Goal: Task Accomplishment & Management: Use online tool/utility

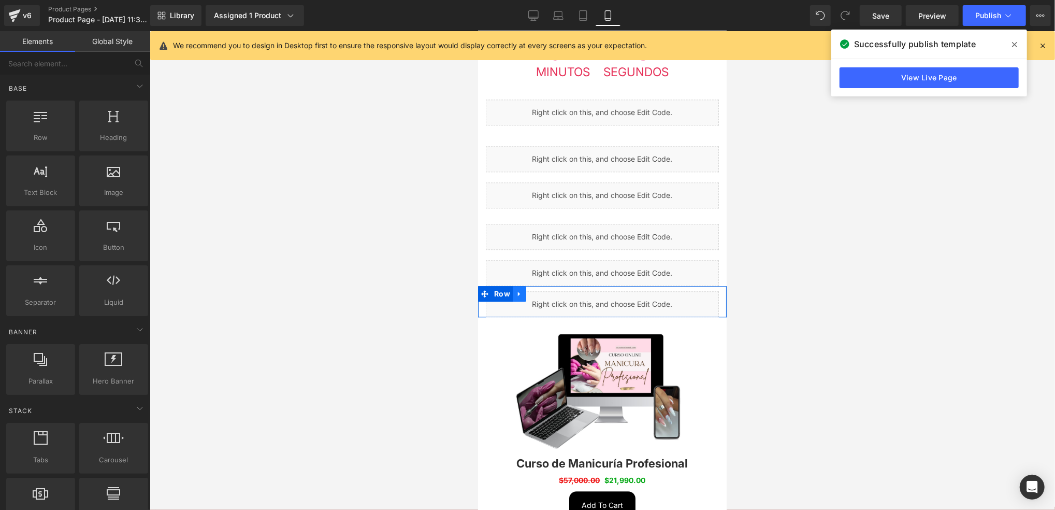
click at [518, 289] on icon at bounding box center [518, 293] width 7 height 8
click at [528, 291] on div "Liquid" at bounding box center [601, 304] width 233 height 26
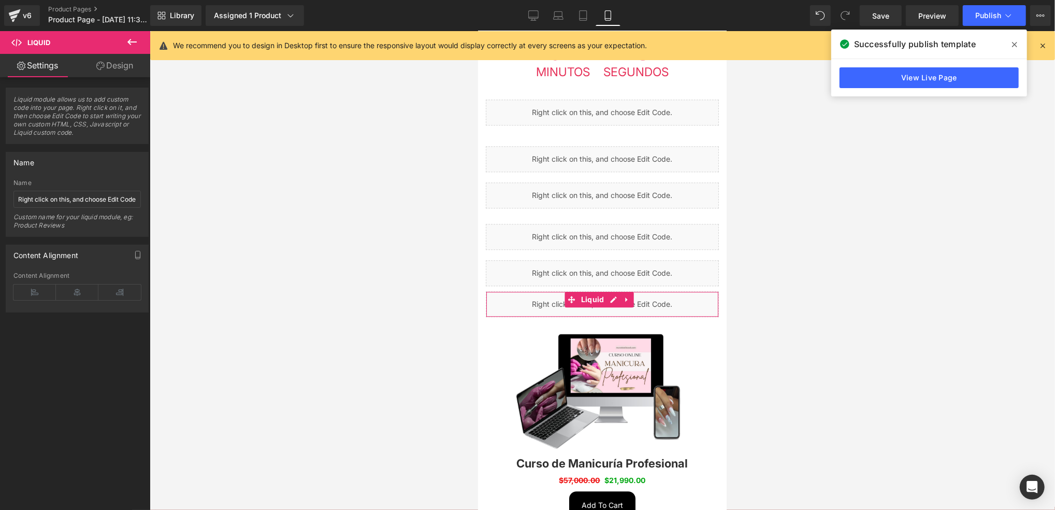
click at [96, 64] on icon at bounding box center [100, 66] width 8 height 8
click at [0, 0] on div "Spacing" at bounding box center [0, 0] width 0 height 0
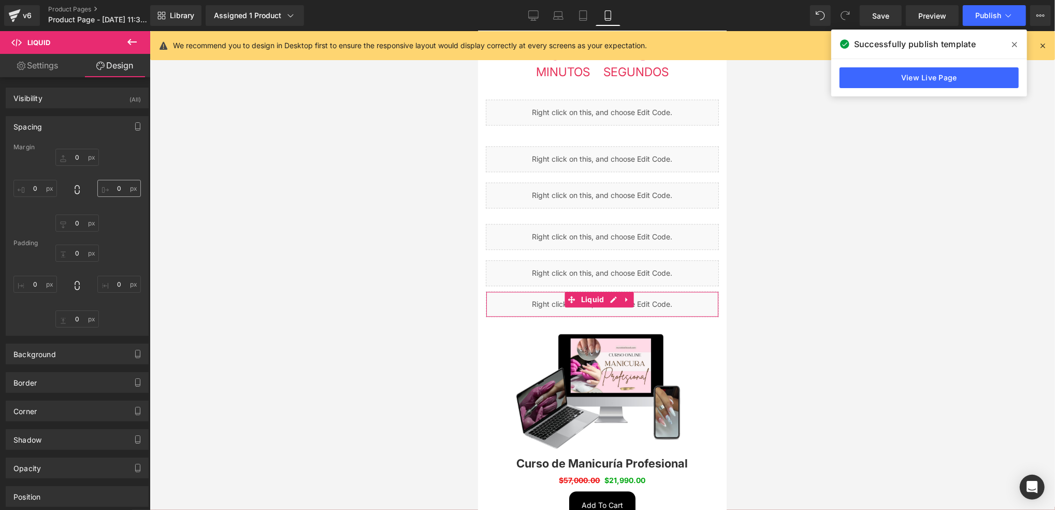
type input "0"
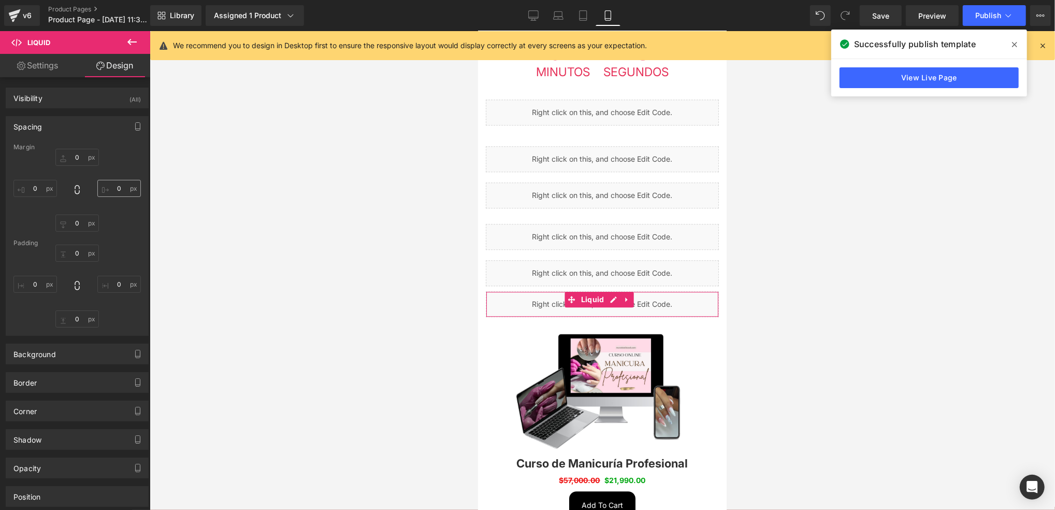
type input "0"
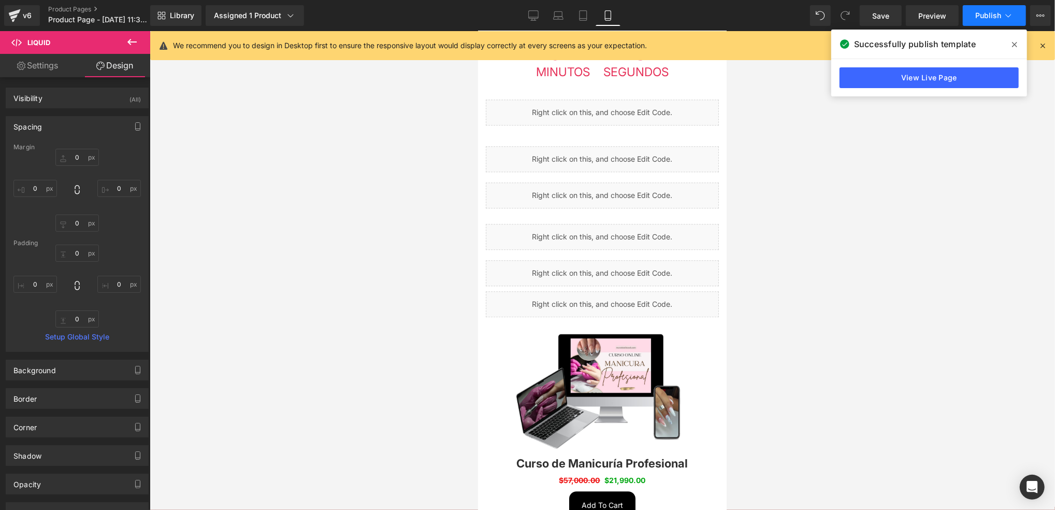
click at [999, 14] on span "Publish" at bounding box center [989, 15] width 26 height 8
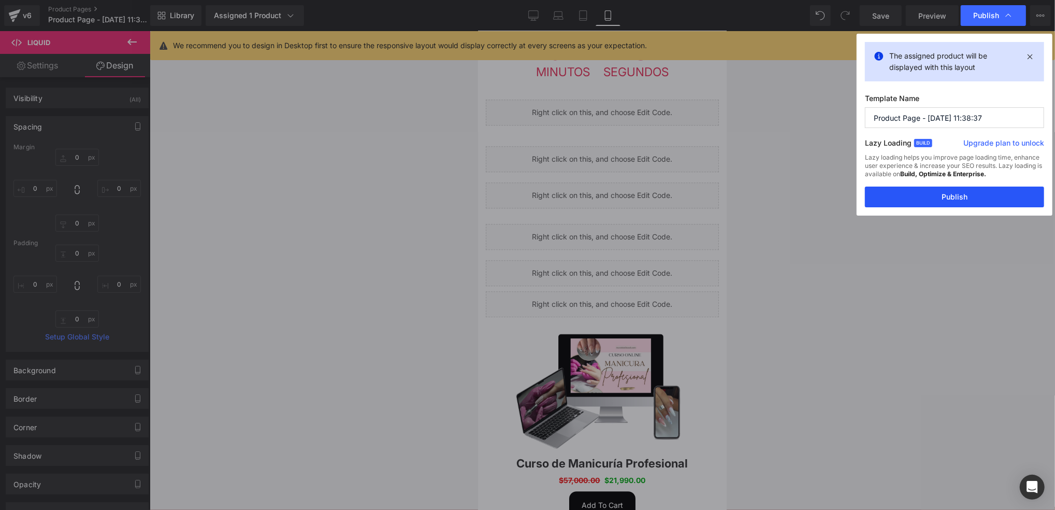
click at [975, 193] on button "Publish" at bounding box center [954, 197] width 179 height 21
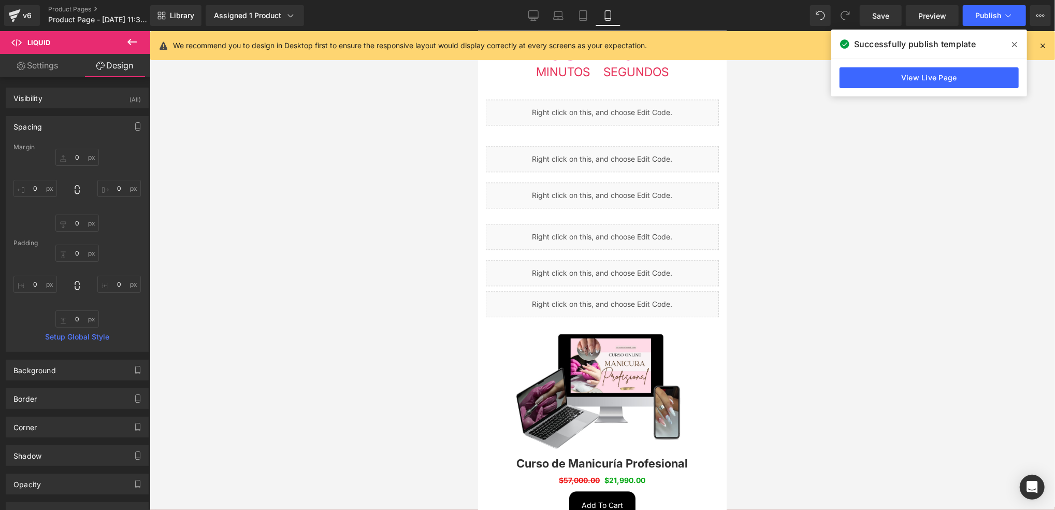
scroll to position [1796, 0]
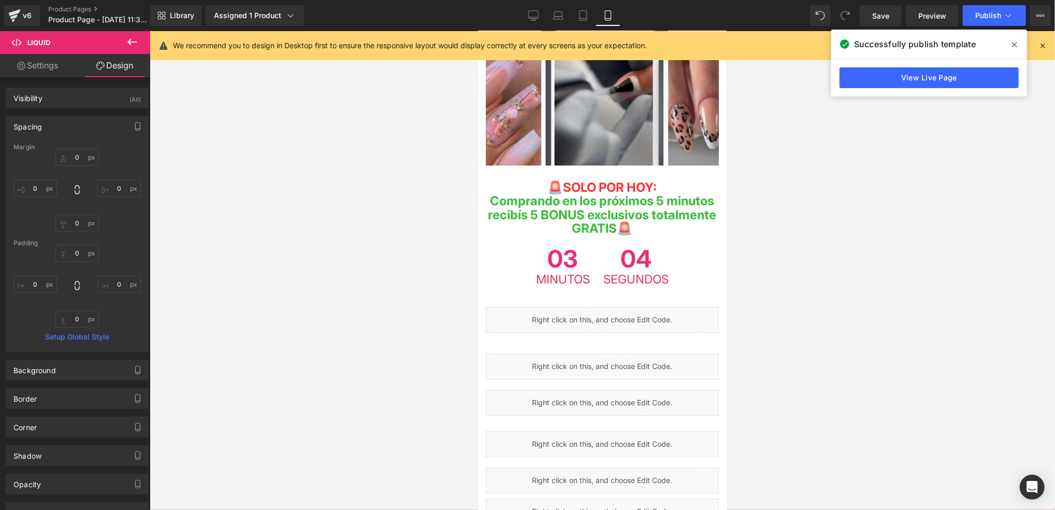
click at [605, 246] on span "04" at bounding box center [635, 259] width 65 height 27
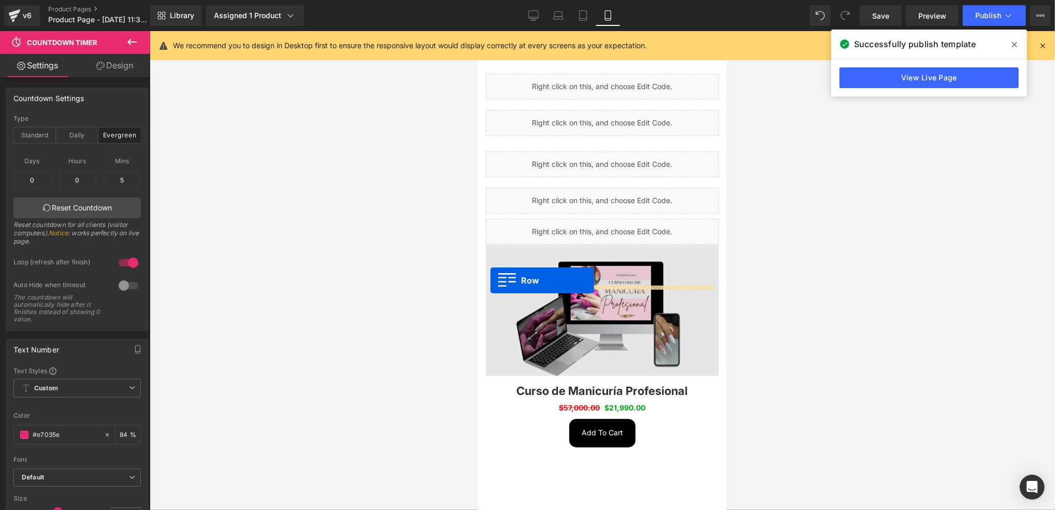
scroll to position [2016, 0]
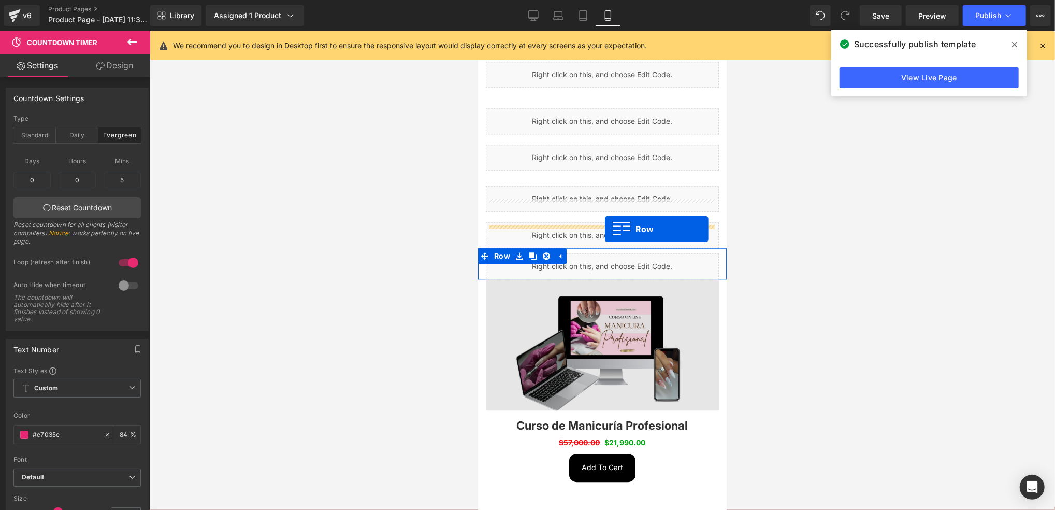
drag, startPoint x: 485, startPoint y: 193, endPoint x: 605, endPoint y: 228, distance: 124.8
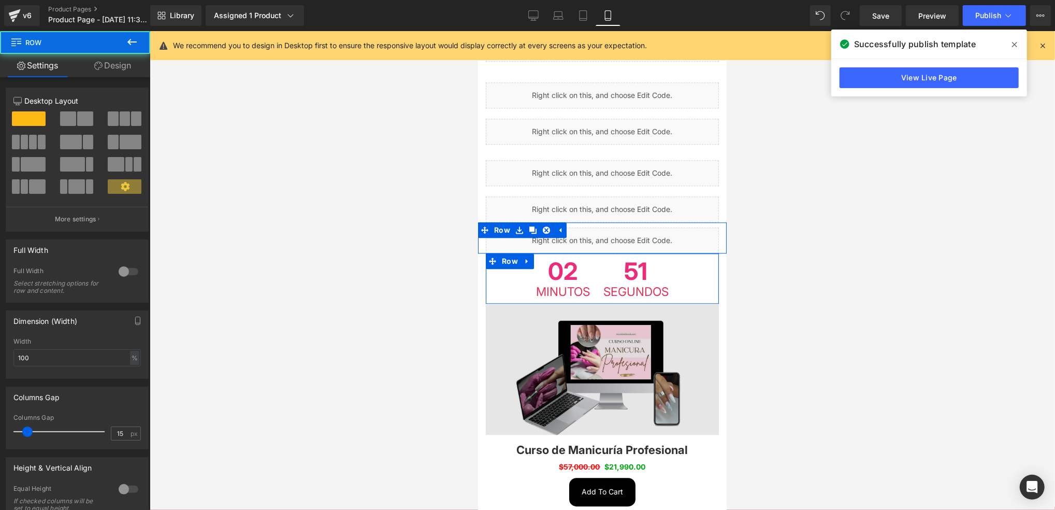
scroll to position [1990, 0]
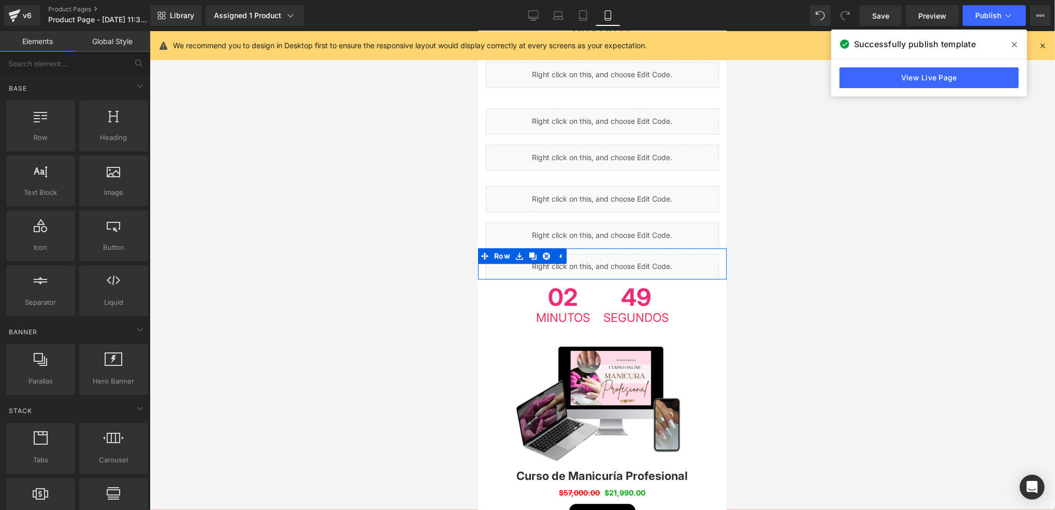
click at [790, 213] on div at bounding box center [603, 270] width 906 height 479
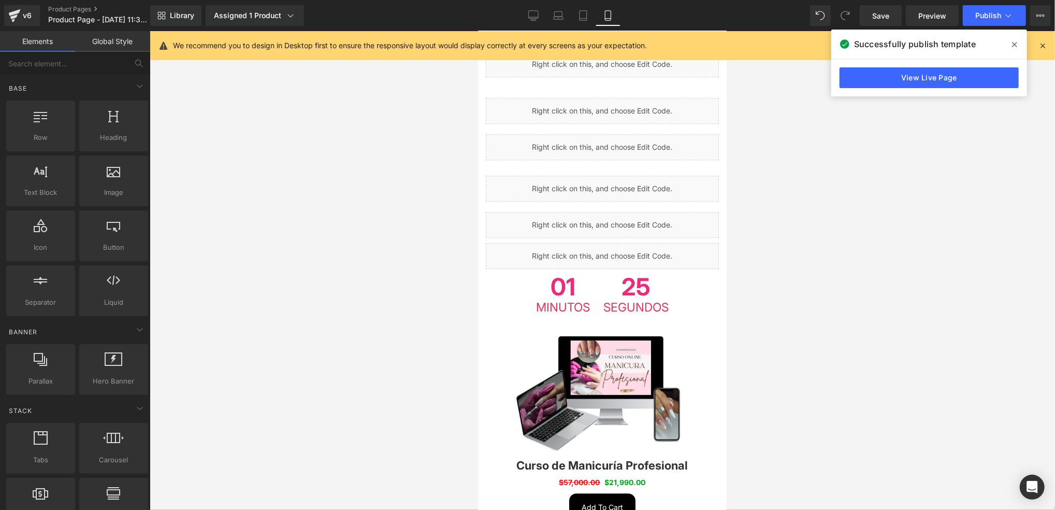
scroll to position [2041, 0]
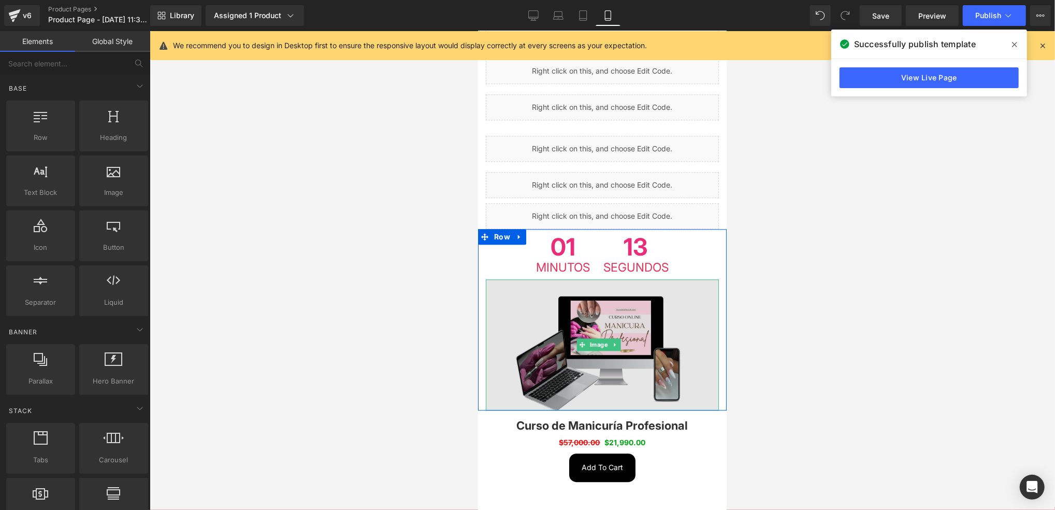
click at [603, 338] on span "Image" at bounding box center [598, 344] width 22 height 12
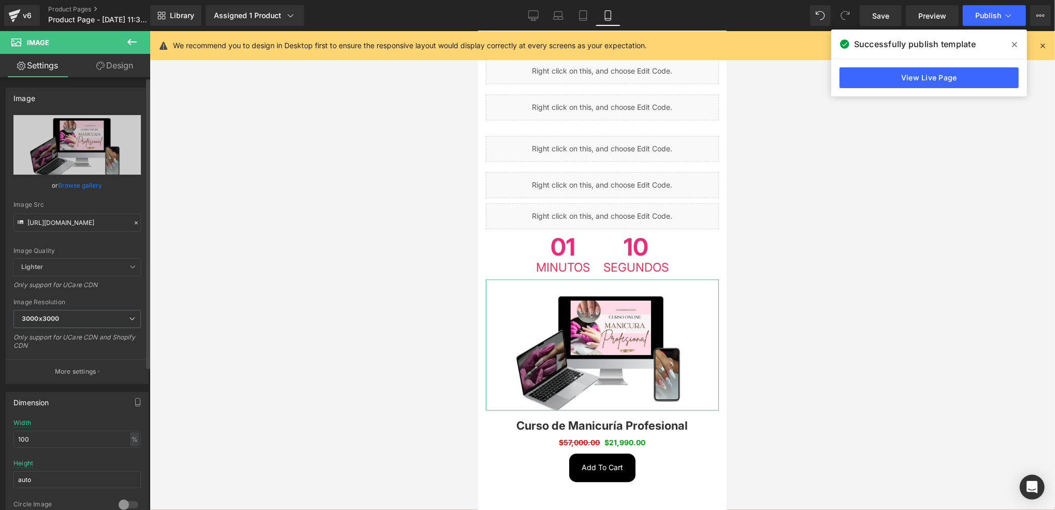
click at [134, 222] on icon at bounding box center [136, 222] width 7 height 7
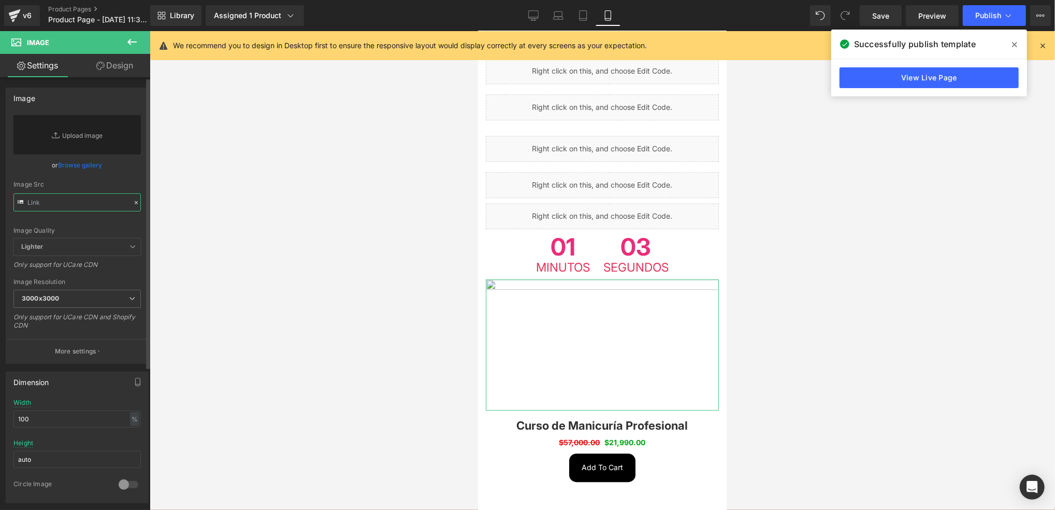
click at [49, 202] on input "text" at bounding box center [76, 202] width 127 height 18
paste input "[URL][DOMAIN_NAME]"
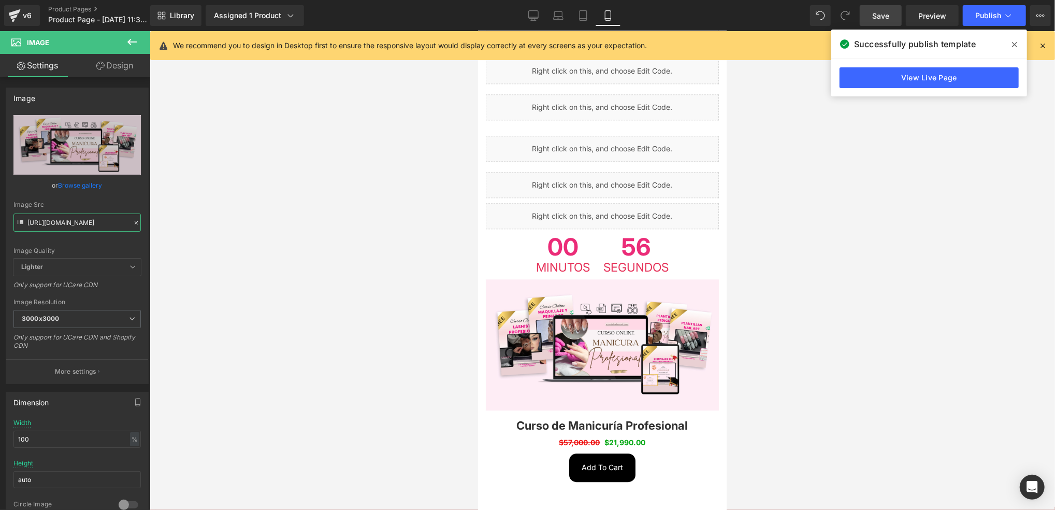
type input "[URL][DOMAIN_NAME]"
click at [879, 16] on span "Save" at bounding box center [880, 15] width 17 height 11
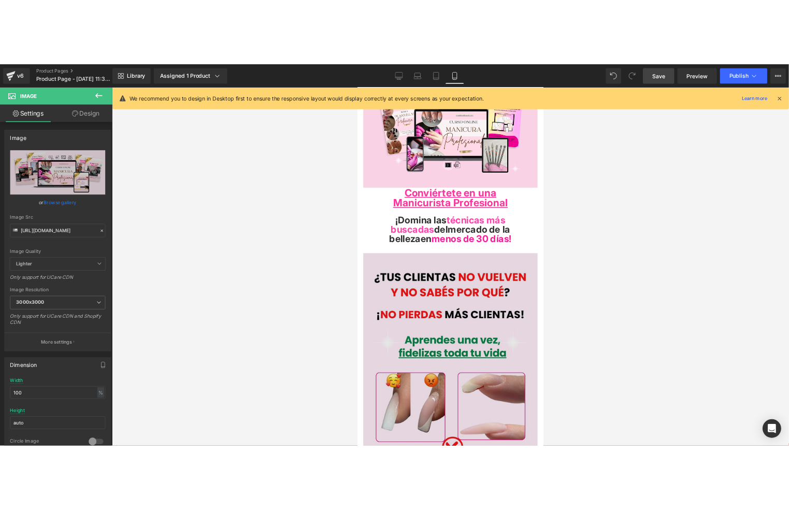
scroll to position [0, 0]
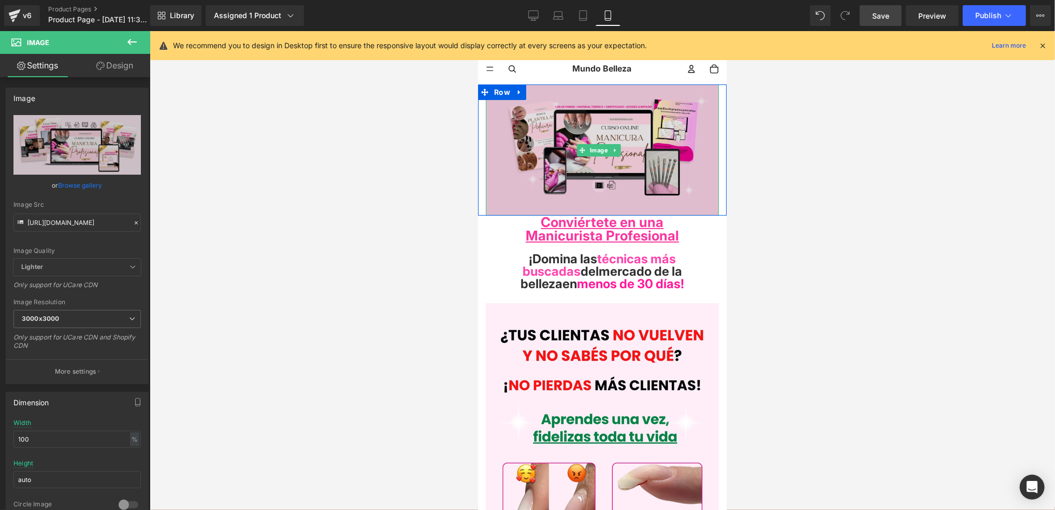
click at [560, 95] on img at bounding box center [601, 149] width 233 height 131
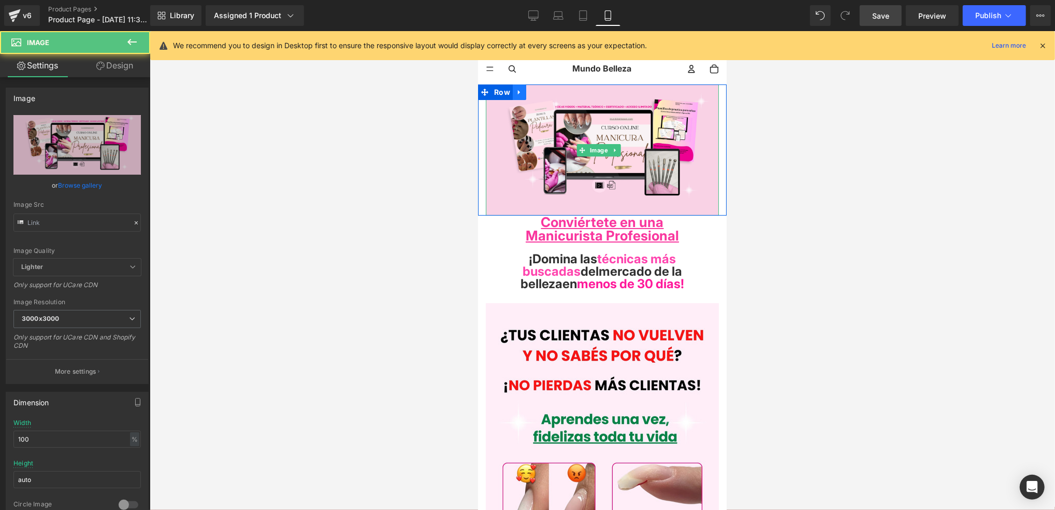
type input "[URL][DOMAIN_NAME]"
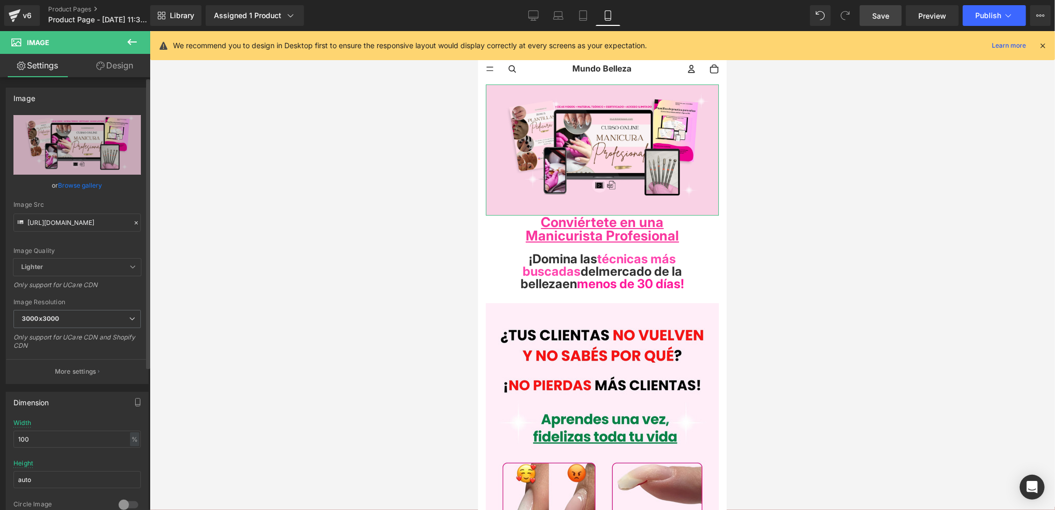
click at [133, 220] on icon at bounding box center [136, 222] width 7 height 7
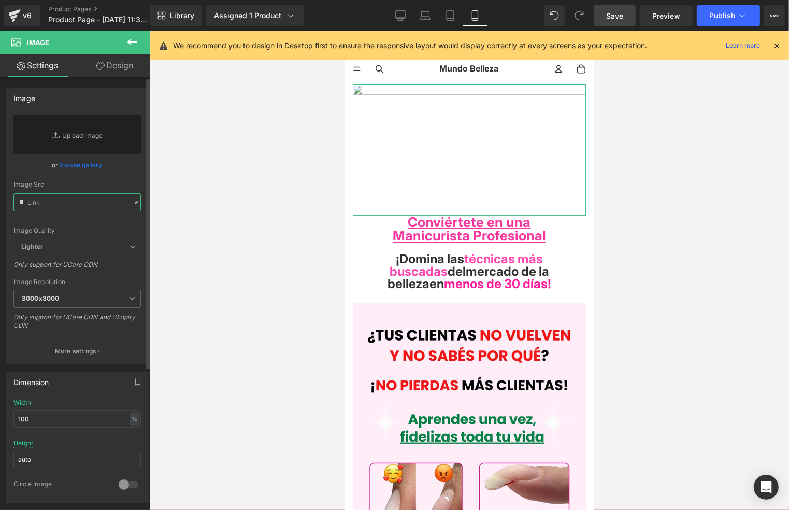
click at [78, 195] on input "text" at bounding box center [76, 202] width 127 height 18
paste input "[URL][DOMAIN_NAME]"
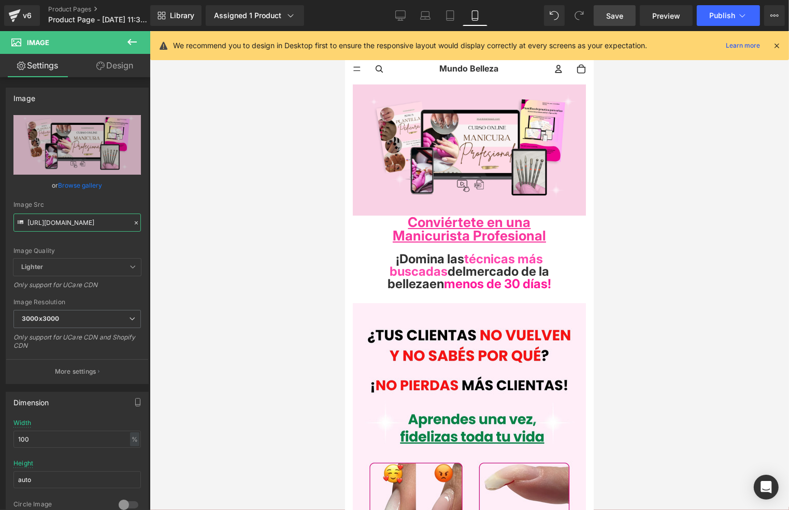
type input "[URL][DOMAIN_NAME]"
click at [625, 17] on link "Save" at bounding box center [615, 15] width 42 height 21
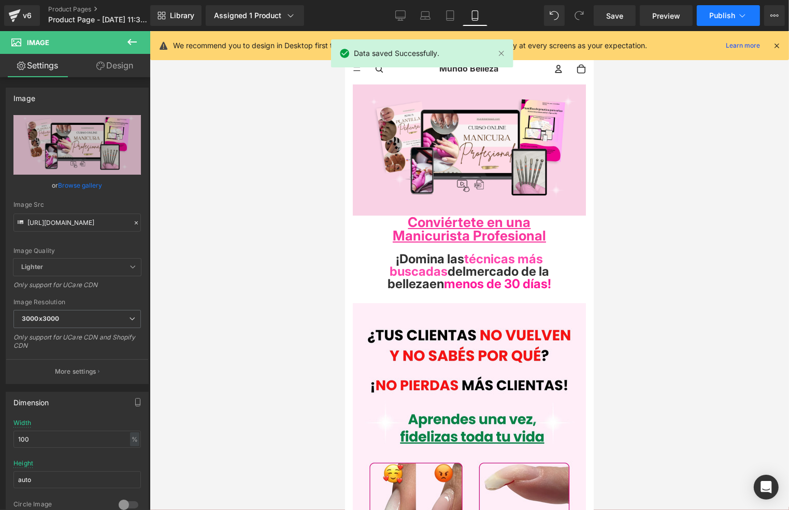
click at [734, 15] on span "Publish" at bounding box center [722, 15] width 26 height 8
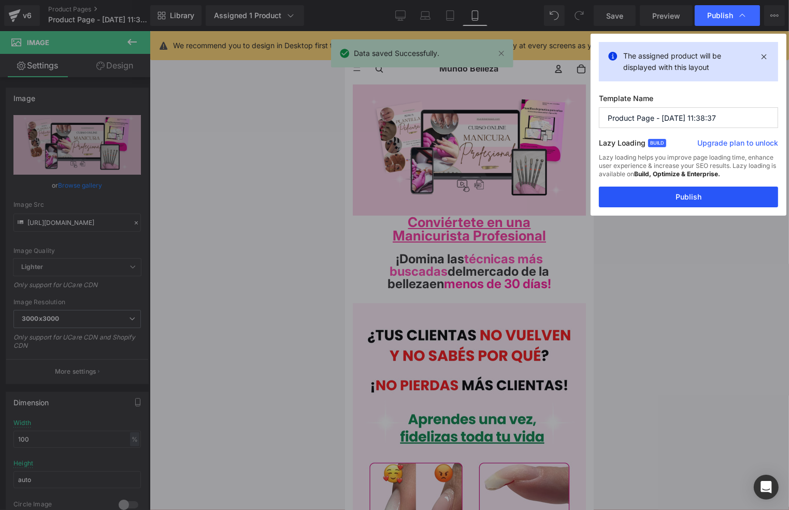
click at [706, 195] on button "Publish" at bounding box center [688, 197] width 179 height 21
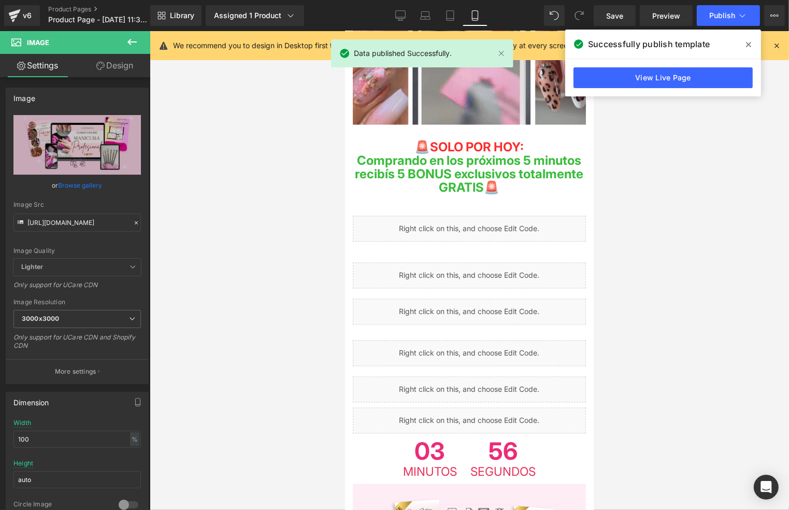
scroll to position [1833, 0]
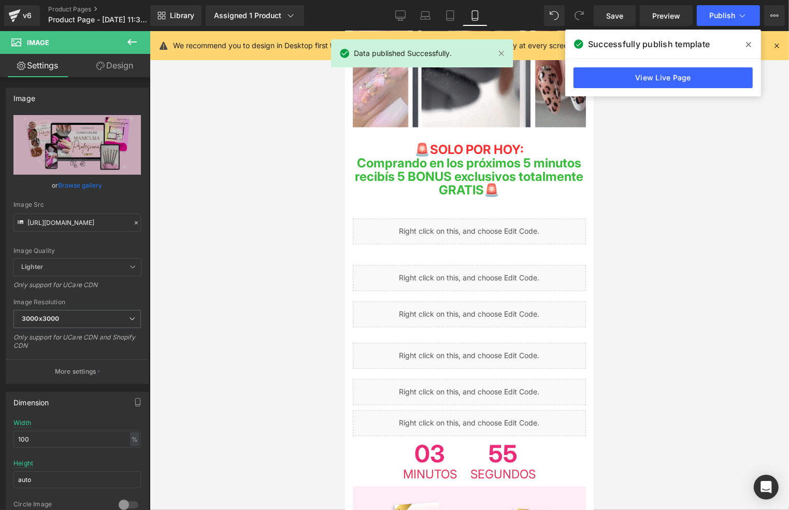
click at [729, 190] on div at bounding box center [469, 270] width 639 height 479
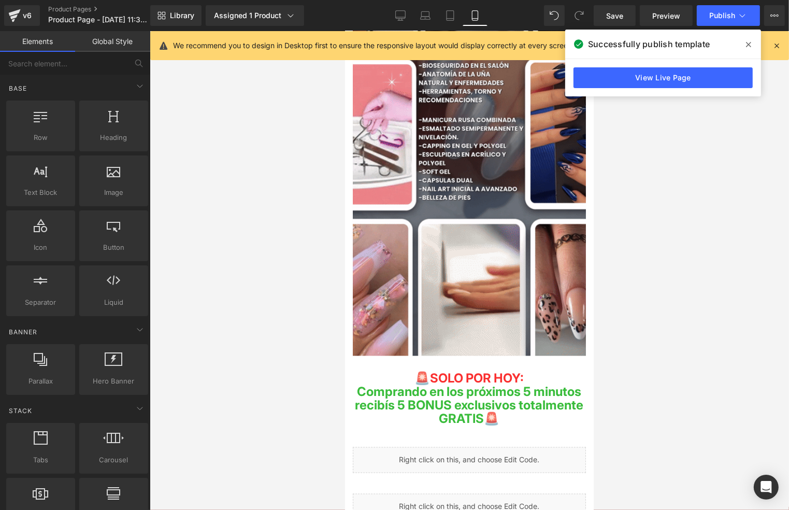
scroll to position [1695, 0]
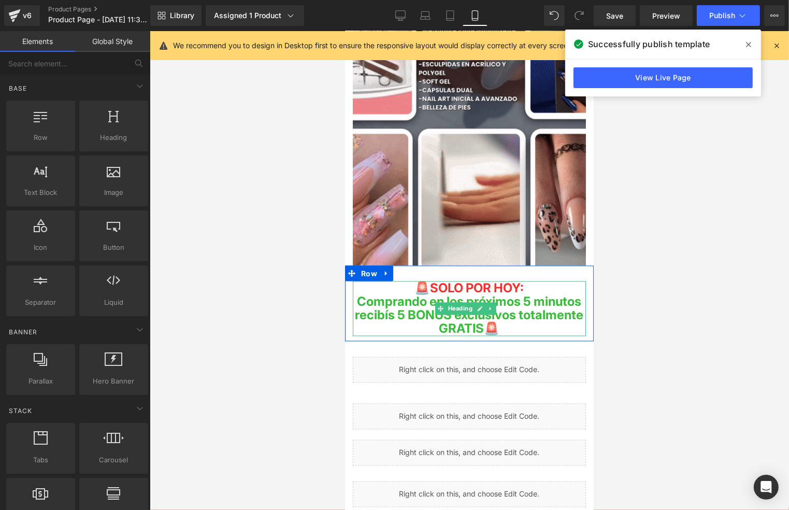
click at [564, 293] on span "Comprando en los próximos 5 minutos recibís 5 BONUS exclusivos totalmente GRATI…" at bounding box center [469, 314] width 228 height 42
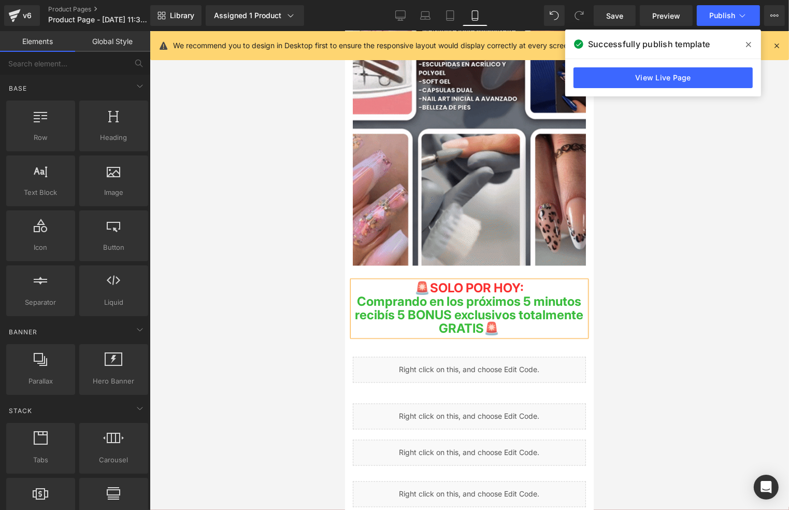
drag, startPoint x: 648, startPoint y: 273, endPoint x: 634, endPoint y: 265, distance: 15.6
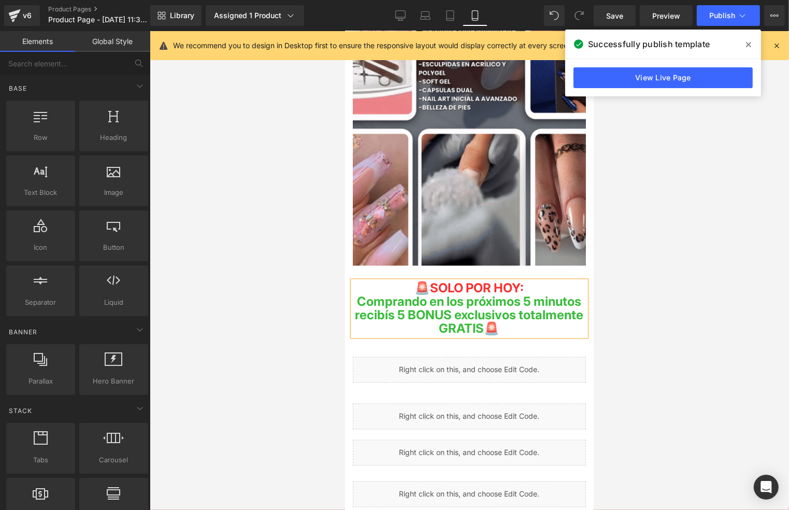
click at [648, 273] on div at bounding box center [469, 270] width 639 height 479
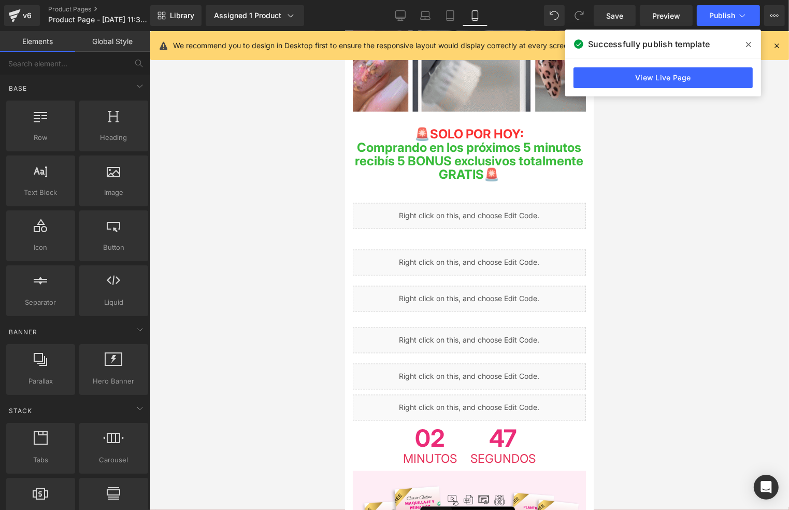
scroll to position [1833, 0]
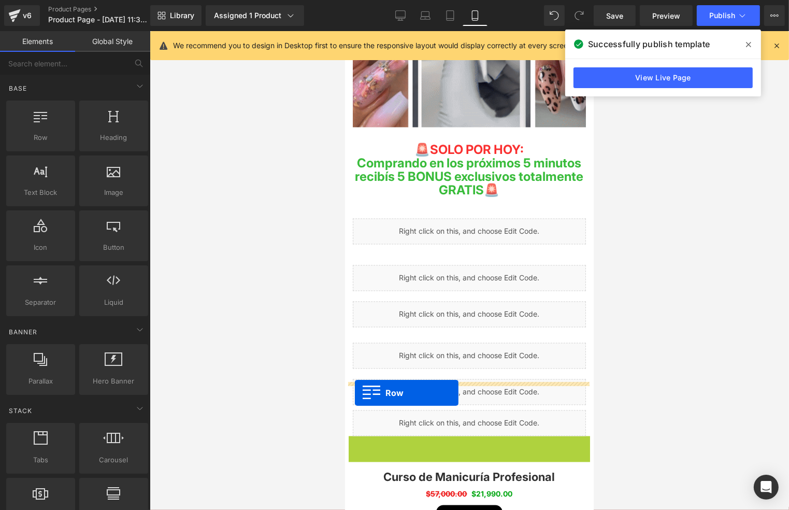
drag, startPoint x: 351, startPoint y: 394, endPoint x: 929, endPoint y: 104, distance: 646.4
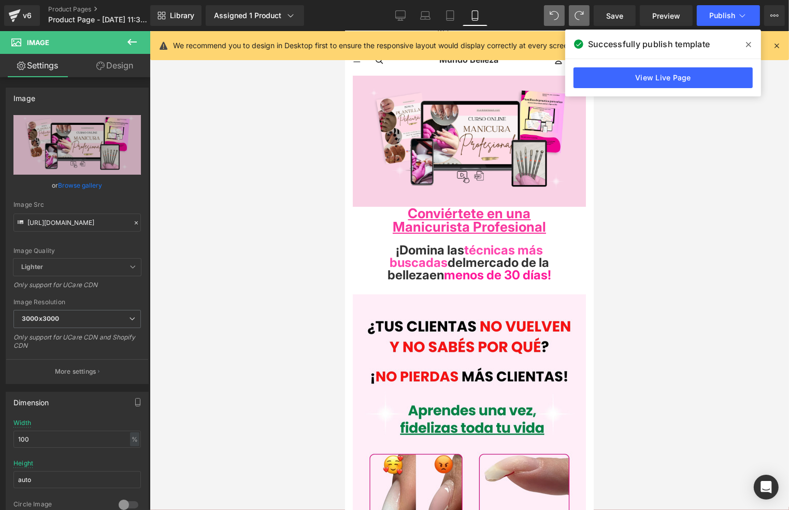
scroll to position [0, 0]
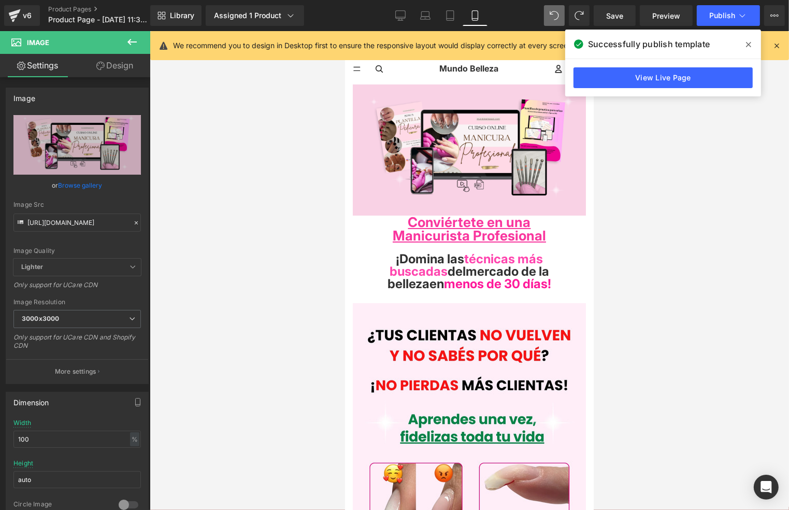
click at [614, 171] on div at bounding box center [469, 270] width 639 height 479
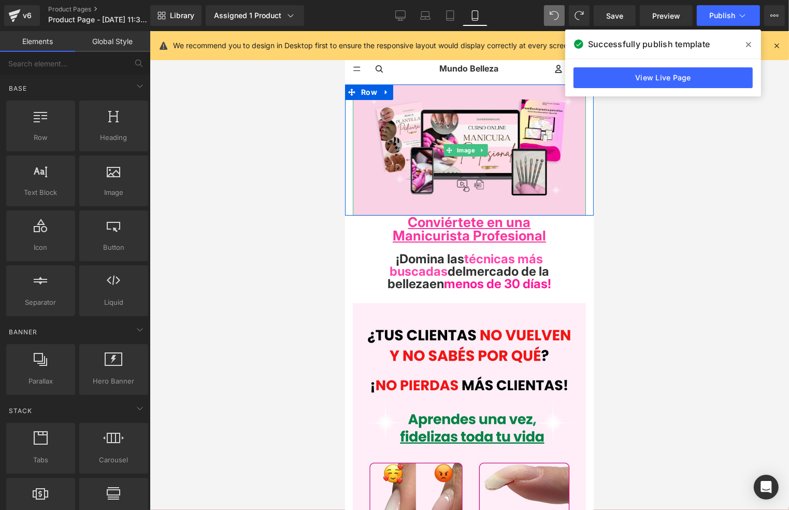
click at [563, 164] on img at bounding box center [468, 149] width 233 height 131
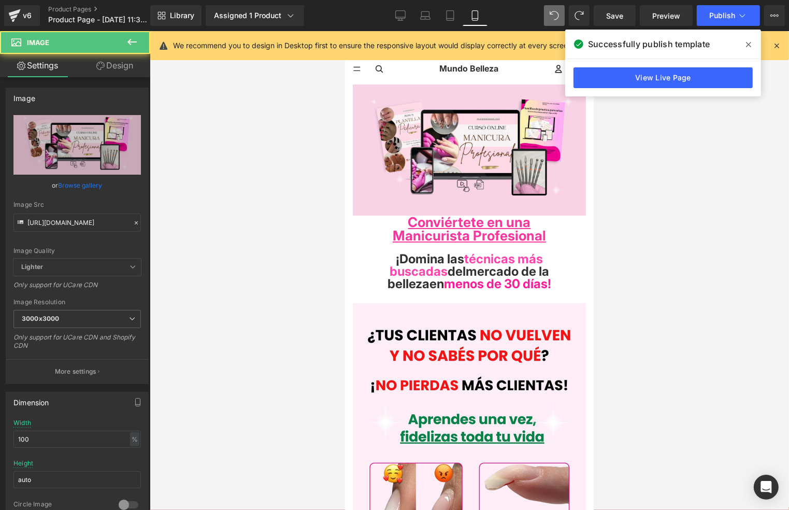
click at [652, 210] on div at bounding box center [469, 270] width 639 height 479
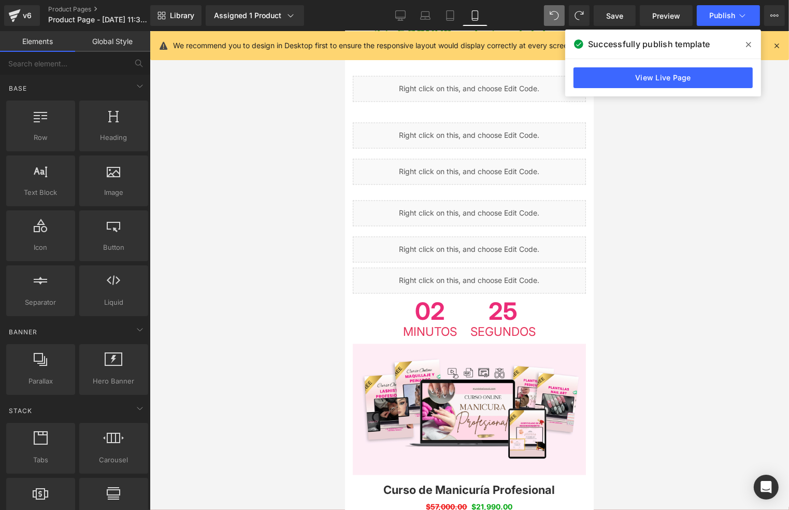
scroll to position [1934, 0]
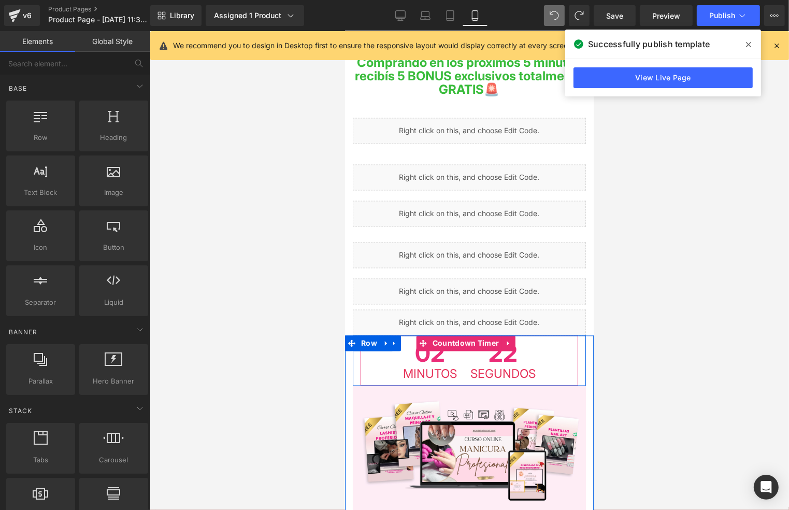
click at [436, 368] on span "Minutos" at bounding box center [430, 374] width 54 height 12
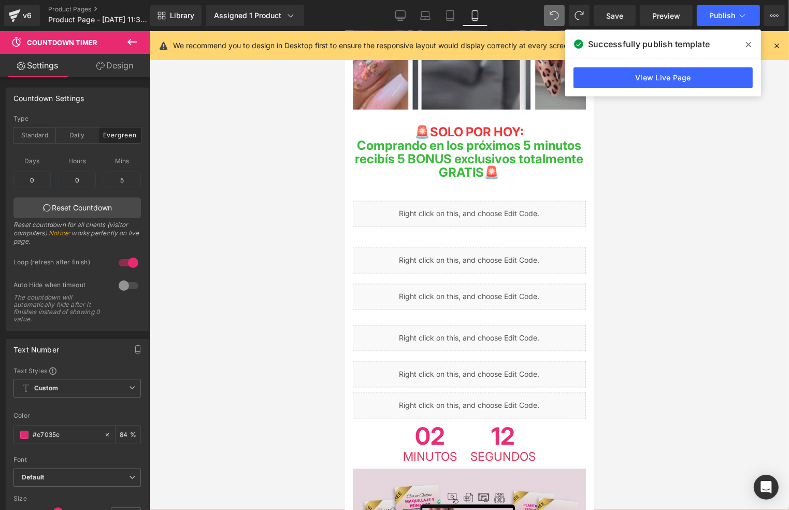
scroll to position [1865, 0]
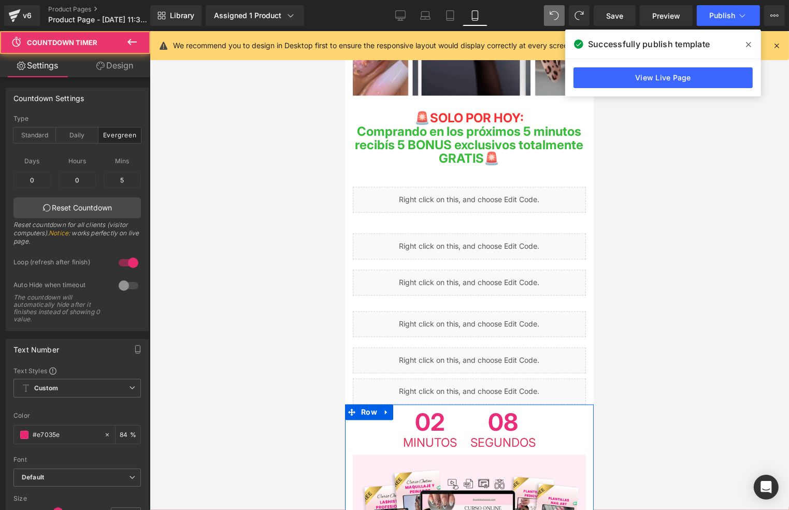
click at [415, 410] on span "02" at bounding box center [430, 423] width 54 height 27
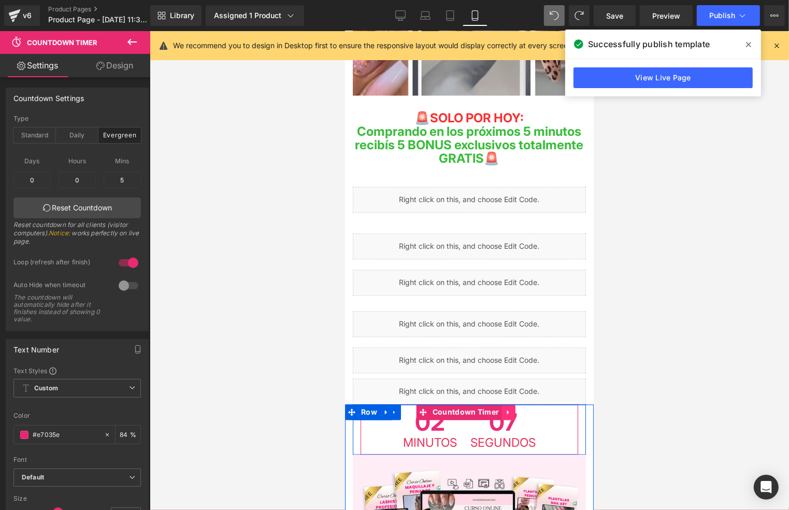
click at [504, 408] on icon at bounding box center [507, 412] width 7 height 8
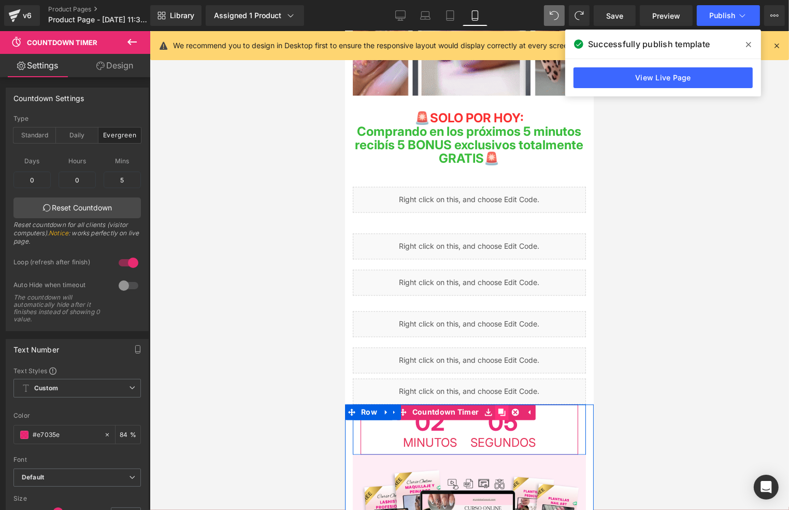
click at [499, 408] on icon at bounding box center [500, 412] width 7 height 8
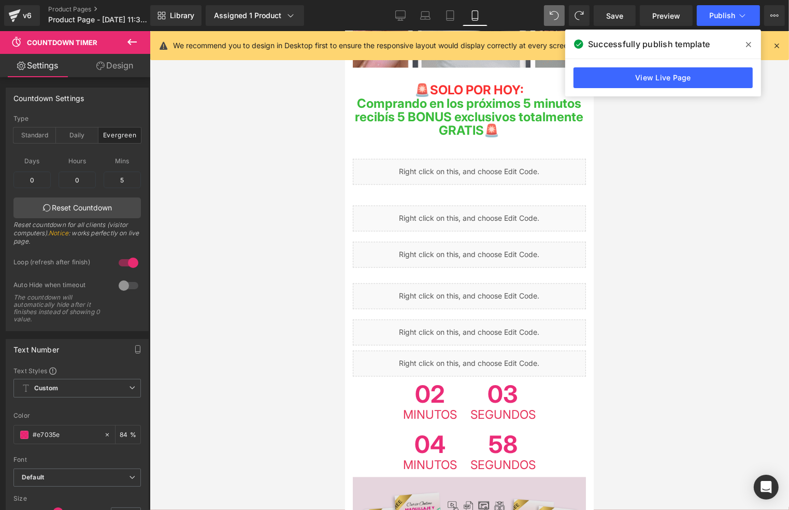
scroll to position [1917, 0]
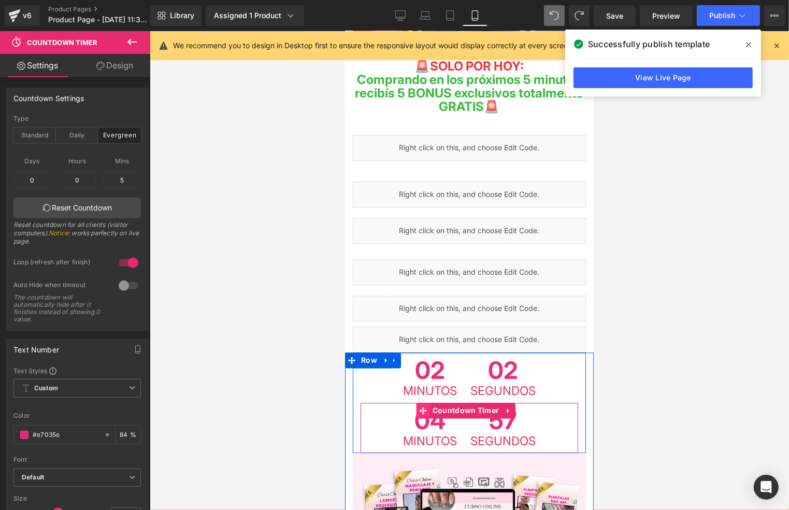
drag, startPoint x: 411, startPoint y: 366, endPoint x: 426, endPoint y: 354, distance: 19.2
click at [411, 408] on span "04" at bounding box center [430, 421] width 54 height 27
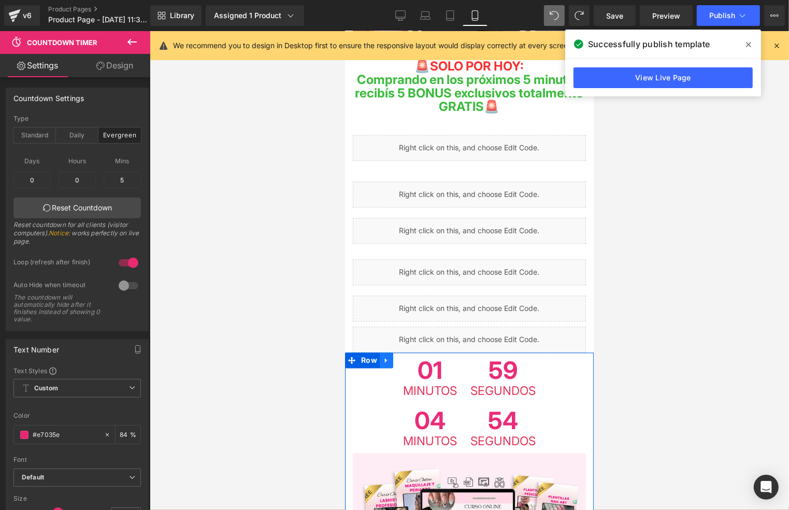
click at [382, 356] on icon at bounding box center [385, 360] width 7 height 8
click at [399, 356] on icon at bounding box center [399, 359] width 7 height 7
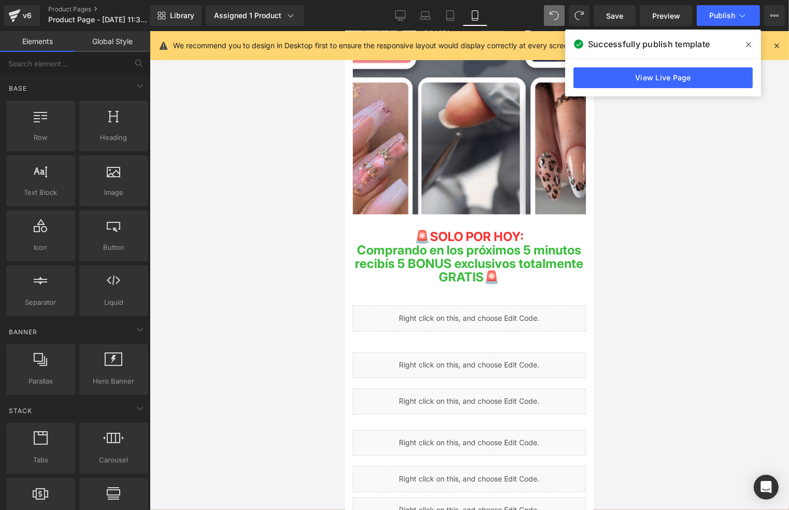
scroll to position [1671, 0]
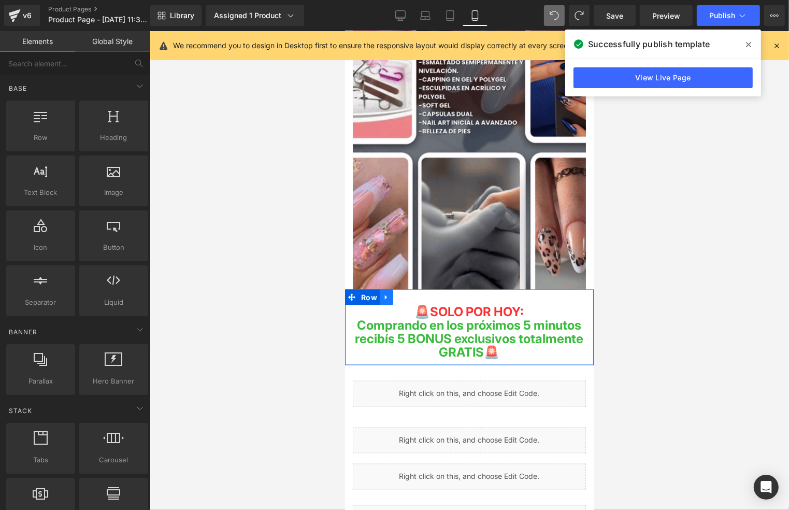
click at [384, 295] on icon at bounding box center [385, 297] width 2 height 5
click at [396, 293] on icon at bounding box center [399, 297] width 7 height 8
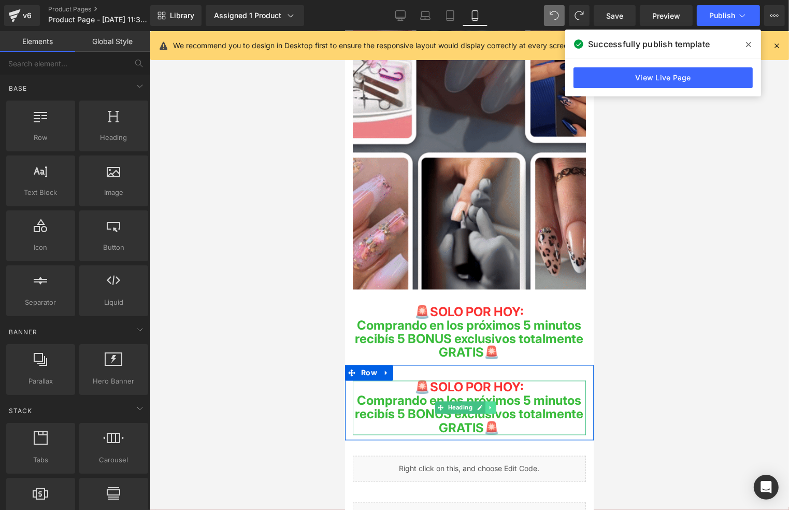
click at [489, 406] on icon at bounding box center [490, 408] width 2 height 4
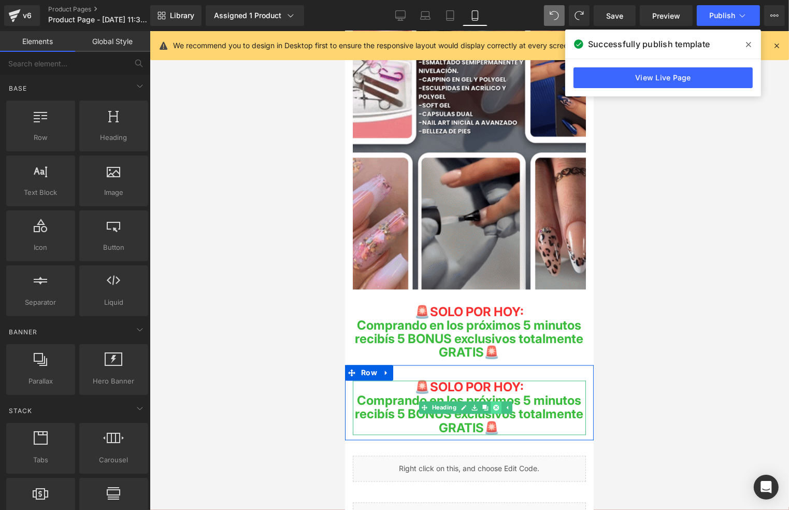
click at [493, 404] on icon at bounding box center [496, 407] width 6 height 6
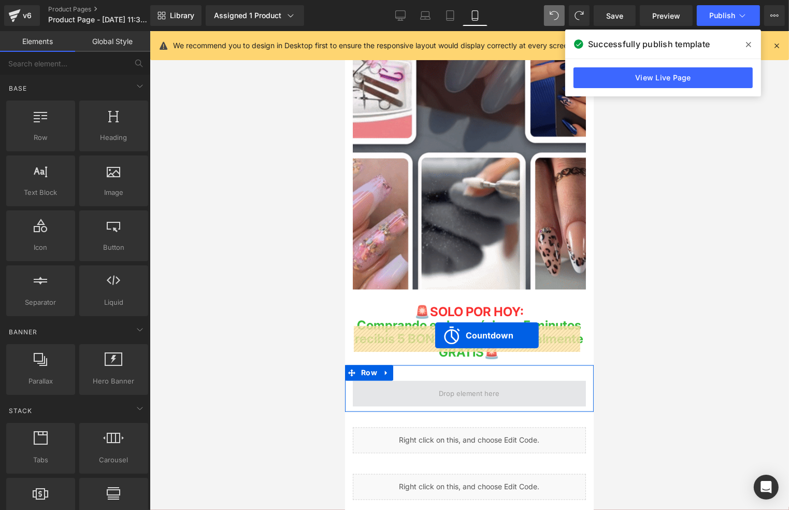
drag, startPoint x: 428, startPoint y: 369, endPoint x: 436, endPoint y: 334, distance: 36.1
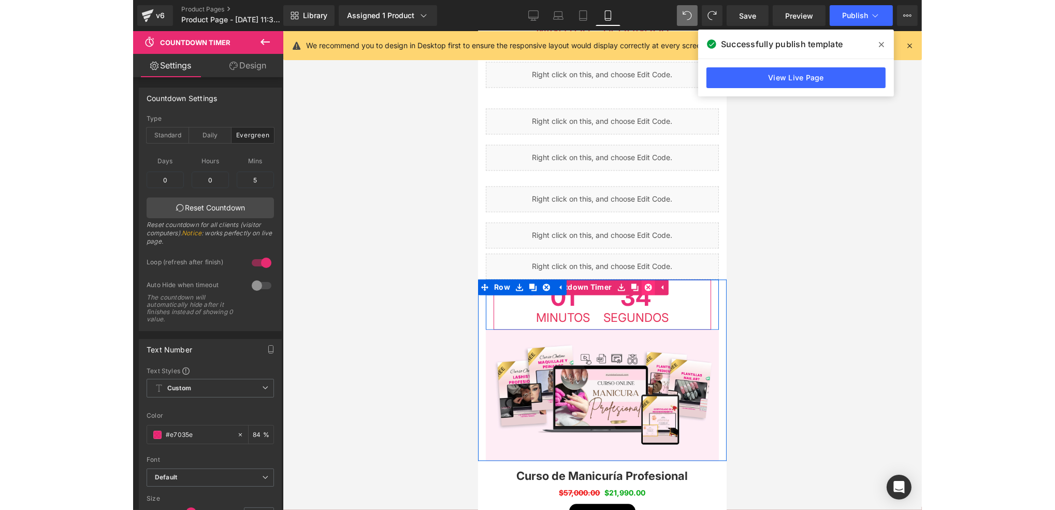
scroll to position [2086, 0]
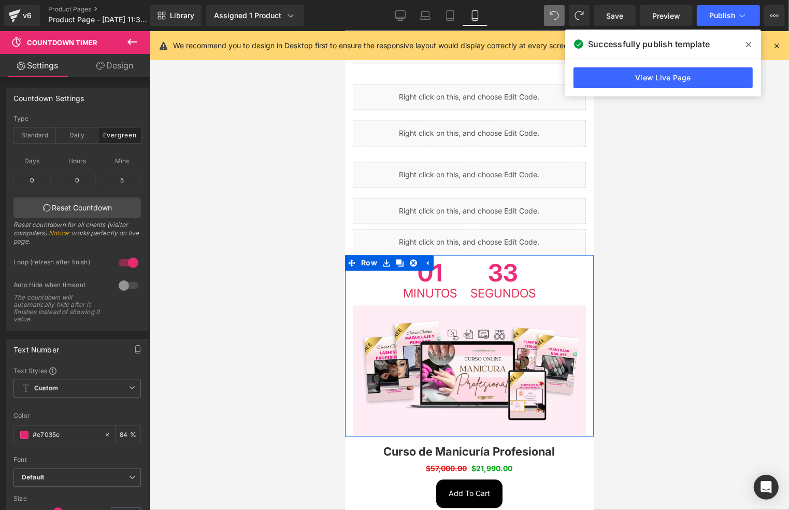
click at [520, 287] on span "Segundos" at bounding box center [502, 293] width 65 height 12
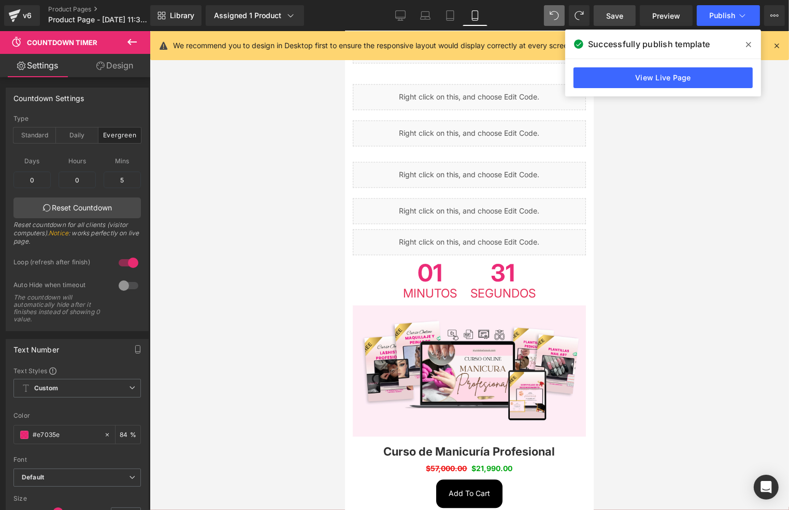
click at [619, 17] on span "Save" at bounding box center [614, 15] width 17 height 11
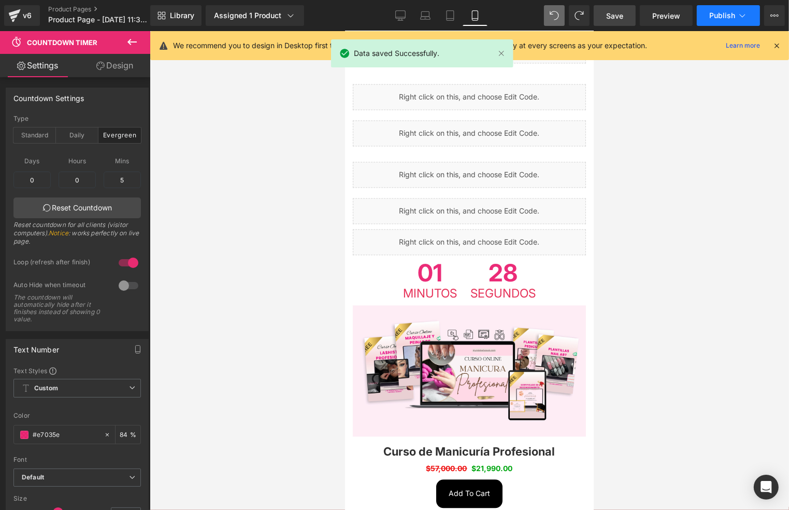
click at [713, 15] on span "Publish" at bounding box center [722, 15] width 26 height 8
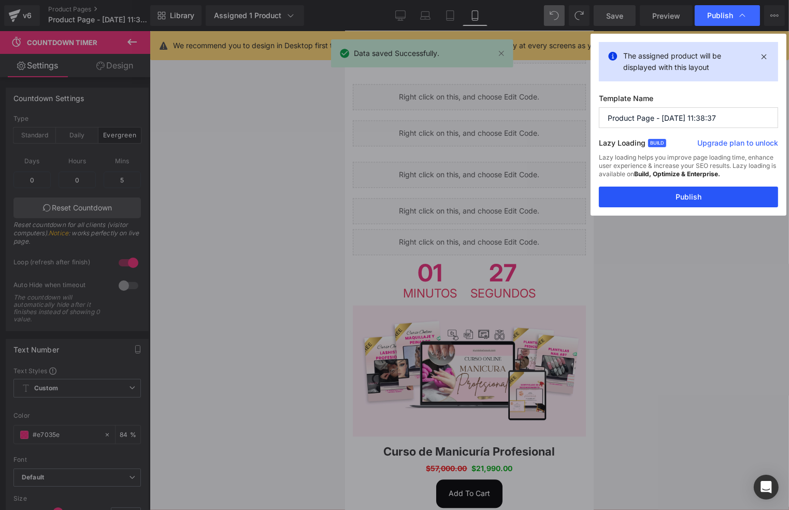
click at [718, 189] on button "Publish" at bounding box center [688, 197] width 179 height 21
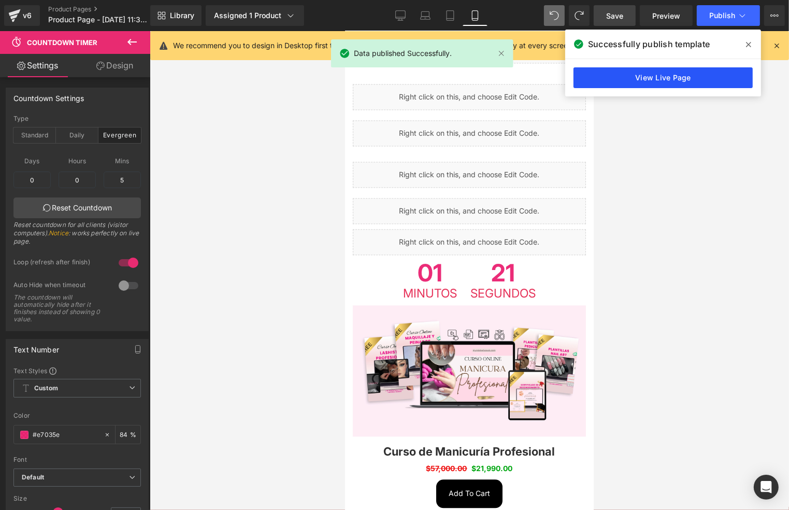
click at [701, 69] on link "View Live Page" at bounding box center [663, 77] width 179 height 21
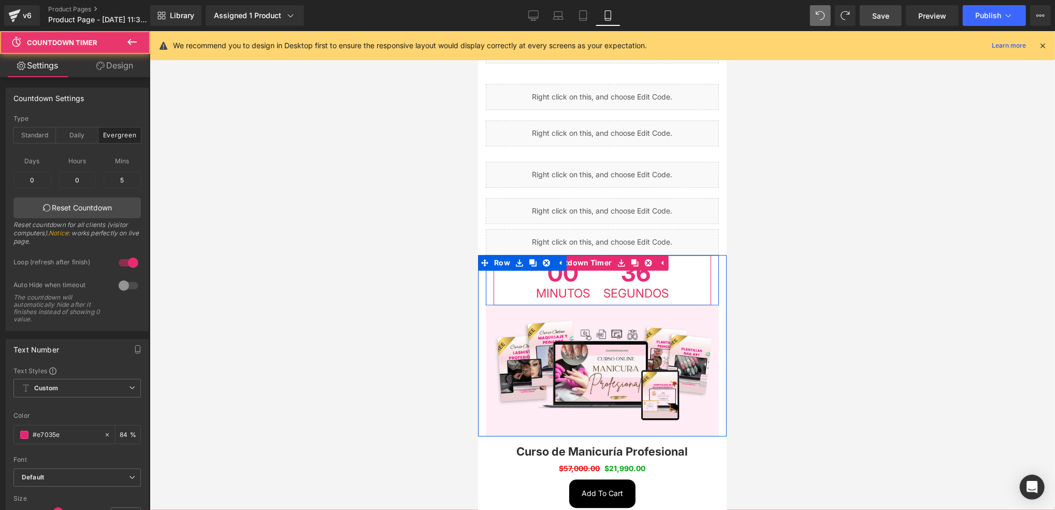
click at [609, 260] on span "36" at bounding box center [635, 273] width 65 height 27
click at [644, 260] on span "35" at bounding box center [635, 273] width 65 height 27
click at [572, 260] on span "00" at bounding box center [563, 273] width 54 height 27
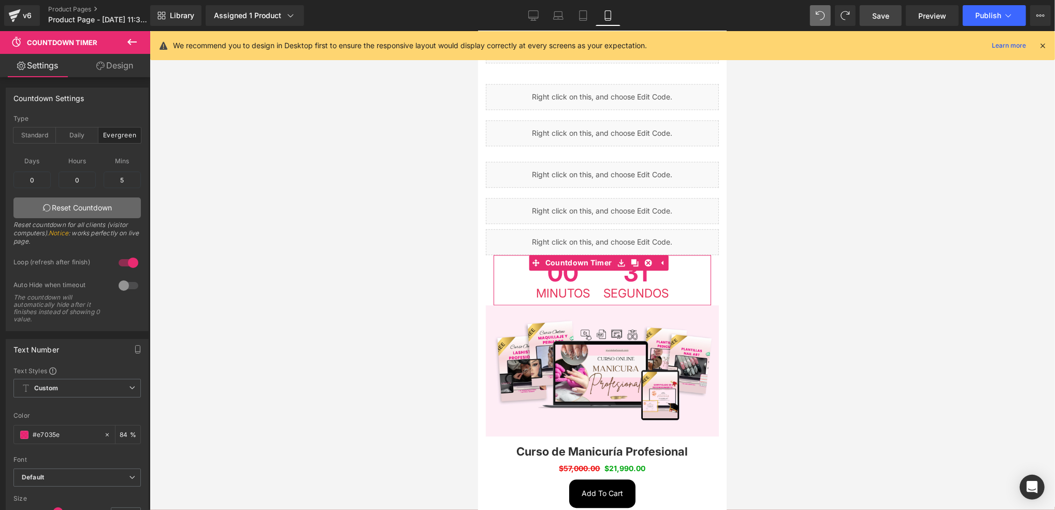
click at [53, 204] on link "Reset Countdown" at bounding box center [76, 207] width 127 height 21
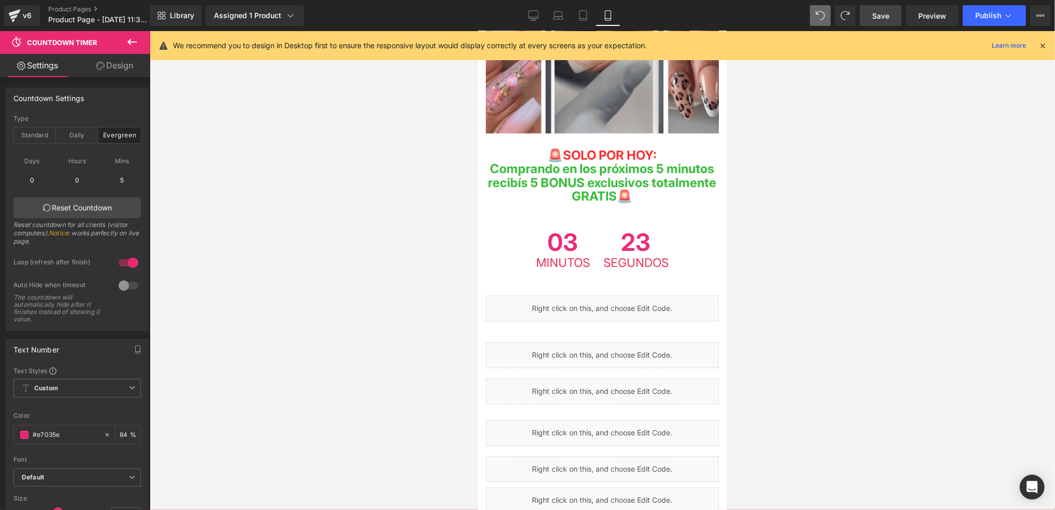
scroll to position [1810, 0]
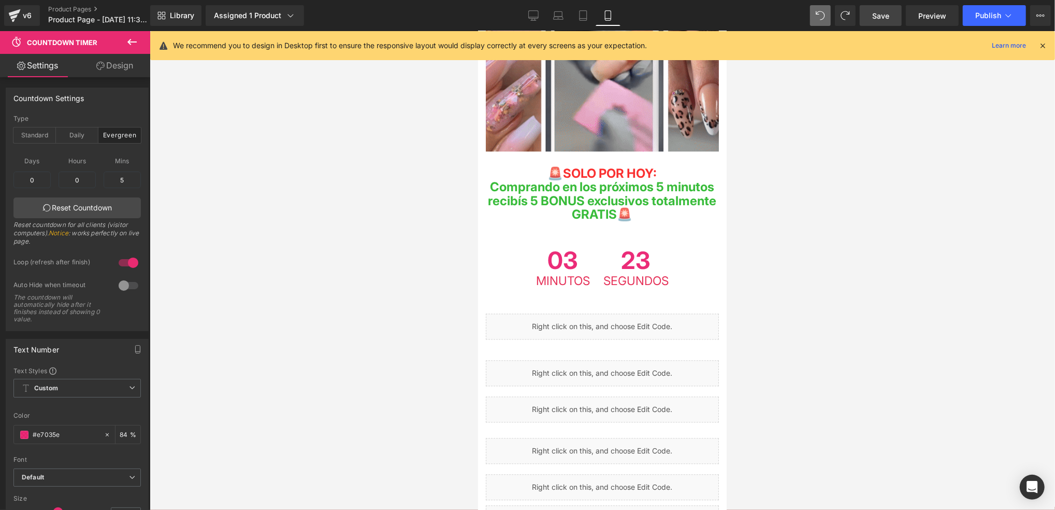
click at [631, 248] on span "23" at bounding box center [635, 261] width 65 height 27
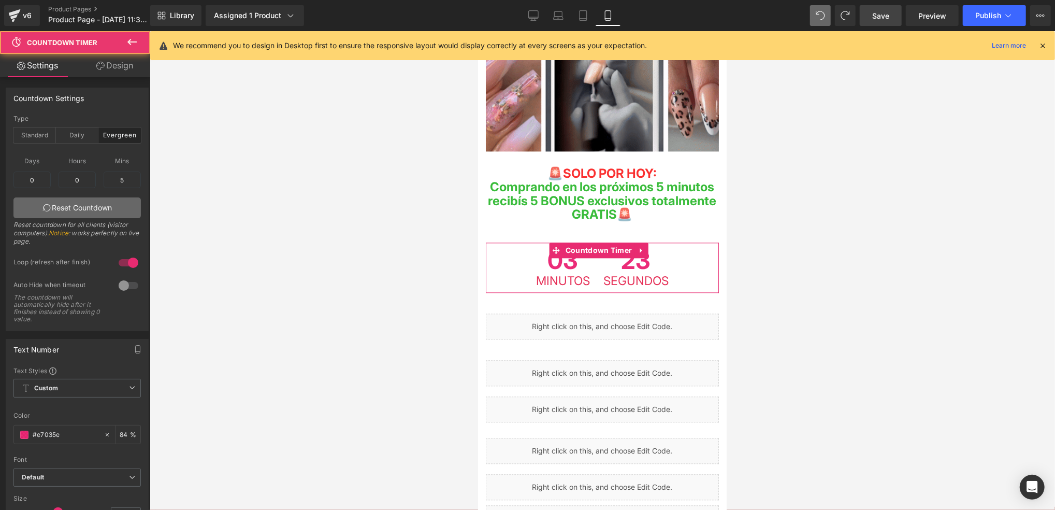
click at [40, 216] on link "Reset Countdown" at bounding box center [76, 207] width 127 height 21
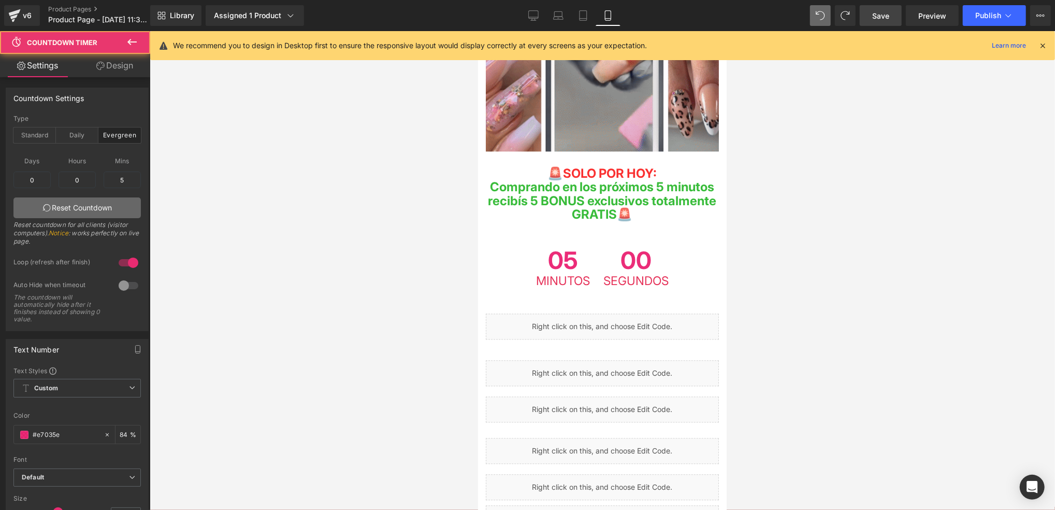
drag, startPoint x: 73, startPoint y: 212, endPoint x: 92, endPoint y: 213, distance: 19.7
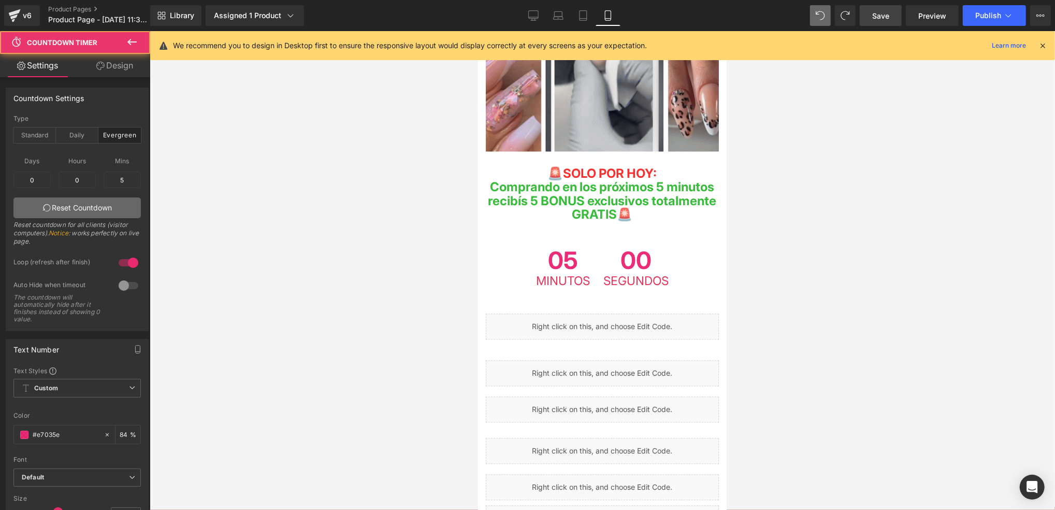
click at [75, 214] on link "Reset Countdown" at bounding box center [76, 207] width 127 height 21
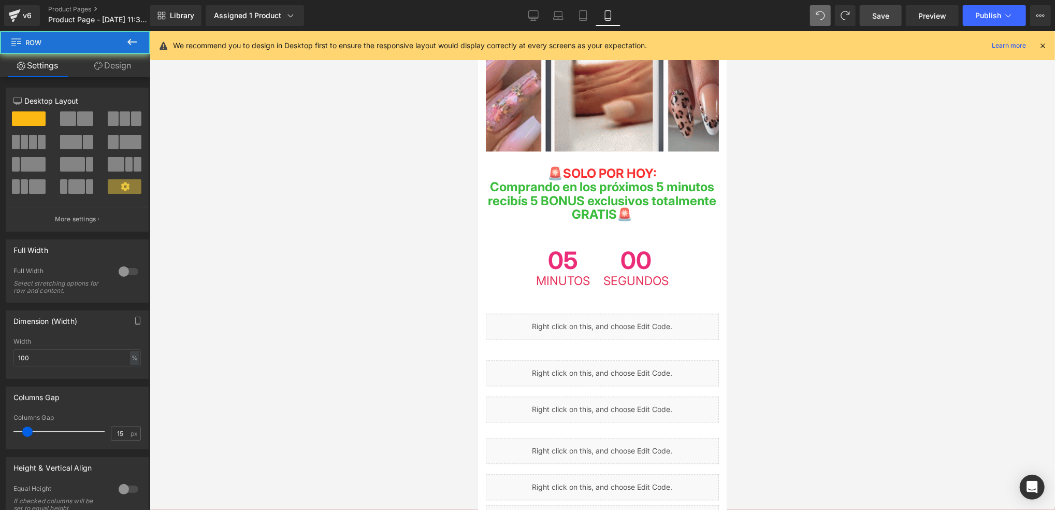
click at [713, 226] on div "05 Minutos 00 Segundos Countdown Timer Row" at bounding box center [602, 261] width 249 height 71
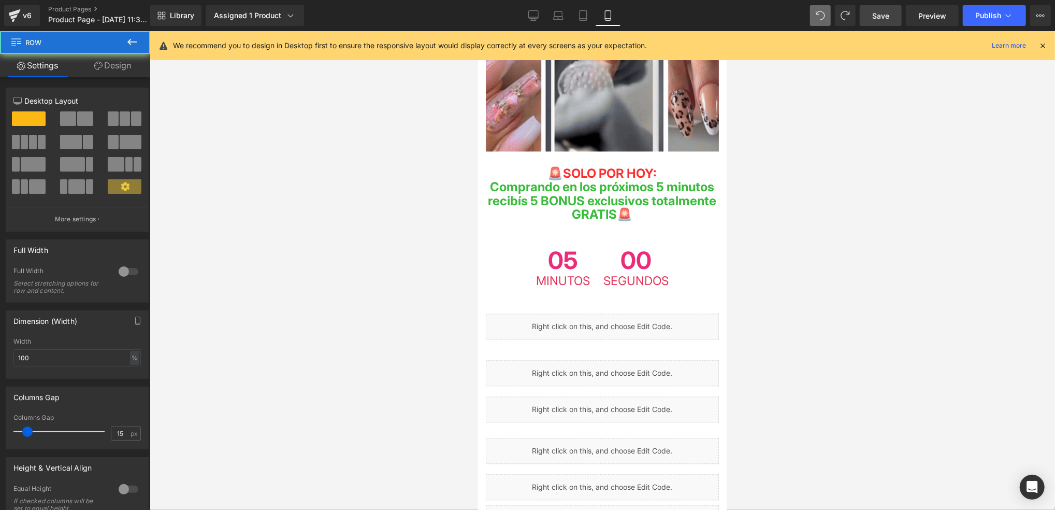
click at [657, 248] on span "00" at bounding box center [635, 261] width 65 height 27
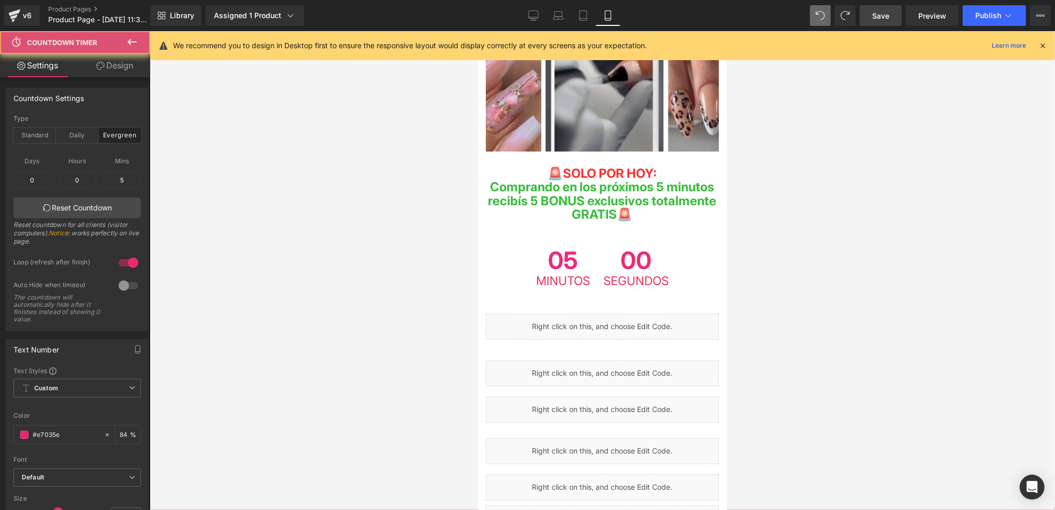
click at [833, 224] on div at bounding box center [603, 270] width 906 height 479
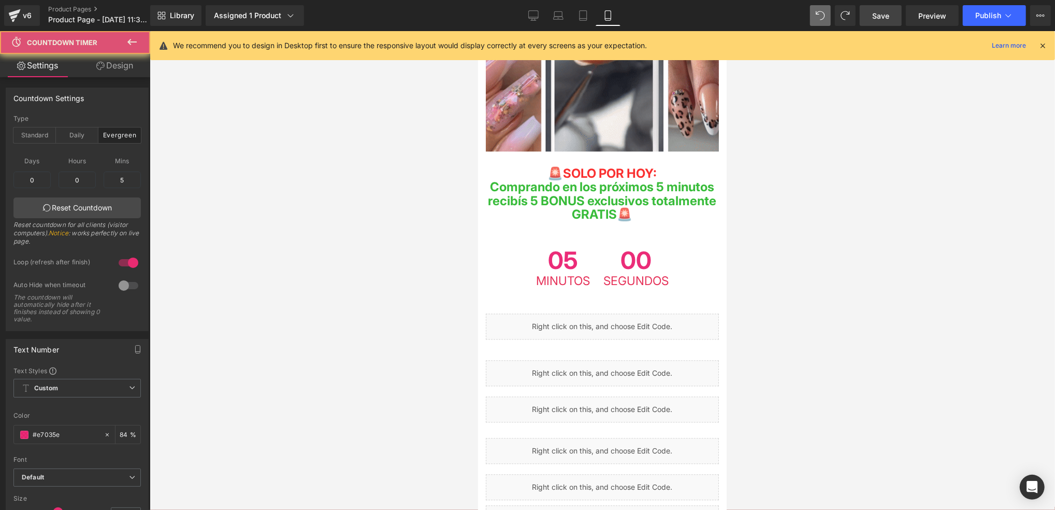
scroll to position [1974, 0]
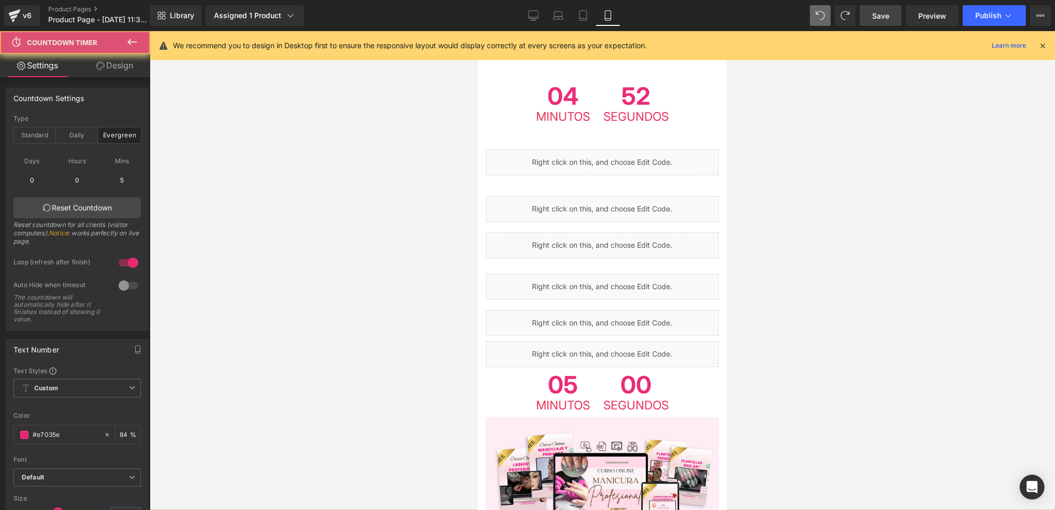
click at [415, 249] on div at bounding box center [603, 270] width 906 height 479
click at [980, 12] on span "Publish" at bounding box center [989, 15] width 26 height 8
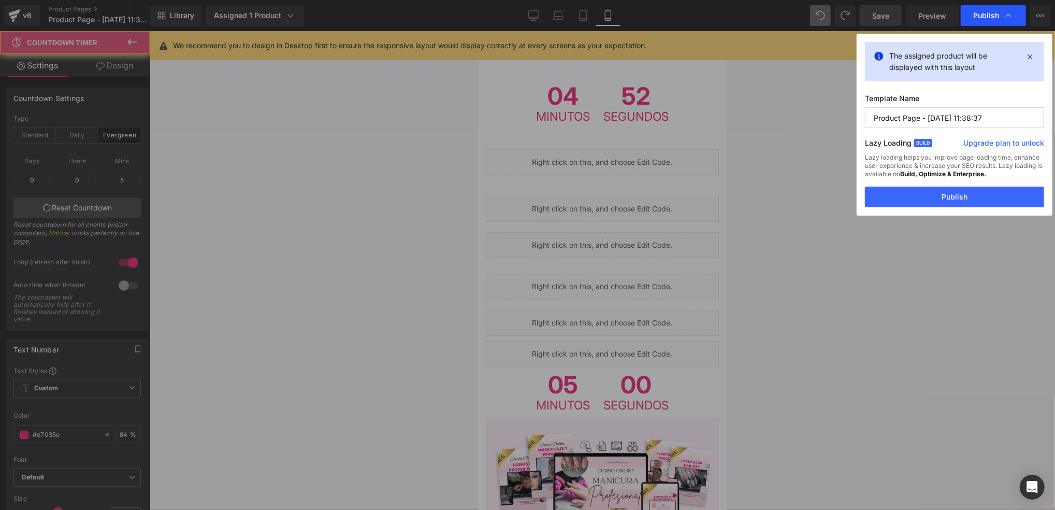
click at [996, 11] on span "Publish" at bounding box center [986, 15] width 26 height 9
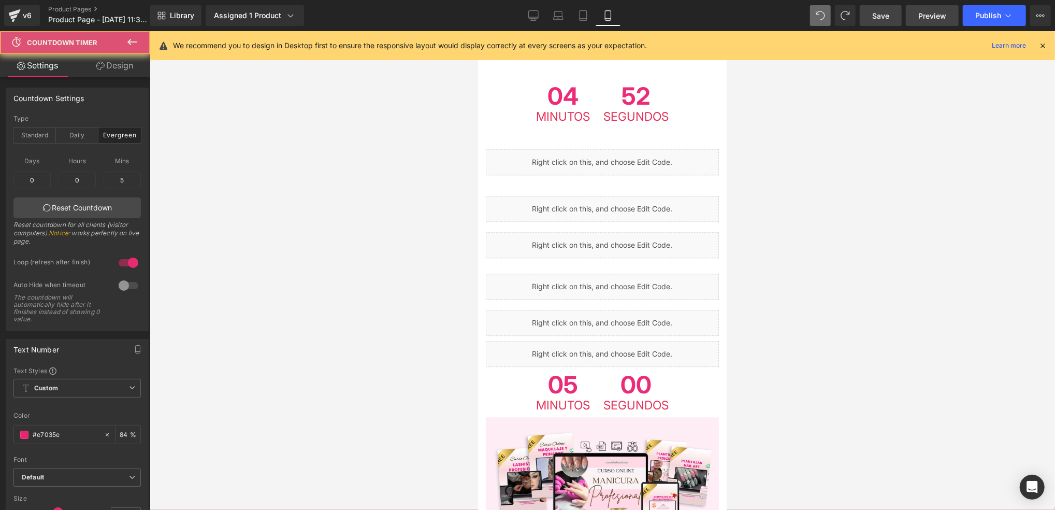
click at [886, 9] on link "Save" at bounding box center [881, 15] width 42 height 21
click at [1000, 14] on span "Publish" at bounding box center [989, 15] width 26 height 8
click at [840, 197] on div at bounding box center [603, 270] width 906 height 479
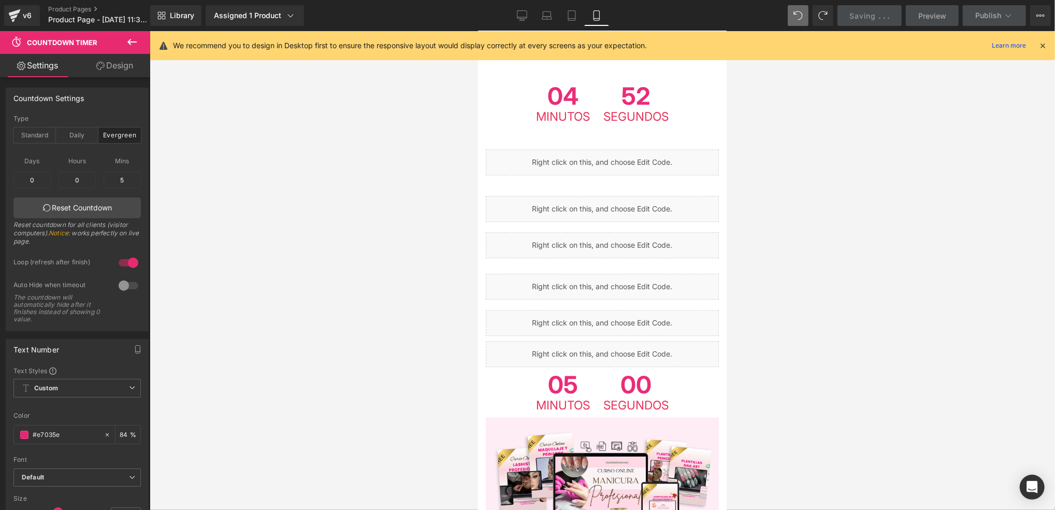
click at [1043, 45] on icon at bounding box center [1042, 45] width 9 height 9
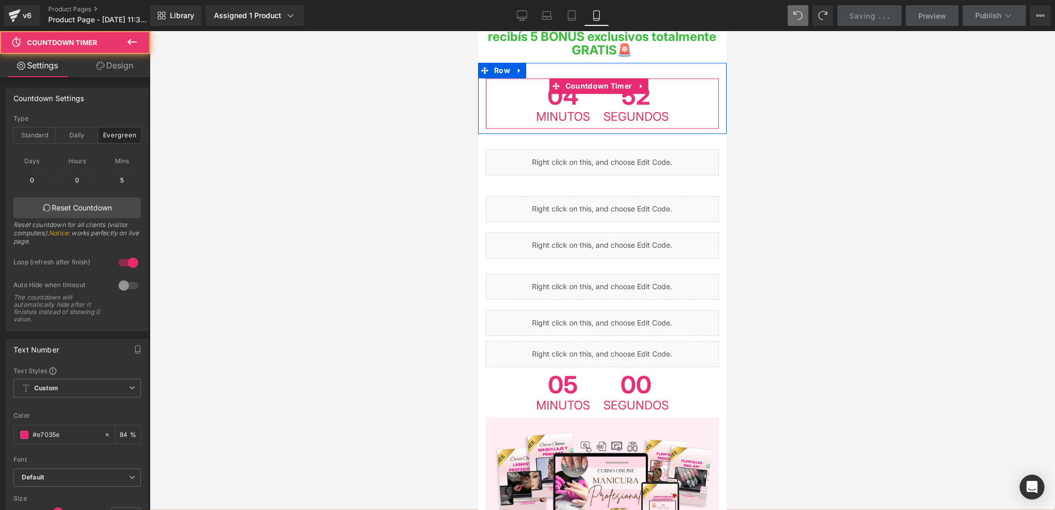
click at [633, 110] on span "52" at bounding box center [635, 96] width 65 height 27
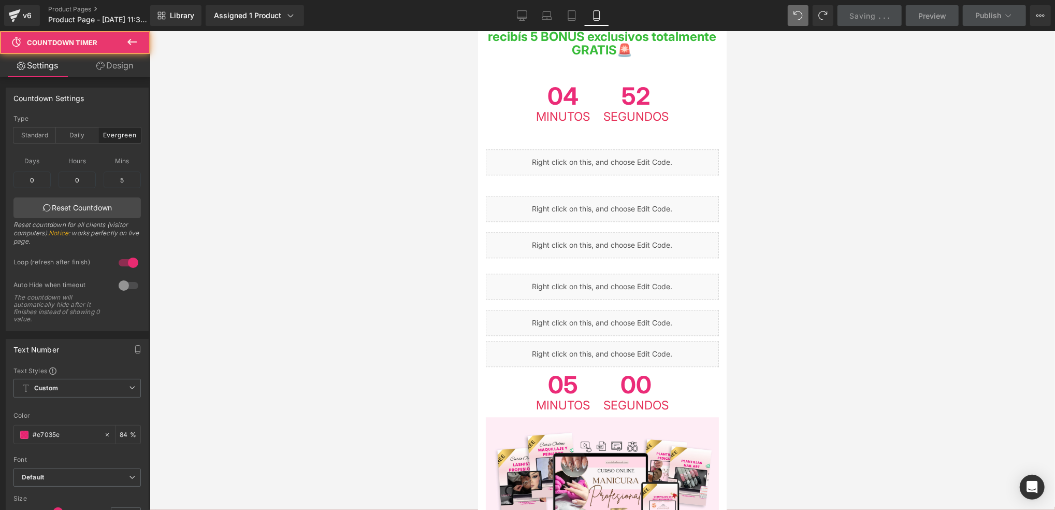
click at [749, 208] on div at bounding box center [603, 270] width 906 height 479
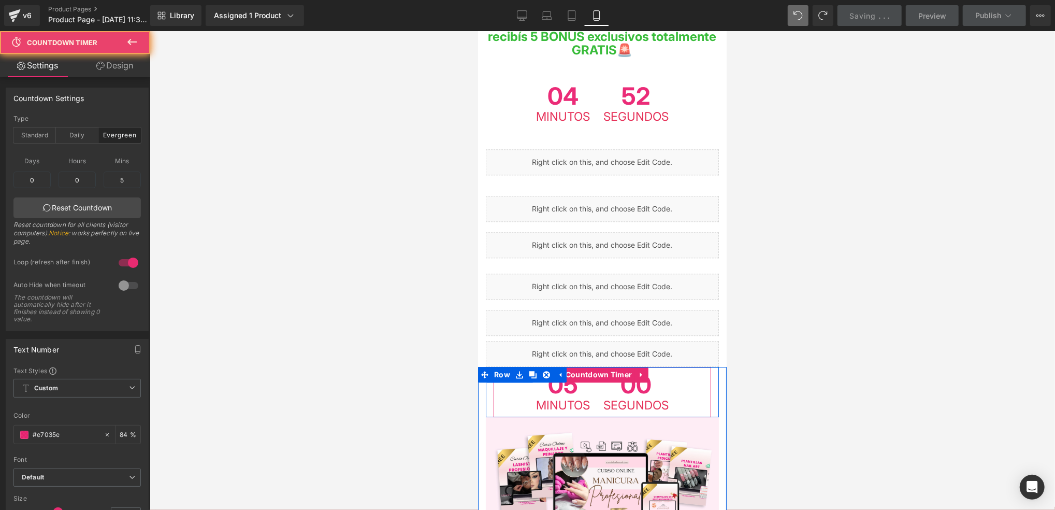
drag, startPoint x: 647, startPoint y: 191, endPoint x: 1236, endPoint y: 232, distance: 590.4
click at [647, 372] on span "00" at bounding box center [635, 385] width 65 height 27
click at [639, 372] on span "00" at bounding box center [635, 385] width 65 height 27
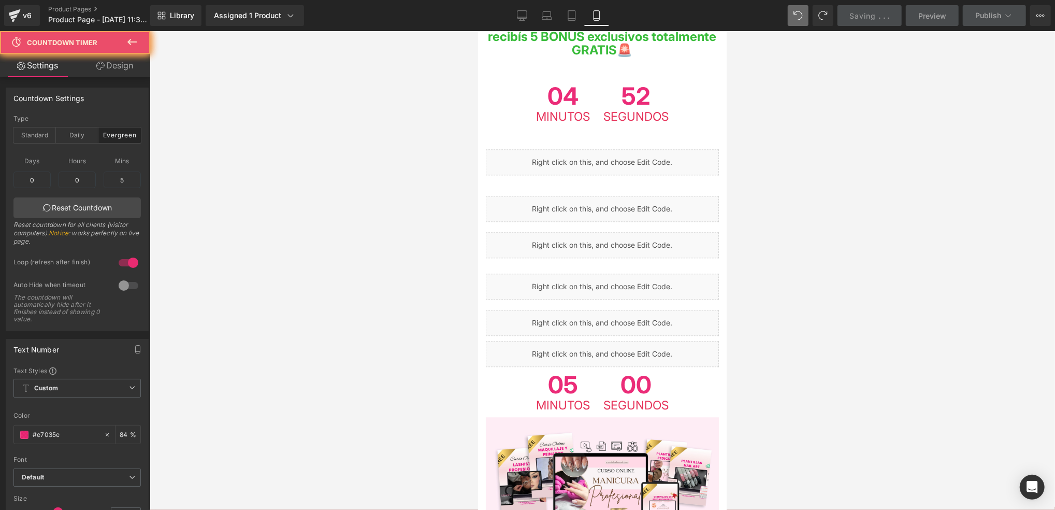
click at [758, 201] on div at bounding box center [603, 270] width 906 height 479
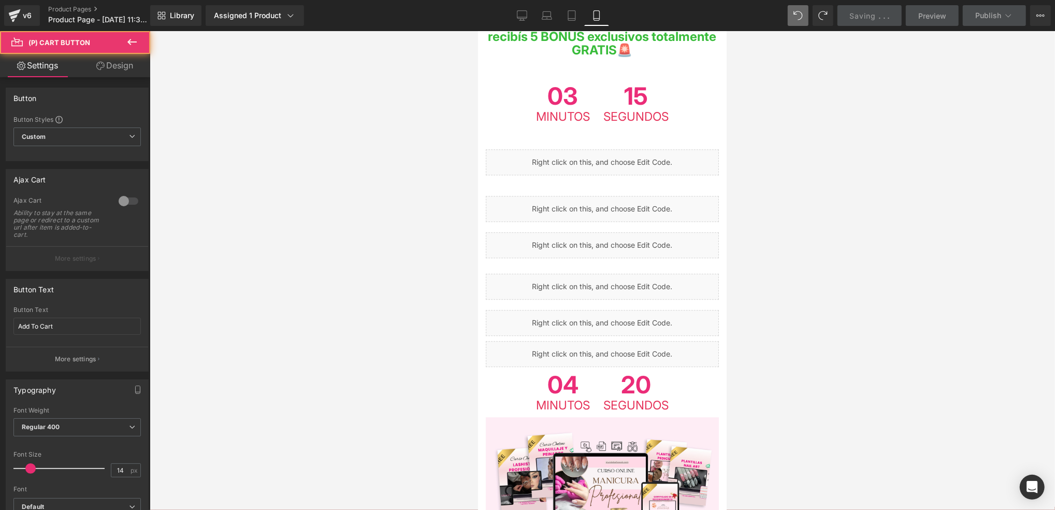
drag, startPoint x: 79, startPoint y: 191, endPoint x: 103, endPoint y: 314, distance: 125.2
click at [79, 318] on input "Add To Cart" at bounding box center [76, 326] width 127 height 17
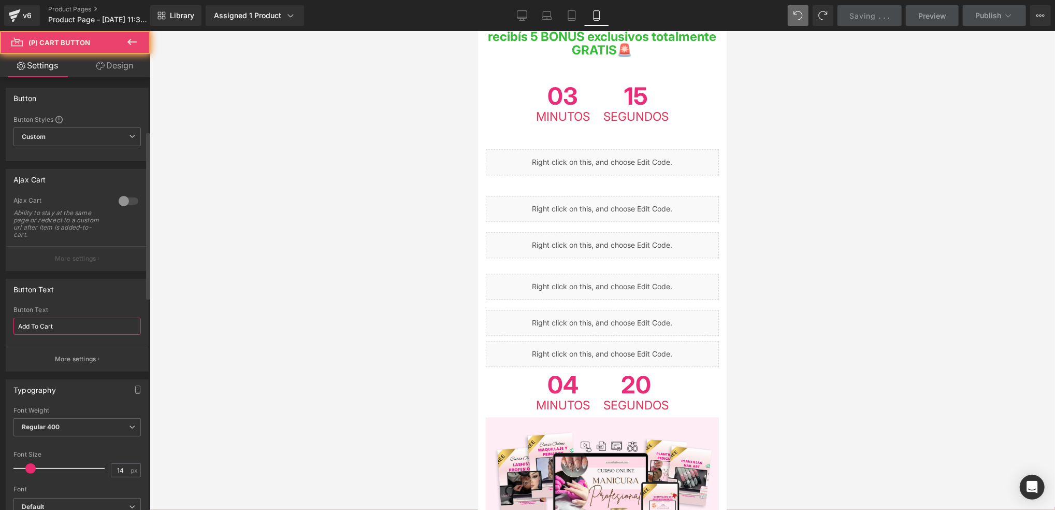
click at [79, 318] on input "Add To Cart" at bounding box center [76, 326] width 127 height 17
click at [78, 407] on div "Font Weight" at bounding box center [76, 410] width 127 height 7
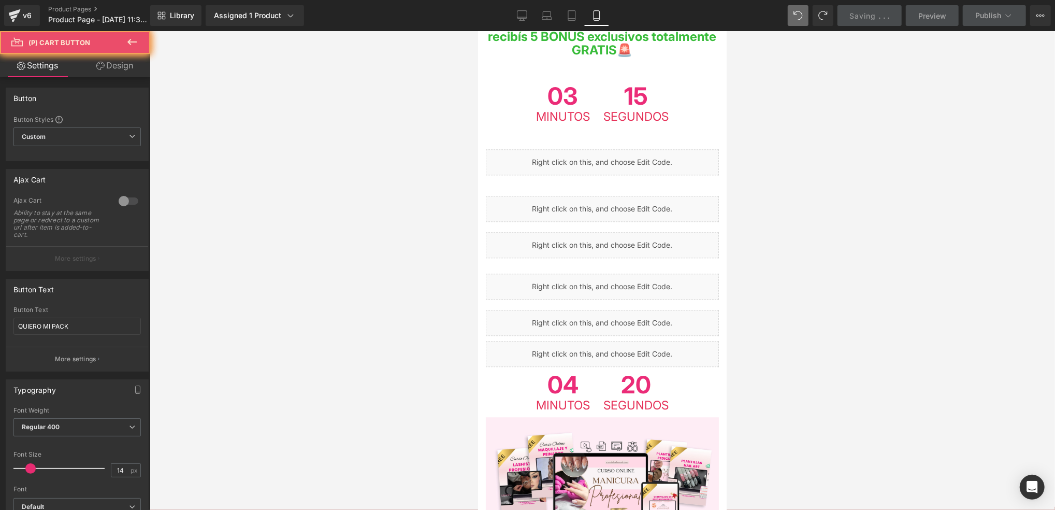
drag, startPoint x: 612, startPoint y: 420, endPoint x: 619, endPoint y: 419, distance: 7.3
click at [819, 275] on div at bounding box center [603, 270] width 906 height 479
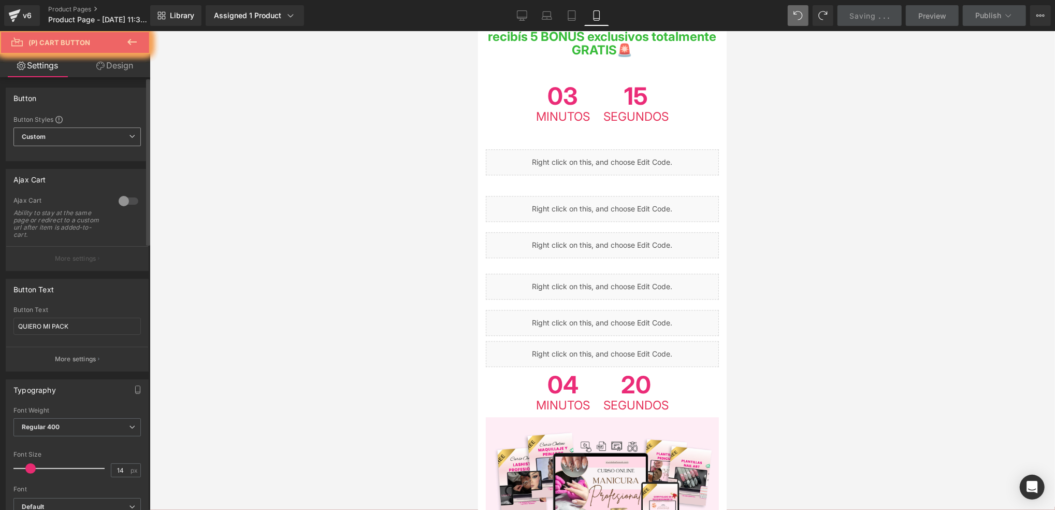
drag, startPoint x: 96, startPoint y: 141, endPoint x: 87, endPoint y: 380, distance: 239.0
click at [96, 141] on span "Custom Setup Global Style" at bounding box center [76, 136] width 127 height 19
click at [101, 137] on span "Custom Setup Global Style" at bounding box center [74, 136] width 123 height 19
drag, startPoint x: 28, startPoint y: 195, endPoint x: 43, endPoint y: 191, distance: 15.1
click at [43, 463] on span at bounding box center [42, 468] width 10 height 10
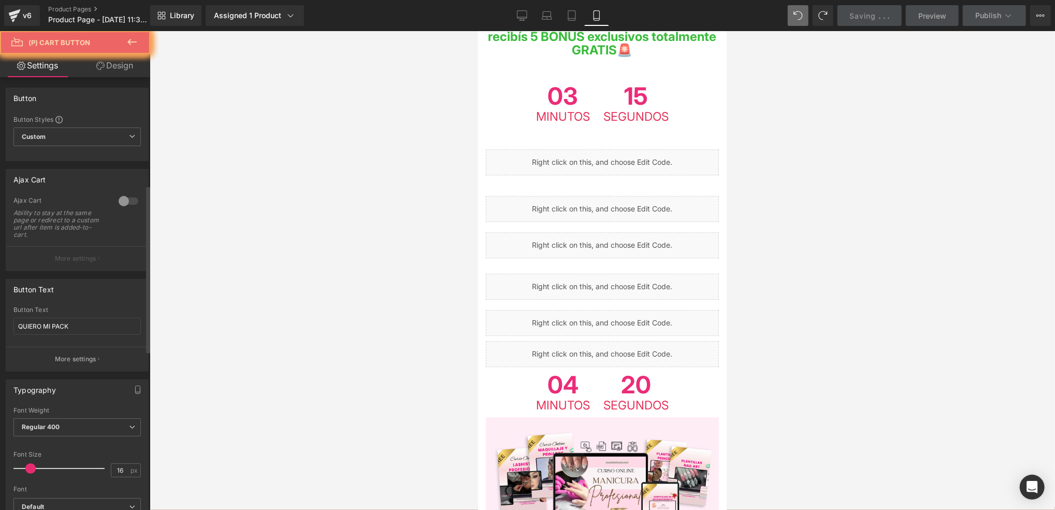
drag, startPoint x: 43, startPoint y: 191, endPoint x: 28, endPoint y: 193, distance: 14.6
click at [28, 463] on span at bounding box center [30, 468] width 10 height 10
click at [311, 155] on div at bounding box center [603, 270] width 906 height 479
click at [102, 62] on icon at bounding box center [100, 66] width 8 height 8
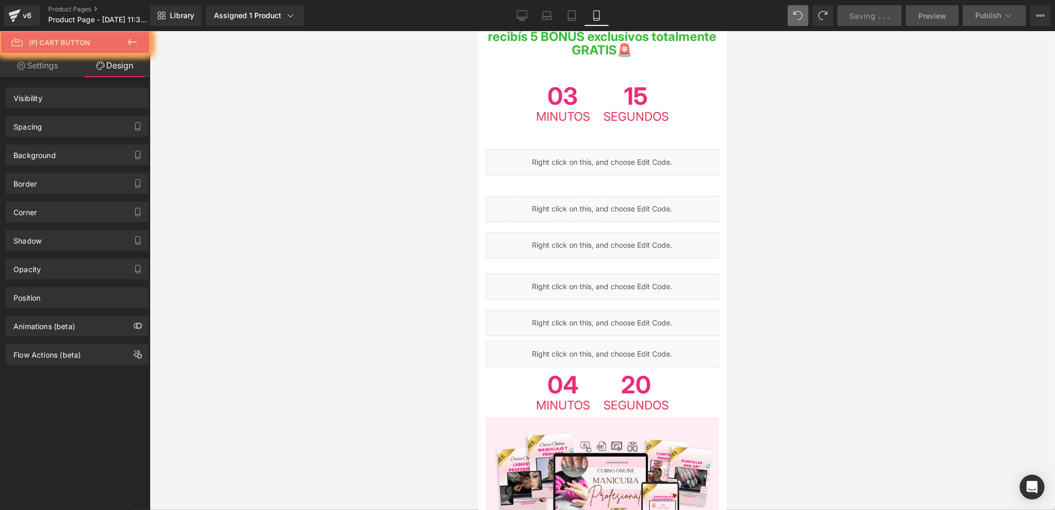
click at [148, 36] on button at bounding box center [132, 42] width 36 height 23
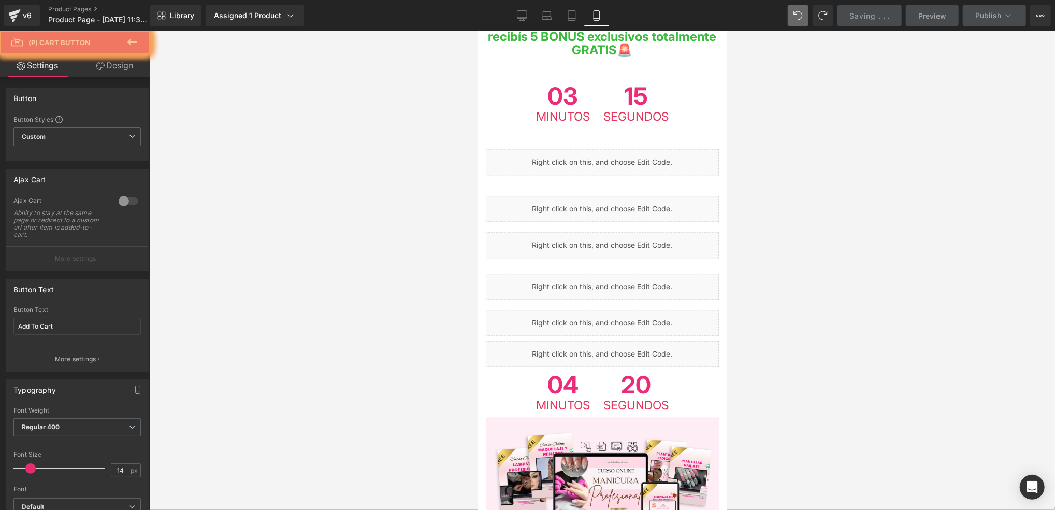
click at [98, 71] on link "Design" at bounding box center [114, 65] width 75 height 23
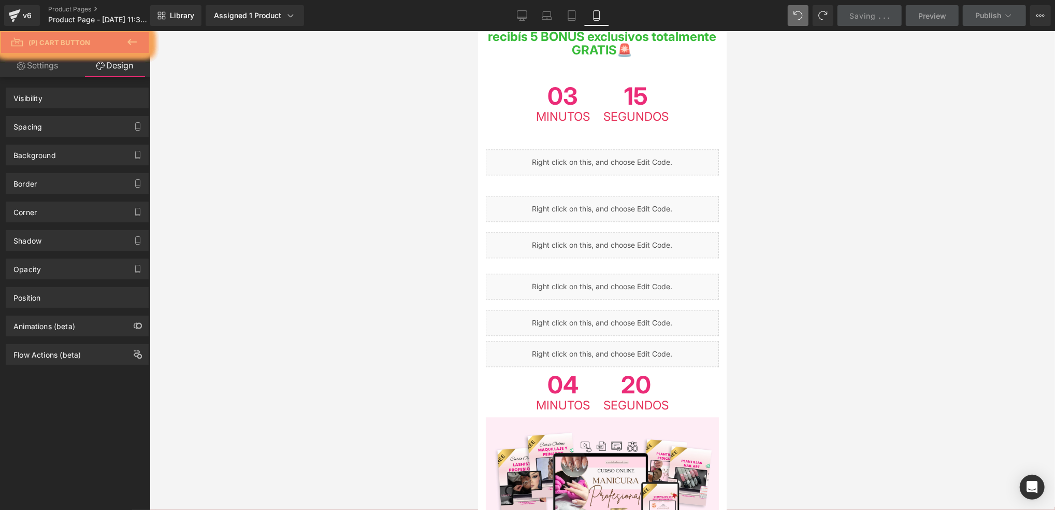
click at [123, 123] on div "Spacing" at bounding box center [77, 127] width 142 height 20
click at [62, 68] on link "Settings" at bounding box center [37, 65] width 75 height 23
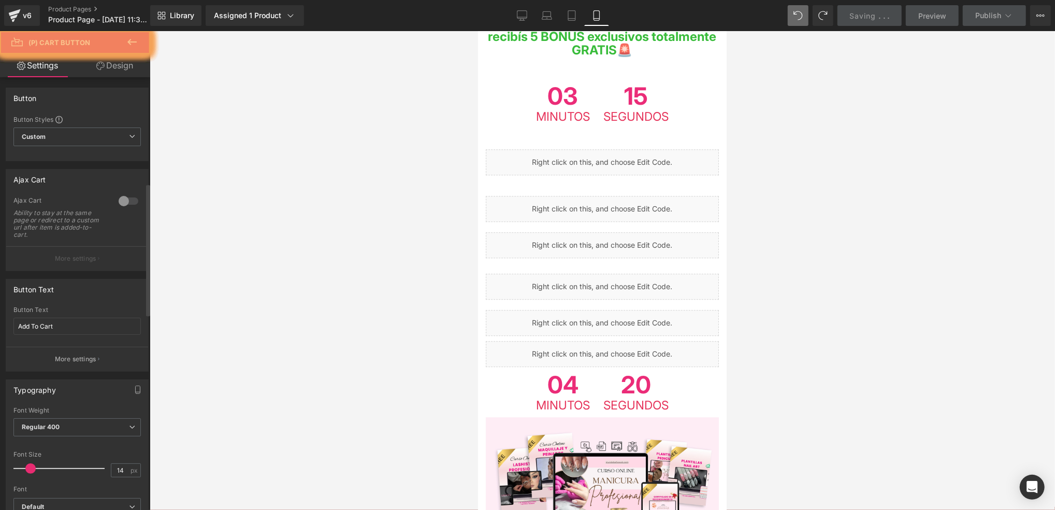
click at [74, 318] on input "Add To Cart" at bounding box center [76, 326] width 127 height 17
click at [75, 318] on input "Add To Cart" at bounding box center [76, 326] width 127 height 17
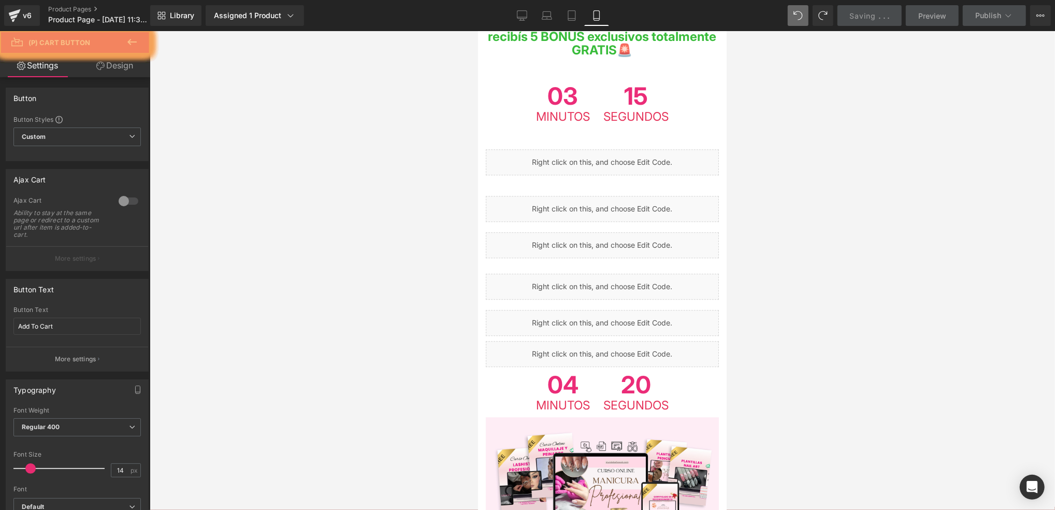
drag, startPoint x: 69, startPoint y: 333, endPoint x: 77, endPoint y: 385, distance: 52.4
click at [69, 333] on input "Add To Cart" at bounding box center [76, 326] width 127 height 17
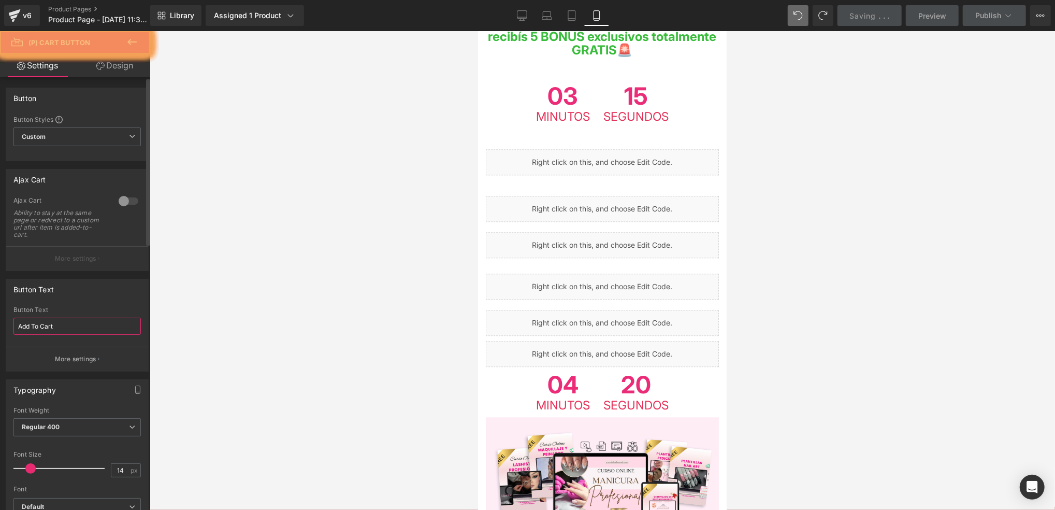
click at [69, 331] on input "Add To Cart" at bounding box center [76, 326] width 127 height 17
type input "QUIERO MI PACK"
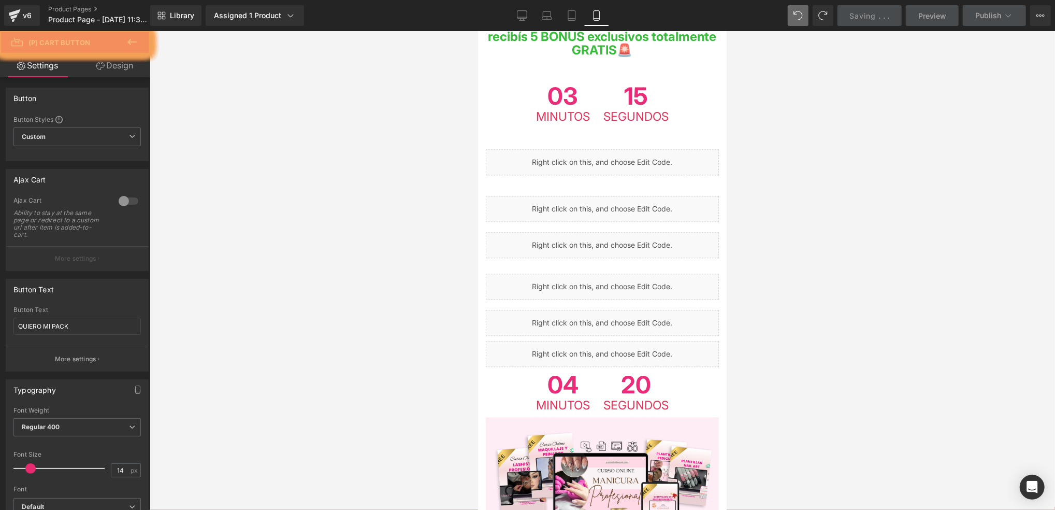
click at [743, 216] on div at bounding box center [603, 270] width 906 height 479
click at [320, 179] on div at bounding box center [603, 270] width 906 height 479
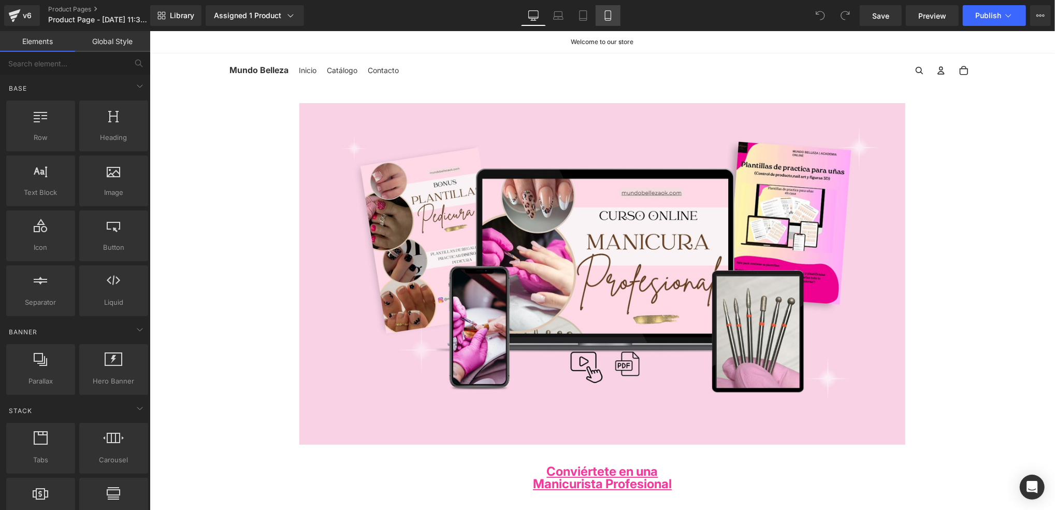
click at [606, 21] on link "Mobile" at bounding box center [608, 15] width 25 height 21
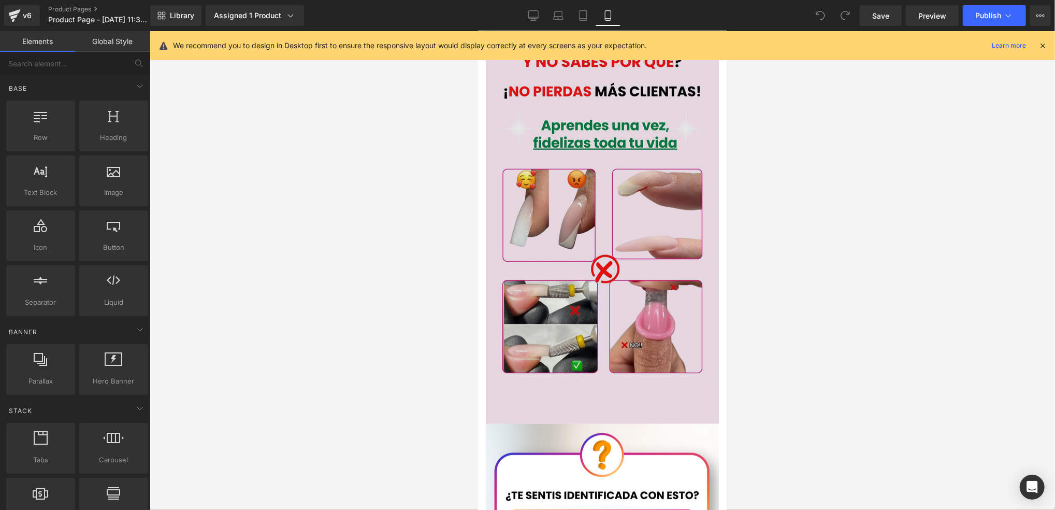
scroll to position [414, 0]
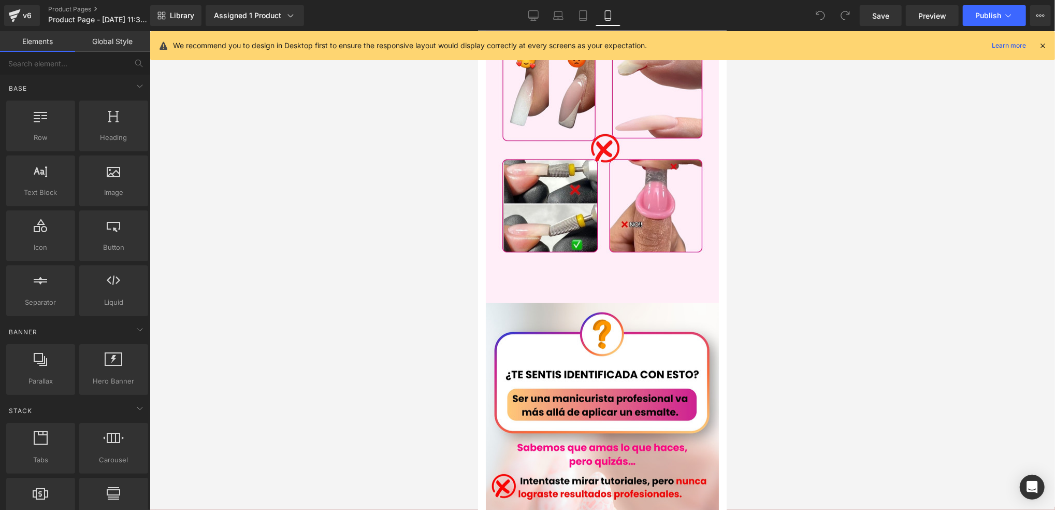
click at [1041, 45] on icon at bounding box center [1042, 45] width 9 height 9
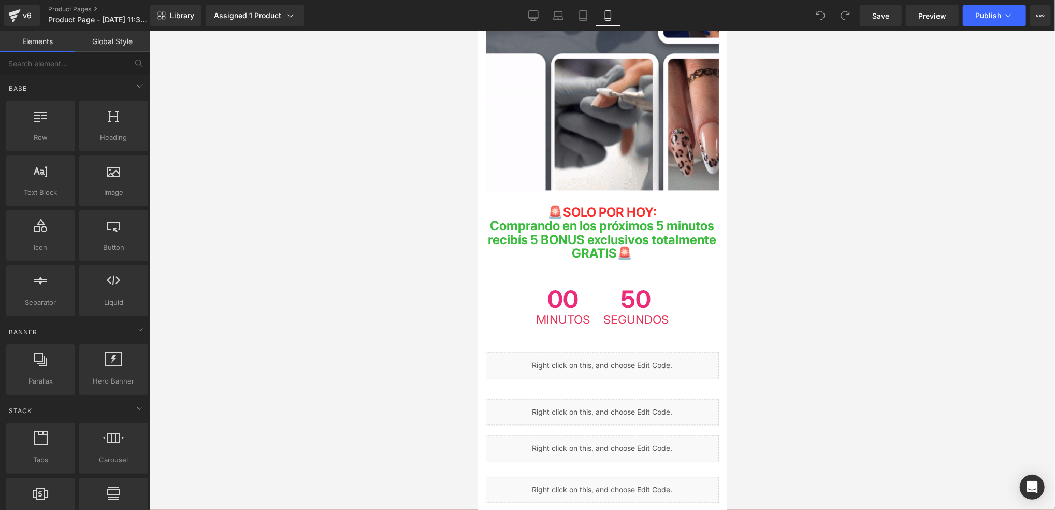
scroll to position [1865, 0]
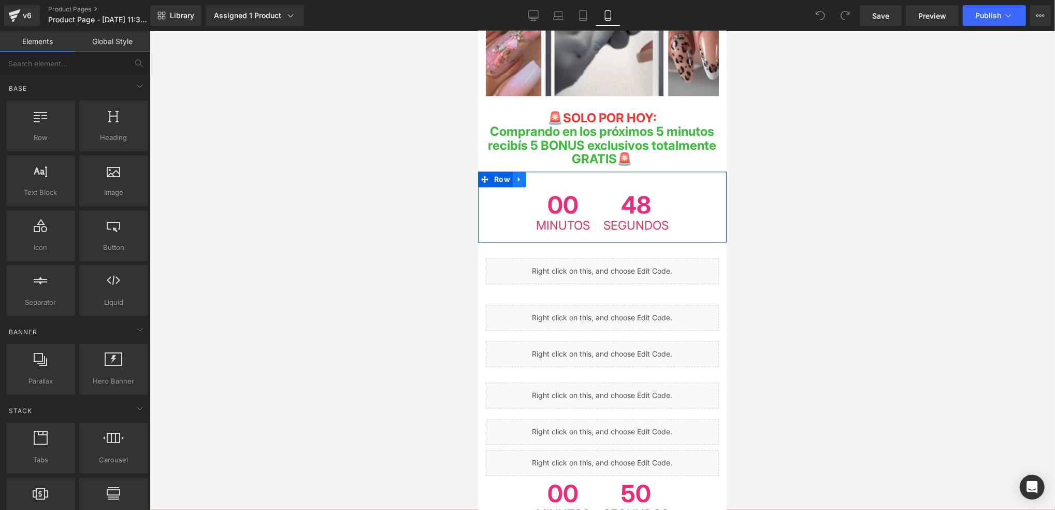
click at [520, 175] on icon at bounding box center [518, 179] width 7 height 8
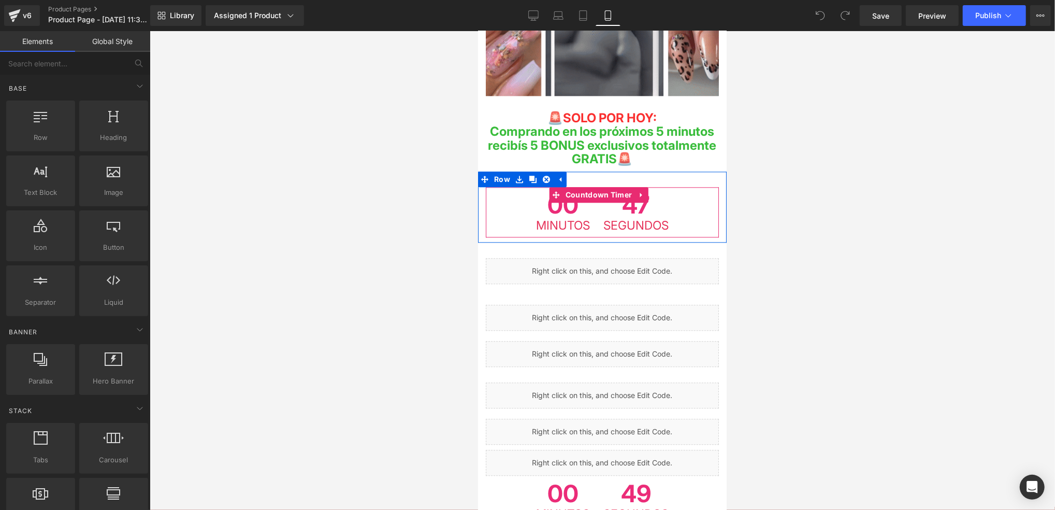
click at [518, 187] on div "00 Minutos 47 Segundos" at bounding box center [601, 212] width 233 height 50
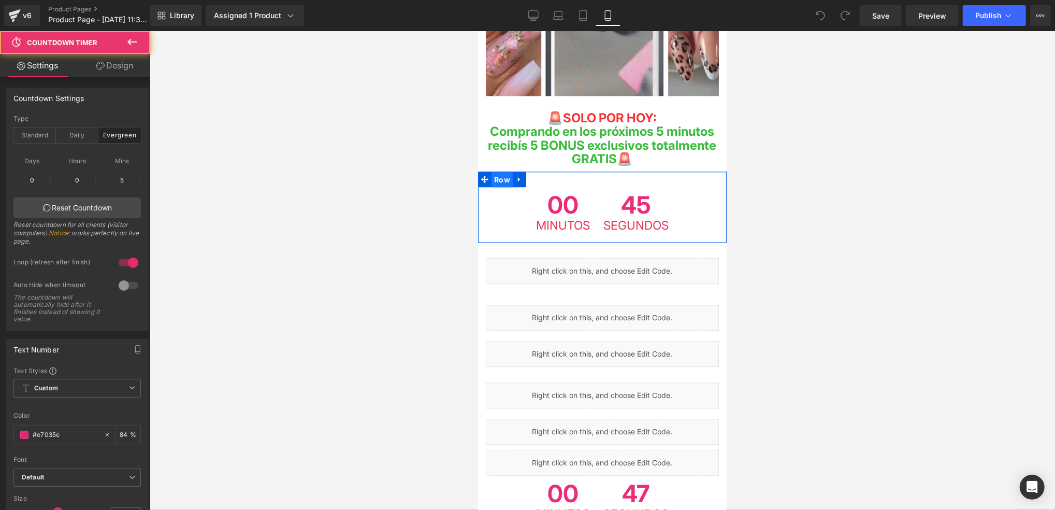
click at [505, 171] on span "Row" at bounding box center [501, 179] width 21 height 16
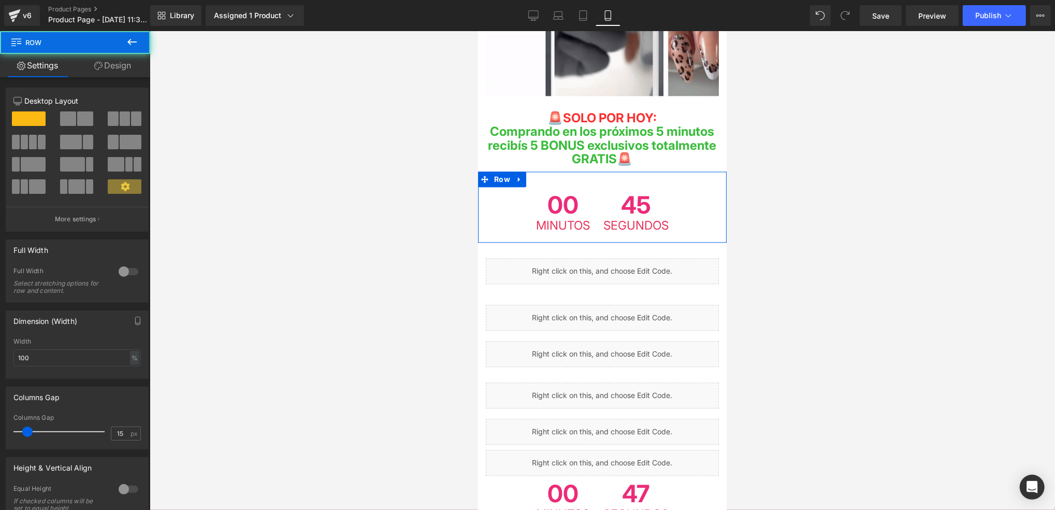
click at [98, 69] on link "Design" at bounding box center [112, 65] width 75 height 23
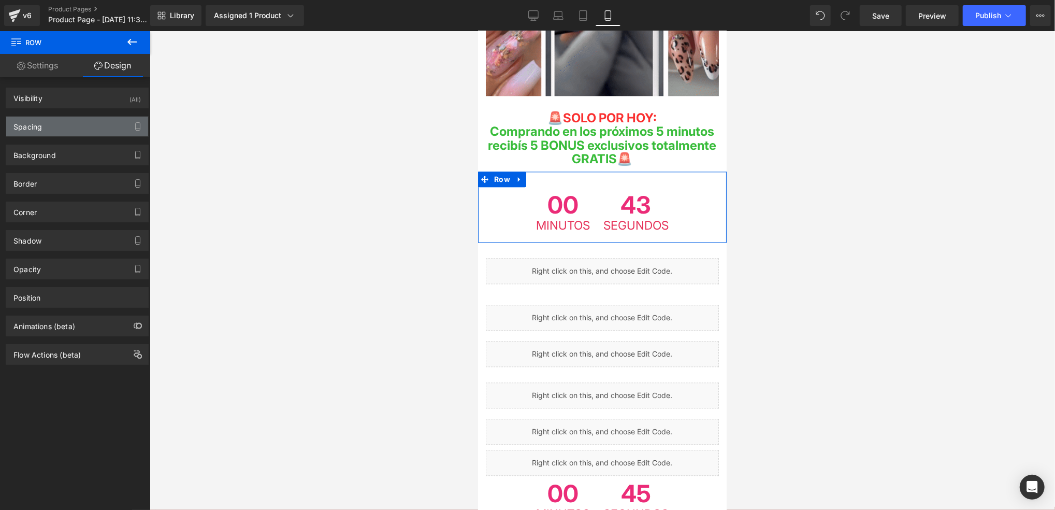
click at [110, 125] on div "Spacing" at bounding box center [77, 127] width 142 height 20
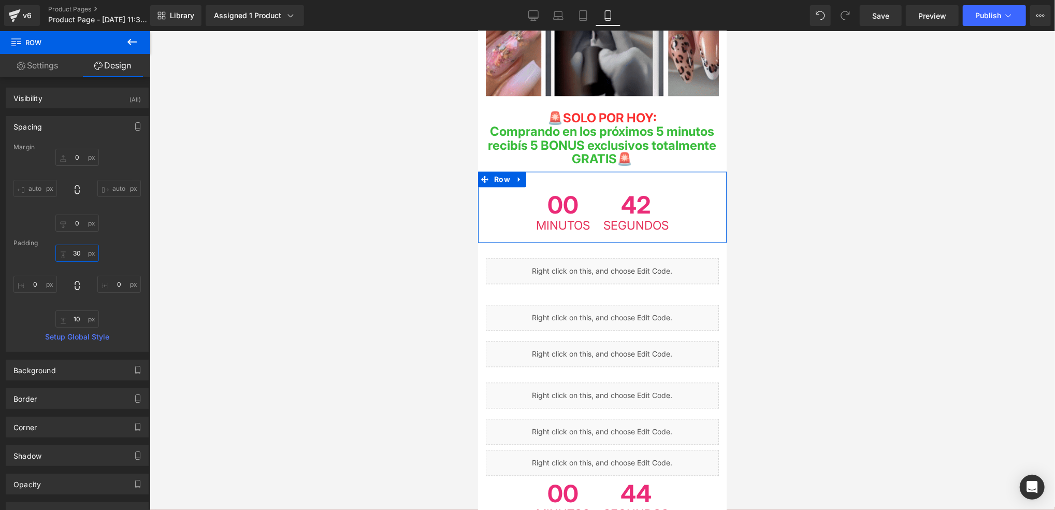
click at [81, 248] on input "30" at bounding box center [77, 253] width 44 height 17
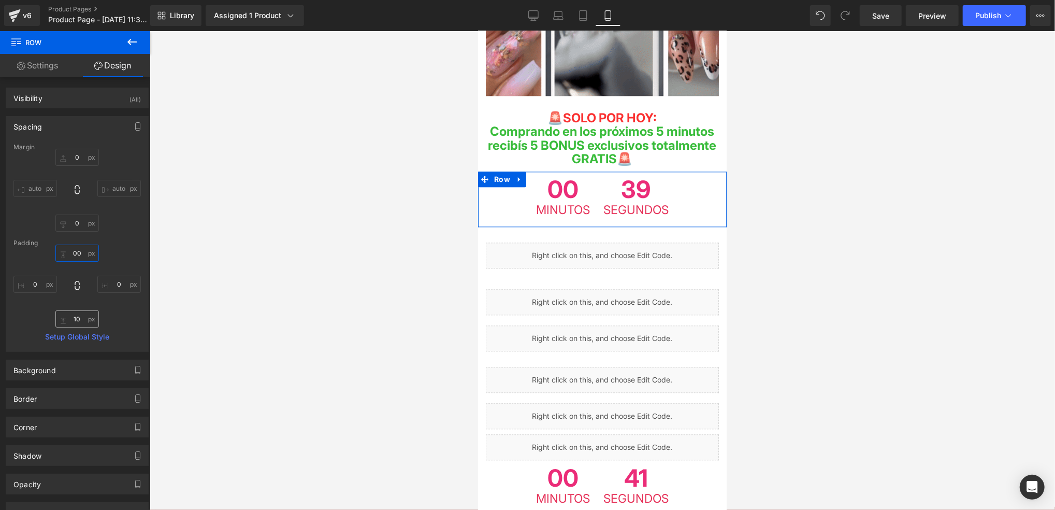
type input "00"
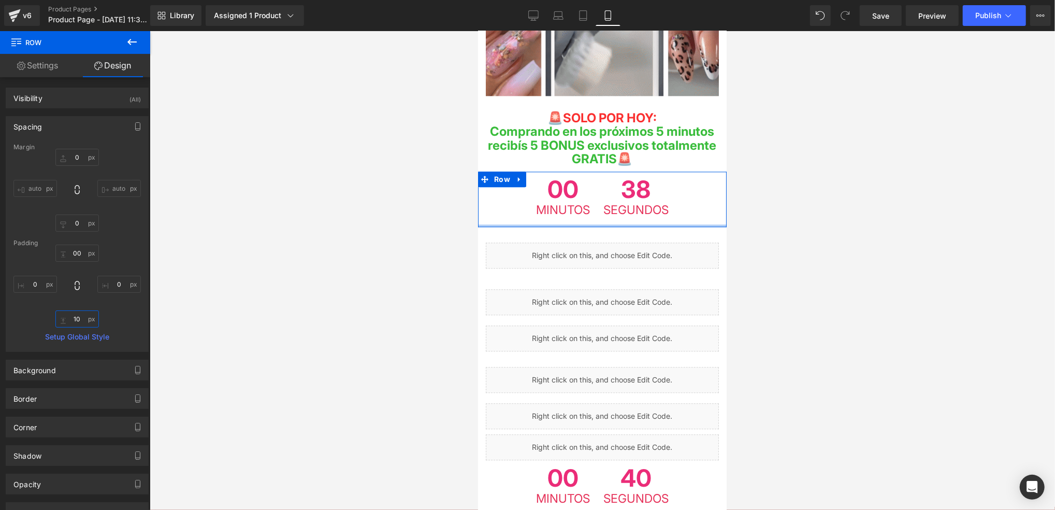
click at [80, 317] on input "10" at bounding box center [77, 318] width 44 height 17
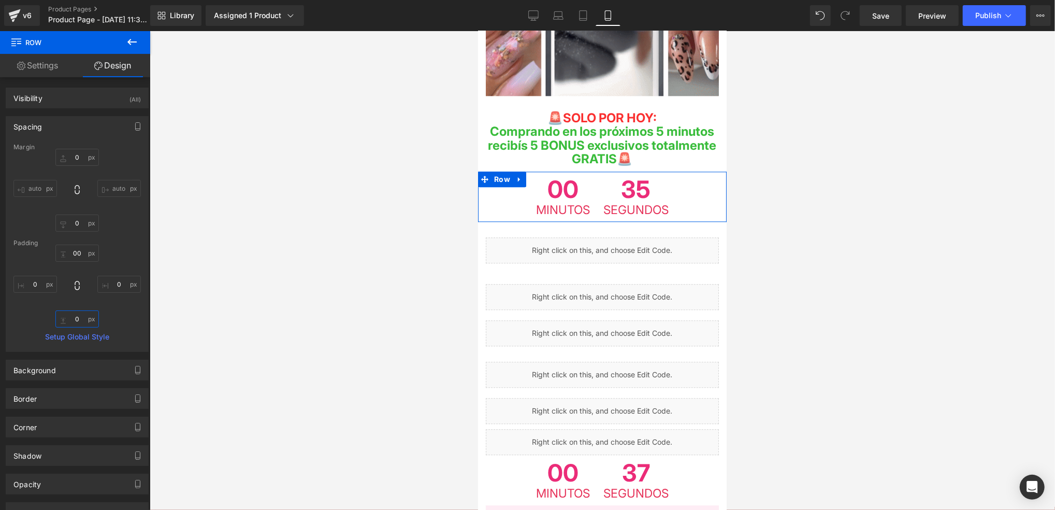
type input "0"
click at [119, 308] on div "00 00 0px 0 0 0 0px 0" at bounding box center [76, 286] width 127 height 83
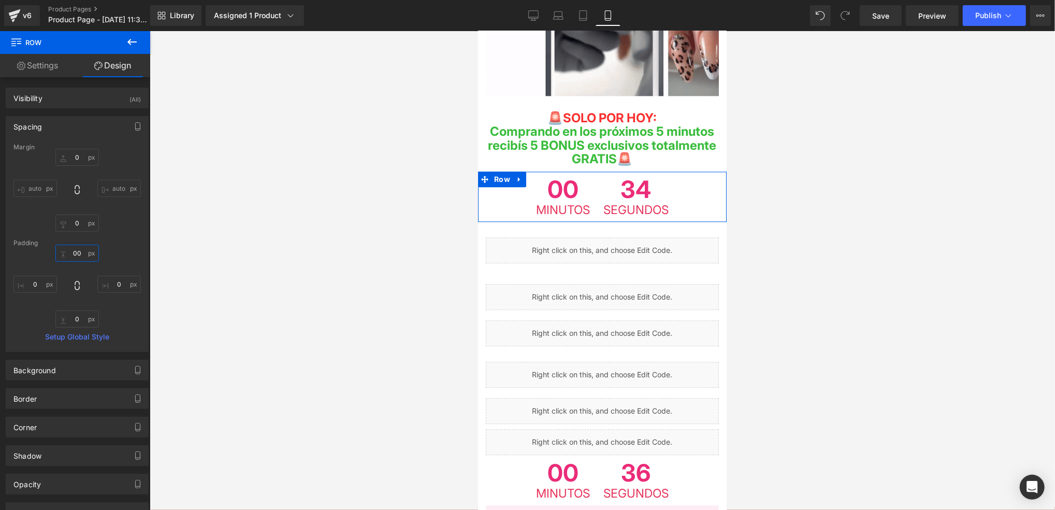
click at [82, 254] on input "00" at bounding box center [77, 253] width 44 height 17
type input "0"
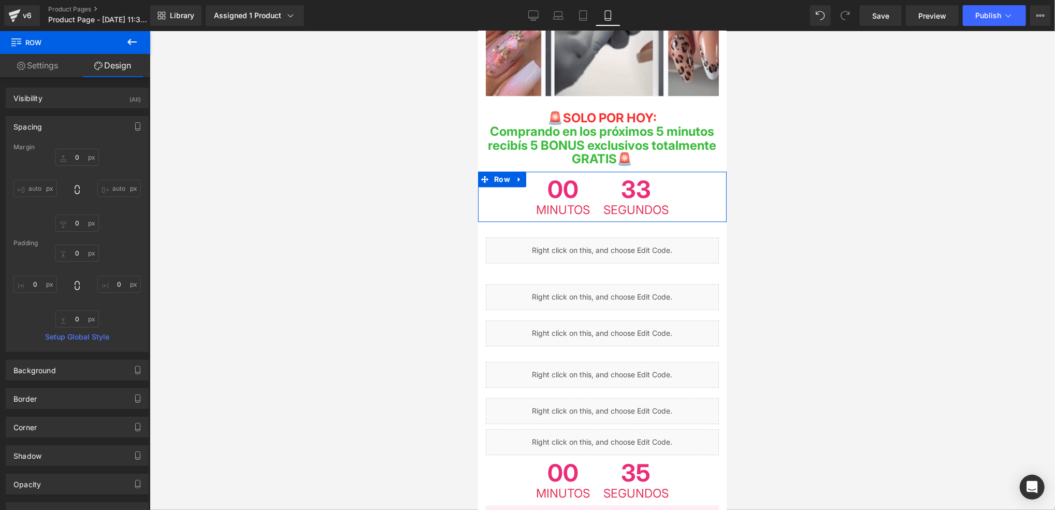
click at [117, 246] on div "Padding" at bounding box center [76, 242] width 127 height 7
click at [882, 13] on span "Save" at bounding box center [880, 15] width 17 height 11
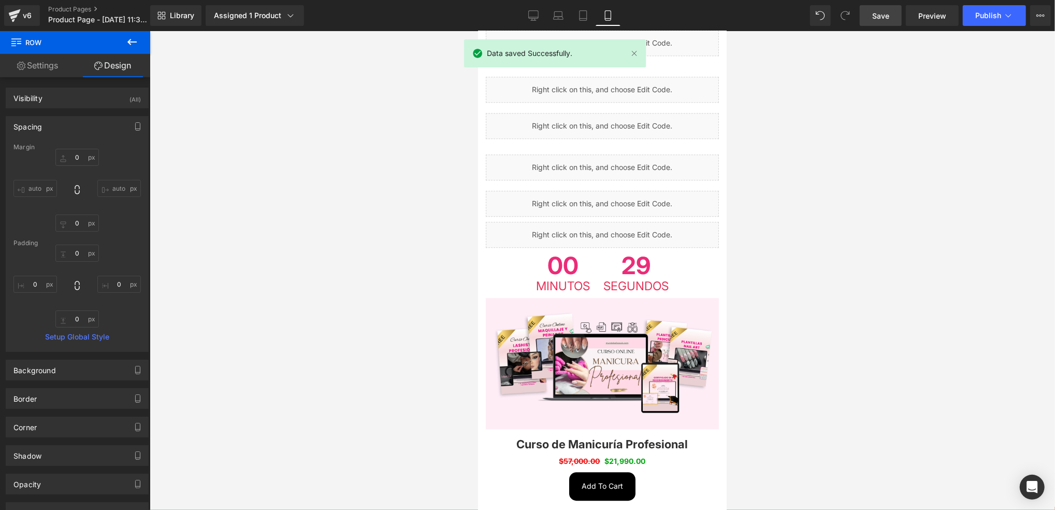
scroll to position [2280, 0]
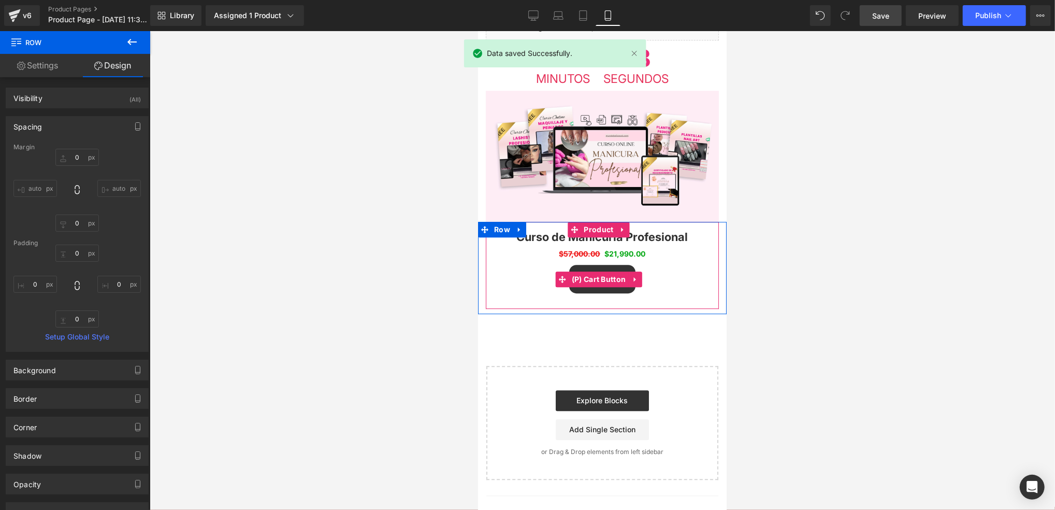
click at [605, 271] on span "(P) Cart Button" at bounding box center [599, 279] width 60 height 16
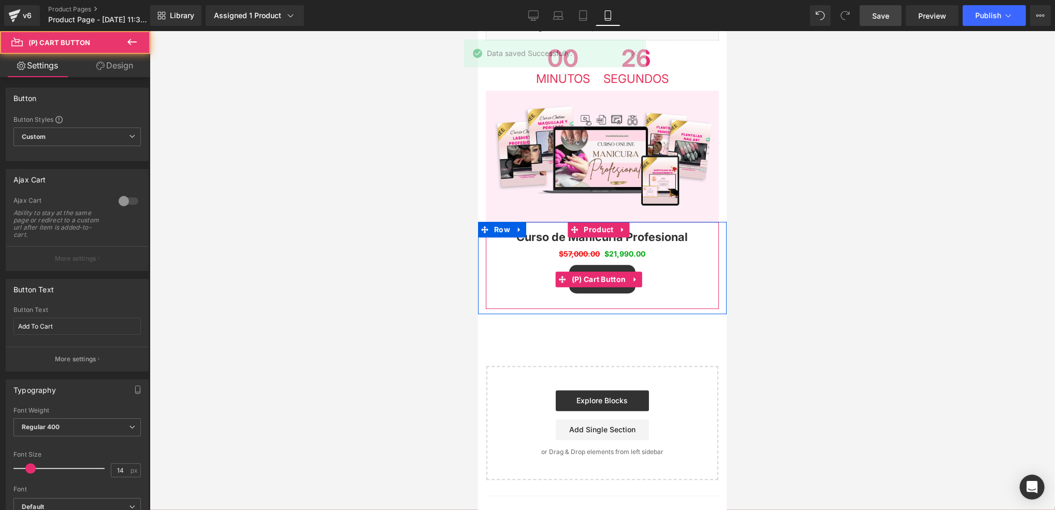
click at [603, 264] on button "Add To Cart" at bounding box center [602, 278] width 66 height 28
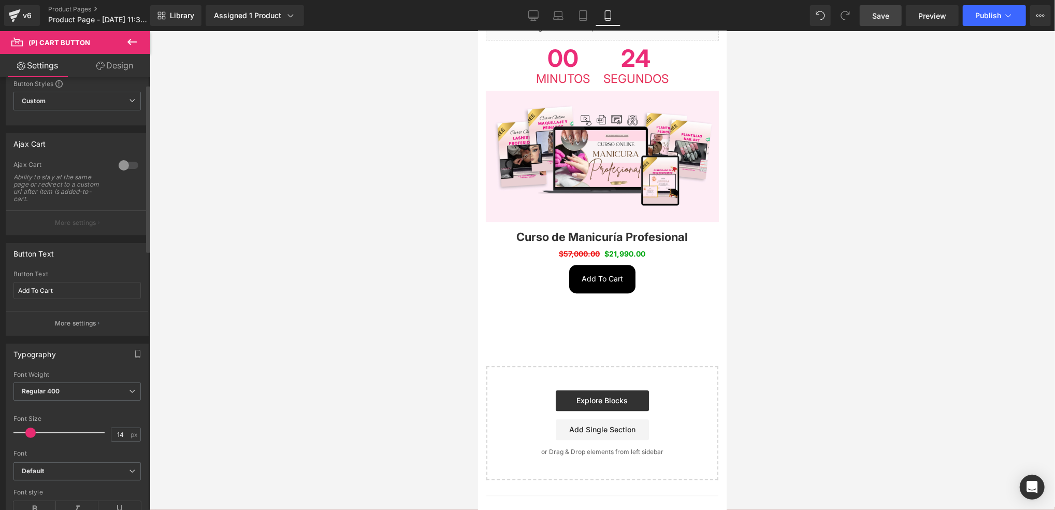
scroll to position [69, 0]
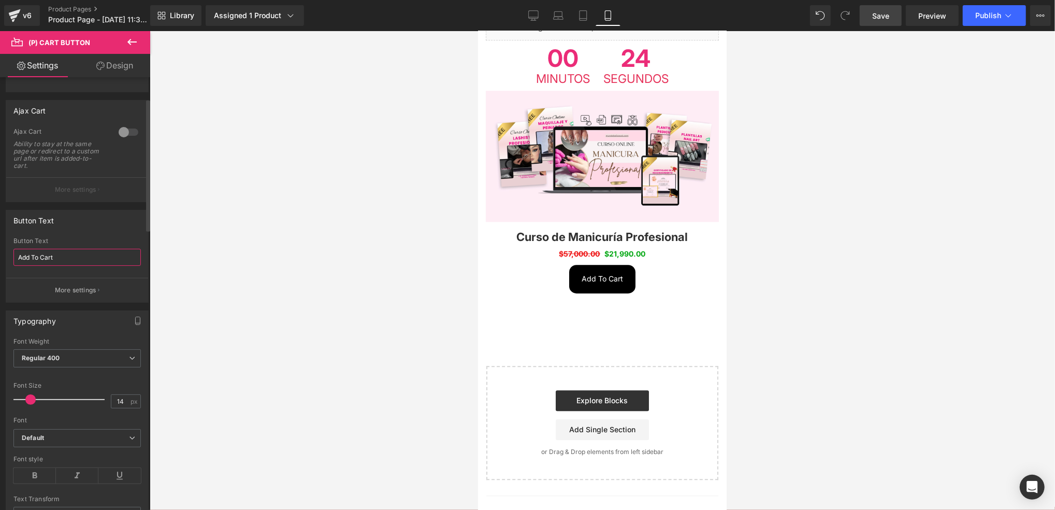
click at [101, 254] on input "Add To Cart" at bounding box center [76, 257] width 127 height 17
type input "Q"
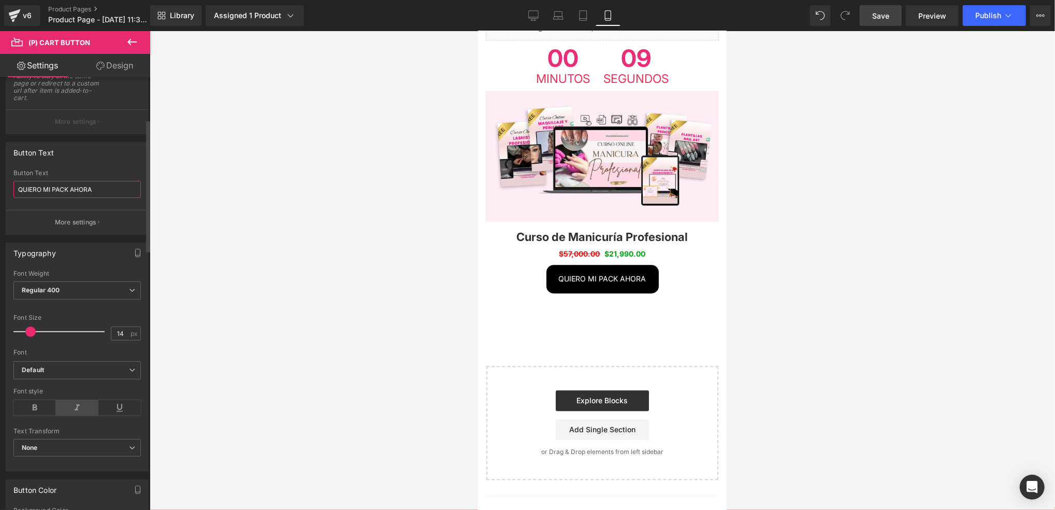
scroll to position [207, 0]
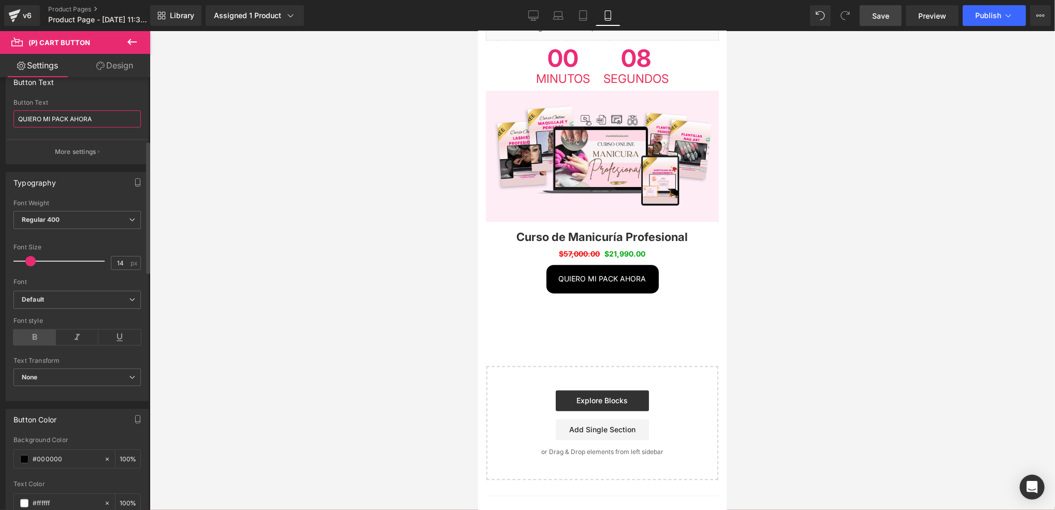
type input "QUIERO MI PACK AHORA"
click at [40, 330] on icon at bounding box center [34, 337] width 42 height 16
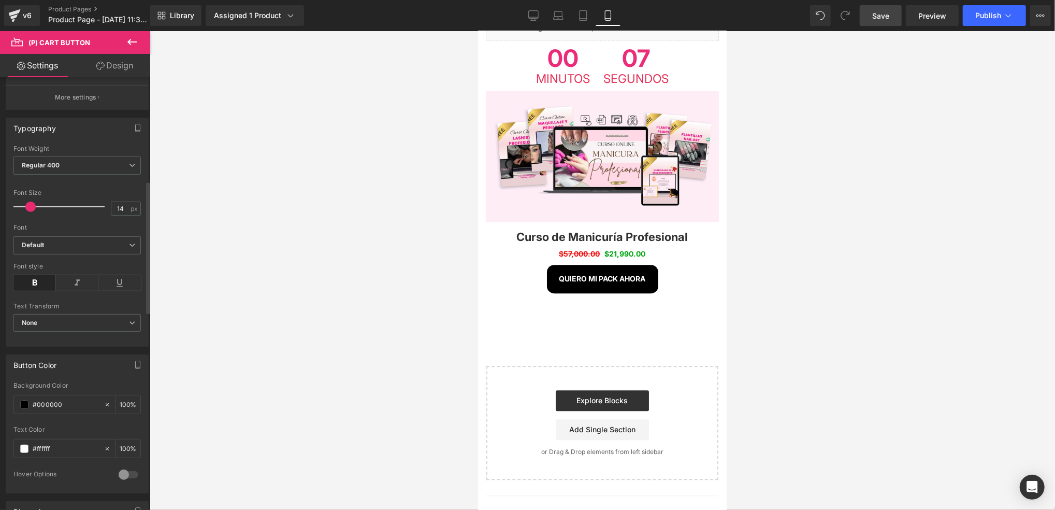
scroll to position [345, 0]
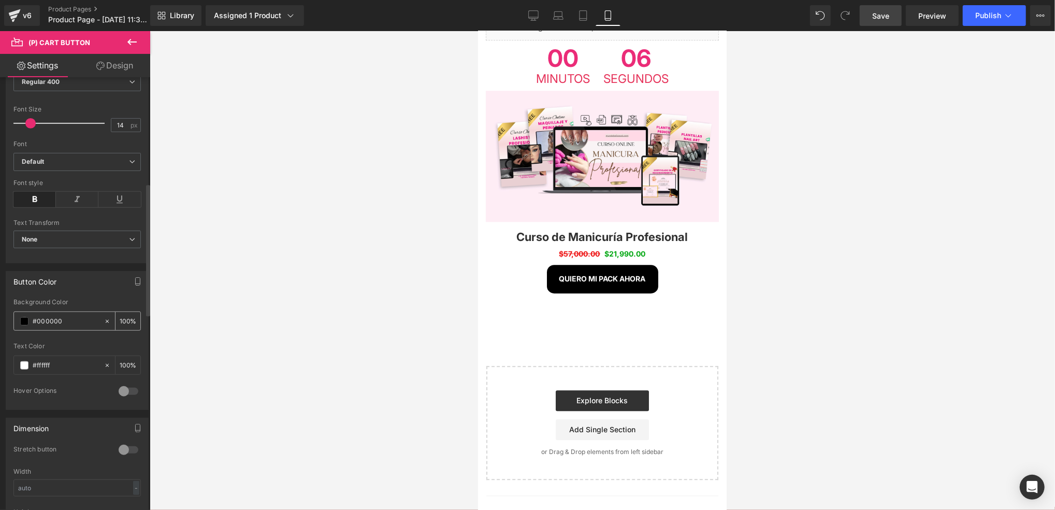
click at [15, 321] on div "#000000" at bounding box center [59, 321] width 90 height 18
click at [18, 321] on div "#000000" at bounding box center [59, 321] width 90 height 18
click at [25, 320] on span at bounding box center [24, 321] width 8 height 8
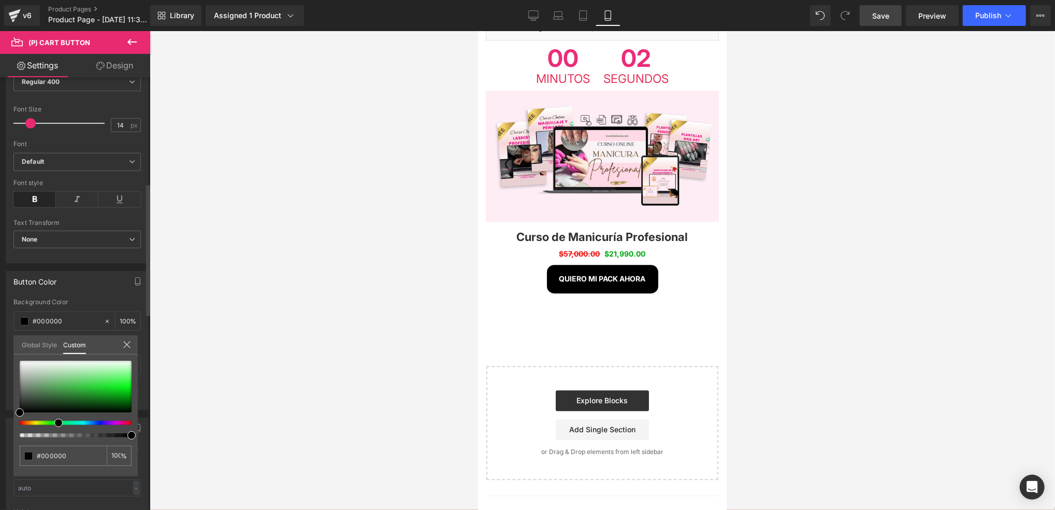
click at [54, 421] on div at bounding box center [72, 423] width 112 height 4
drag, startPoint x: 59, startPoint y: 422, endPoint x: 62, endPoint y: 394, distance: 28.1
click at [55, 421] on span at bounding box center [58, 423] width 8 height 8
click at [68, 356] on div "#000000 100 %" at bounding box center [75, 360] width 124 height 12
type input "#def1e0"
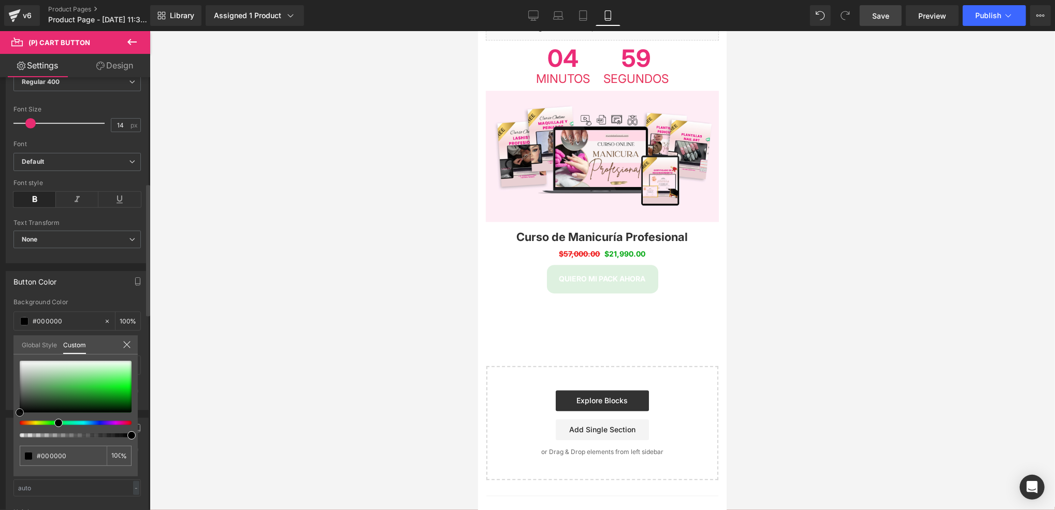
type input "#def1e0"
type input "#dbefdd"
type input "#d0ebd3"
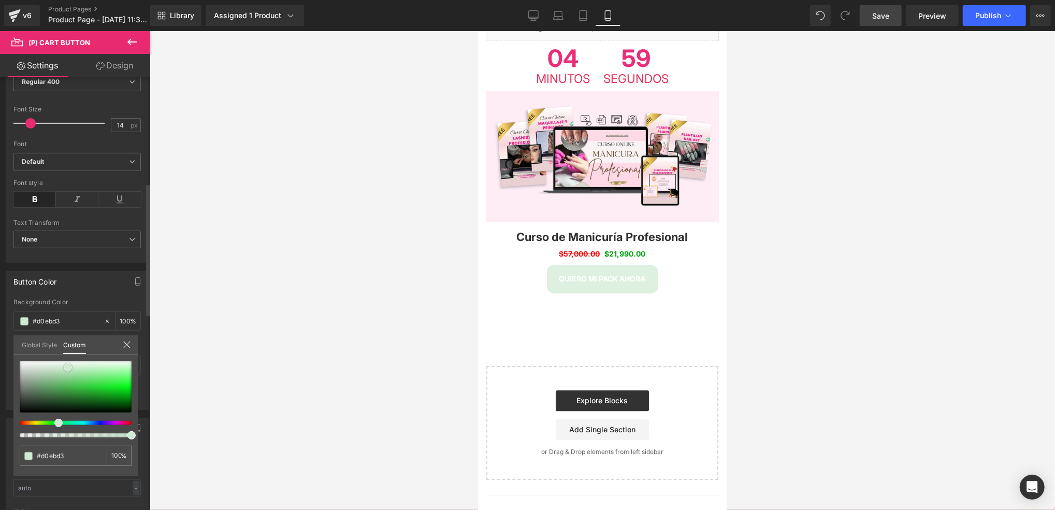
type input "#bce5c0"
type input "#b4e3ba"
type input "#a7e1af"
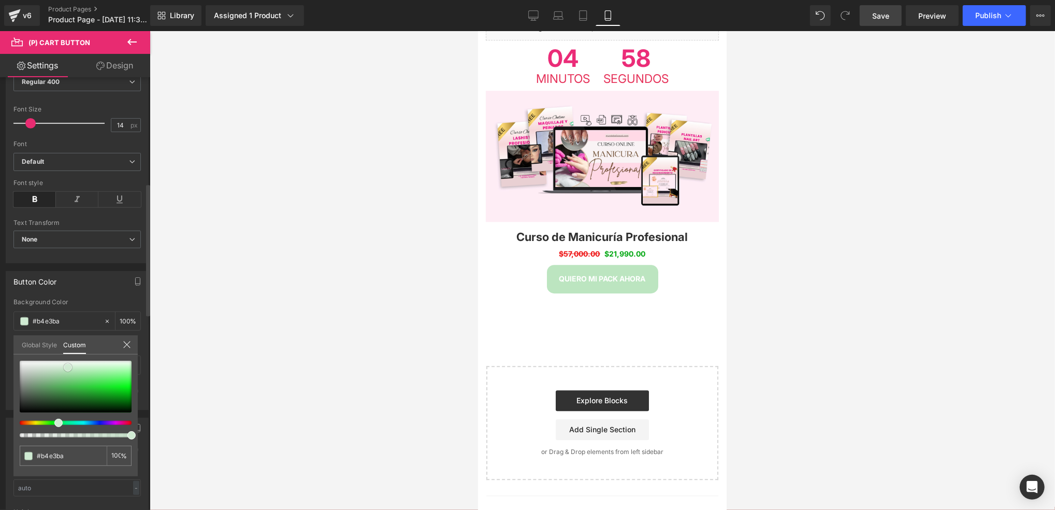
type input "#a7e1af"
type input "#a6e2ae"
type input "#a3e5ac"
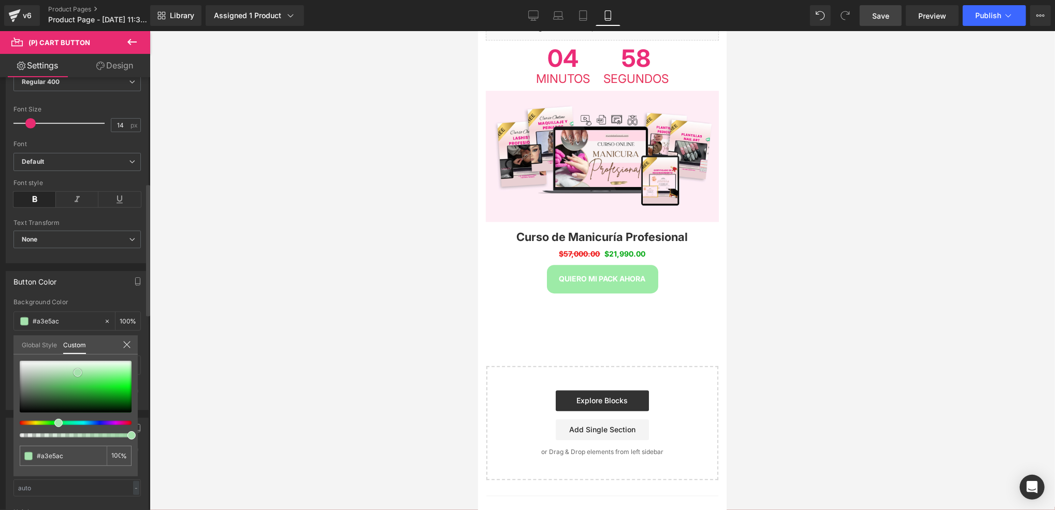
type input "#9deba7"
type input "#9ceca7"
type input "#9feeaa"
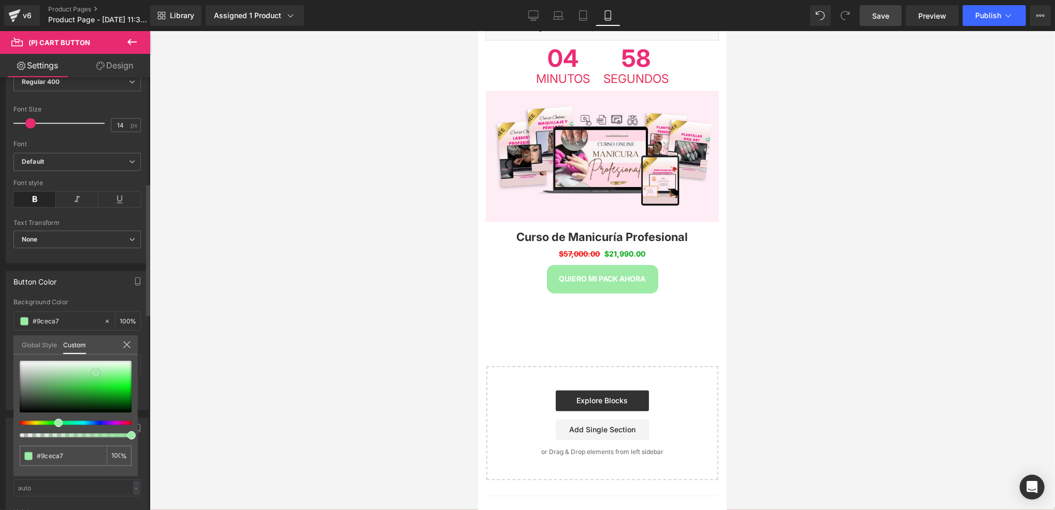
type input "#9feeaa"
type input "#a5f2af"
type input "#aef3b7"
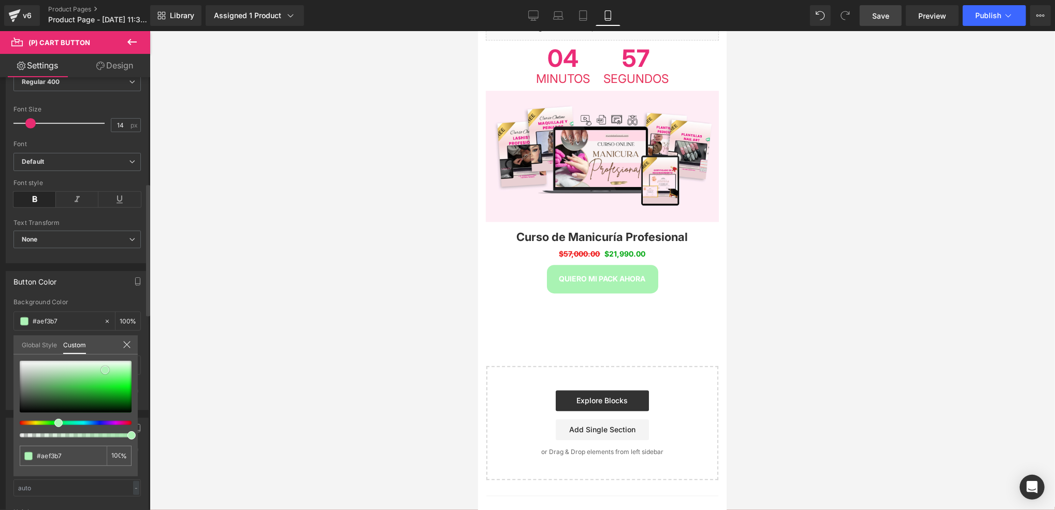
type input "#a9f3b3"
type input "#96f2a2"
type input "#8df09a"
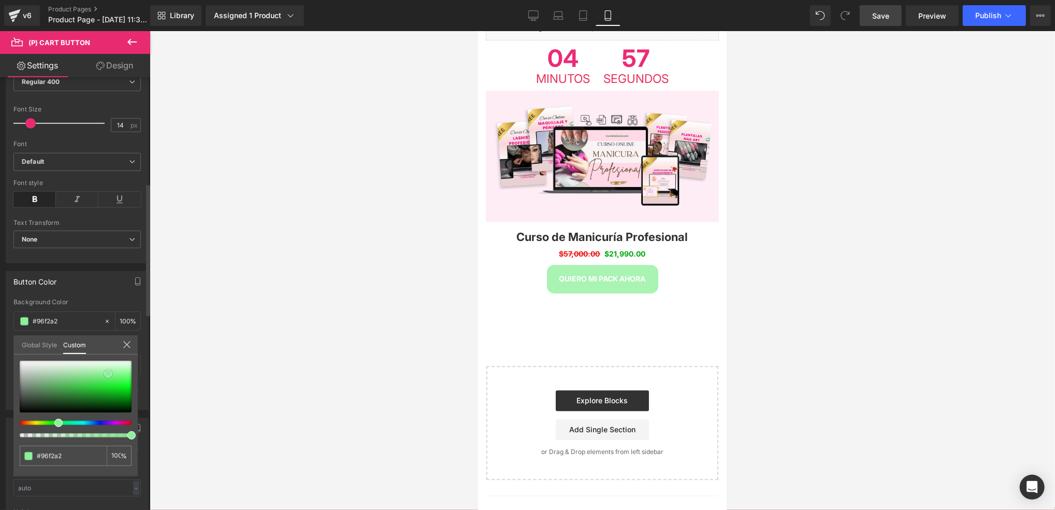
type input "#8df09a"
type input "#87f195"
type input "#7df18d"
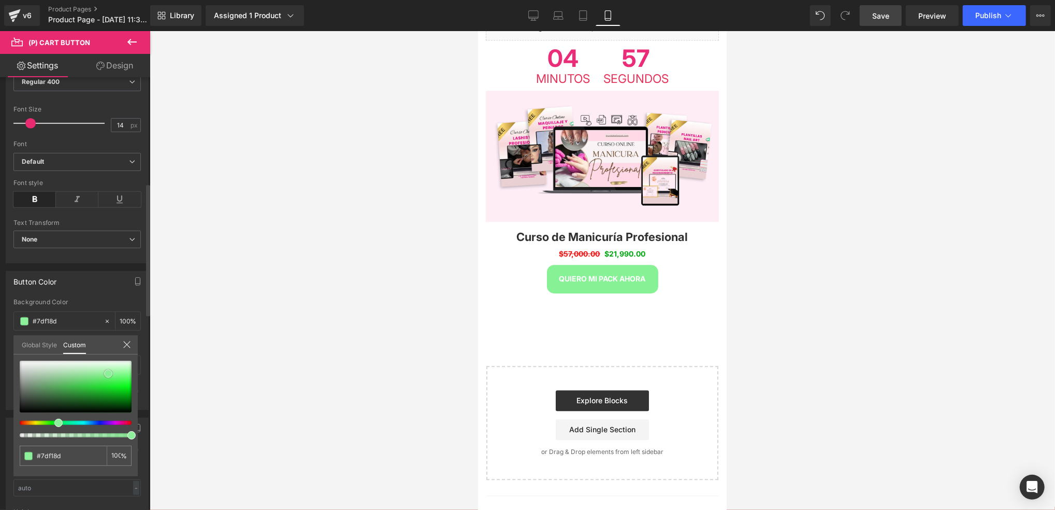
type input "#76f387"
type input "#74f585"
type input "#6bf47d"
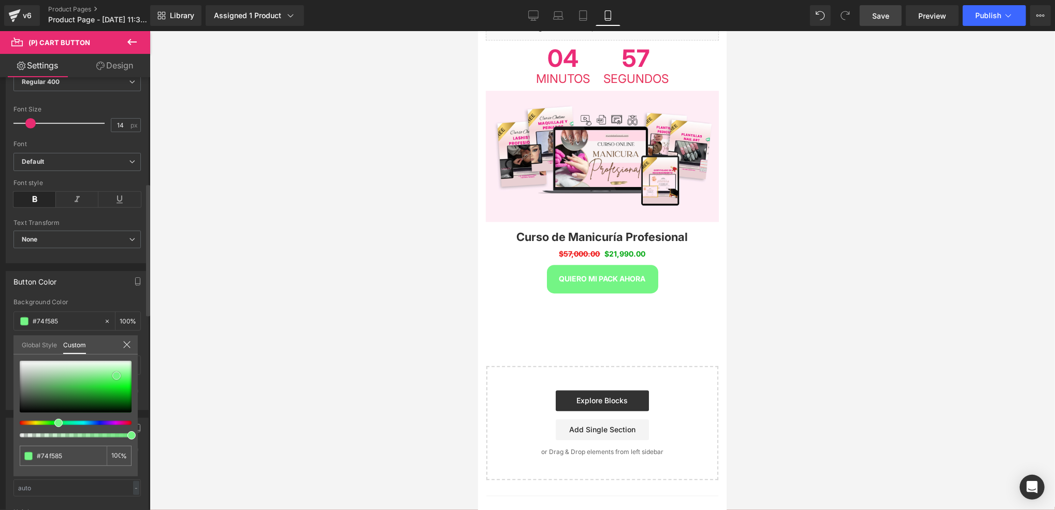
type input "#6bf47d"
type input "#58f36c"
type input "#4bf061"
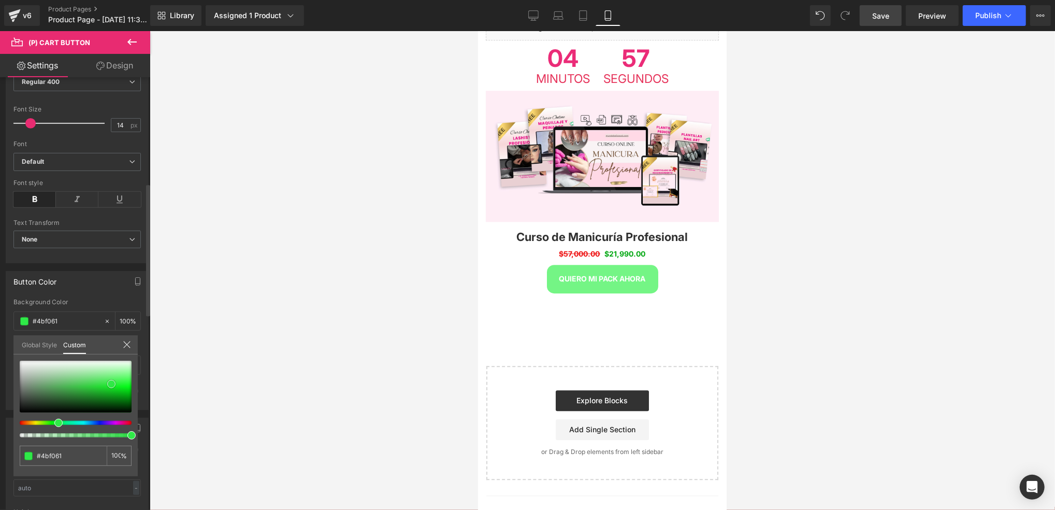
type input "#31eb4a"
type input "#1ae435"
type input "#1cd235"
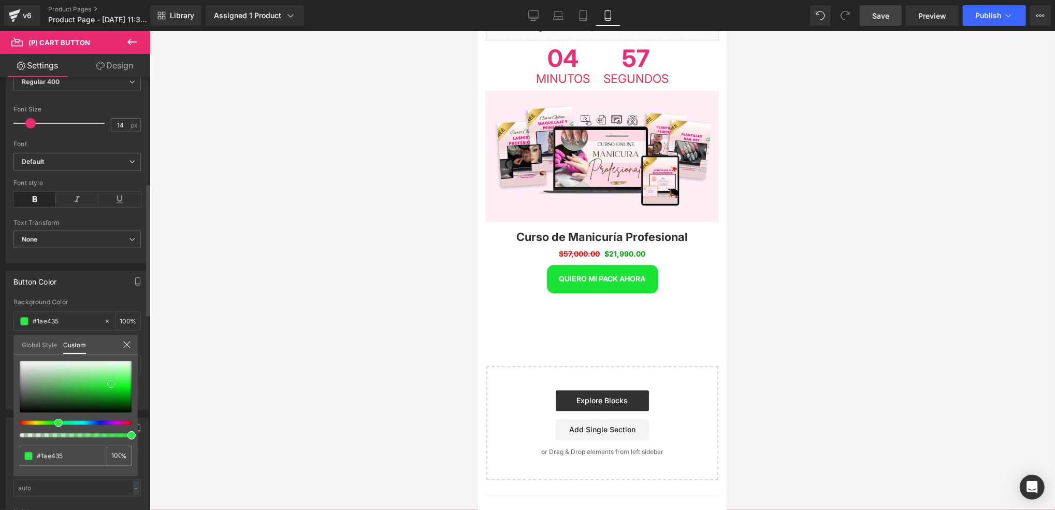
type input "#1cd235"
type input "#1cd835"
type input "#18dc32"
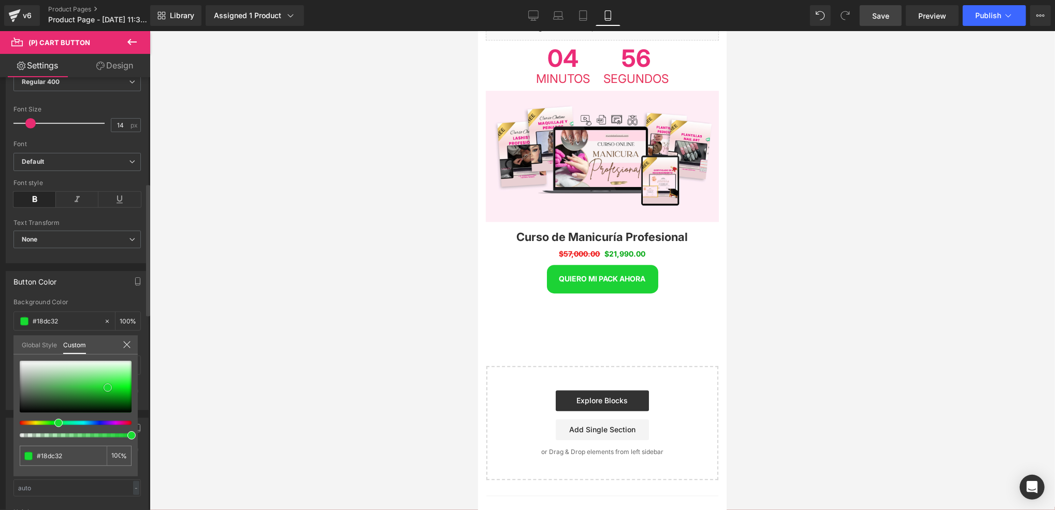
type input "#1ae435"
type input "#1ee638"
type input "#1ce737"
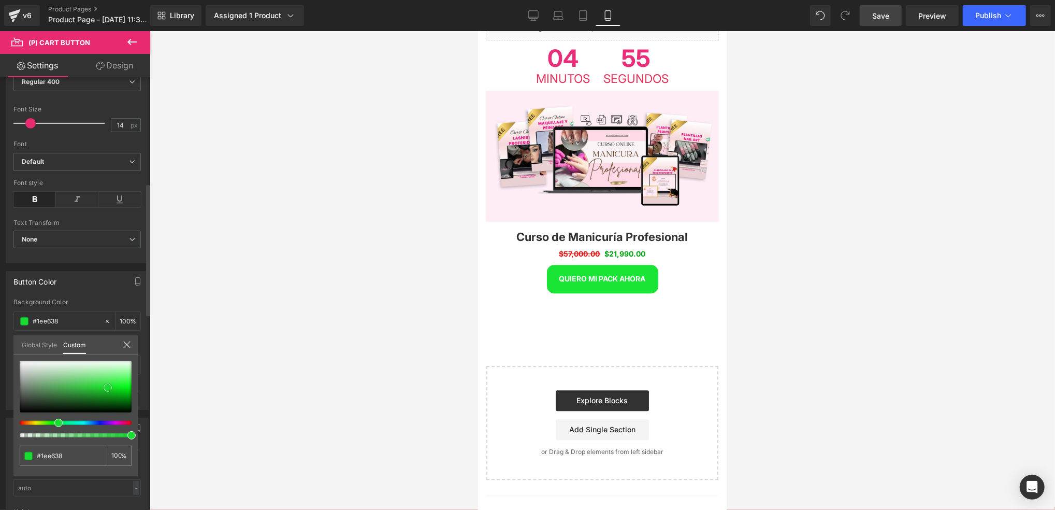
type input "#1ce737"
type input "#16de30"
type input "#13dc2e"
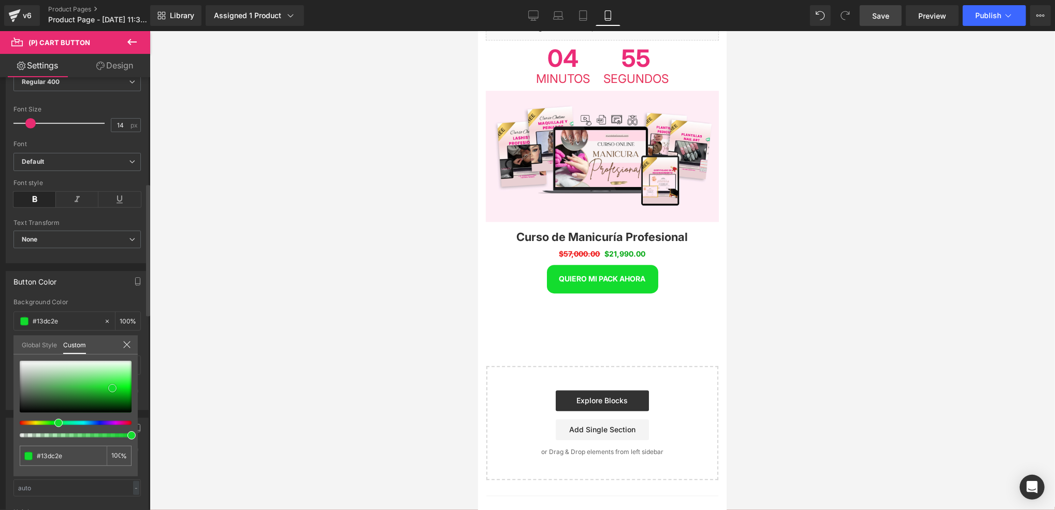
type input "#13d62d"
type input "#10cf2a"
type input "#10ca29"
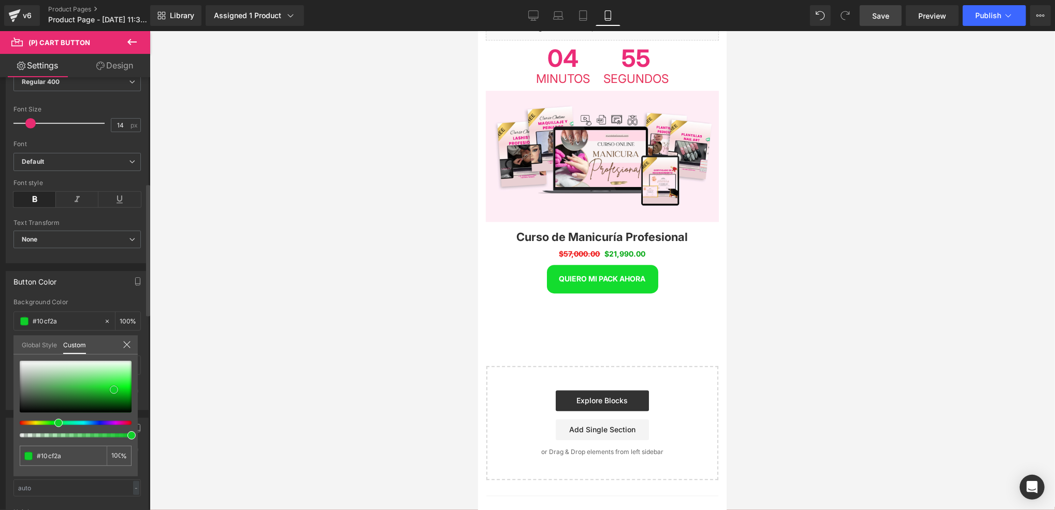
type input "#10ca29"
type input "#10c628"
type input "#0fbc26"
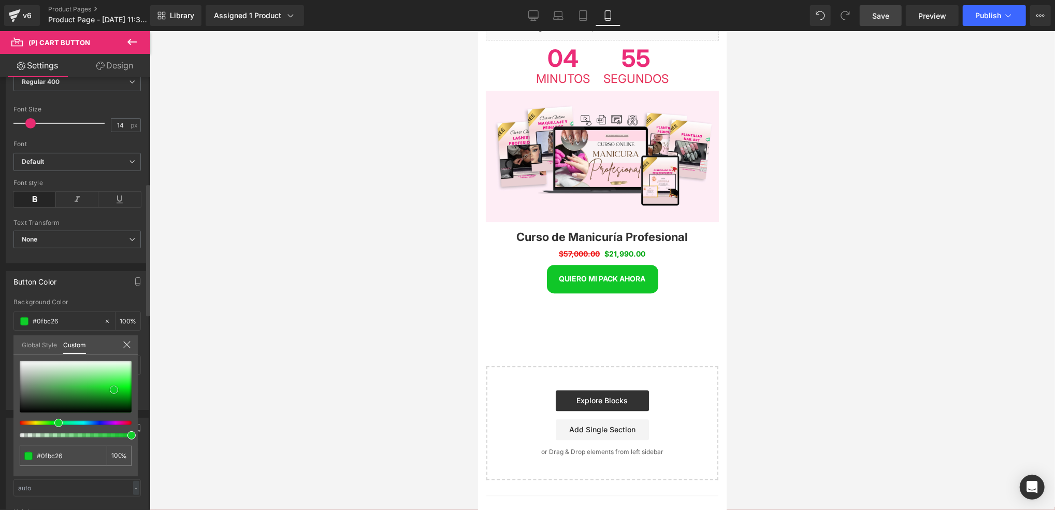
type input "#0ebd25"
type input "#0ec226"
type input "#0ecd27"
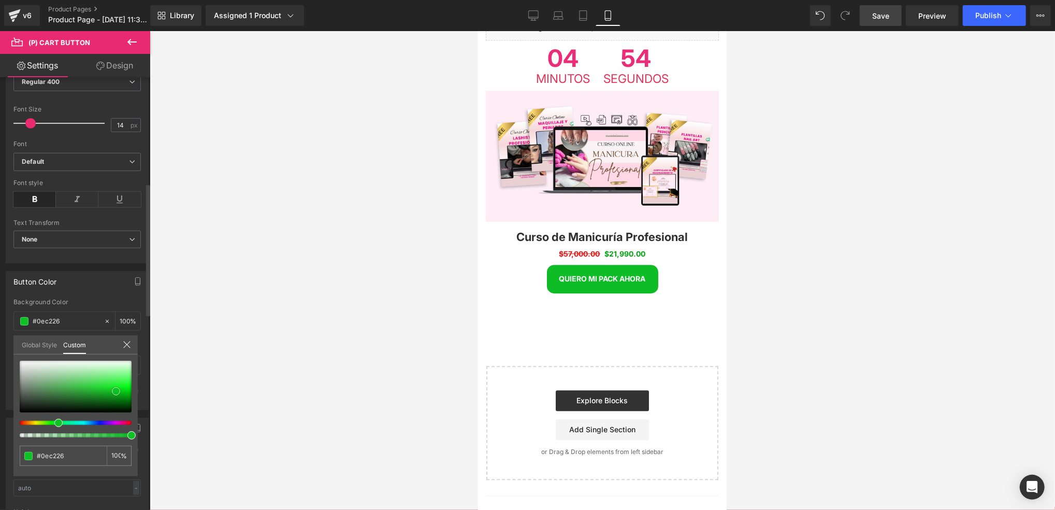
type input "#0ecd27"
type input "#0fd029"
type input "#0fdb2a"
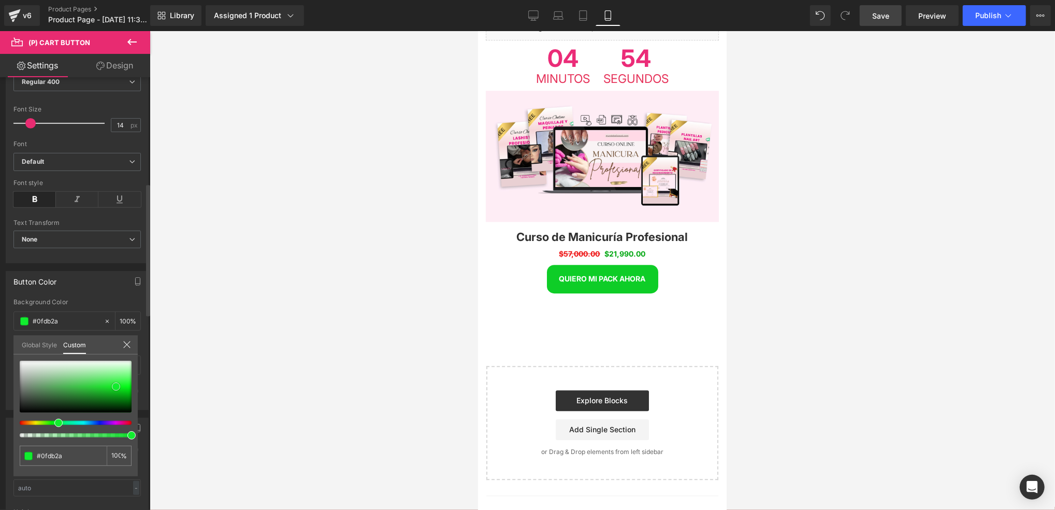
type input "#10de2c"
type input "#11e82e"
type input "#15ee32"
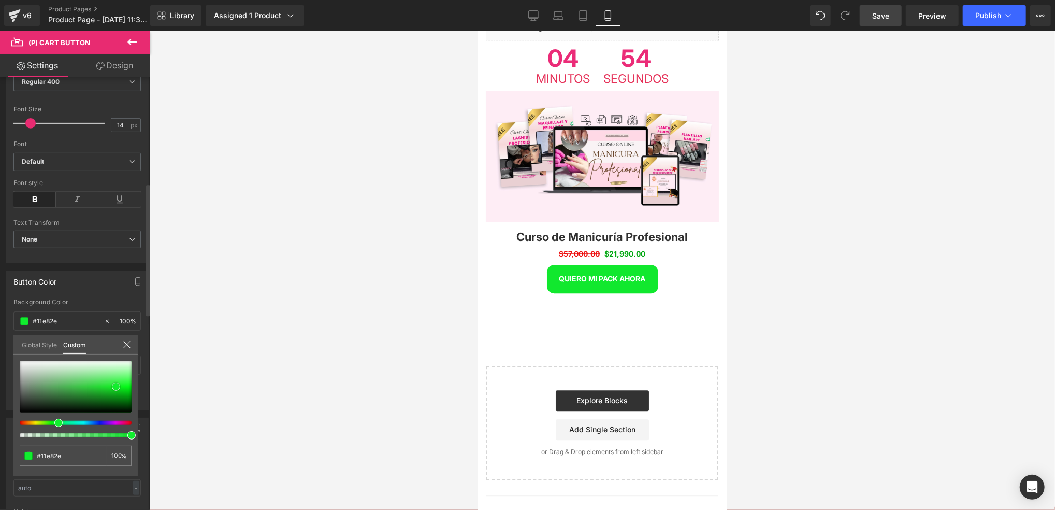
type input "#15ee32"
type input "#2eef48"
type input "#3def55"
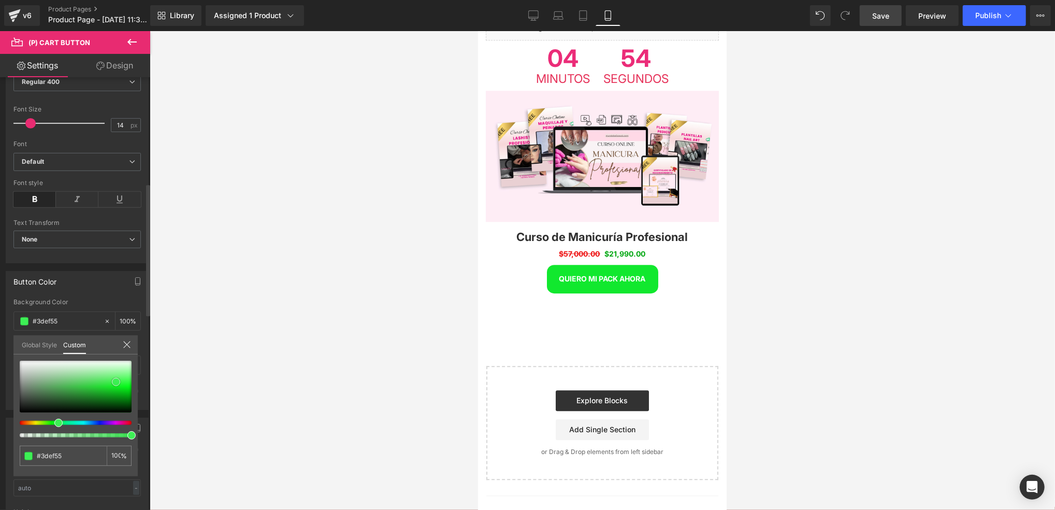
type input "#41f058"
type input "#4af160"
type input "#61f475"
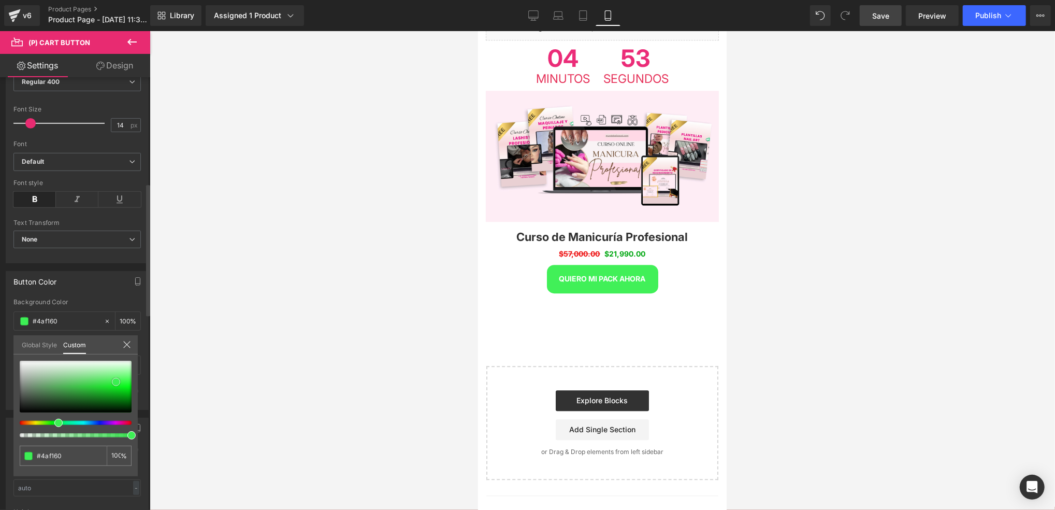
type input "#61f475"
type input "#6ff581"
type input "#74f585"
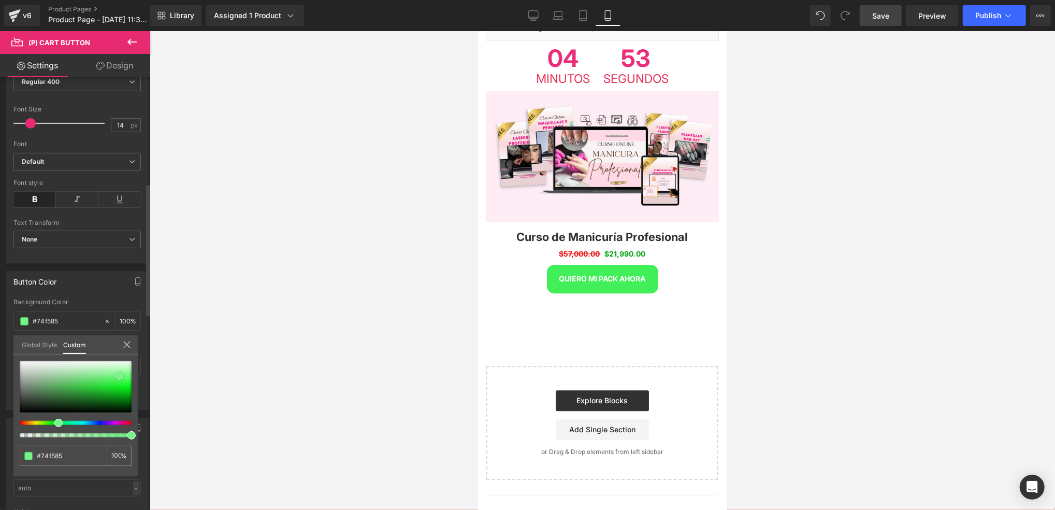
type input "#73f685"
type input "#73f684"
type input "#6cf87f"
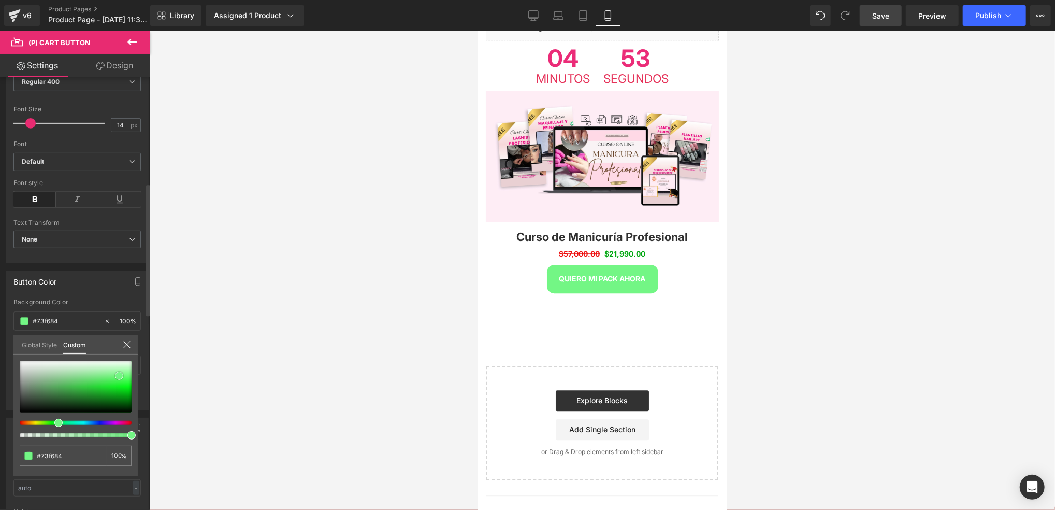
type input "#6cf87f"
type input "#53f769"
type input "#44f75c"
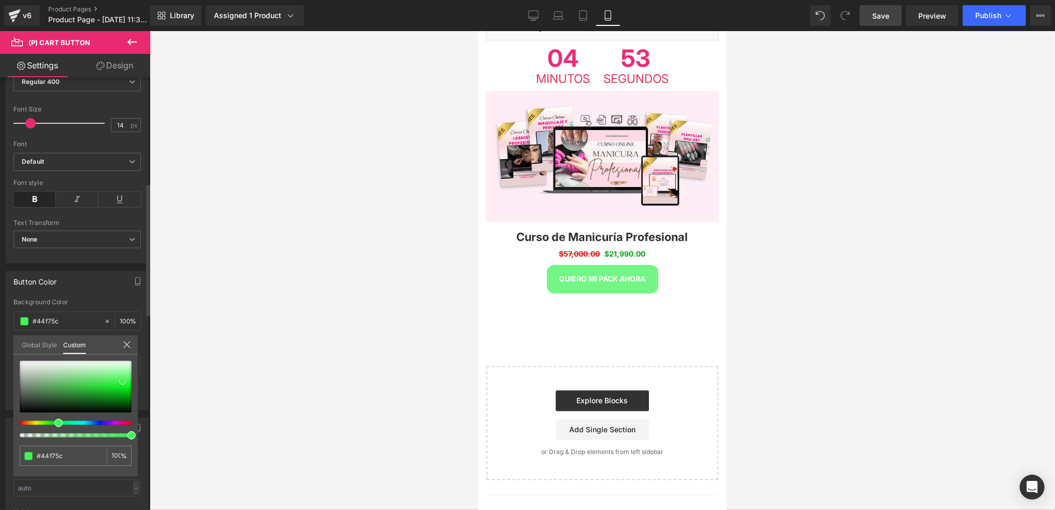
type input "#35f74f"
type input "#2cf647"
type input "#21f63d"
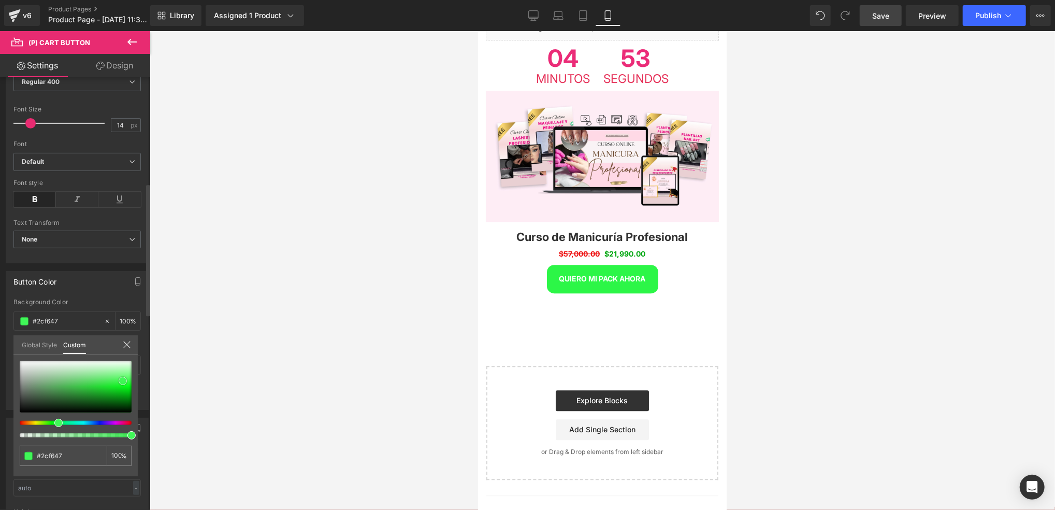
type input "#21f63d"
type input "#1df53a"
type input "#0ff52d"
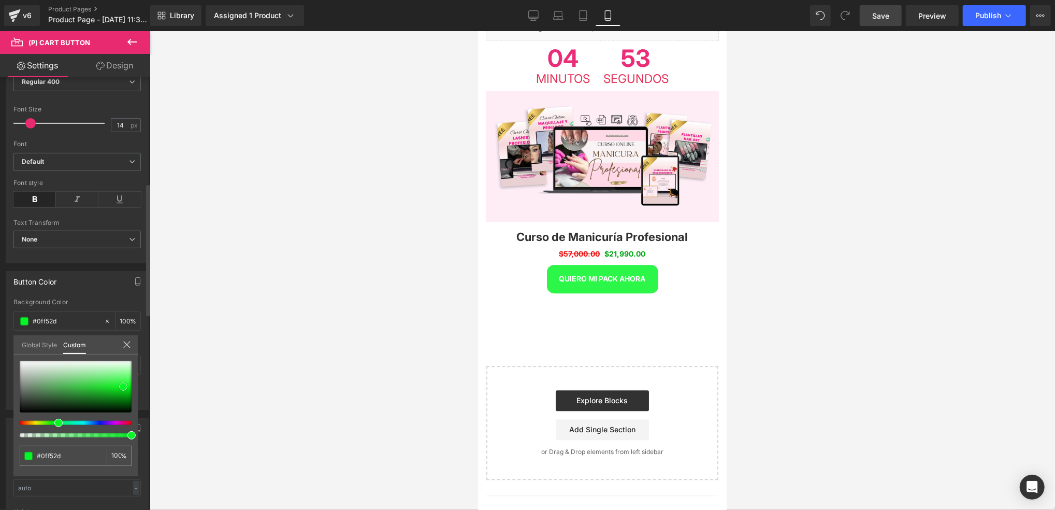
type input "#08f628"
type input "#07f226"
type input "#07ed26"
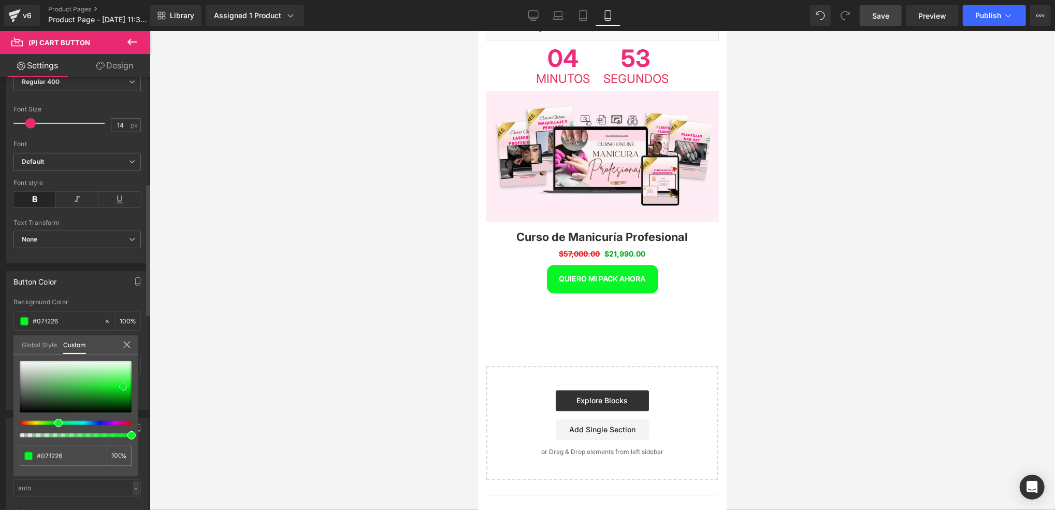
type input "#07ed26"
type input "#08e726"
type input "#08e225"
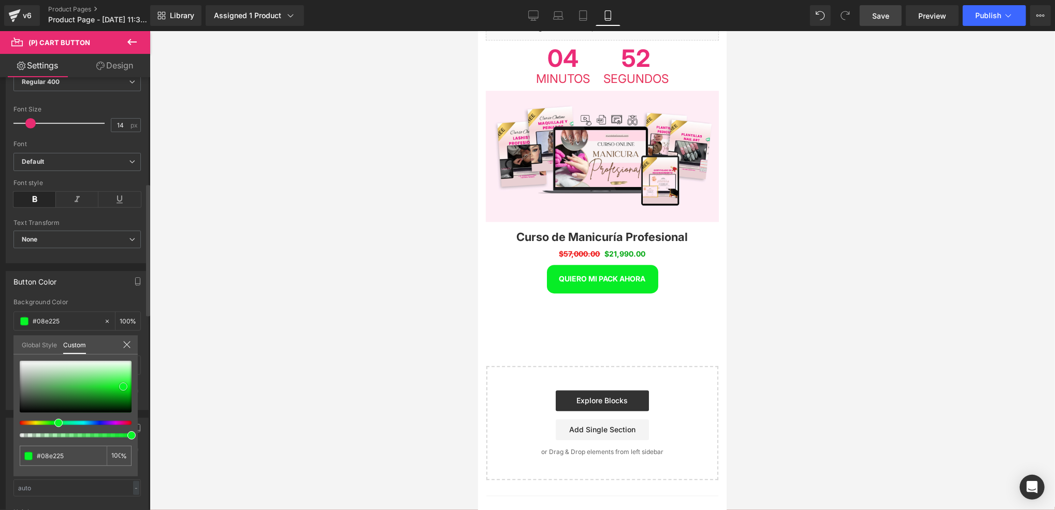
type input "#07d823"
type input "#06d422"
type input "#06cf21"
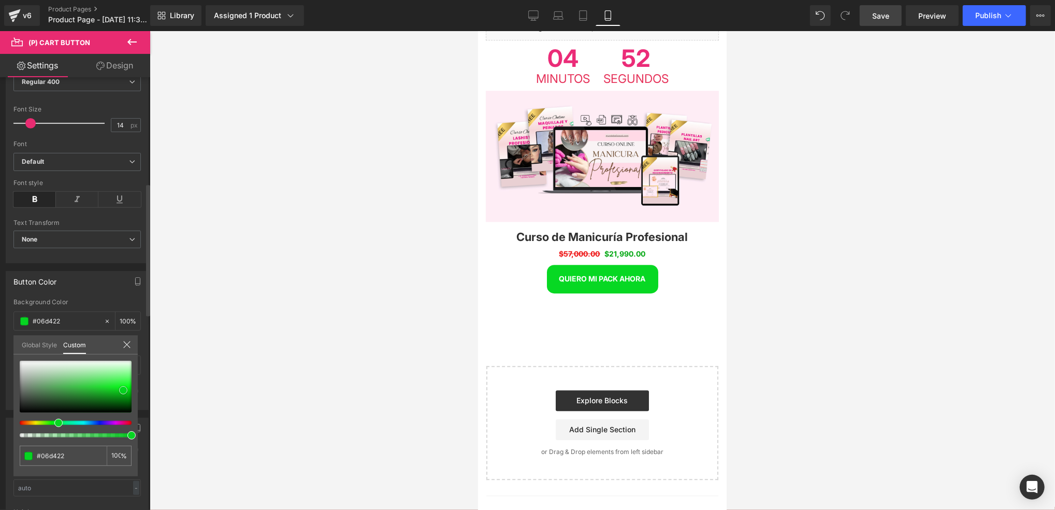
type input "#06cf21"
type input "#07c921"
type input "#07c420"
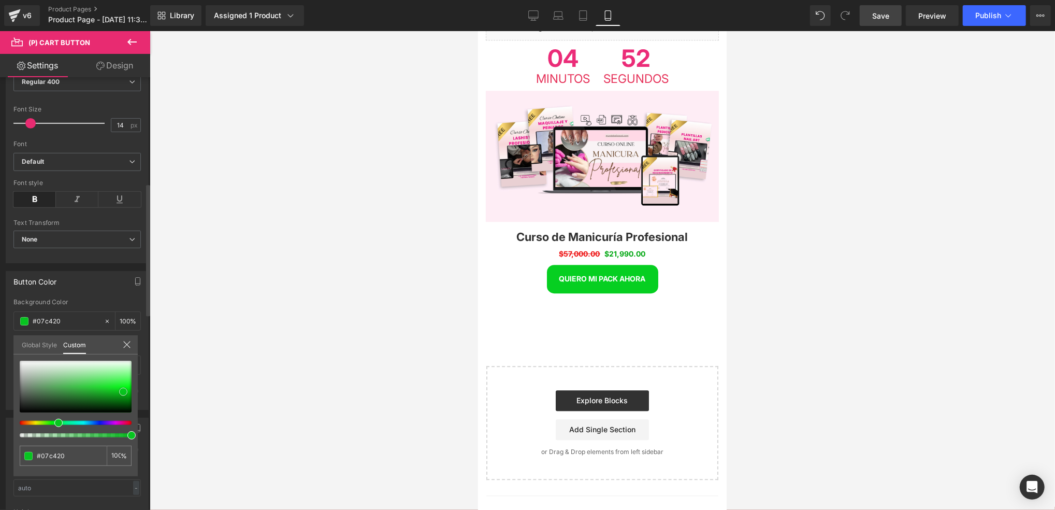
type input "#06bf1f"
type input "#05bb1e"
type input "#05ad1b"
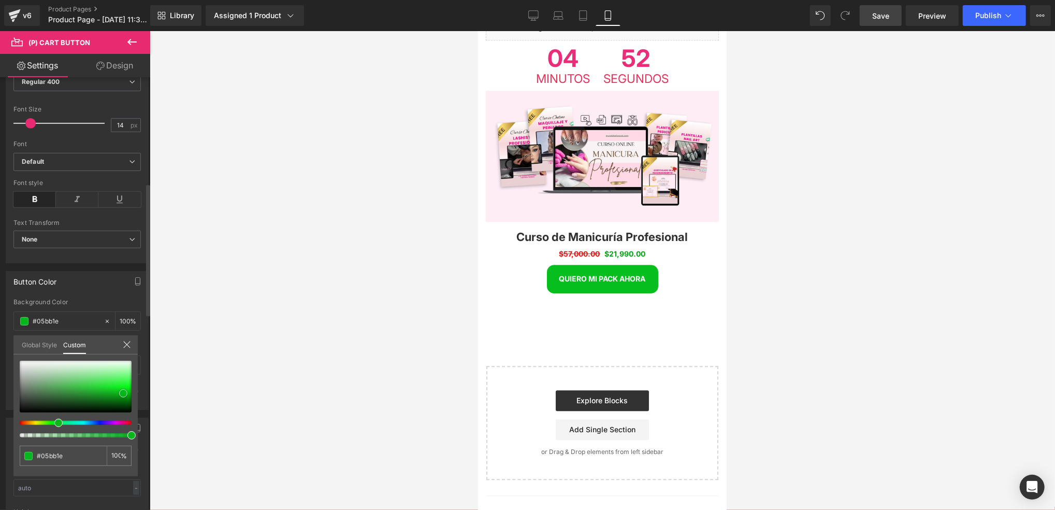
type input "#05ad1b"
type input "#06a71b"
drag, startPoint x: 68, startPoint y: 365, endPoint x: 117, endPoint y: 385, distance: 52.9
click at [121, 394] on div at bounding box center [76, 387] width 112 height 52
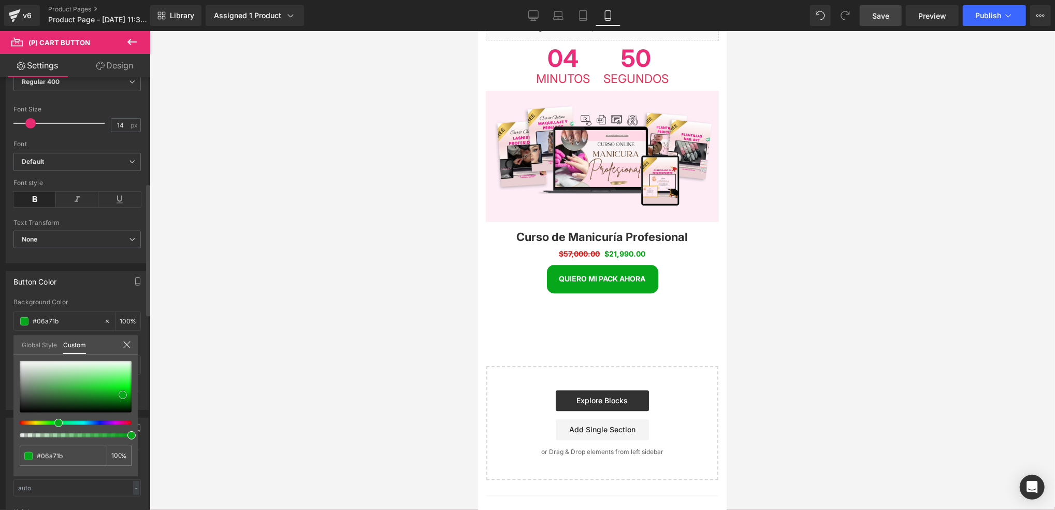
type input "#08aa1d"
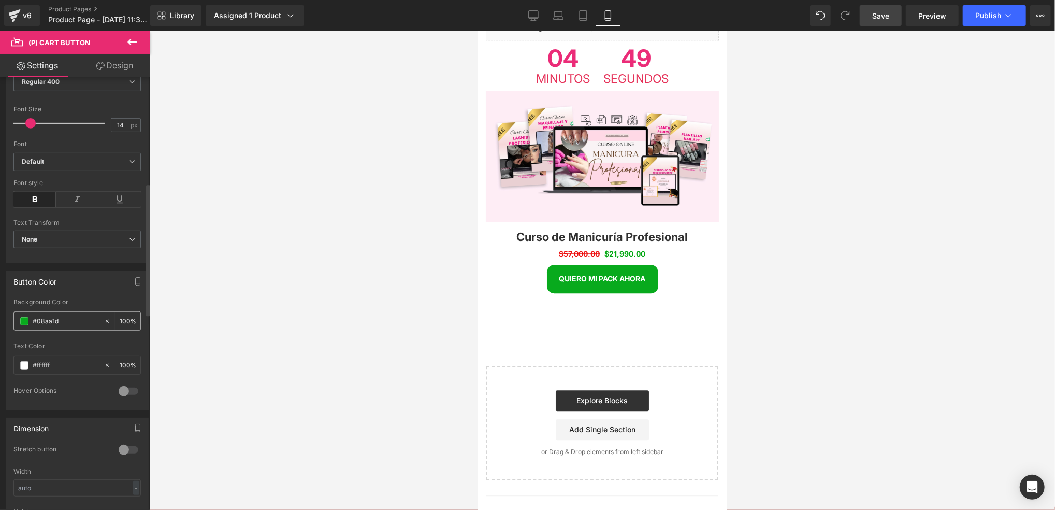
click at [72, 321] on input "#08aa1d" at bounding box center [66, 321] width 66 height 11
type input "#3"
type input "0"
type input "#333"
type input "100"
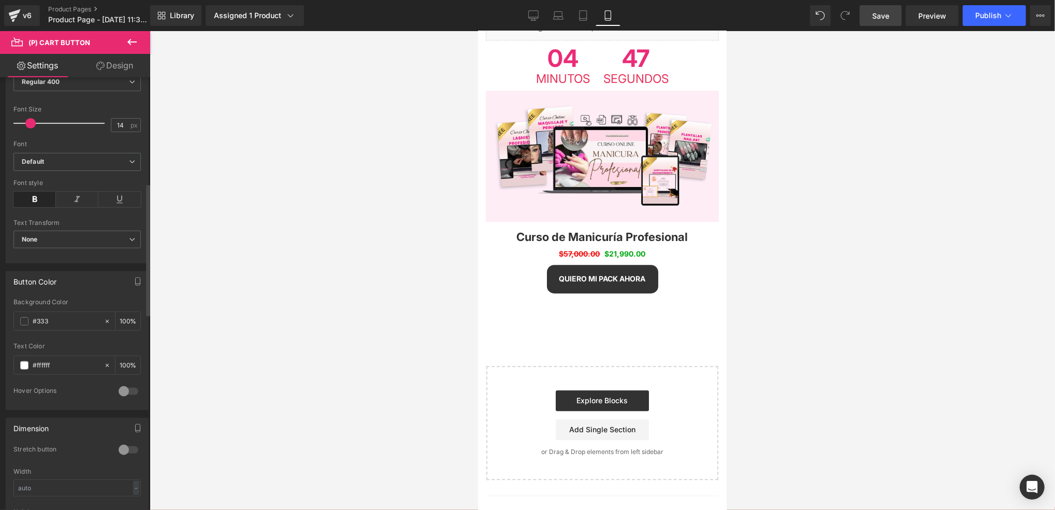
type input "#3333"
type input "20"
click at [27, 321] on span at bounding box center [24, 321] width 8 height 8
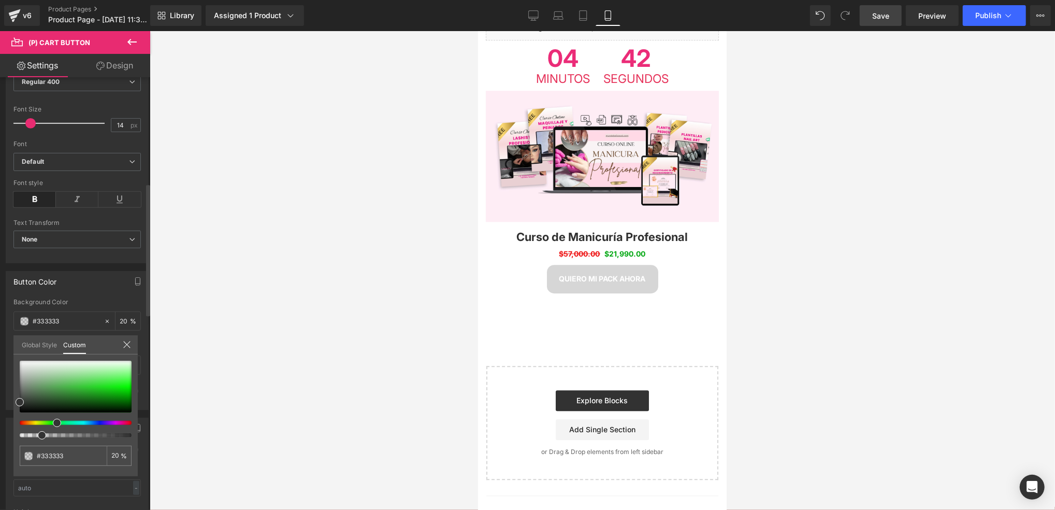
drag, startPoint x: 59, startPoint y: 423, endPoint x: 53, endPoint y: 423, distance: 5.7
click at [53, 423] on div at bounding box center [72, 423] width 112 height 4
type input "#9be29b"
type input "#aae8aa"
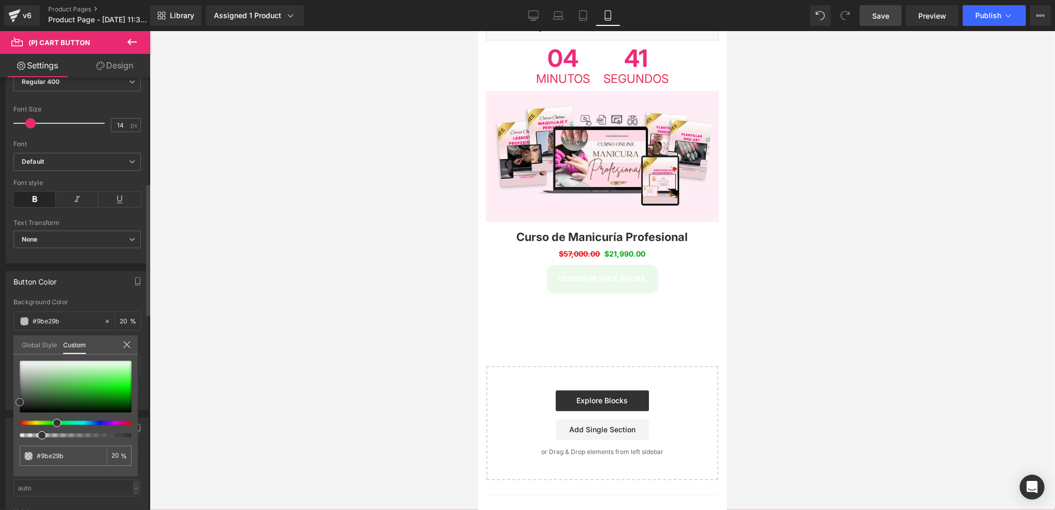
type input "#aae8aa"
type input "#a7eba7"
type input "#aff2af"
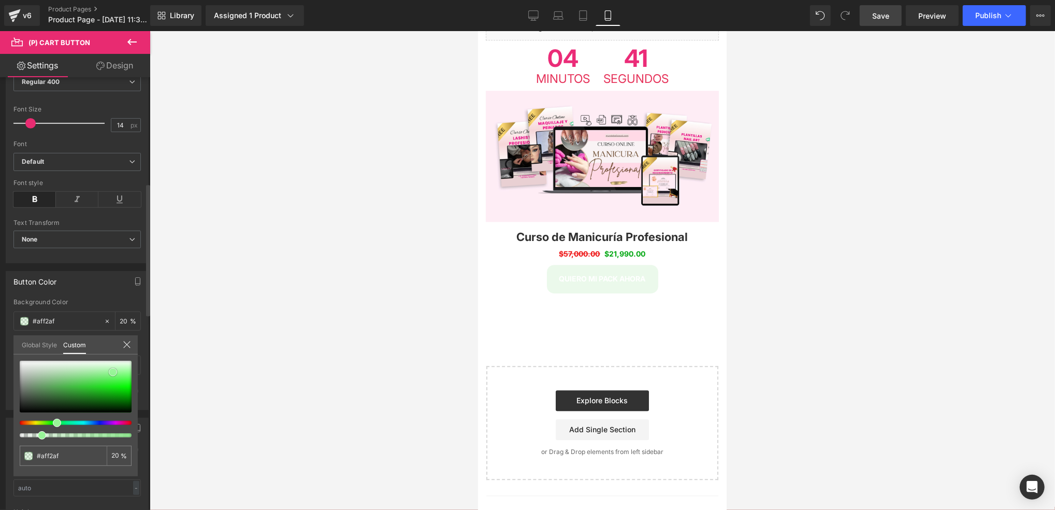
type input "#98f598"
type input "#41f641"
type input "#17f617"
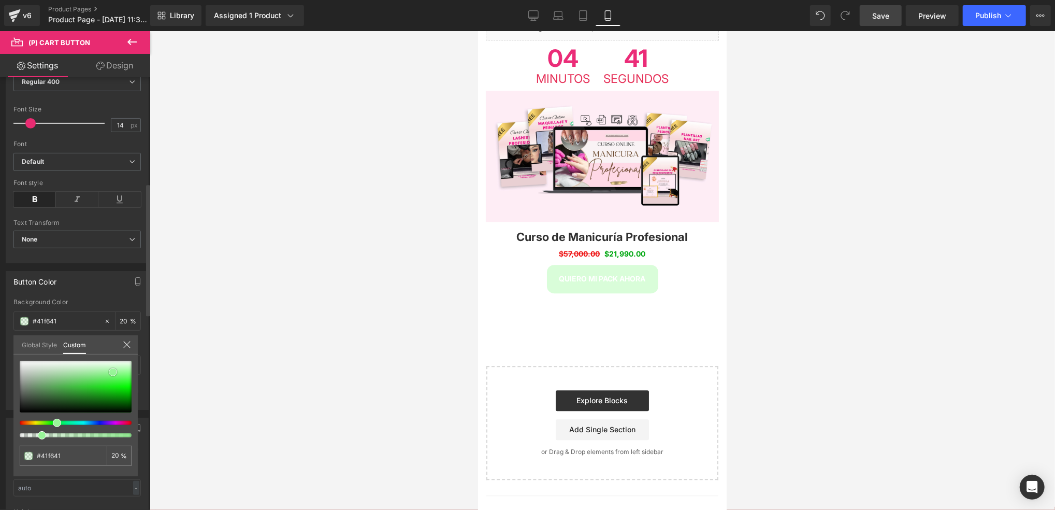
type input "#17f617"
type input "#06f306"
type input "#05e905"
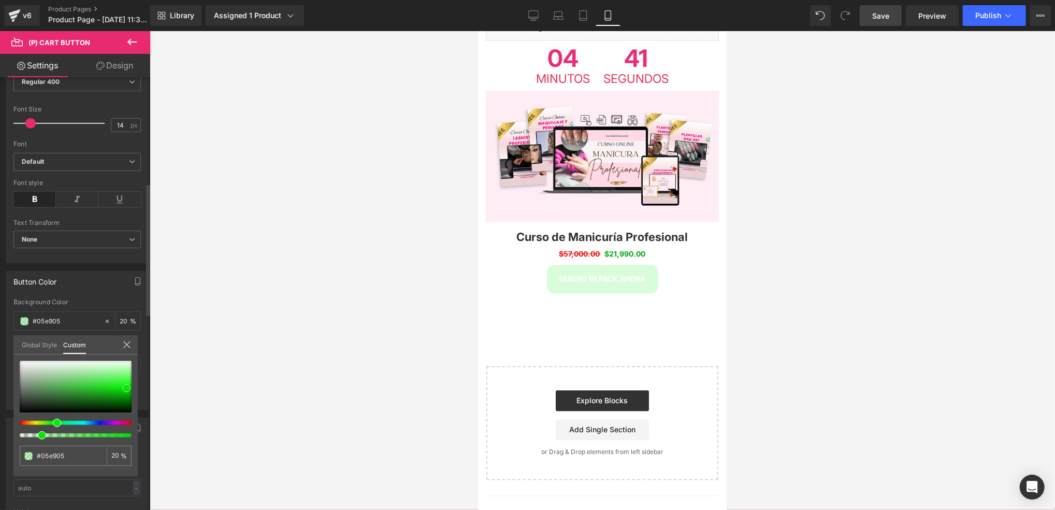
type input "#03ec03"
type input "#03f103"
type input "#02f702"
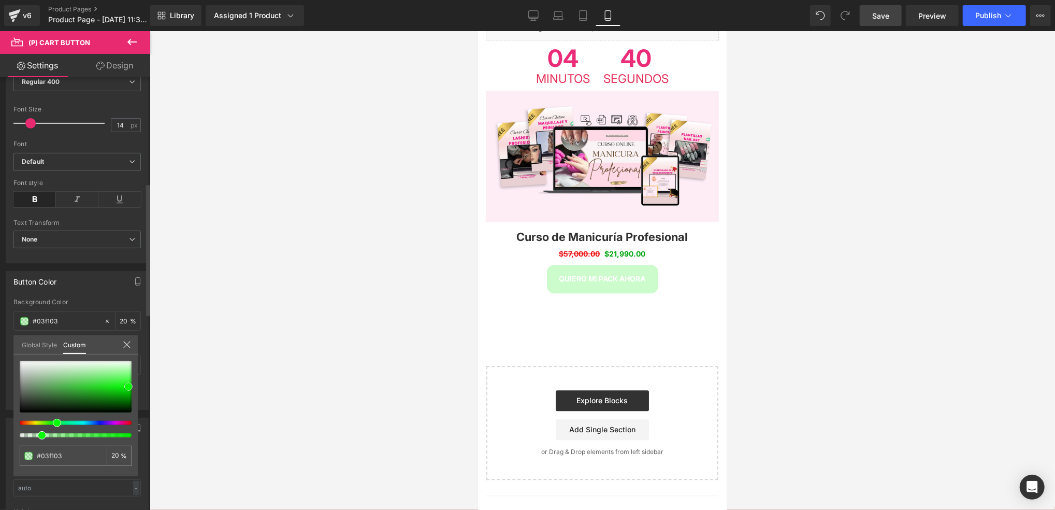
type input "#02f702"
type input "#02fc02"
type input "#07fc07"
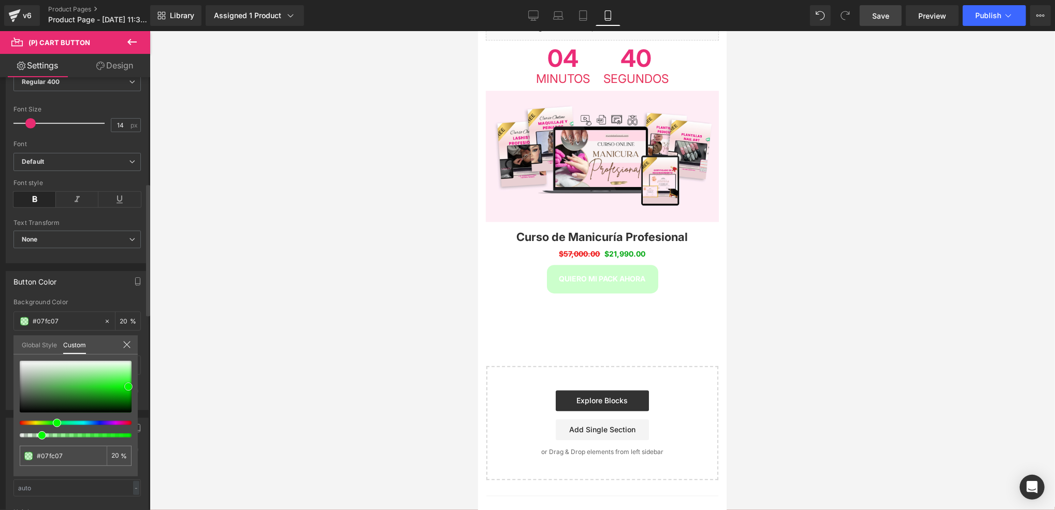
type input "#11fc11"
type input "#07fc07"
type input "#02f202"
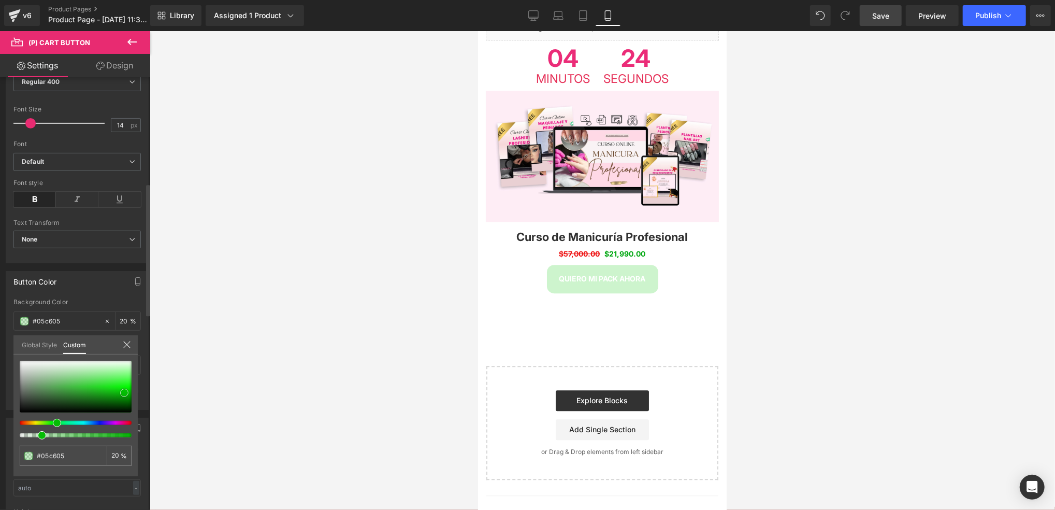
drag, startPoint x: 110, startPoint y: 369, endPoint x: 125, endPoint y: 391, distance: 26.0
click at [125, 391] on div at bounding box center [76, 387] width 112 height 52
click at [121, 387] on div at bounding box center [76, 387] width 112 height 52
drag, startPoint x: 123, startPoint y: 387, endPoint x: 131, endPoint y: 387, distance: 7.8
click at [131, 387] on span at bounding box center [127, 388] width 8 height 8
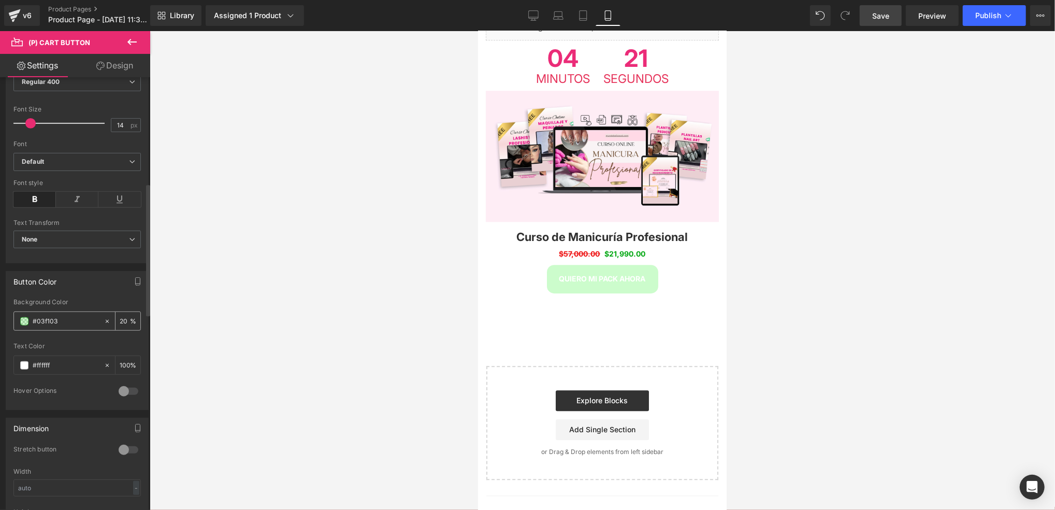
click at [60, 321] on input "#03f103" at bounding box center [66, 321] width 66 height 11
click at [104, 319] on icon at bounding box center [107, 321] width 7 height 7
click at [24, 323] on span at bounding box center [24, 321] width 8 height 8
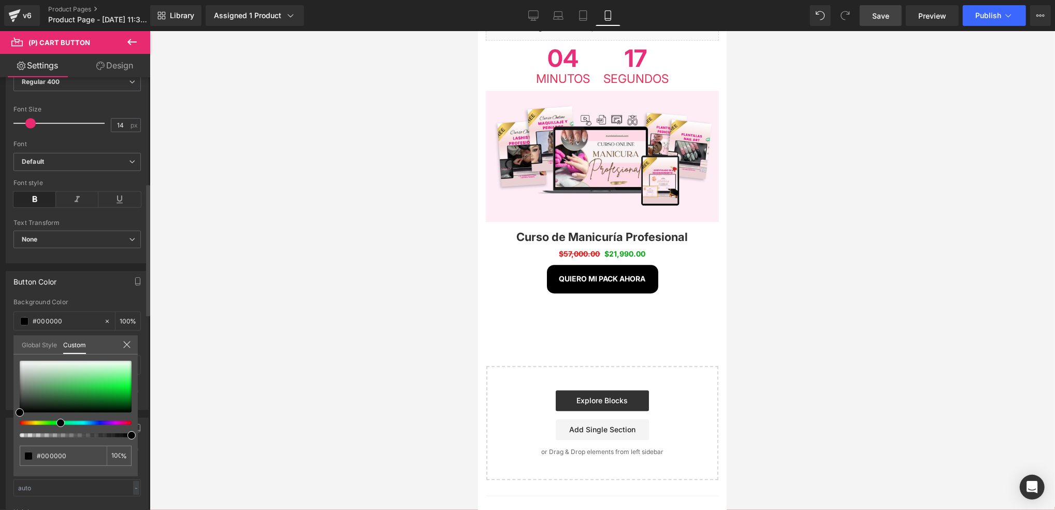
drag, startPoint x: 50, startPoint y: 421, endPoint x: 56, endPoint y: 422, distance: 5.7
click at [56, 422] on div at bounding box center [72, 423] width 112 height 4
click at [54, 424] on div at bounding box center [72, 423] width 112 height 4
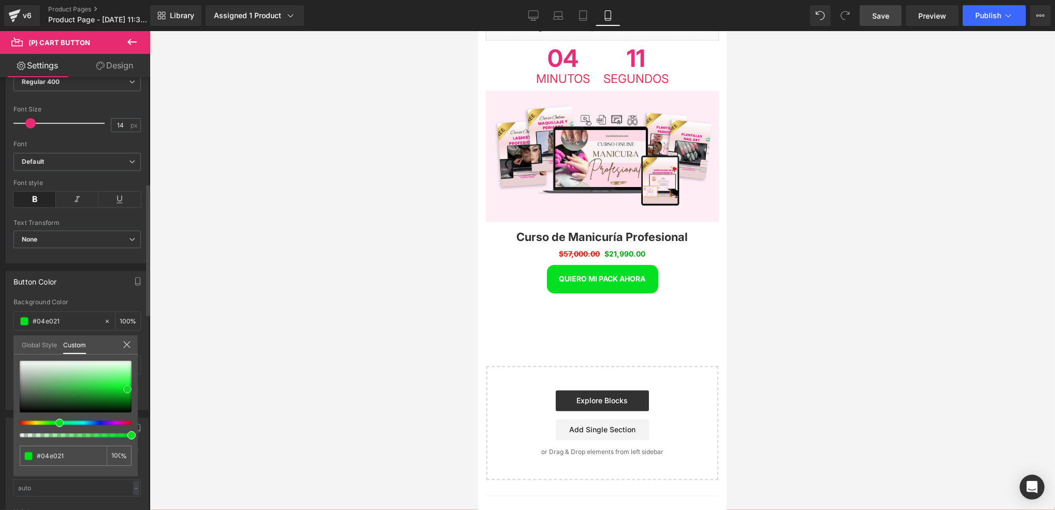
drag, startPoint x: 93, startPoint y: 392, endPoint x: 127, endPoint y: 389, distance: 34.4
click at [127, 389] on div at bounding box center [76, 387] width 112 height 52
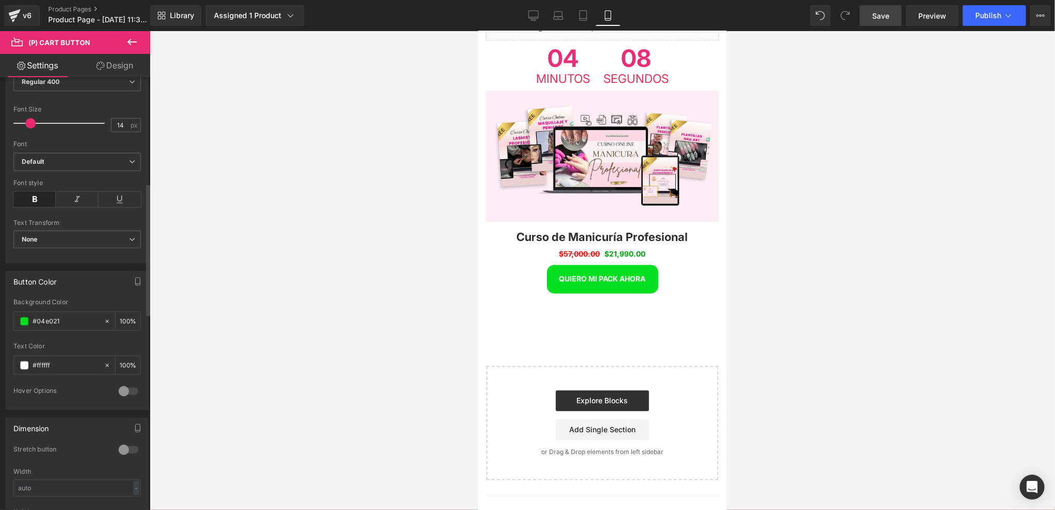
click at [62, 359] on div "#ffffff" at bounding box center [59, 365] width 90 height 18
click at [20, 365] on span at bounding box center [24, 365] width 8 height 8
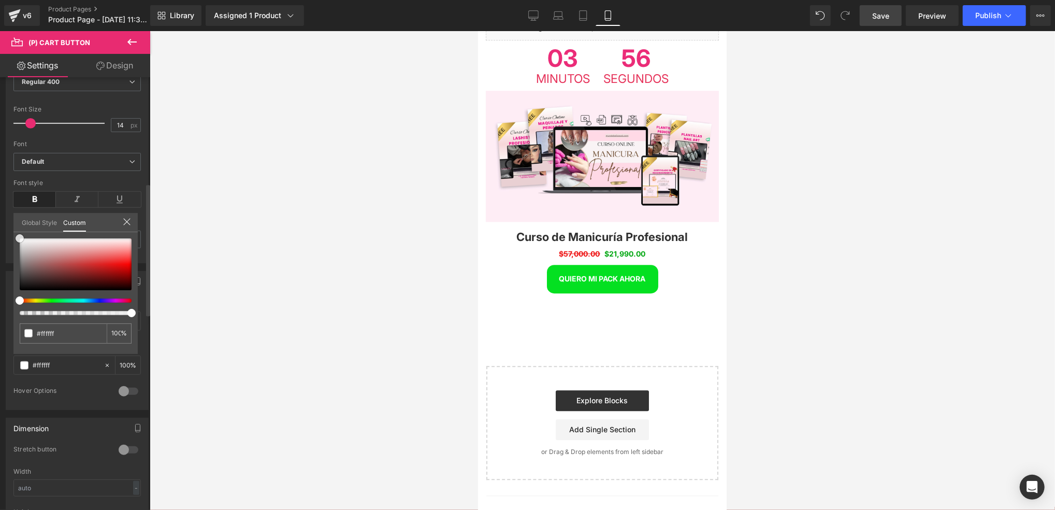
drag, startPoint x: 25, startPoint y: 280, endPoint x: 12, endPoint y: 228, distance: 53.4
click at [12, 263] on div "Button Color rgba(4, 224, 33, 1) Background Color #04e021 100 % rgba(255, 255, …" at bounding box center [77, 336] width 155 height 147
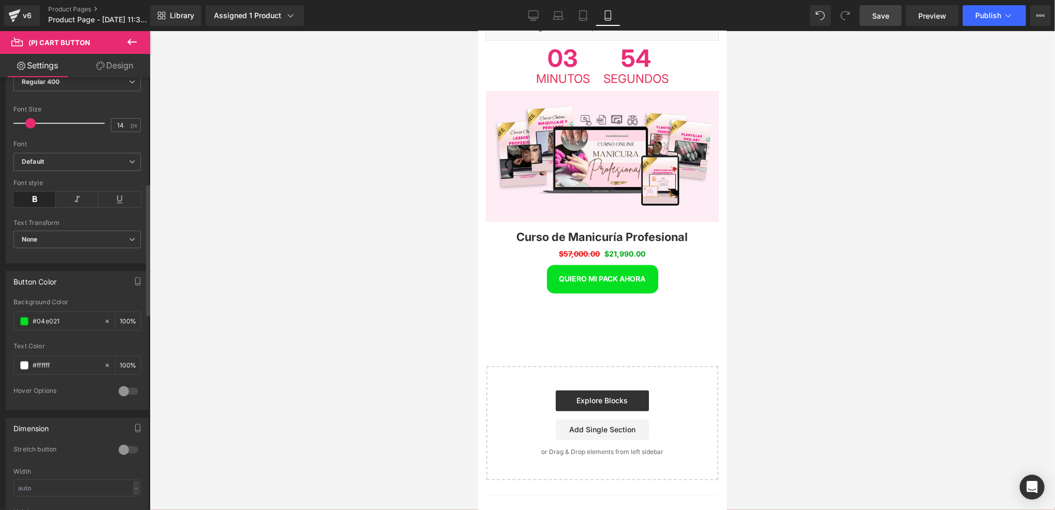
click at [78, 157] on b "Default" at bounding box center [75, 161] width 107 height 9
click at [78, 157] on b "Default" at bounding box center [73, 161] width 103 height 9
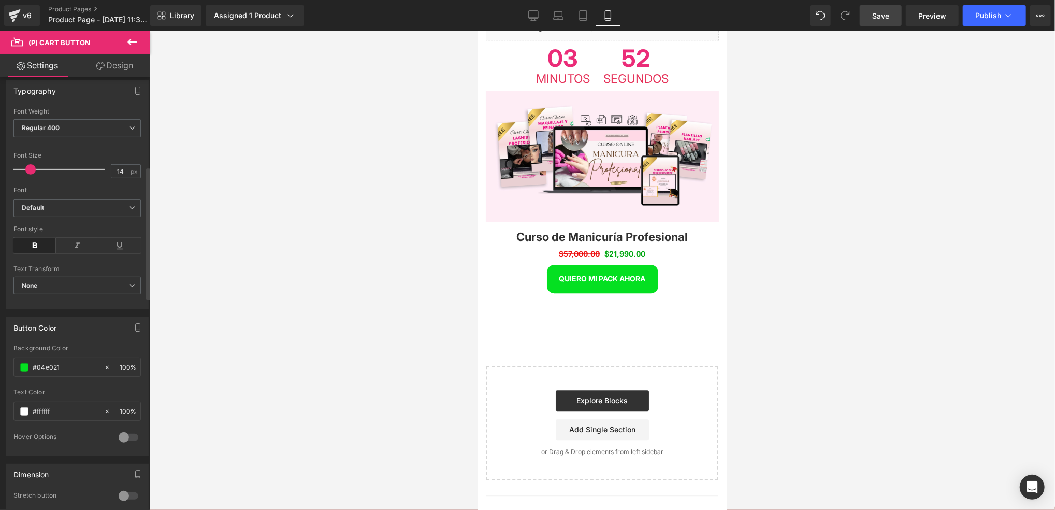
scroll to position [276, 0]
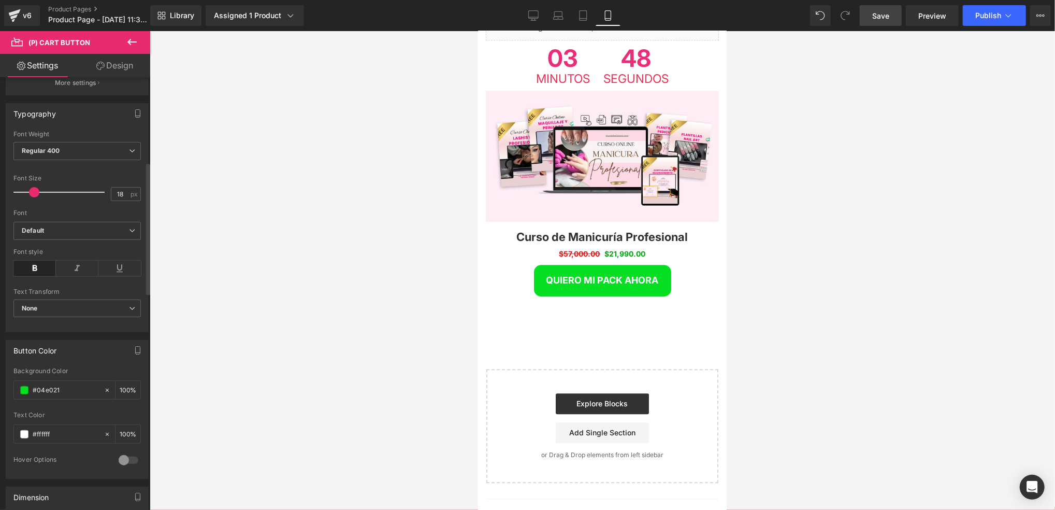
click at [30, 190] on span at bounding box center [34, 192] width 10 height 10
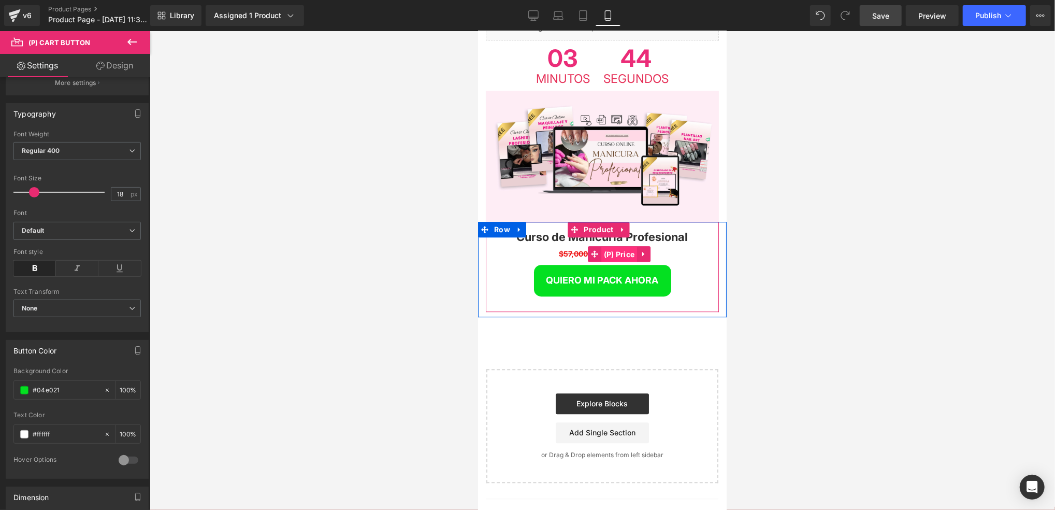
click at [620, 246] on span "(P) Price" at bounding box center [619, 254] width 36 height 16
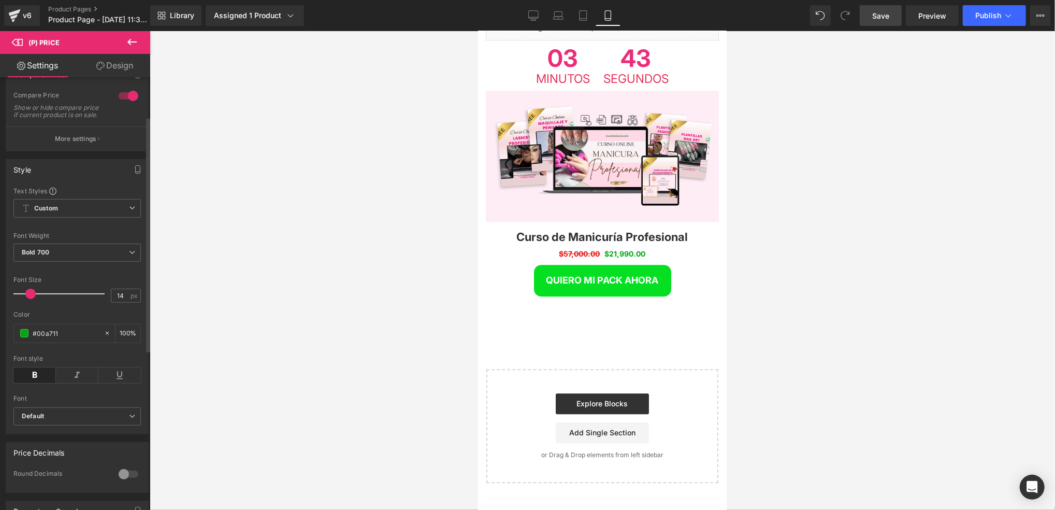
scroll to position [138, 0]
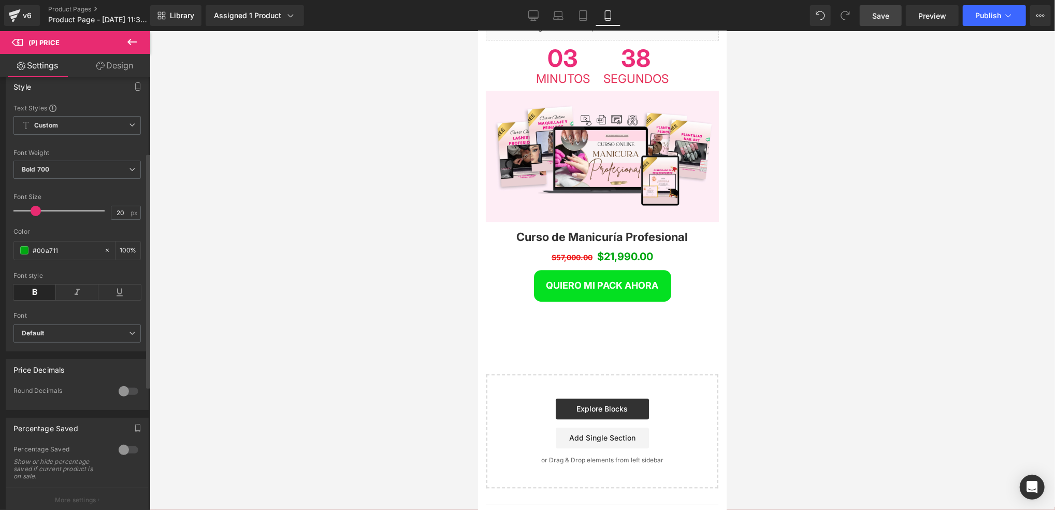
click at [35, 216] on span at bounding box center [36, 211] width 10 height 10
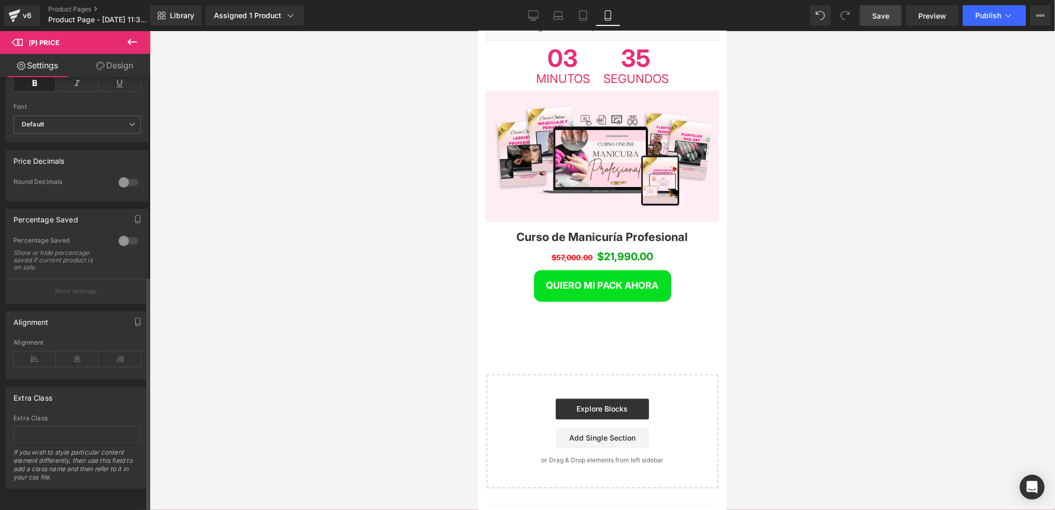
scroll to position [365, 0]
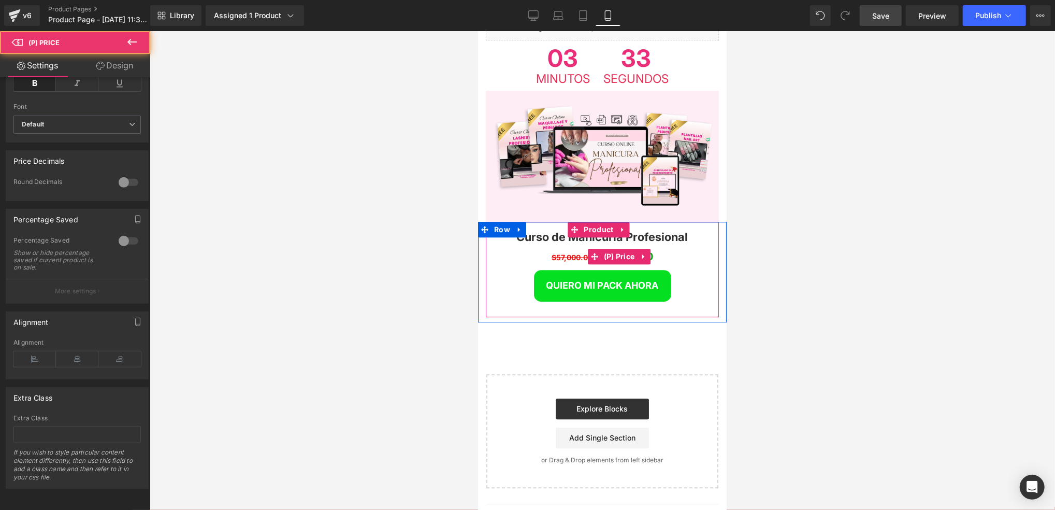
click at [568, 252] on span "$57,000.00" at bounding box center [571, 256] width 41 height 9
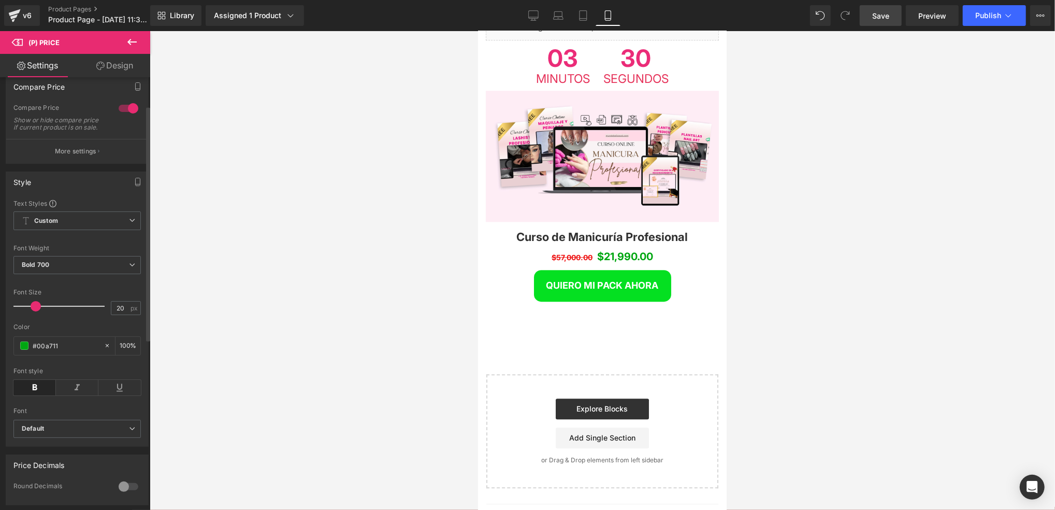
scroll to position [0, 0]
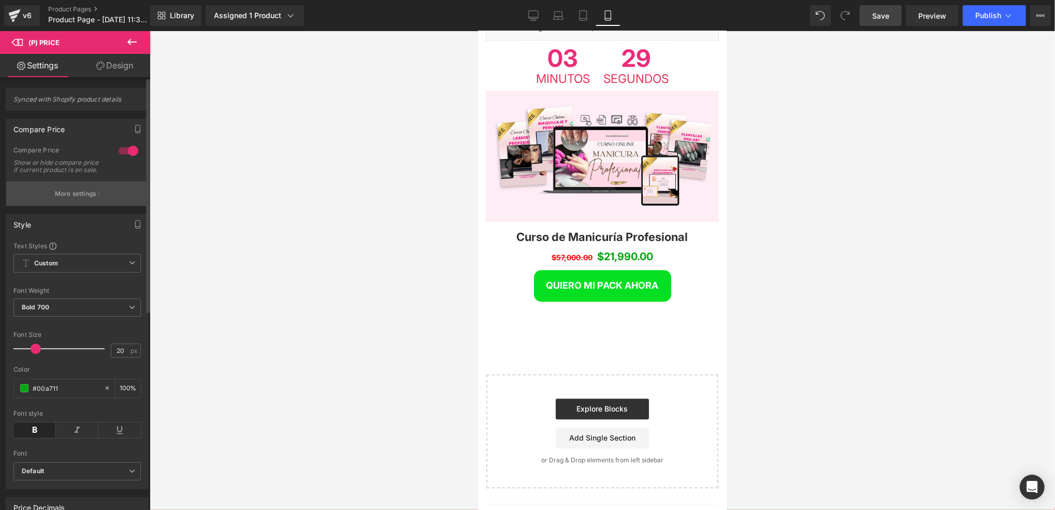
click at [84, 198] on p "More settings" at bounding box center [75, 193] width 41 height 9
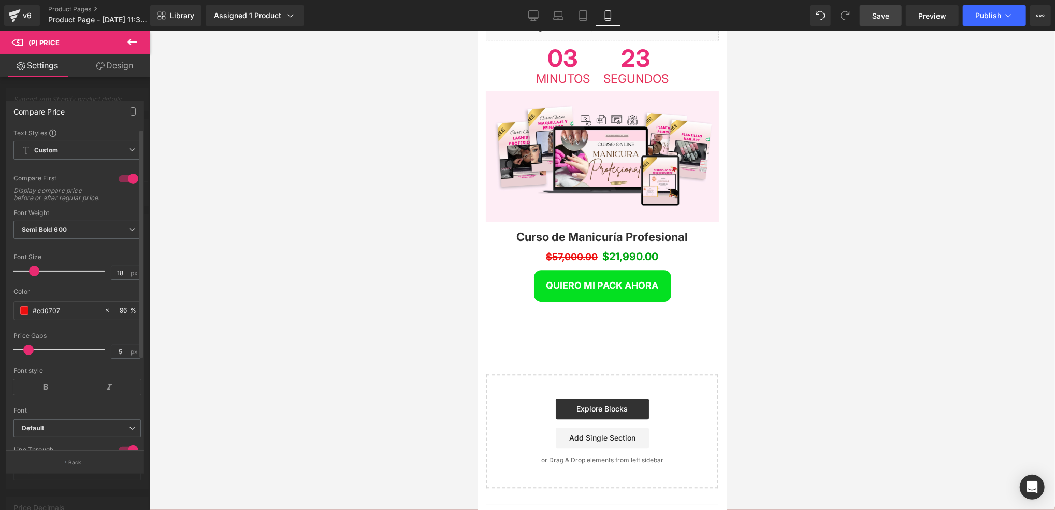
click at [32, 276] on span at bounding box center [34, 271] width 10 height 10
click at [31, 276] on span at bounding box center [33, 271] width 10 height 10
click at [90, 251] on div at bounding box center [76, 247] width 127 height 7
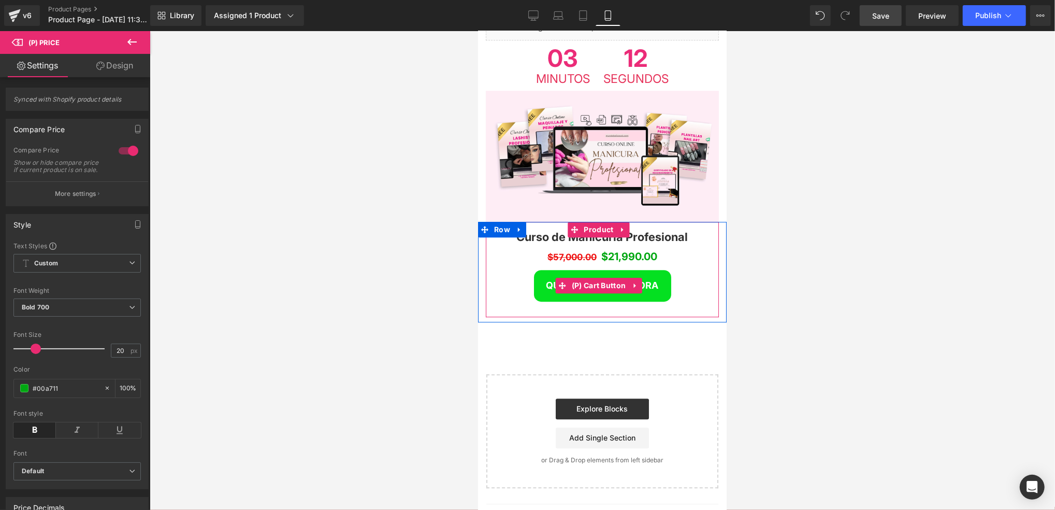
click at [546, 279] on span "QUIERO MI PACK AHORA" at bounding box center [602, 284] width 112 height 11
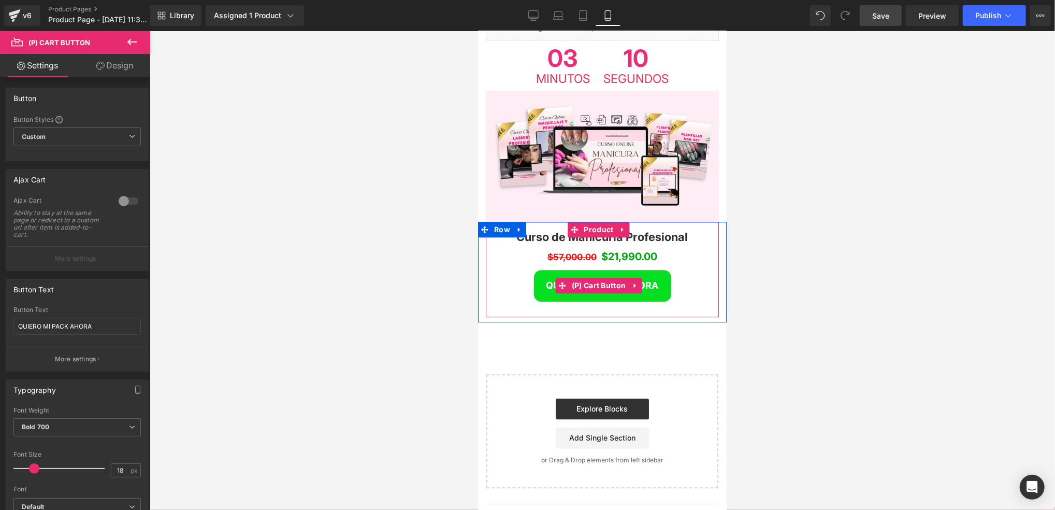
click at [552, 279] on span "QUIERO MI PACK AHORA" at bounding box center [602, 284] width 112 height 11
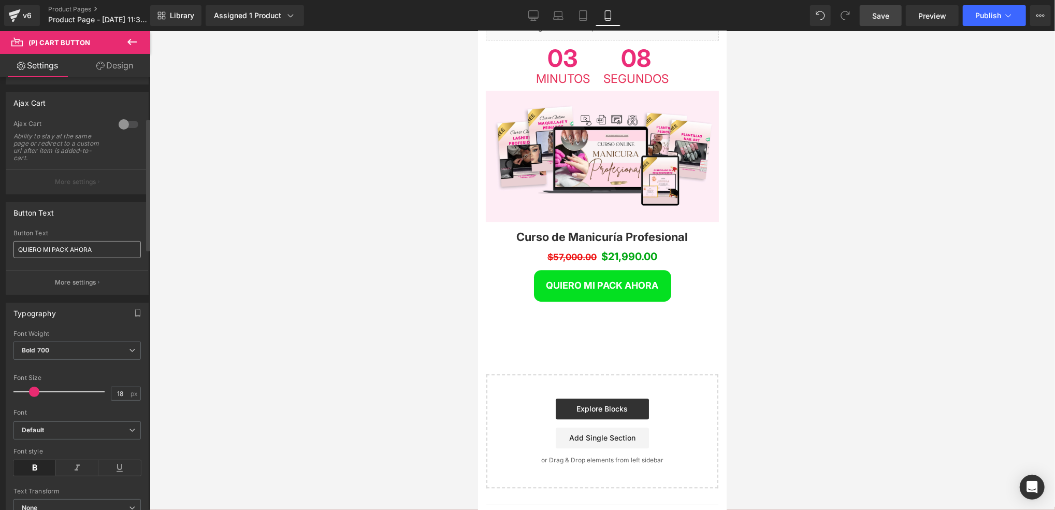
scroll to position [138, 0]
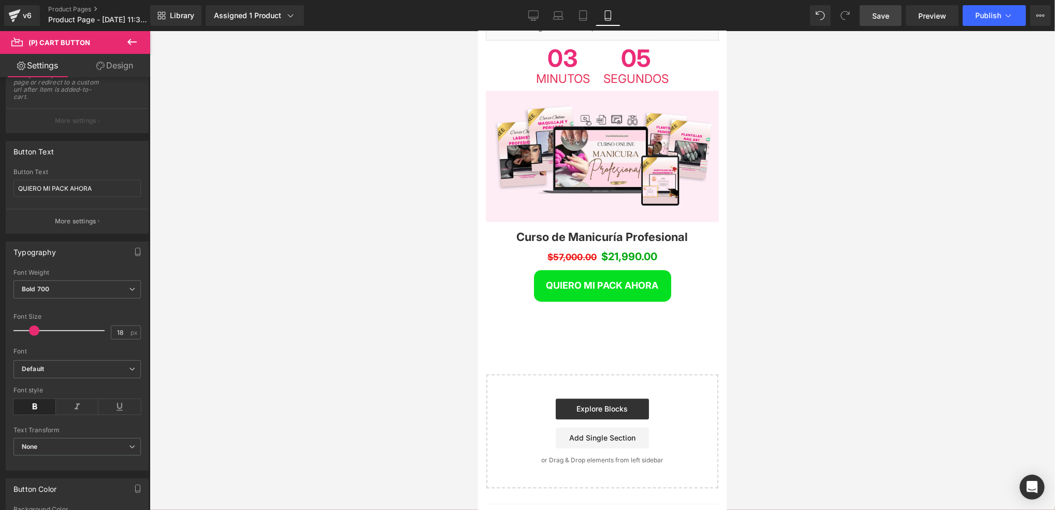
click at [889, 10] on span "Save" at bounding box center [880, 15] width 17 height 11
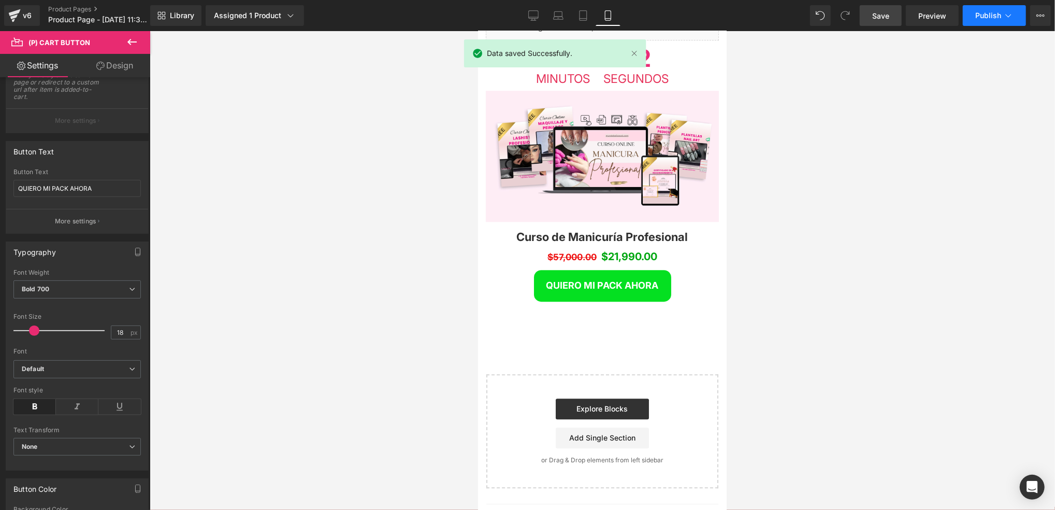
click at [996, 14] on span "Publish" at bounding box center [989, 15] width 26 height 8
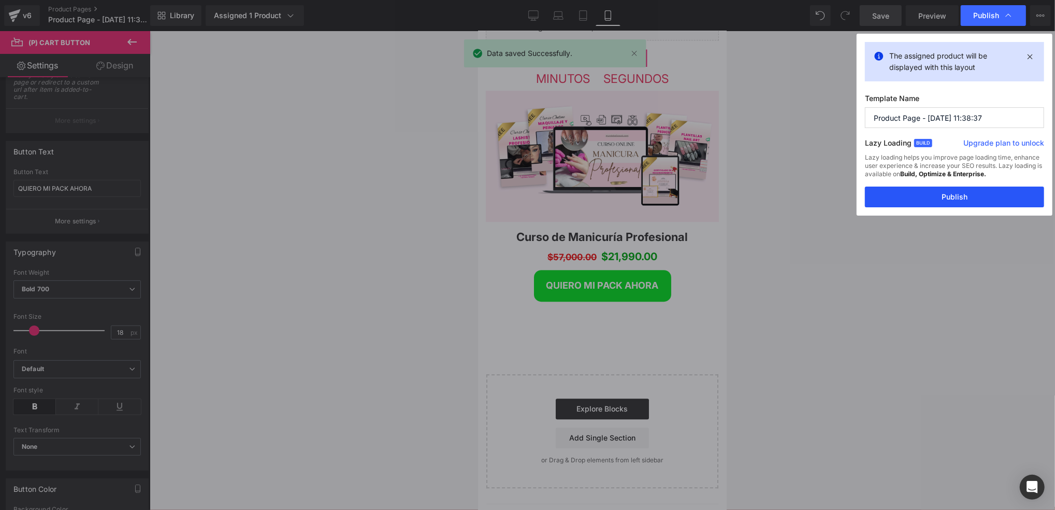
click at [951, 193] on button "Publish" at bounding box center [954, 197] width 179 height 21
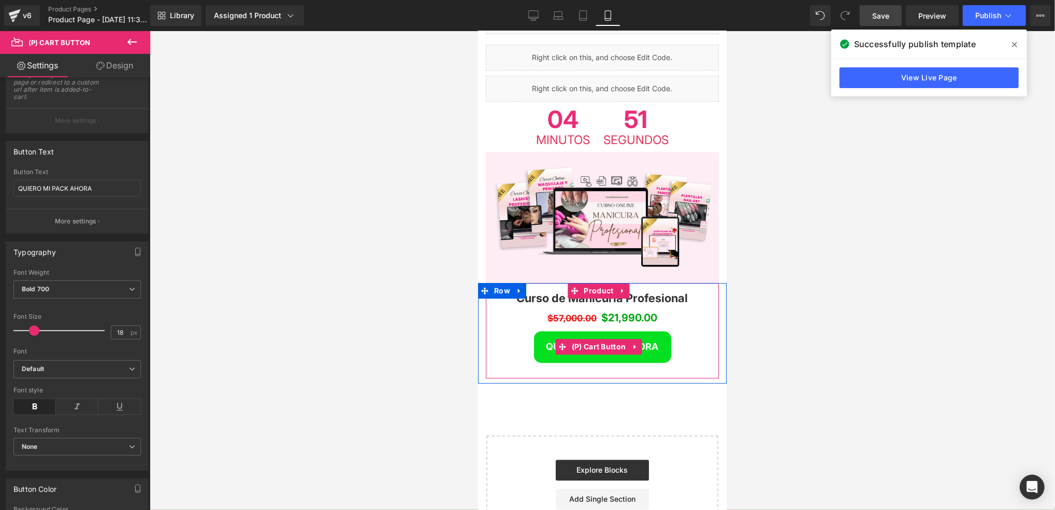
scroll to position [2141, 0]
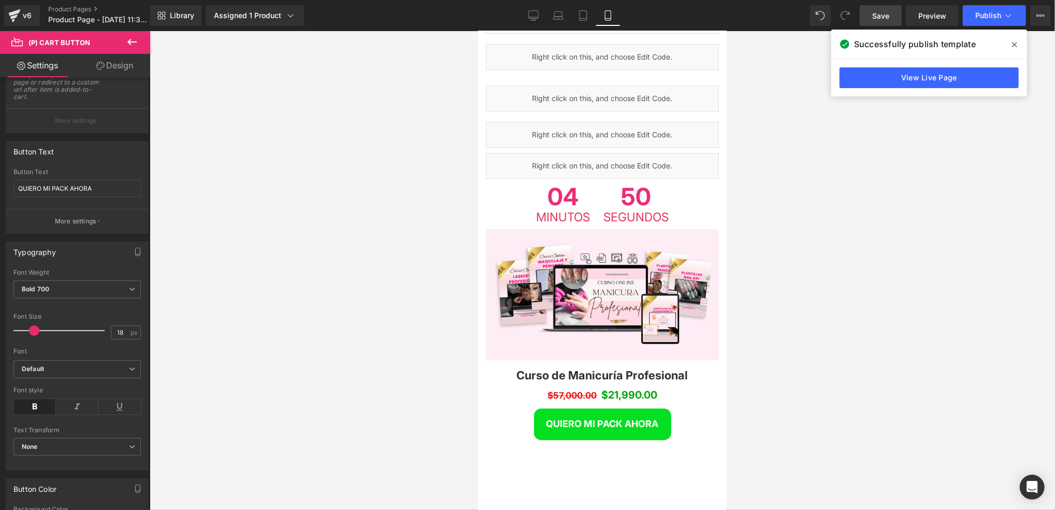
click at [356, 262] on div at bounding box center [603, 270] width 906 height 479
click at [799, 187] on div at bounding box center [603, 270] width 906 height 479
click at [1016, 43] on icon at bounding box center [1014, 44] width 5 height 8
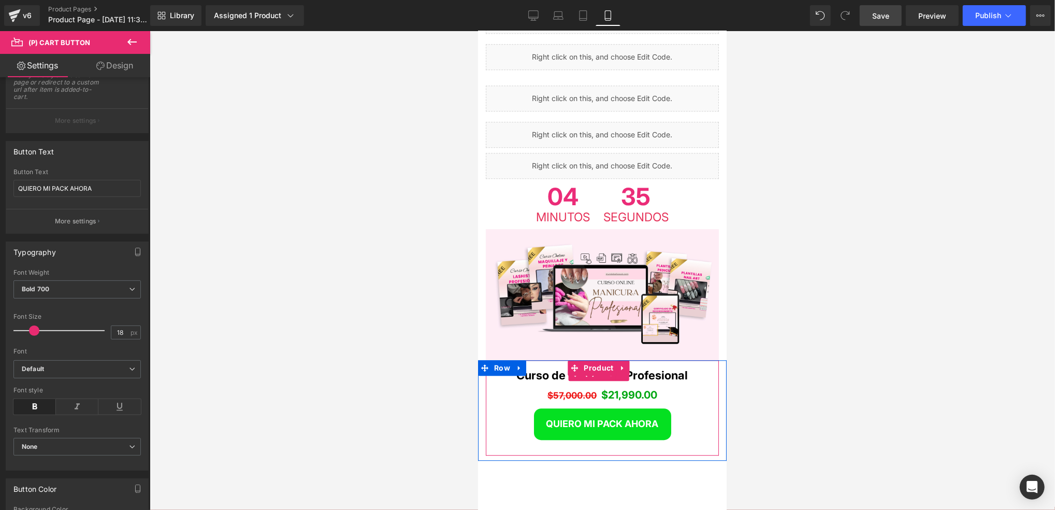
click at [651, 368] on link "Curso de Manicuría Profesional" at bounding box center [602, 374] width 171 height 13
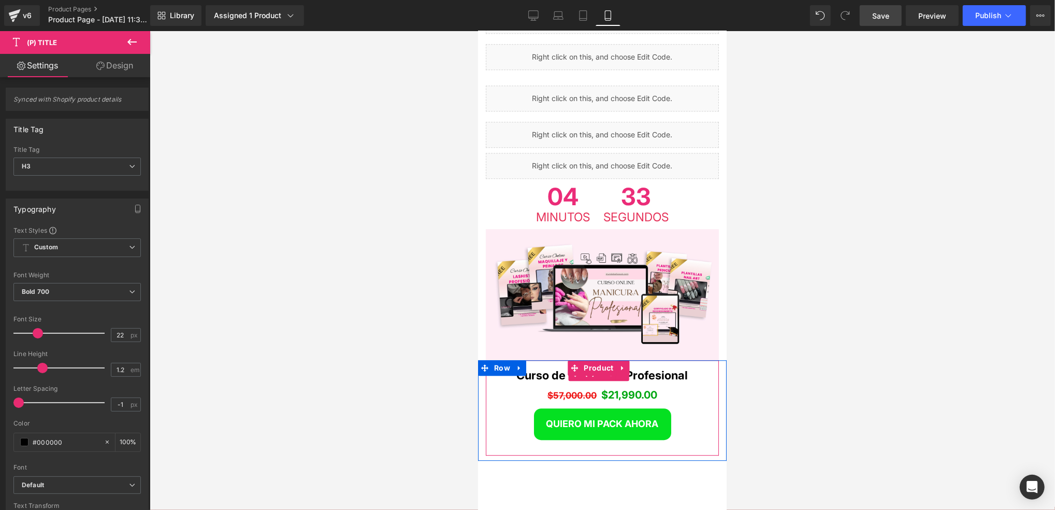
click at [548, 368] on link "Curso de Manicuría Profesional" at bounding box center [602, 374] width 171 height 13
click at [601, 360] on span "Product" at bounding box center [598, 368] width 35 height 16
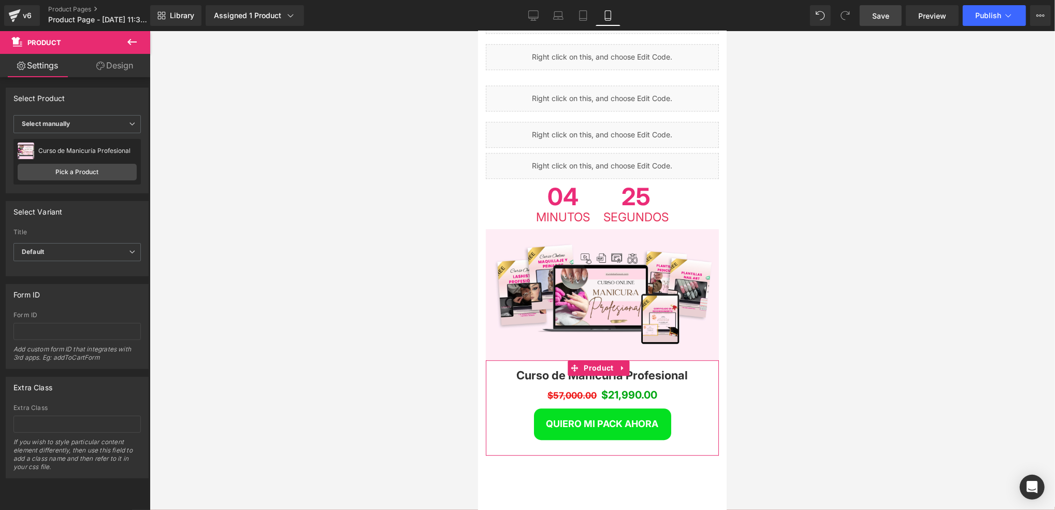
click at [96, 68] on icon at bounding box center [100, 66] width 8 height 8
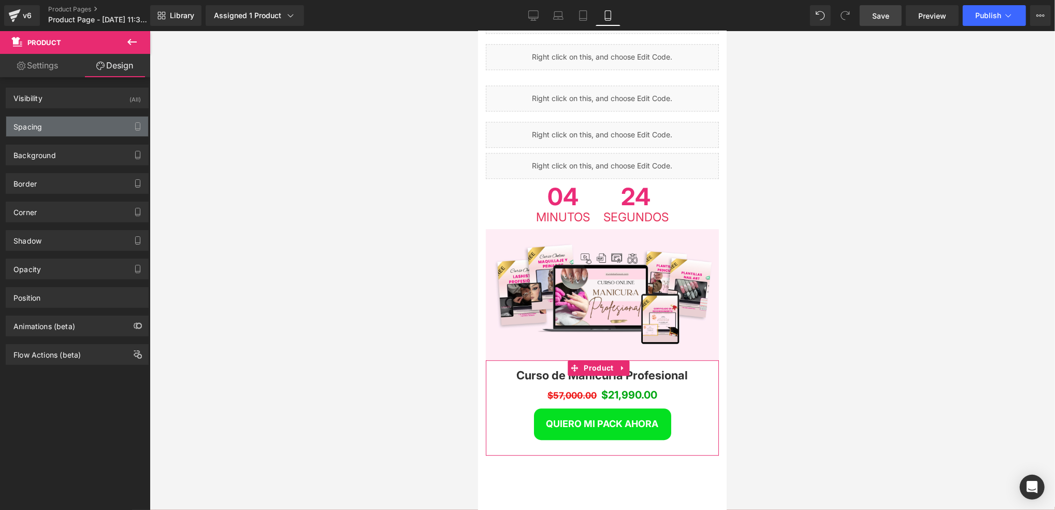
click at [70, 122] on div "Spacing" at bounding box center [77, 127] width 142 height 20
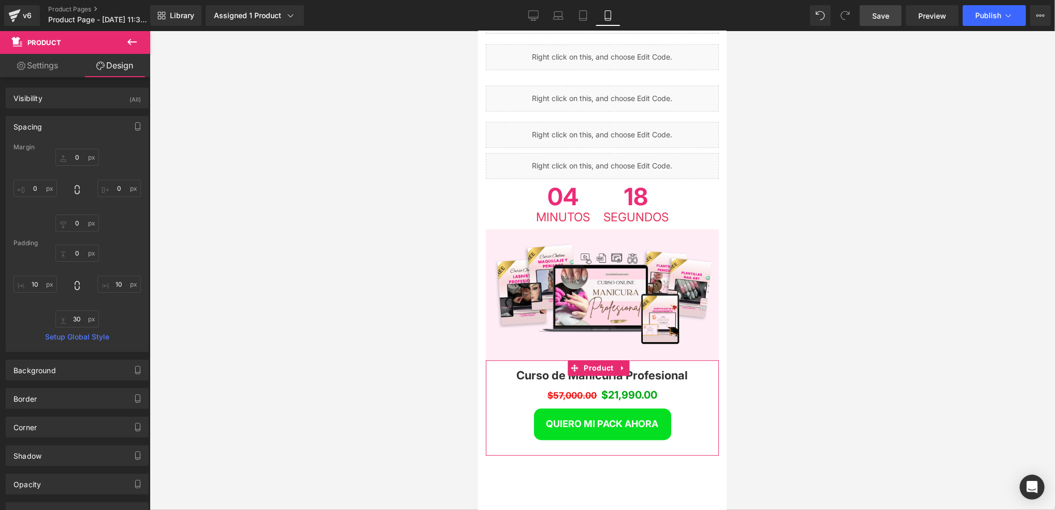
click at [51, 72] on link "Settings" at bounding box center [37, 65] width 75 height 23
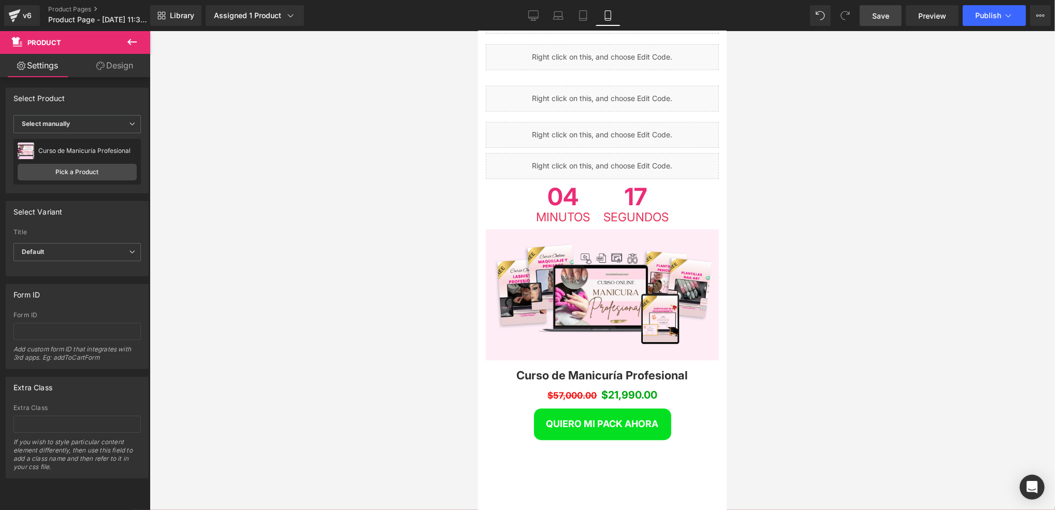
click at [131, 39] on icon at bounding box center [132, 42] width 12 height 12
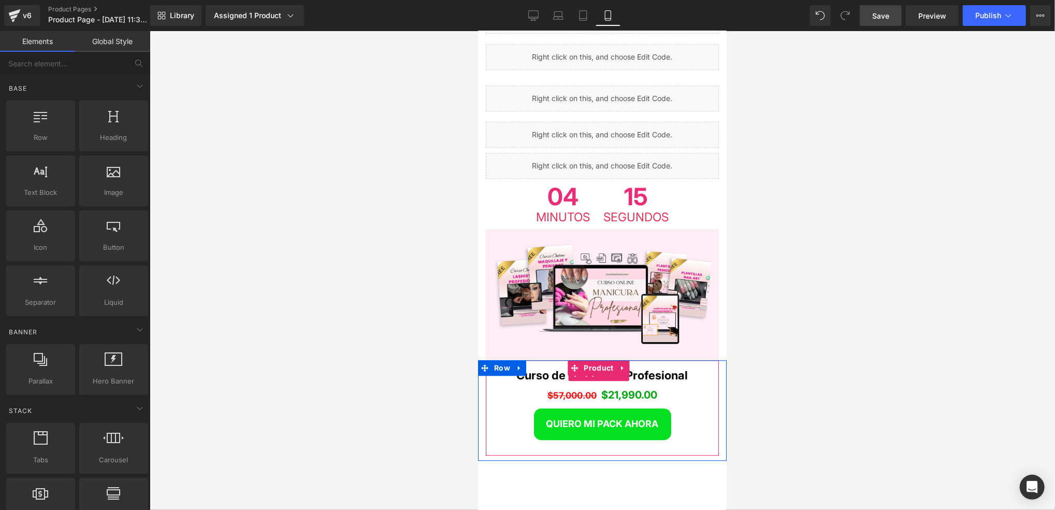
click at [554, 368] on link "Curso de Manicuría Profesional" at bounding box center [602, 374] width 171 height 13
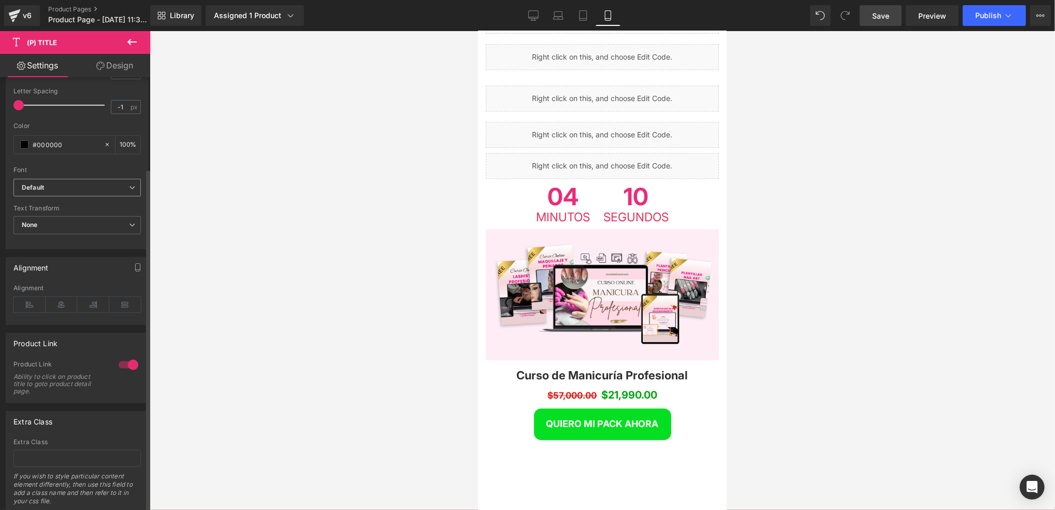
scroll to position [332, 0]
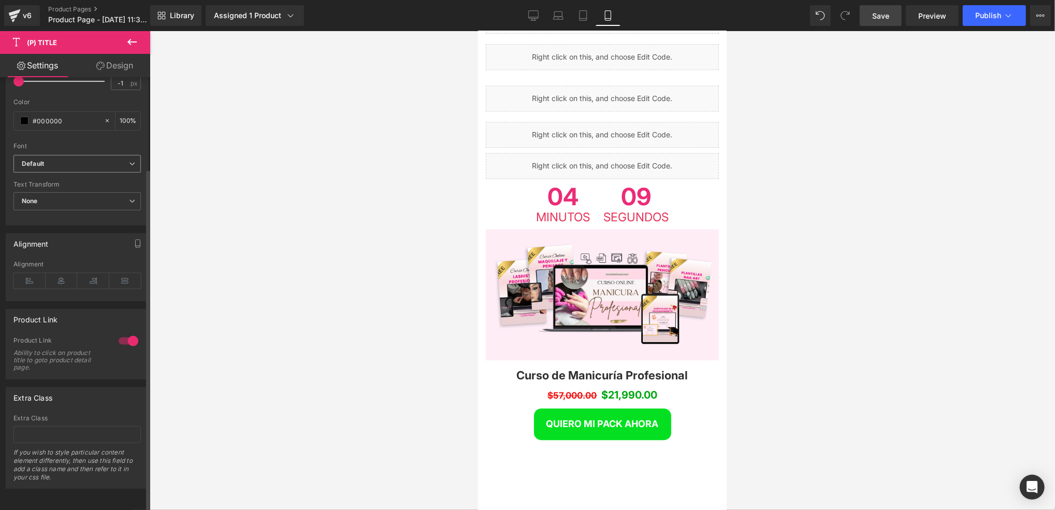
click at [105, 160] on b "Default" at bounding box center [75, 164] width 107 height 9
click at [105, 160] on b "Default" at bounding box center [73, 164] width 103 height 9
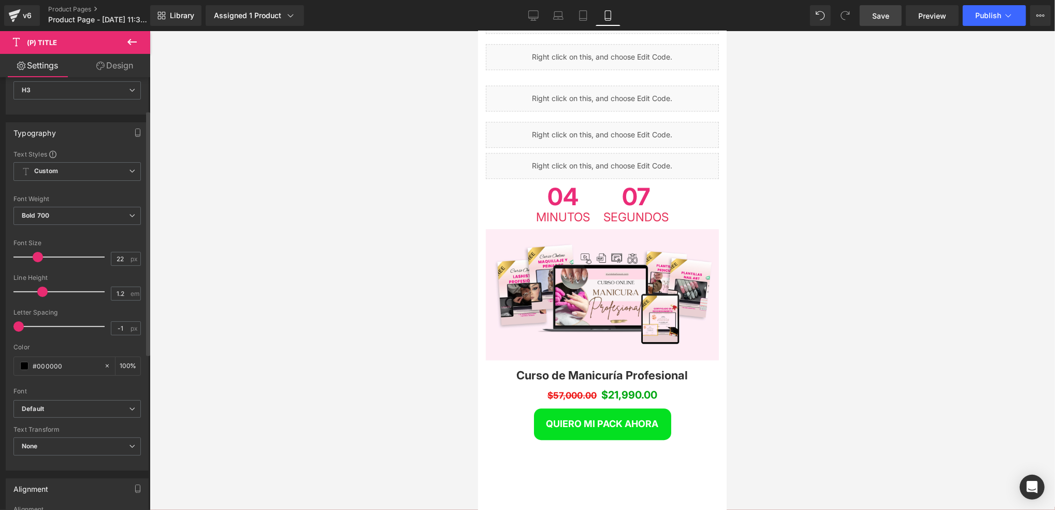
scroll to position [55, 0]
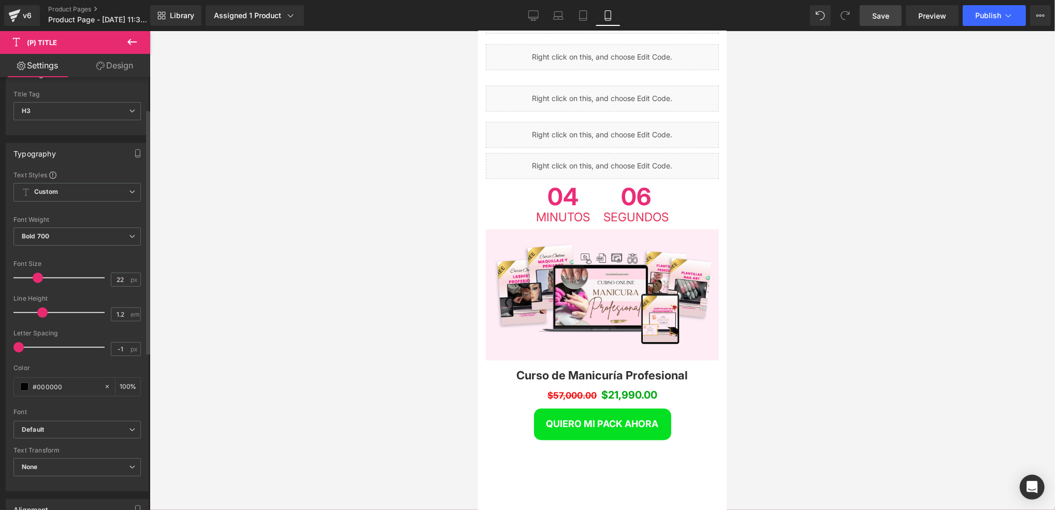
click at [103, 188] on span "Custom Setup Global Style" at bounding box center [76, 192] width 127 height 19
click at [103, 188] on span "Custom Setup Global Style" at bounding box center [74, 192] width 123 height 19
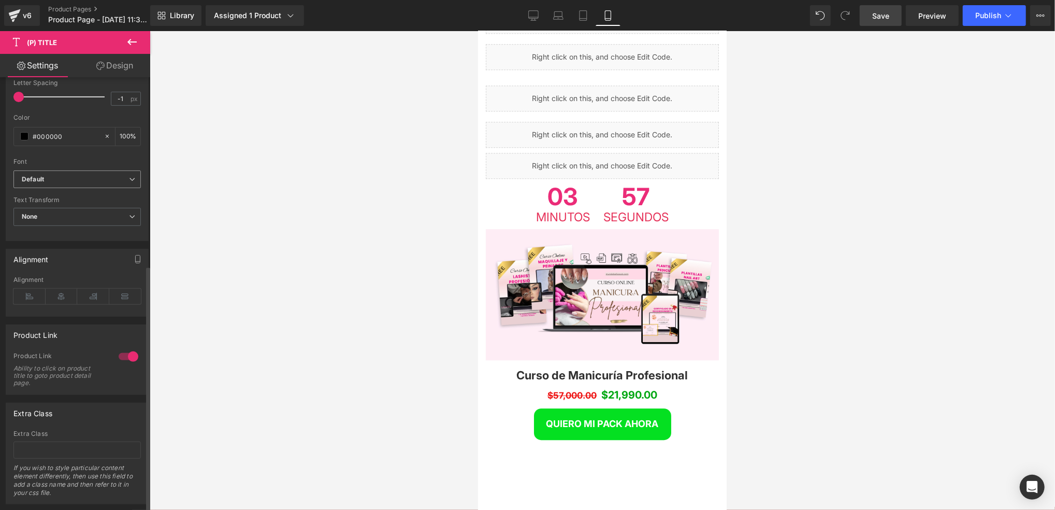
scroll to position [332, 0]
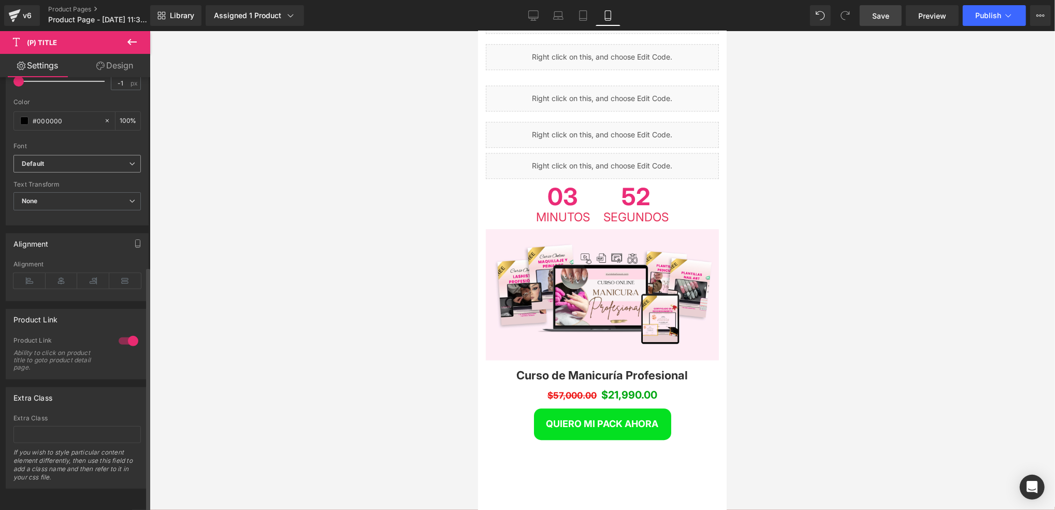
click at [118, 166] on div "Default Default Open Font Manager" at bounding box center [76, 167] width 127 height 24
click at [347, 289] on div at bounding box center [603, 270] width 906 height 479
click at [777, 223] on div at bounding box center [603, 270] width 906 height 479
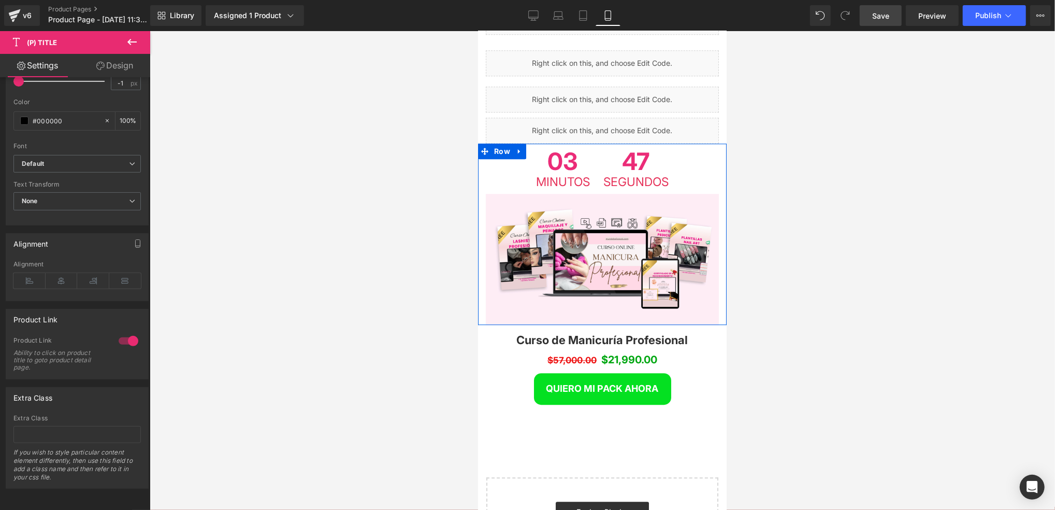
scroll to position [2210, 0]
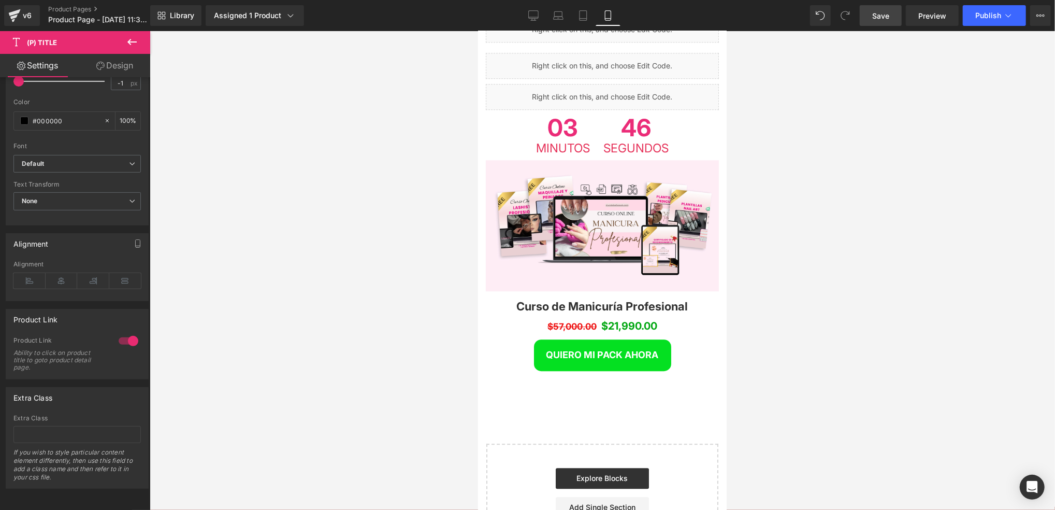
click at [786, 239] on div at bounding box center [603, 270] width 906 height 479
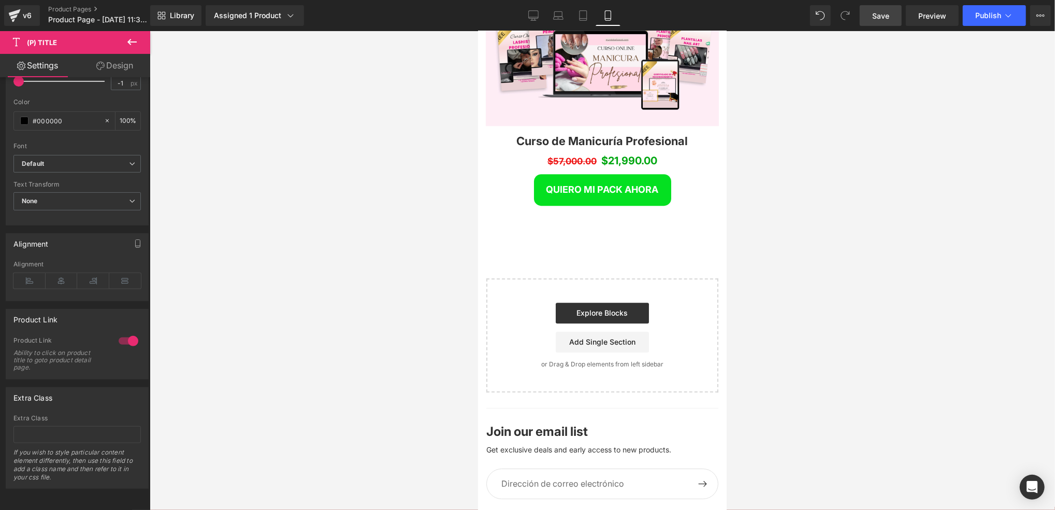
scroll to position [2306, 0]
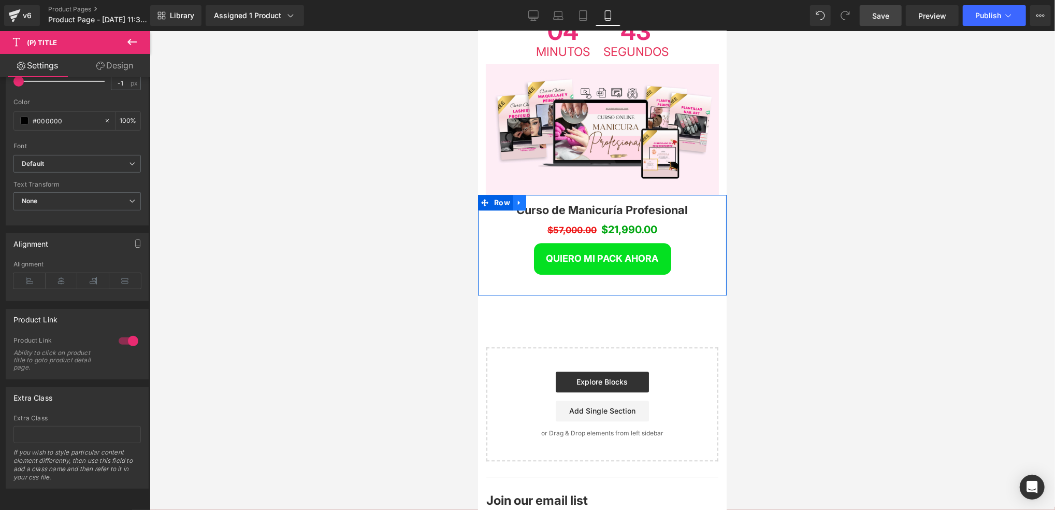
click at [513, 194] on link at bounding box center [518, 202] width 13 height 16
click at [539, 194] on link at bounding box center [545, 202] width 13 height 16
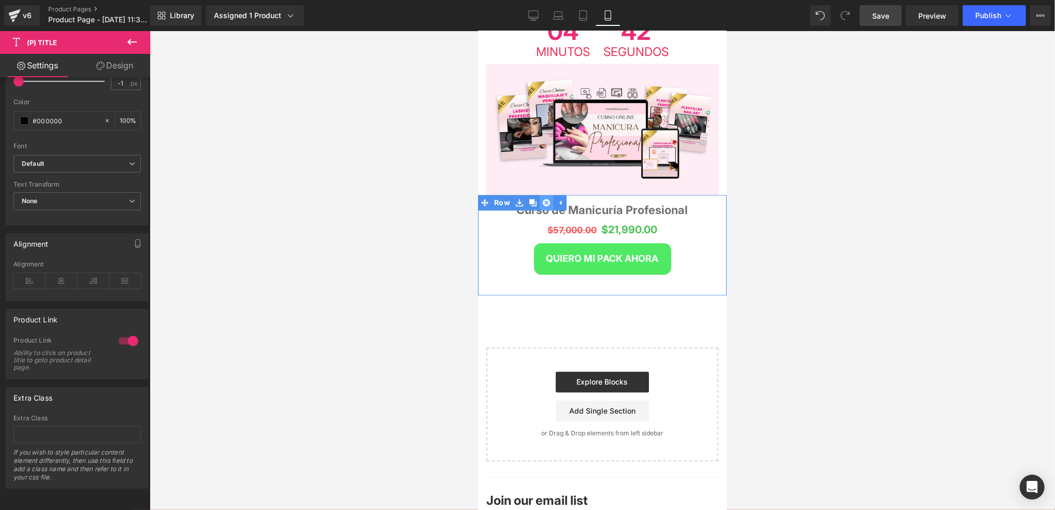
click at [539, 194] on link at bounding box center [545, 202] width 13 height 16
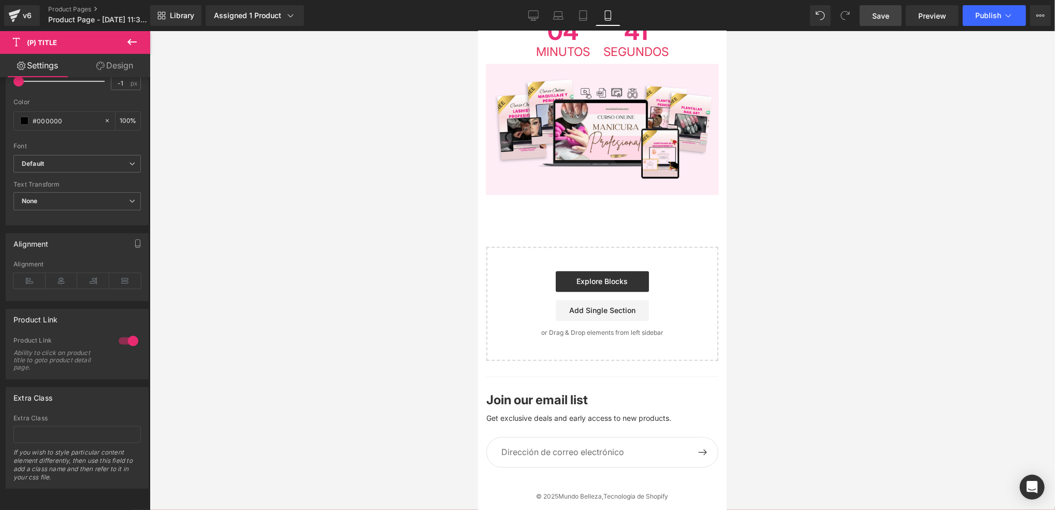
scroll to position [2270, 0]
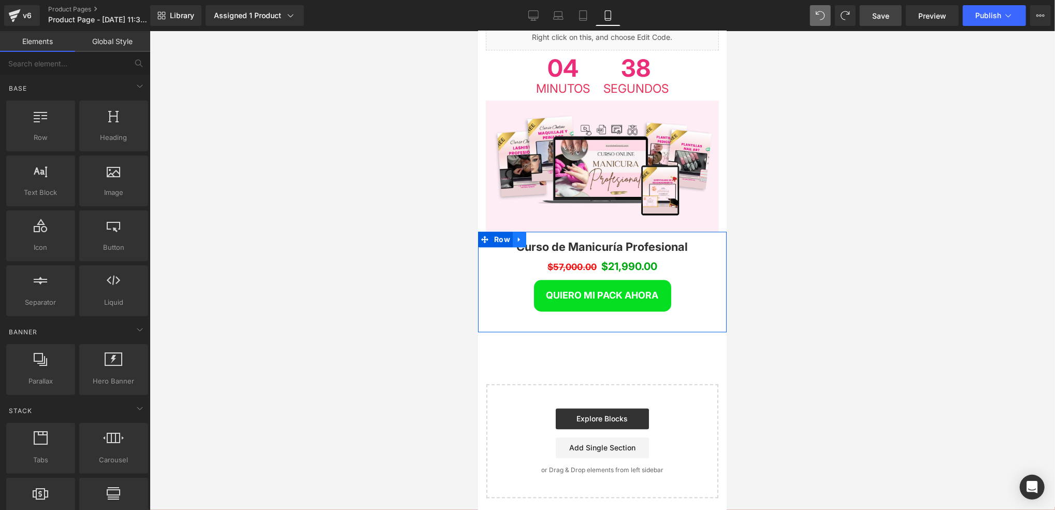
click at [520, 235] on icon at bounding box center [518, 239] width 7 height 8
click at [535, 231] on link at bounding box center [532, 239] width 13 height 16
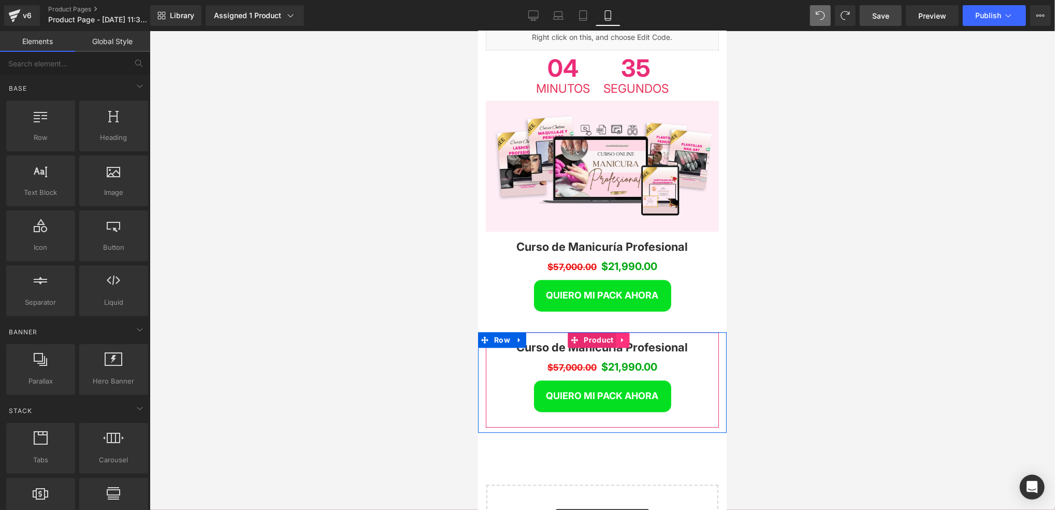
click at [619, 335] on icon at bounding box center [622, 339] width 7 height 8
click at [626, 335] on icon at bounding box center [629, 339] width 7 height 8
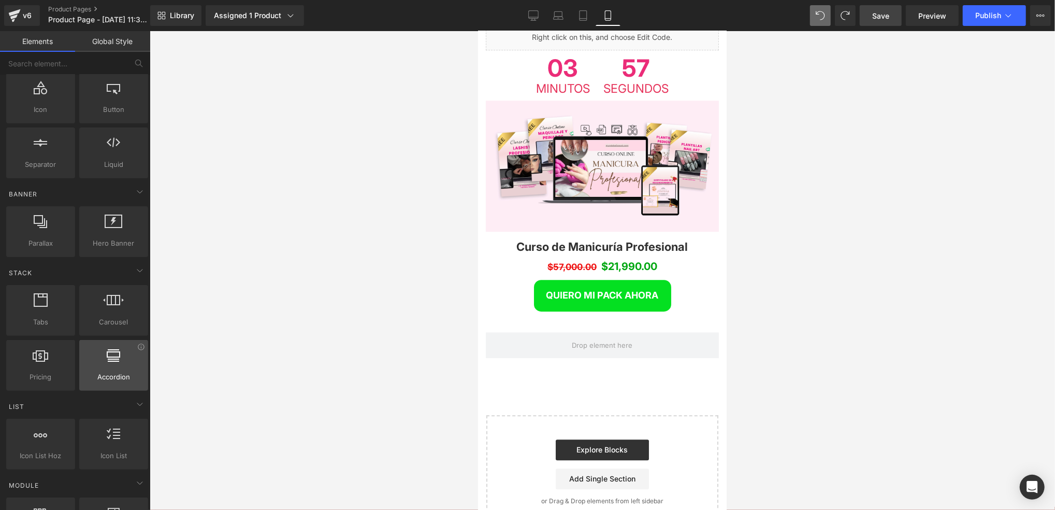
scroll to position [0, 0]
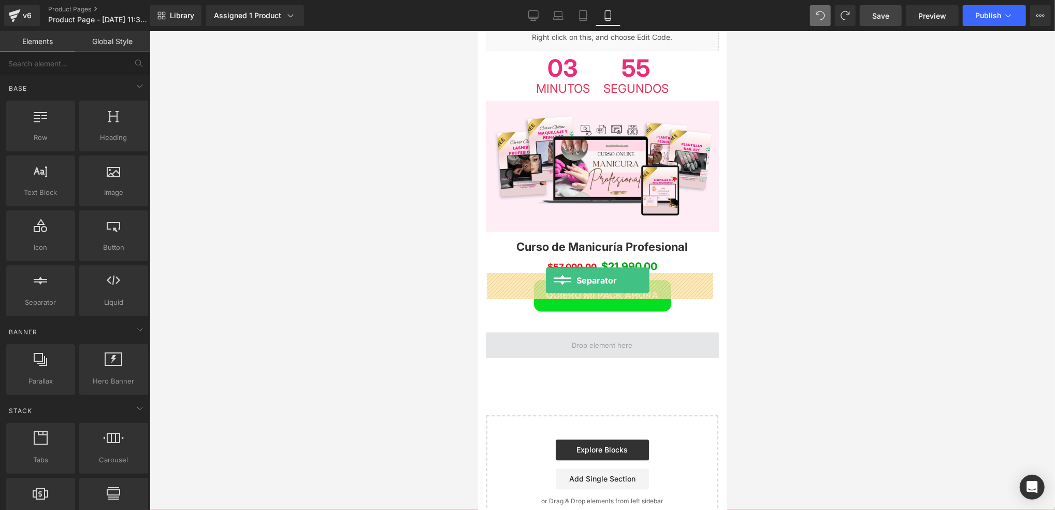
drag, startPoint x: 515, startPoint y: 322, endPoint x: 546, endPoint y: 280, distance: 52.0
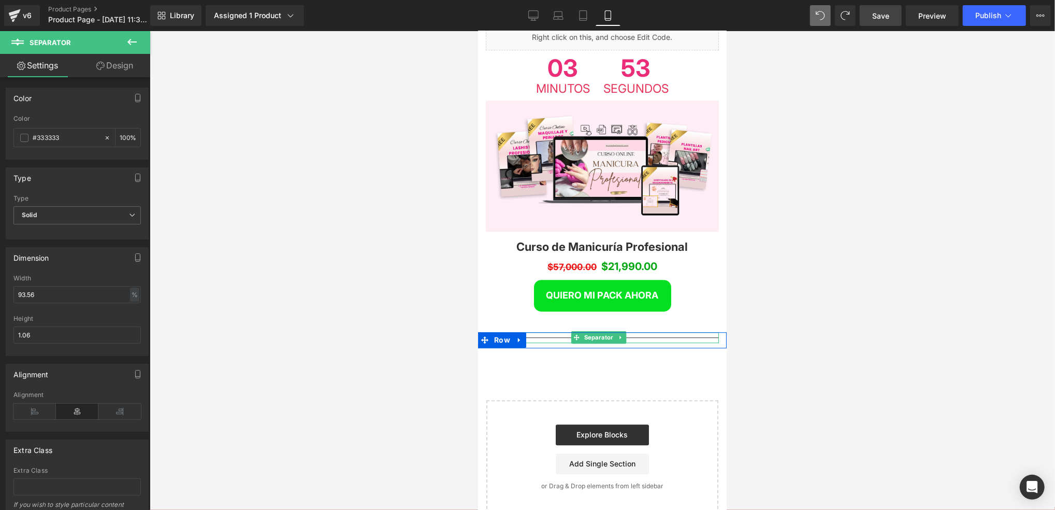
click at [617, 331] on link at bounding box center [620, 337] width 11 height 12
click at [683, 337] on hr at bounding box center [601, 340] width 233 height 6
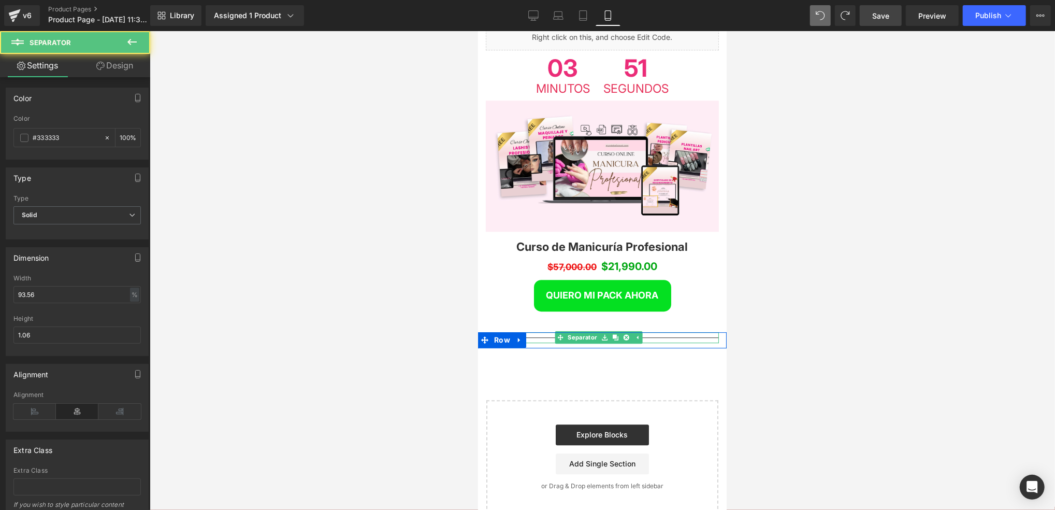
click at [686, 337] on hr at bounding box center [601, 340] width 233 height 6
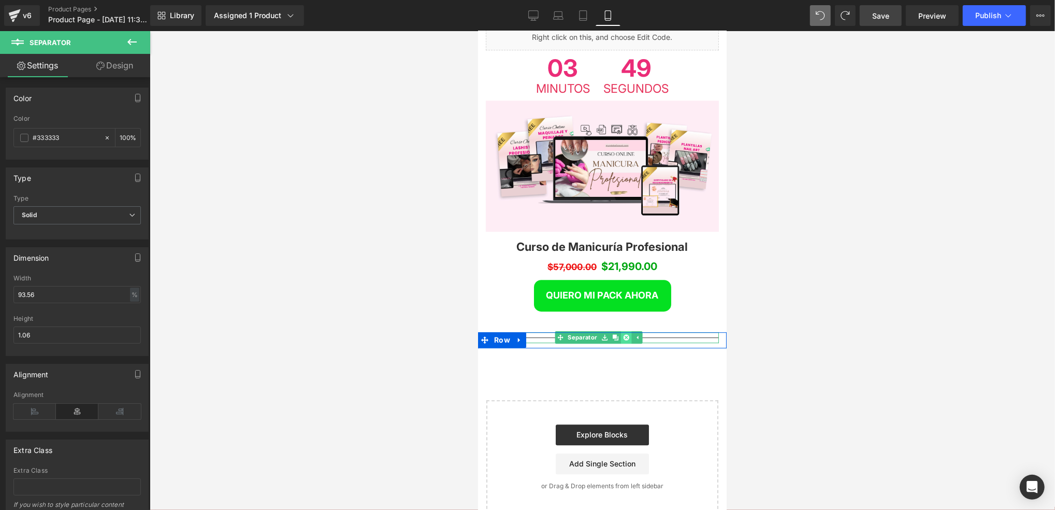
click at [626, 334] on icon at bounding box center [626, 337] width 6 height 6
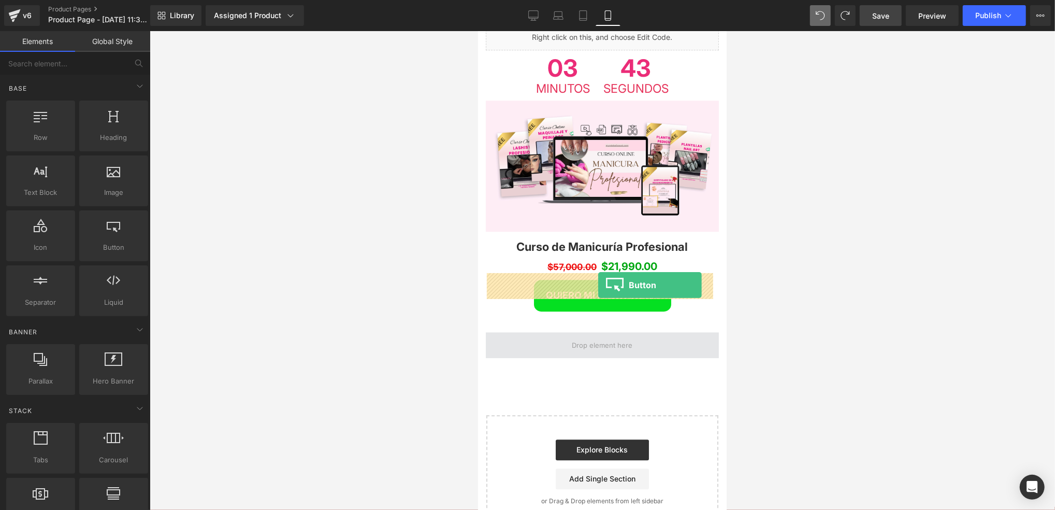
drag, startPoint x: 636, startPoint y: 280, endPoint x: 597, endPoint y: 284, distance: 39.1
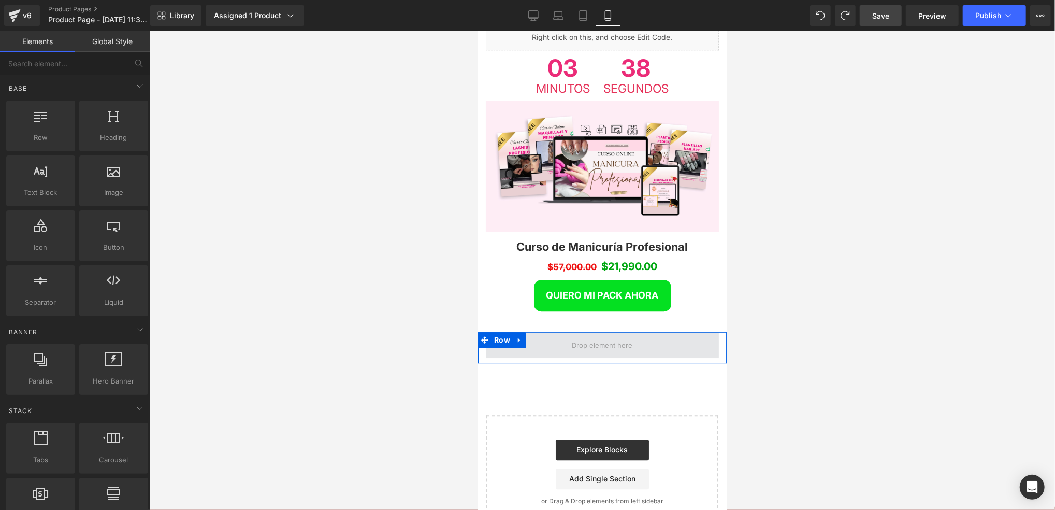
click at [604, 336] on span at bounding box center [602, 344] width 68 height 16
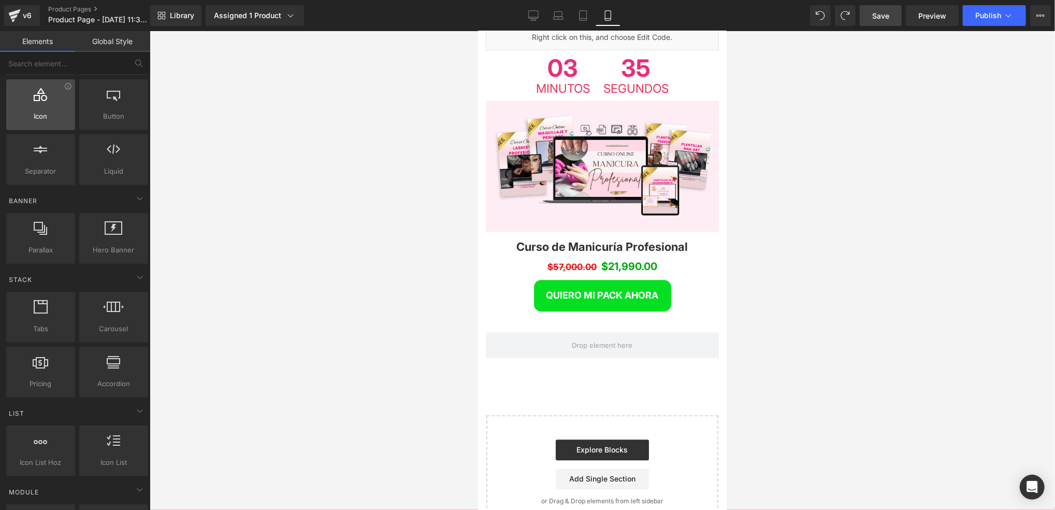
scroll to position [138, 0]
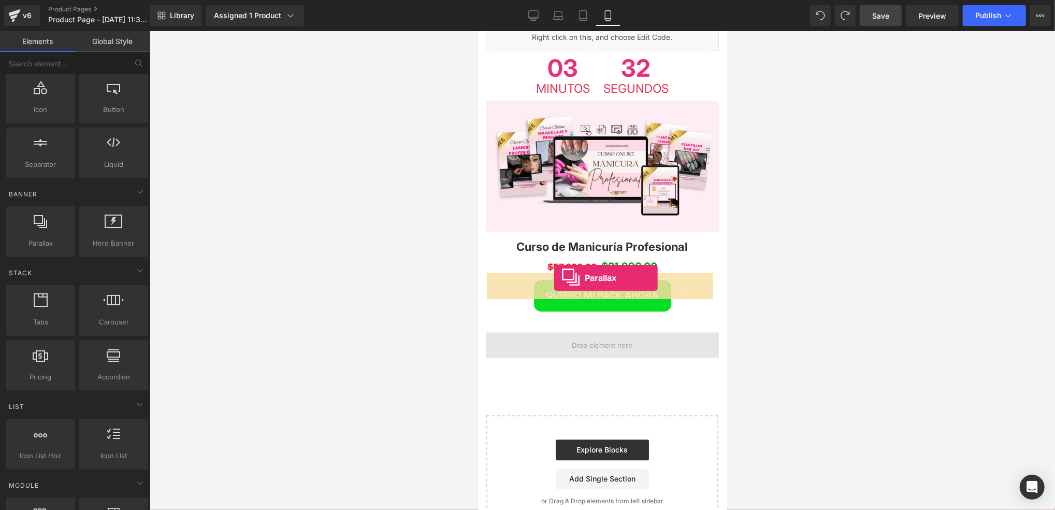
drag, startPoint x: 524, startPoint y: 276, endPoint x: 554, endPoint y: 278, distance: 30.1
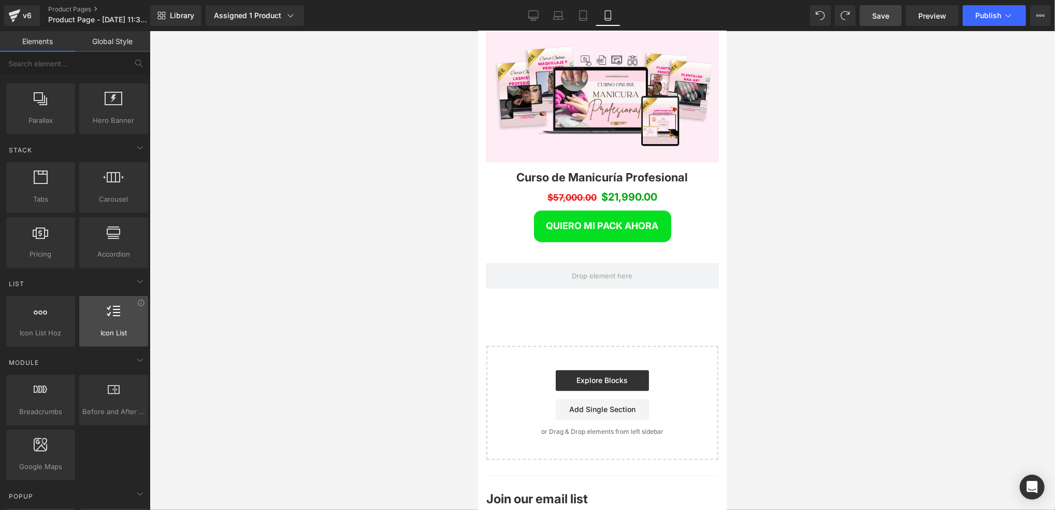
scroll to position [276, 0]
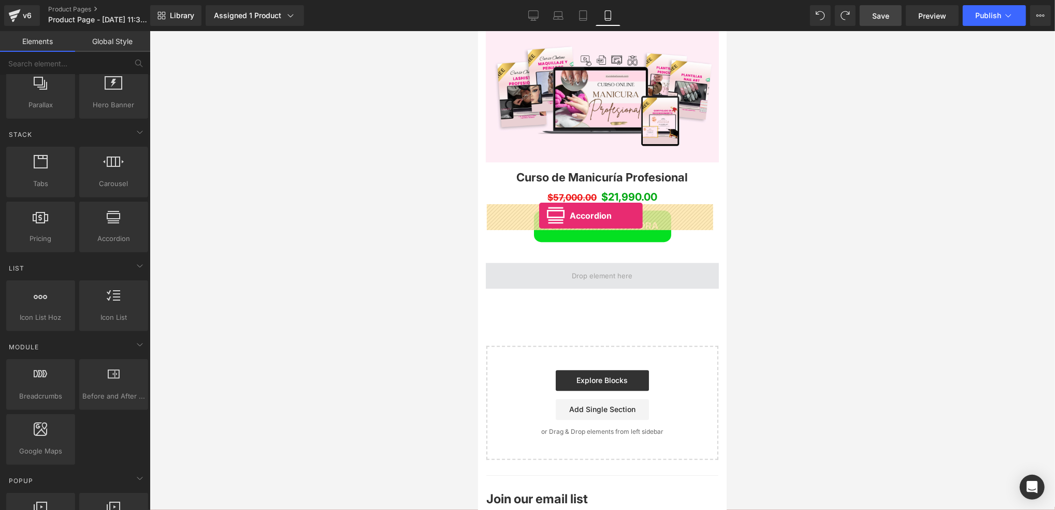
drag, startPoint x: 574, startPoint y: 273, endPoint x: 539, endPoint y: 215, distance: 67.6
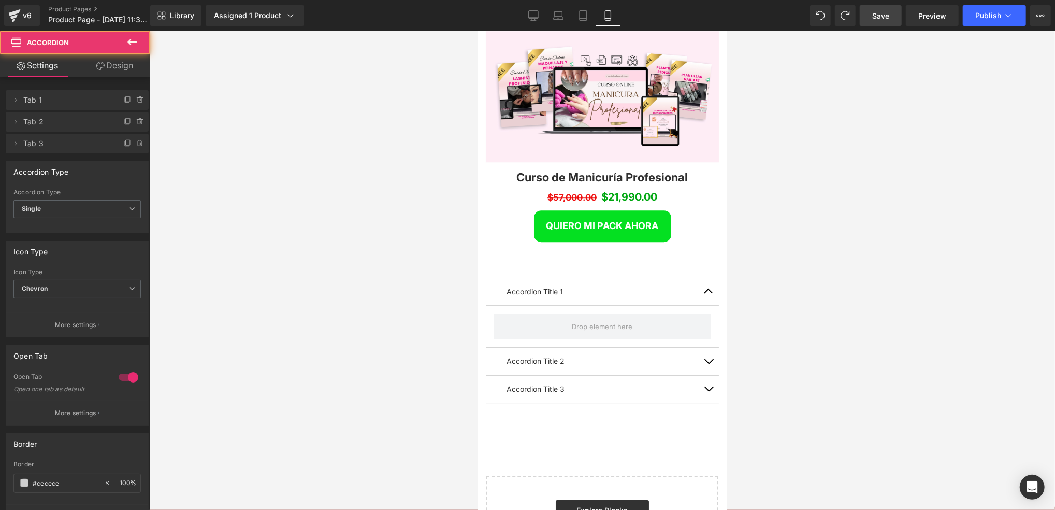
scroll to position [3015, 241]
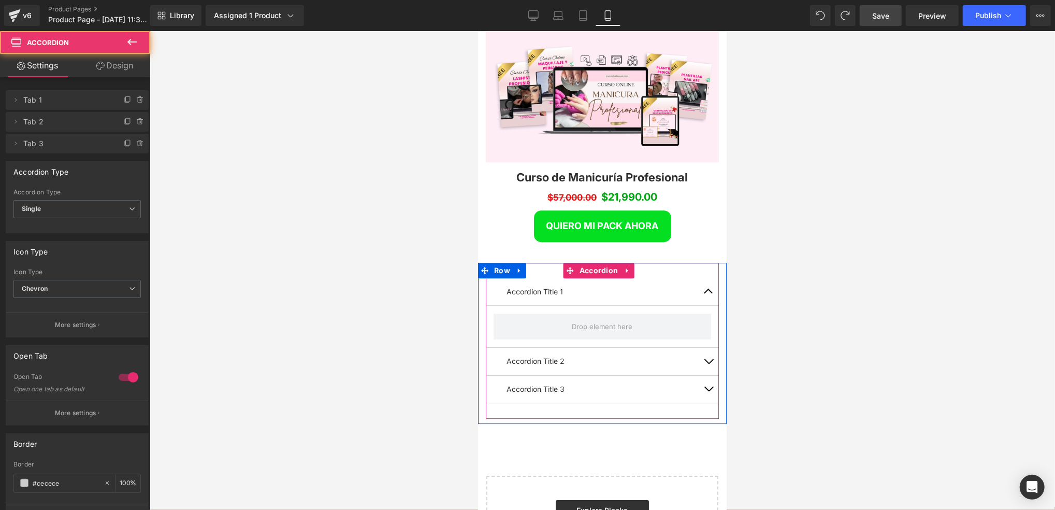
click at [698, 278] on button "button" at bounding box center [708, 291] width 21 height 27
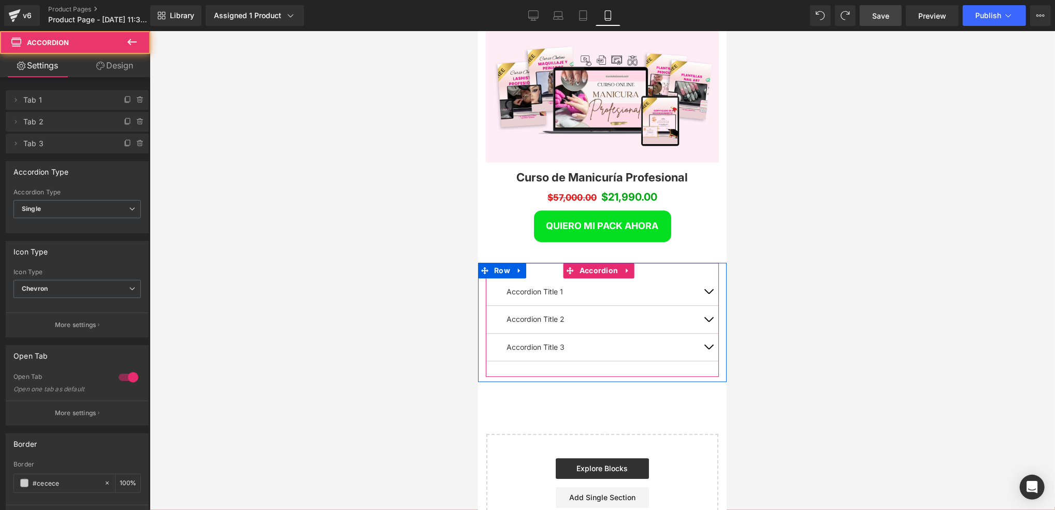
scroll to position [2973, 241]
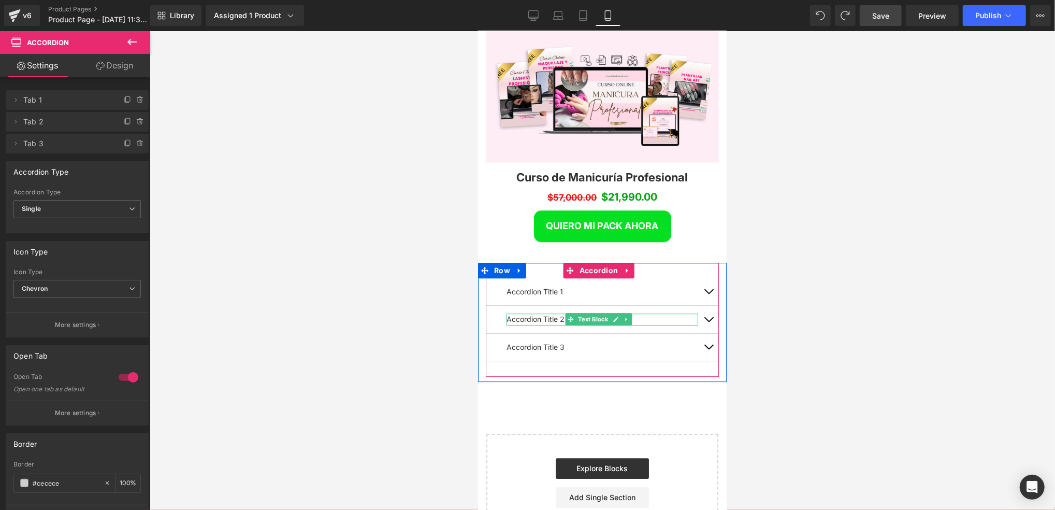
click at [546, 313] on p "Accordion Title 2" at bounding box center [602, 318] width 192 height 11
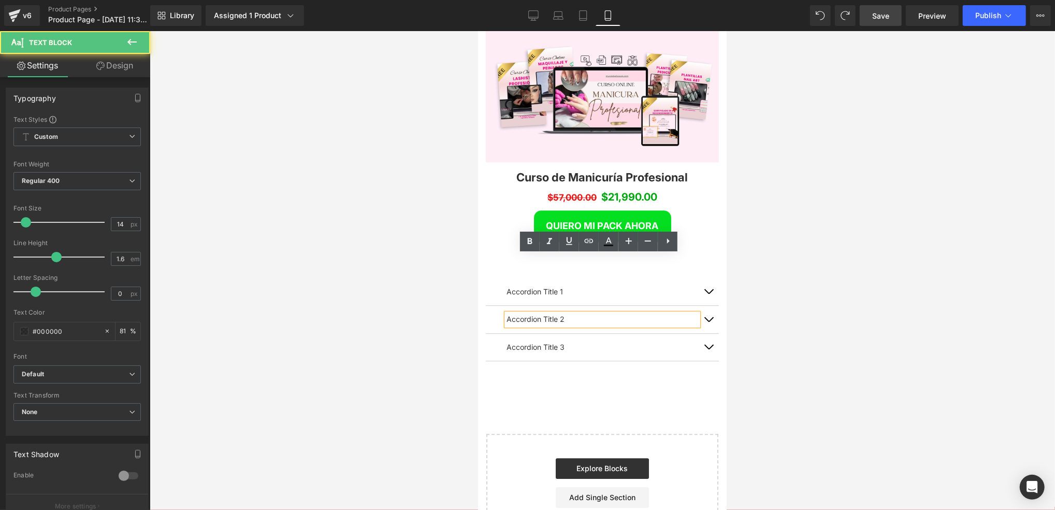
click at [632, 313] on p "Accordion Title 2" at bounding box center [602, 318] width 192 height 11
click at [780, 250] on div at bounding box center [603, 270] width 906 height 479
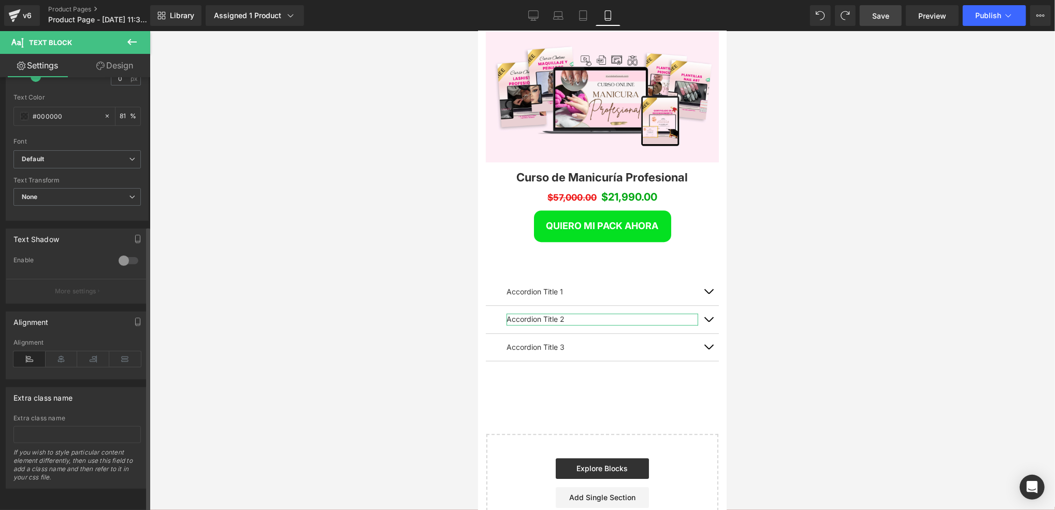
scroll to position [0, 0]
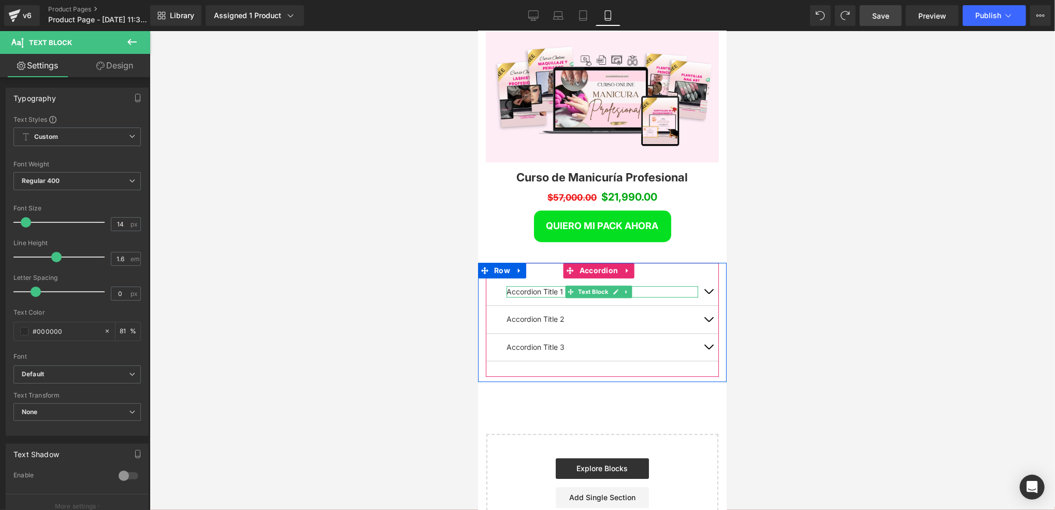
click at [546, 285] on p "Accordion Title 1" at bounding box center [602, 290] width 192 height 11
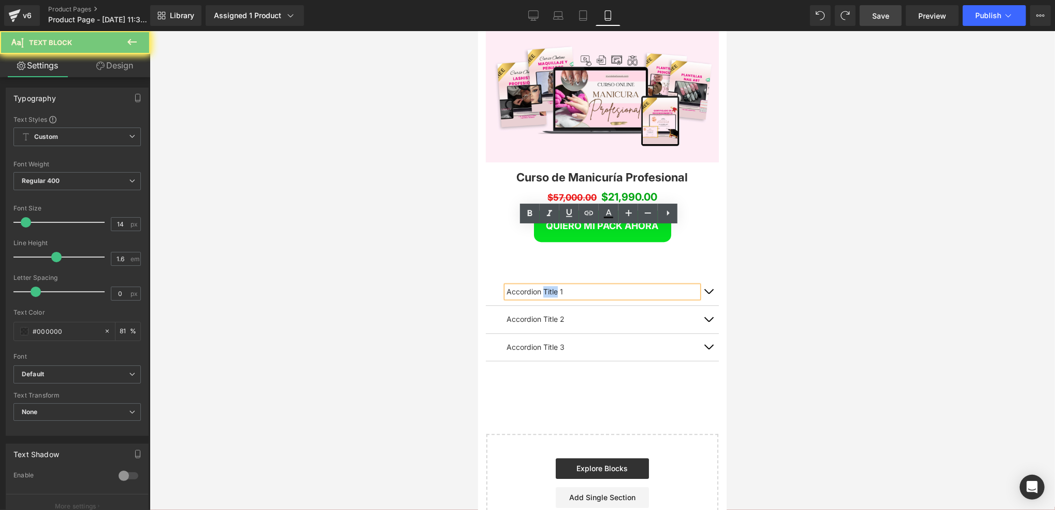
click at [547, 285] on p "Accordion Title 1" at bounding box center [602, 290] width 192 height 11
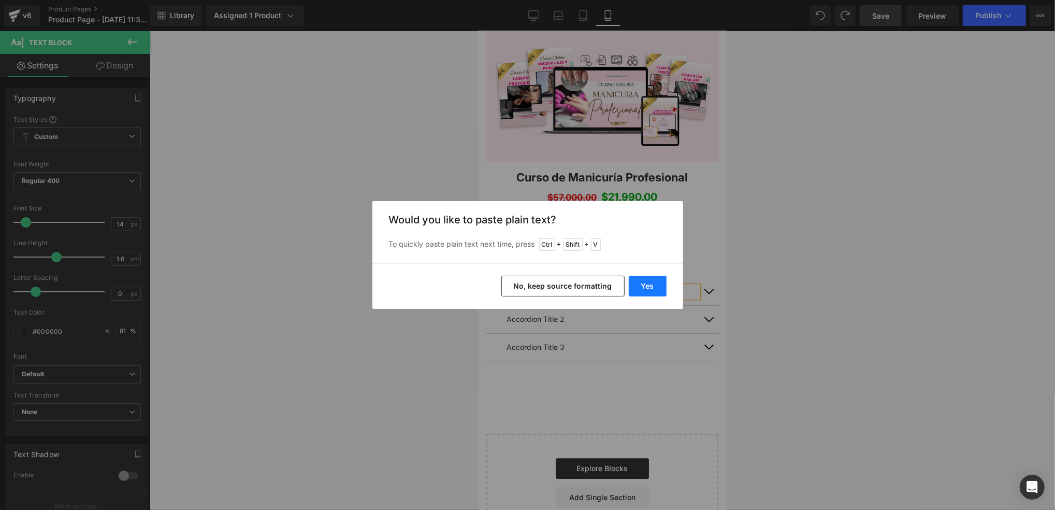
click at [655, 291] on button "Yes" at bounding box center [648, 286] width 38 height 21
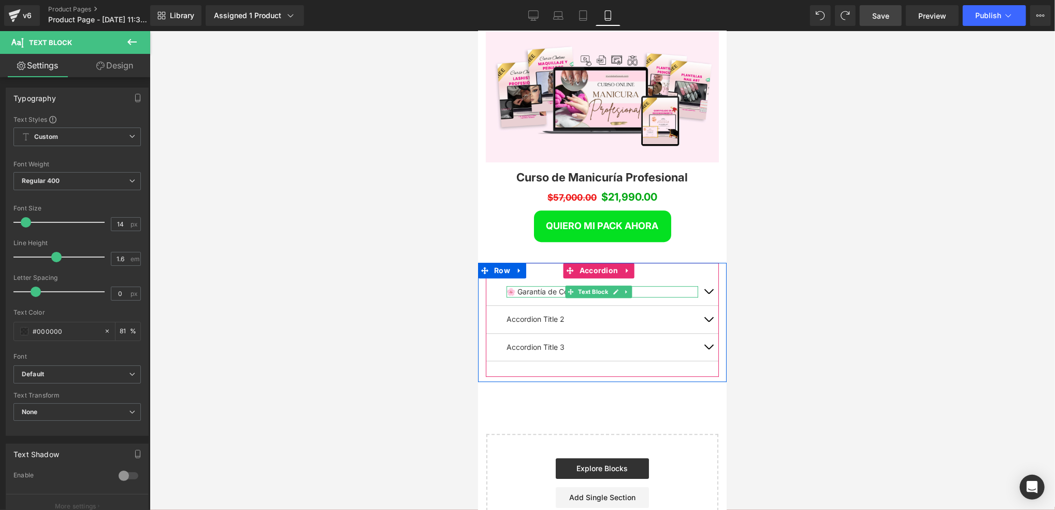
click at [639, 285] on div "🌸 Garantía de Confianza – 7 días" at bounding box center [602, 290] width 192 height 11
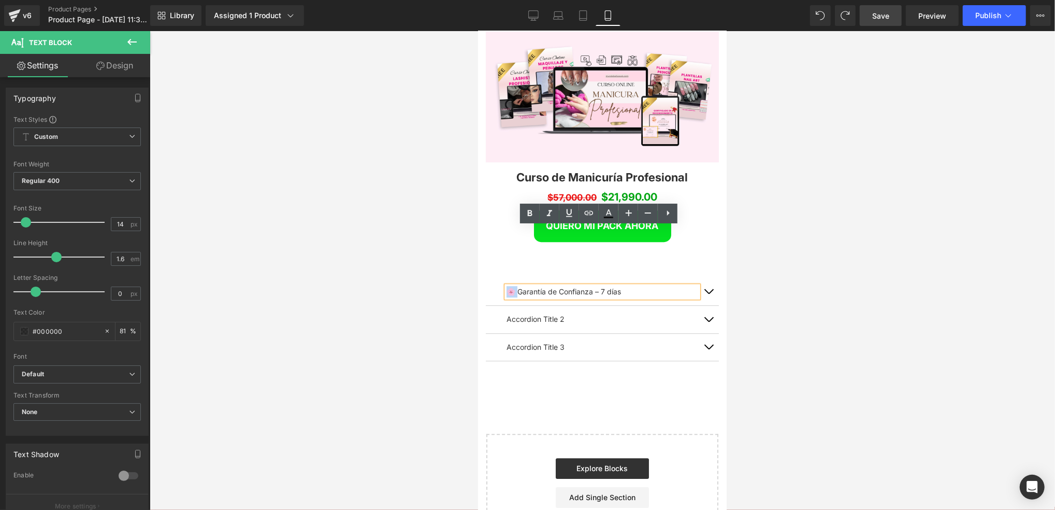
drag, startPoint x: 518, startPoint y: 233, endPoint x: 501, endPoint y: 231, distance: 16.7
click at [501, 278] on div "🌸 Garantía de Confianza – 7 días Text Block" at bounding box center [601, 291] width 233 height 27
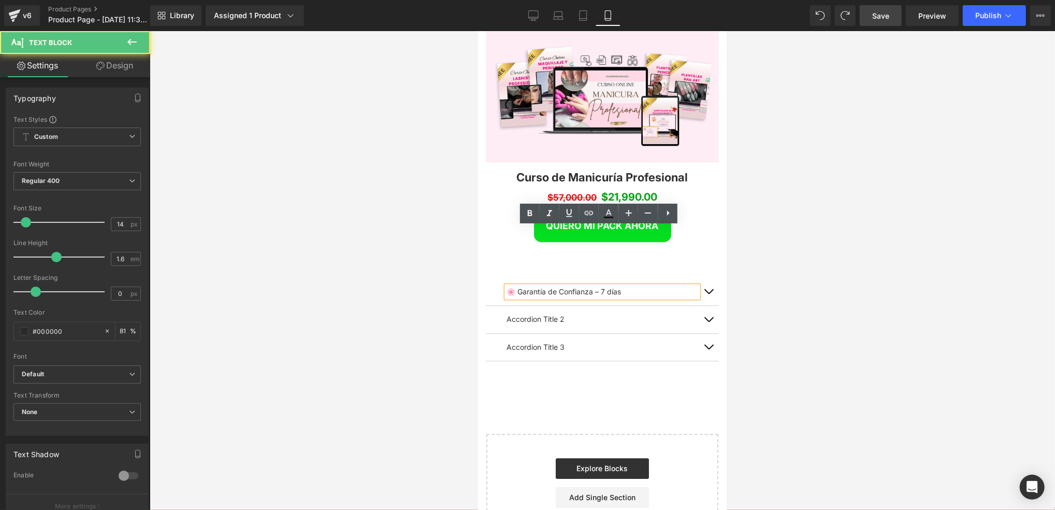
click at [613, 285] on div "🌸 Garantía de Confianza – 7 días" at bounding box center [602, 290] width 192 height 11
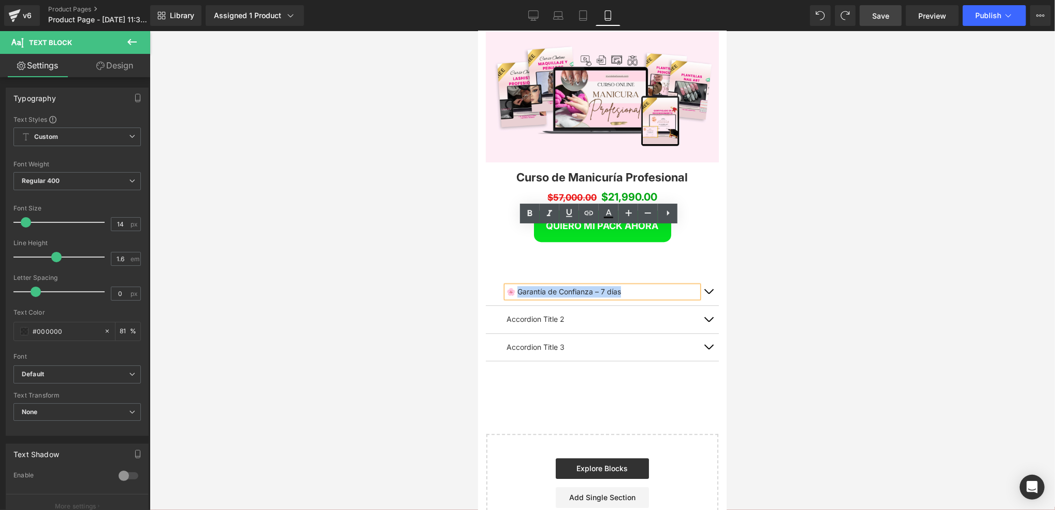
drag, startPoint x: 621, startPoint y: 233, endPoint x: 519, endPoint y: 235, distance: 102.1
click at [519, 285] on div "🌸 Garantía de Confianza – 7 días" at bounding box center [602, 290] width 192 height 11
click at [528, 213] on icon at bounding box center [530, 213] width 5 height 6
drag, startPoint x: 646, startPoint y: 231, endPoint x: 516, endPoint y: 233, distance: 129.5
click at [516, 285] on div "🌸 Garantía de Confianza – 7 días" at bounding box center [602, 290] width 192 height 11
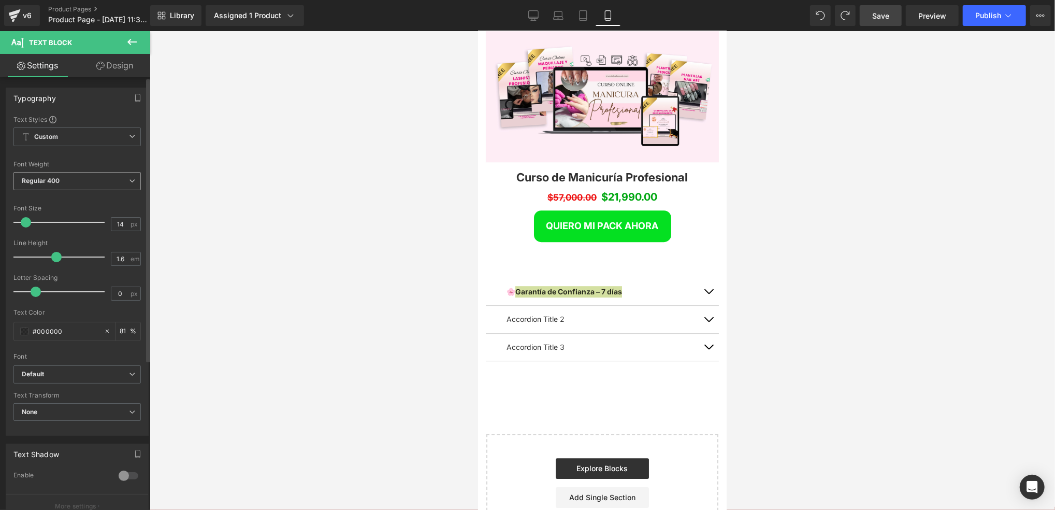
click at [122, 179] on span "Regular 400" at bounding box center [76, 181] width 127 height 18
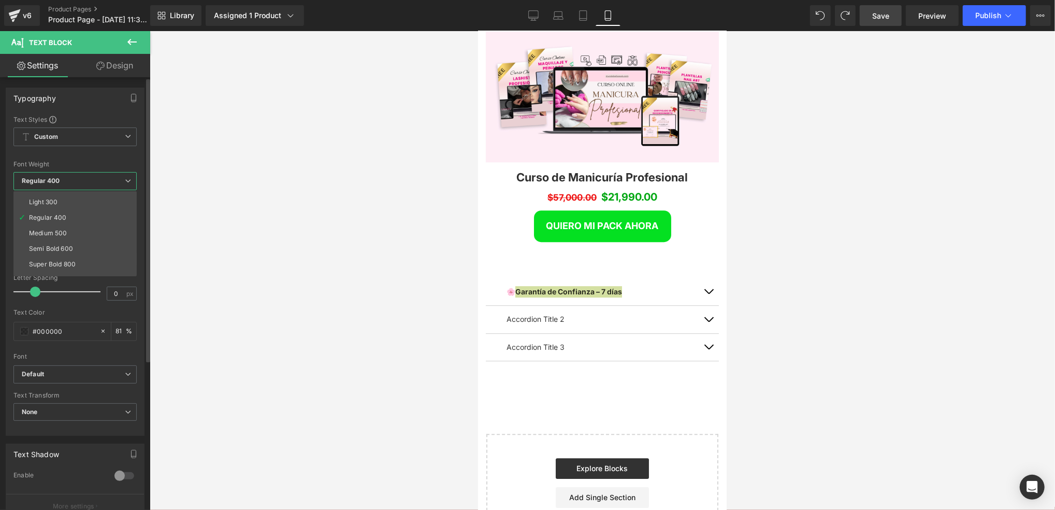
scroll to position [69, 0]
click at [57, 247] on li "Bold 700" at bounding box center [77, 255] width 128 height 16
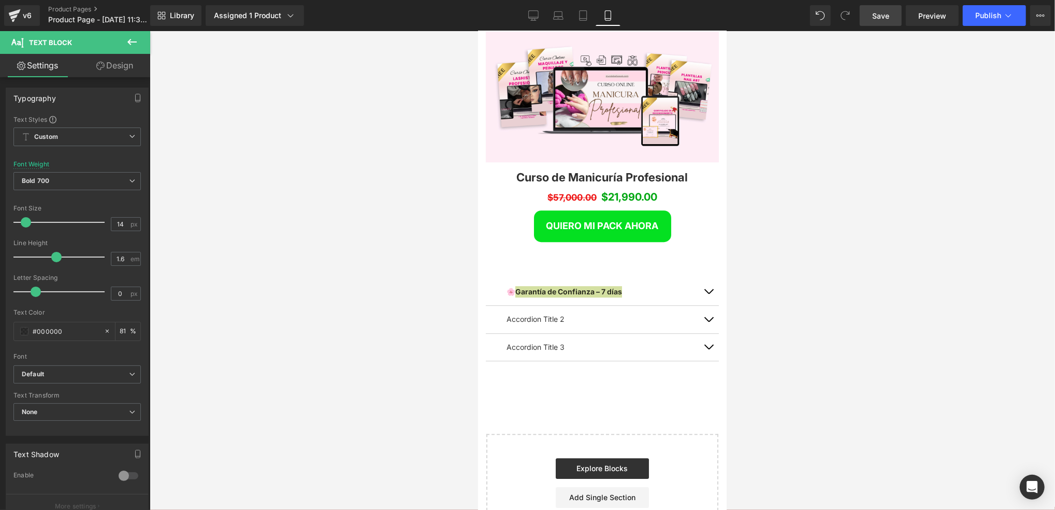
click at [429, 279] on div at bounding box center [603, 270] width 906 height 479
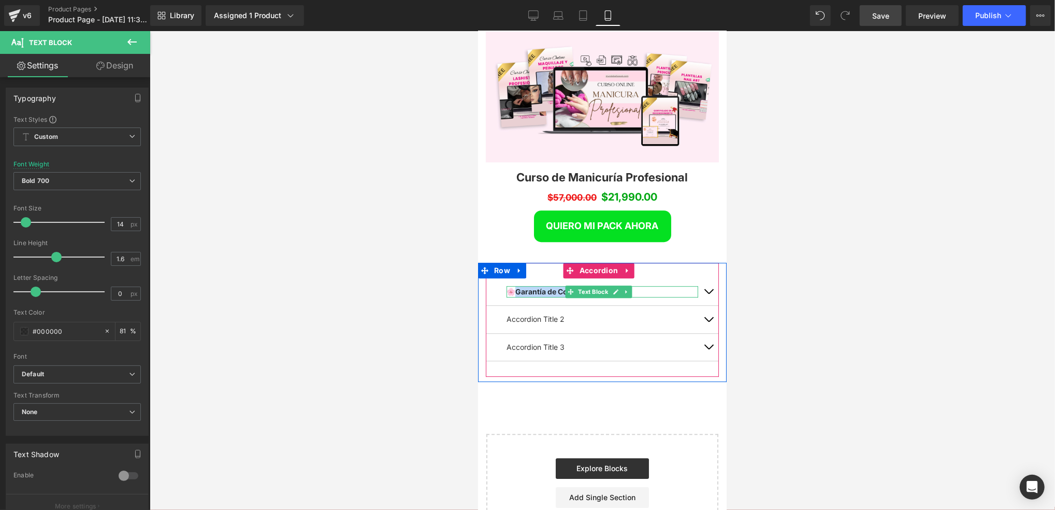
click at [651, 285] on div "🌸 Garantía de Confianza – 7 días" at bounding box center [602, 290] width 192 height 11
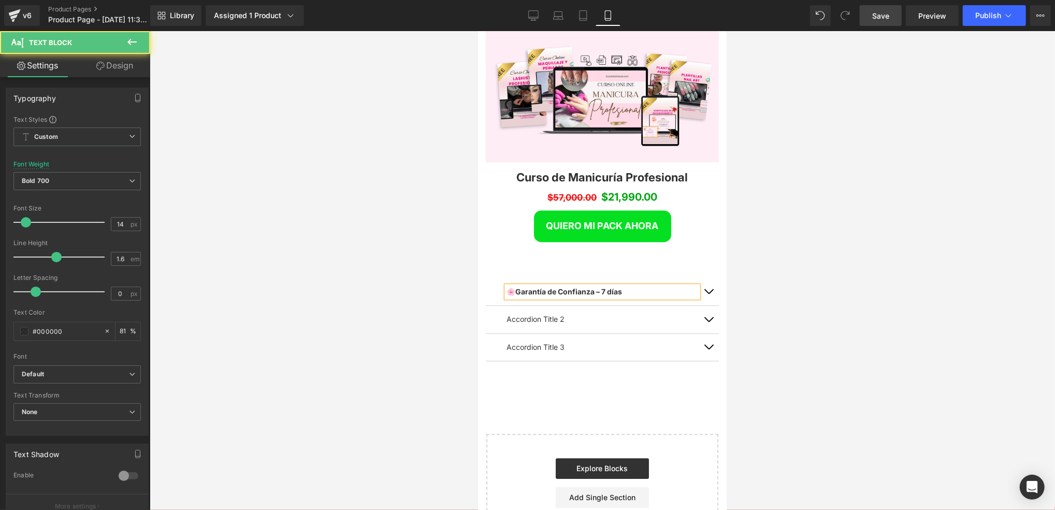
drag, startPoint x: 819, startPoint y: 235, endPoint x: 754, endPoint y: 237, distance: 64.8
click at [819, 235] on div at bounding box center [603, 270] width 906 height 479
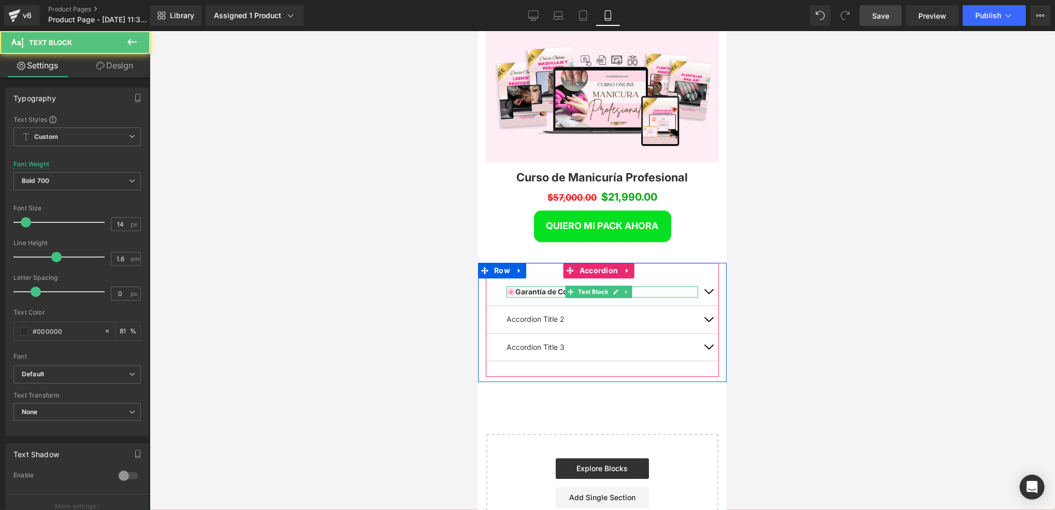
click at [642, 285] on div "🌸 Garantía de Confianza – 7 días" at bounding box center [602, 290] width 192 height 11
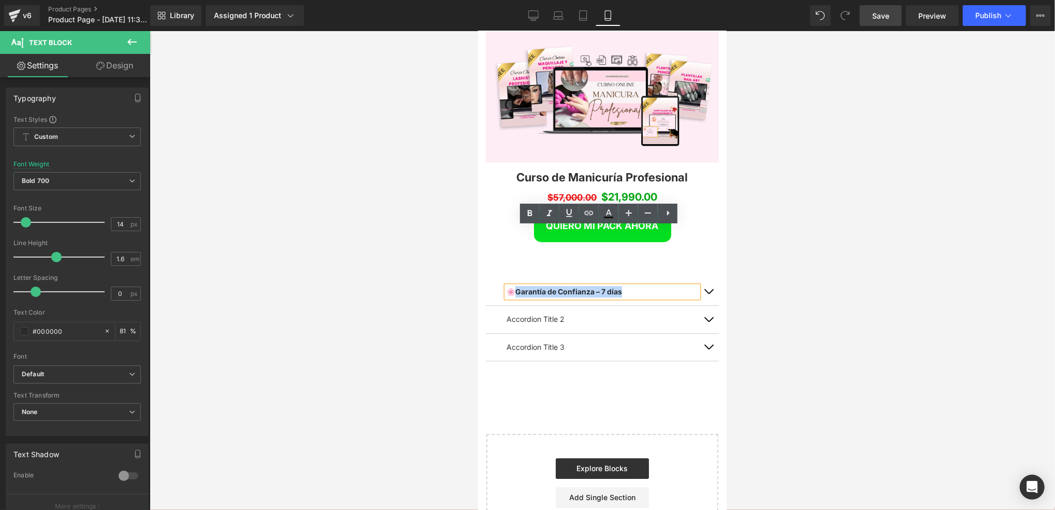
drag, startPoint x: 654, startPoint y: 233, endPoint x: 520, endPoint y: 237, distance: 133.7
click at [520, 285] on div "🌸 Garantía de Confianza – 7 días" at bounding box center [602, 290] width 192 height 11
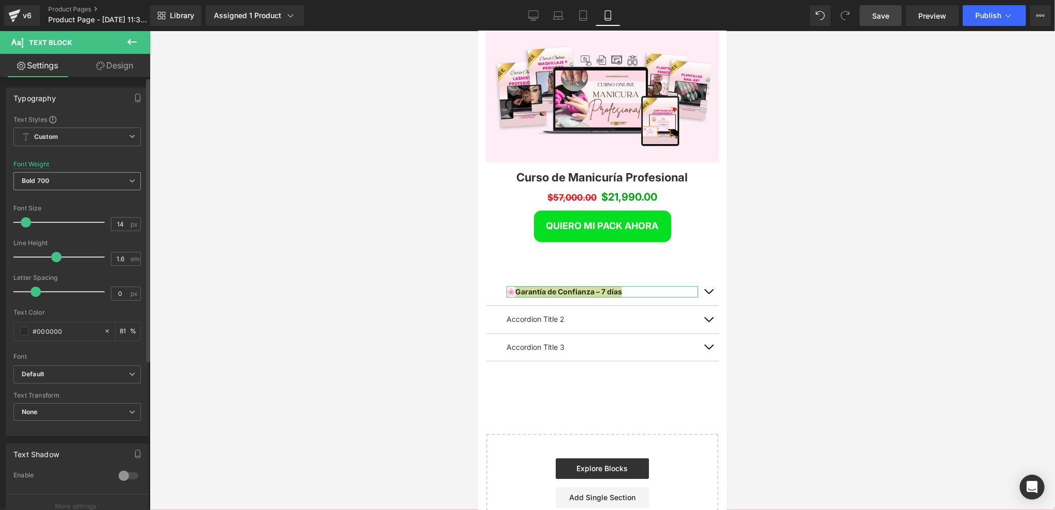
click at [29, 193] on div "Bold 700 Thin 100 Semi Thin 200 Light 300 Regular 400 Medium 500 Semi Bold 600 …" at bounding box center [76, 183] width 127 height 23
click at [30, 189] on span "Bold 700" at bounding box center [76, 181] width 127 height 18
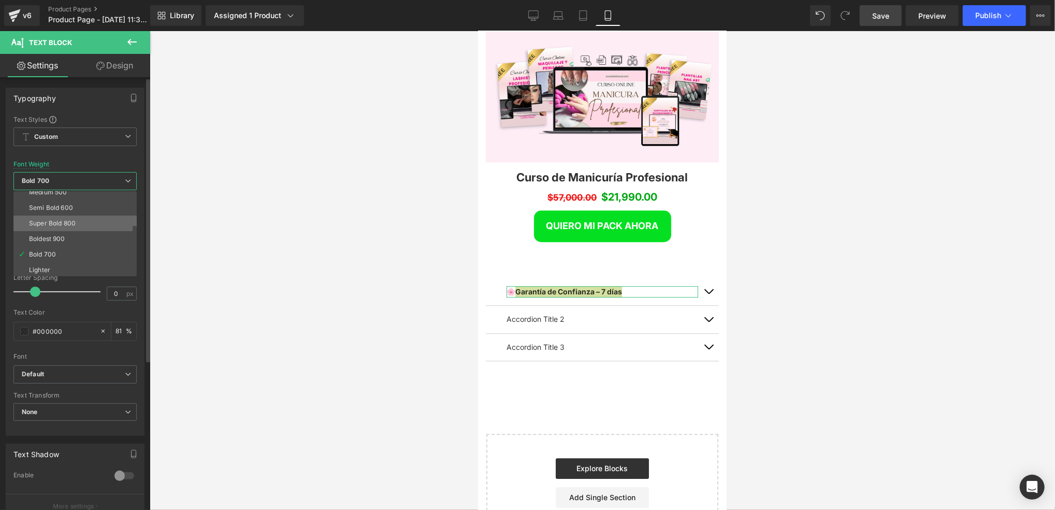
click at [50, 227] on li "Super Bold 800" at bounding box center [77, 224] width 128 height 16
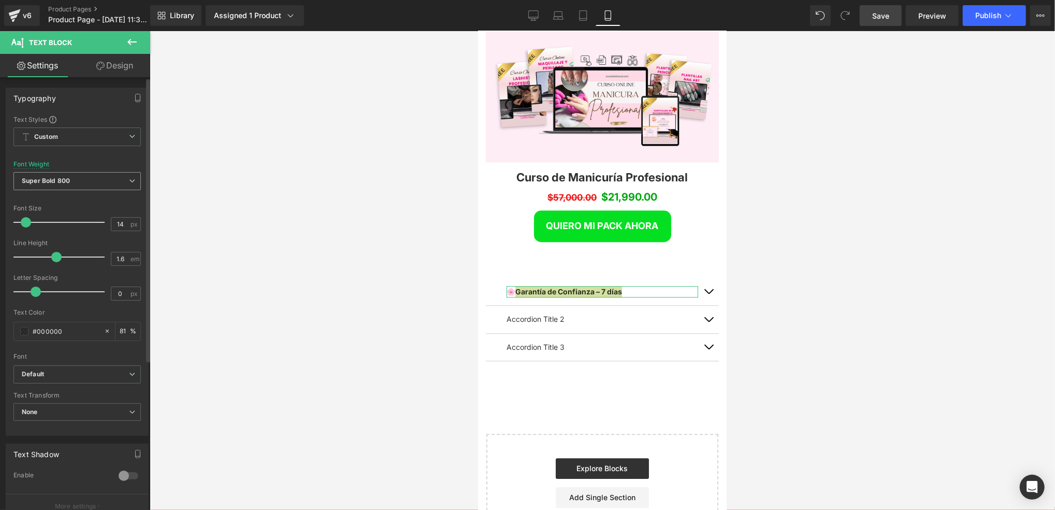
click at [93, 180] on span "Super Bold 800" at bounding box center [76, 181] width 127 height 18
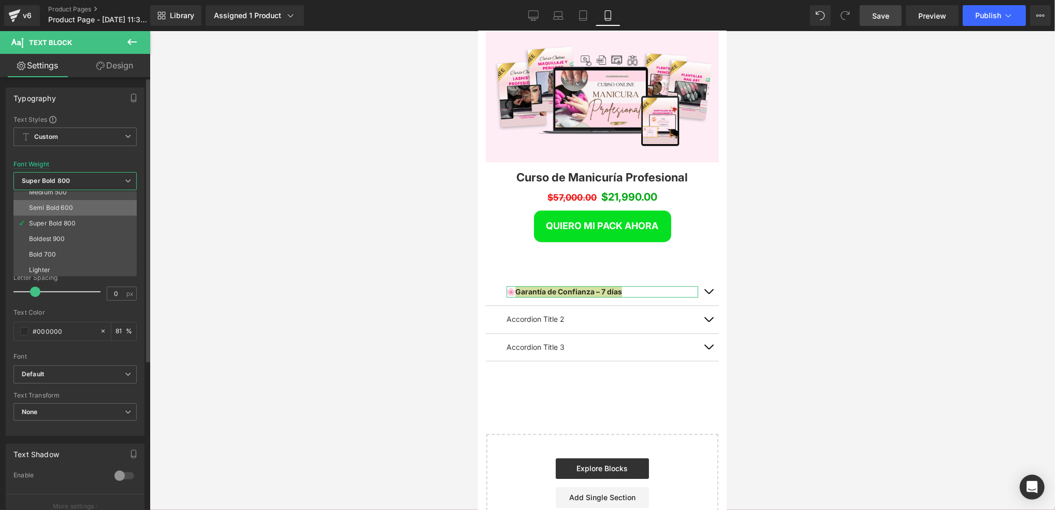
click at [80, 204] on li "Semi Bold 600" at bounding box center [77, 208] width 128 height 16
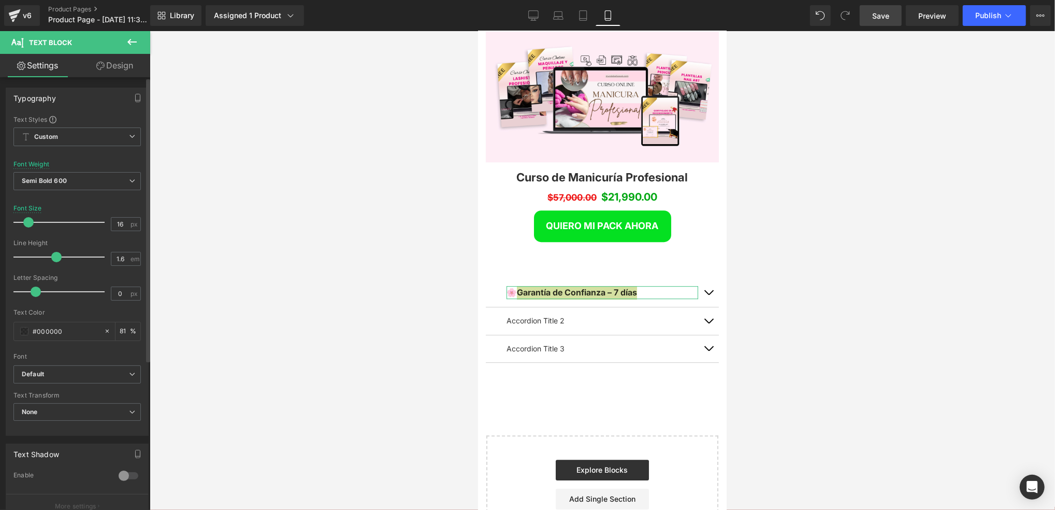
scroll to position [2976, 241]
click at [27, 217] on span at bounding box center [28, 222] width 10 height 10
click at [831, 200] on div at bounding box center [603, 270] width 906 height 479
click at [742, 248] on div at bounding box center [603, 270] width 906 height 479
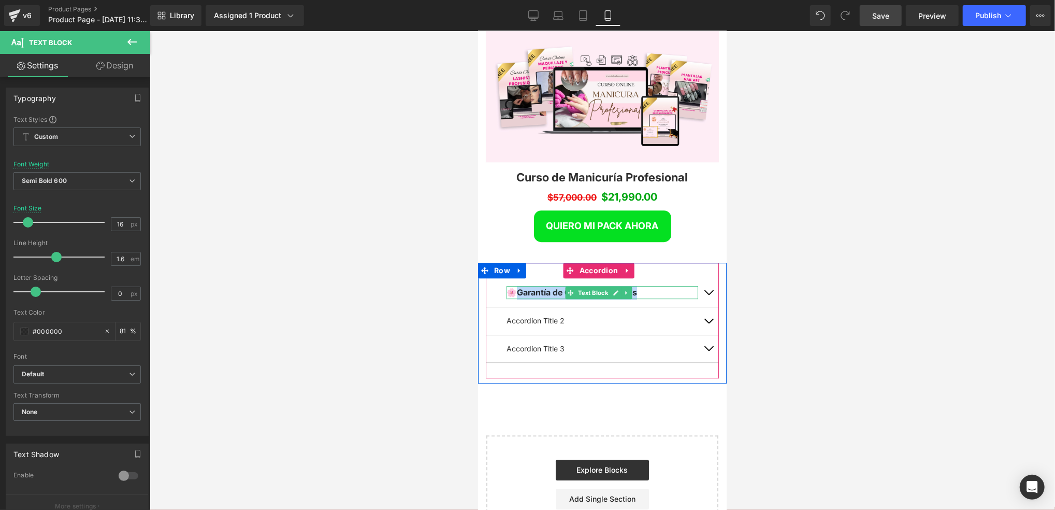
click at [665, 285] on div "🌸 Garantía de Confianza – 7 días" at bounding box center [602, 291] width 192 height 13
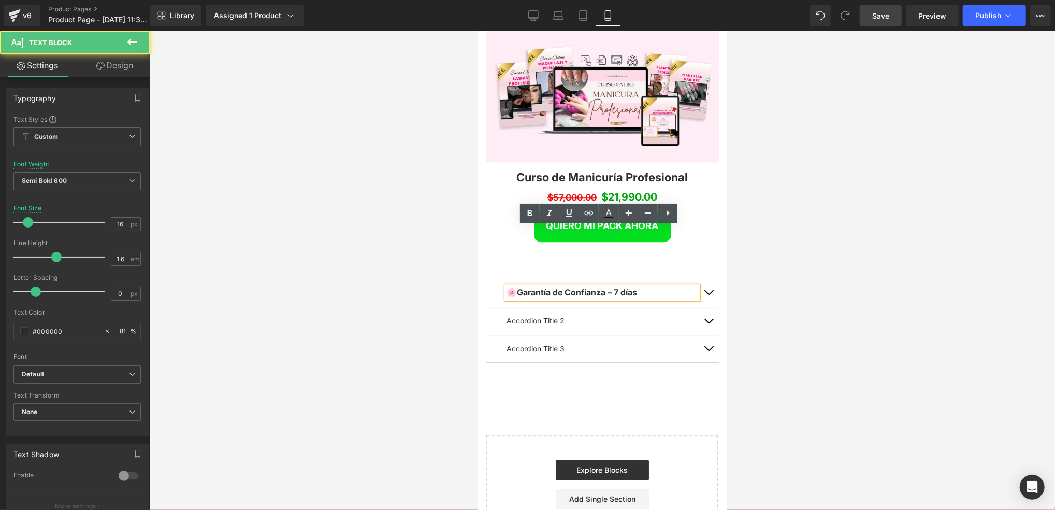
click at [673, 285] on div "🌸 Garantía de Confianza – 7 días" at bounding box center [602, 291] width 192 height 13
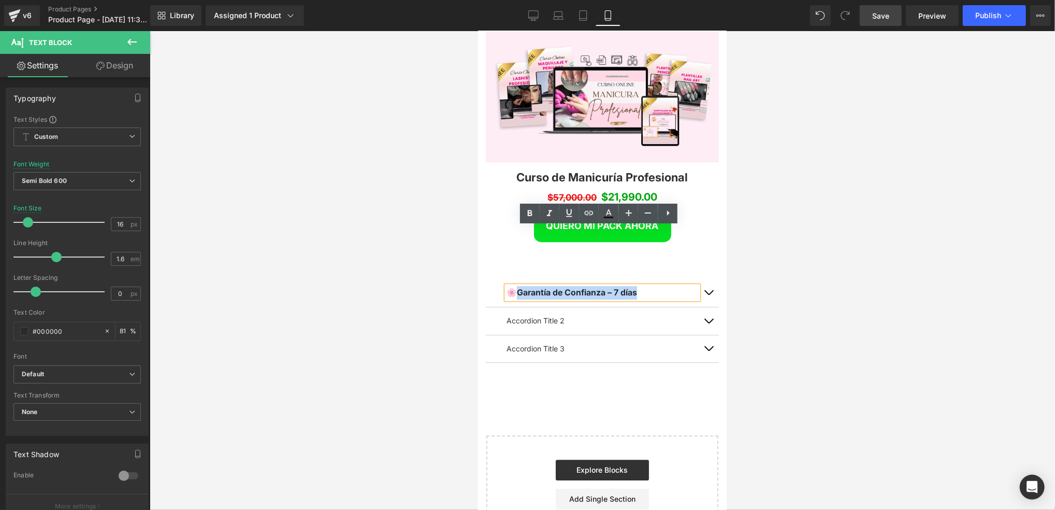
drag, startPoint x: 673, startPoint y: 239, endPoint x: 522, endPoint y: 235, distance: 151.3
click at [522, 285] on div "🌸 Garantía de Confianza – 7 días" at bounding box center [602, 291] width 192 height 13
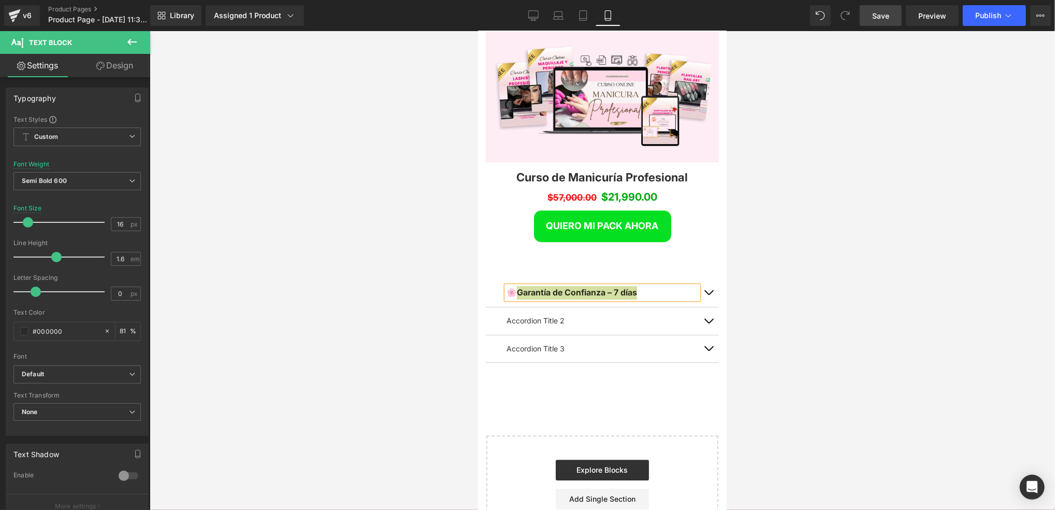
click at [854, 237] on div at bounding box center [603, 270] width 906 height 479
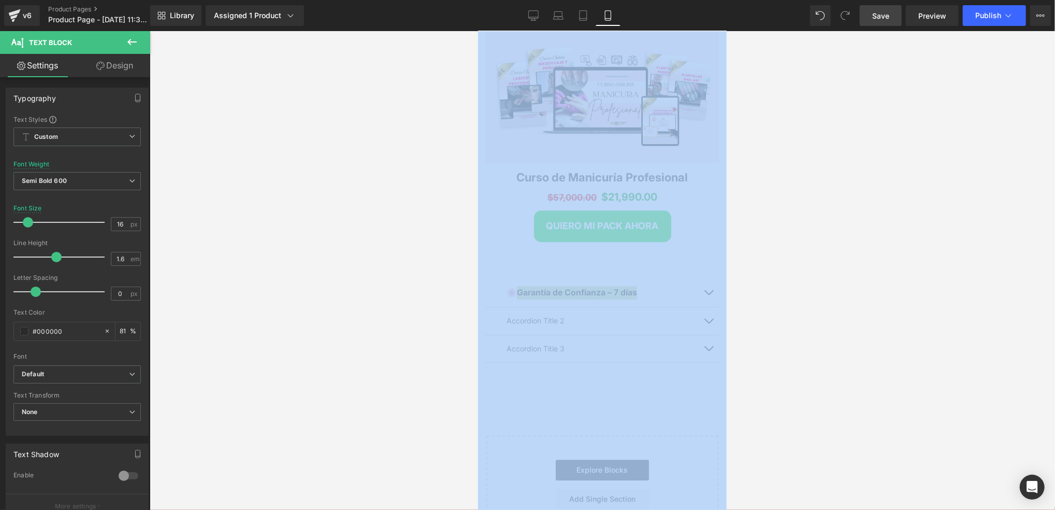
click at [854, 237] on div at bounding box center [603, 270] width 906 height 479
drag, startPoint x: 854, startPoint y: 237, endPoint x: 794, endPoint y: 228, distance: 60.2
click at [794, 228] on div at bounding box center [603, 270] width 906 height 479
click at [773, 238] on div at bounding box center [603, 270] width 906 height 479
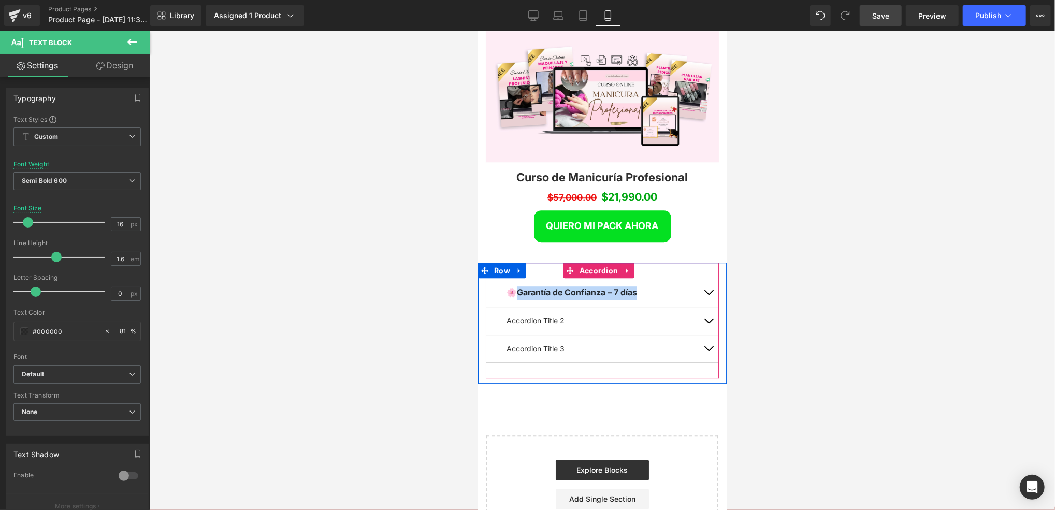
click at [698, 278] on button "button" at bounding box center [708, 292] width 21 height 29
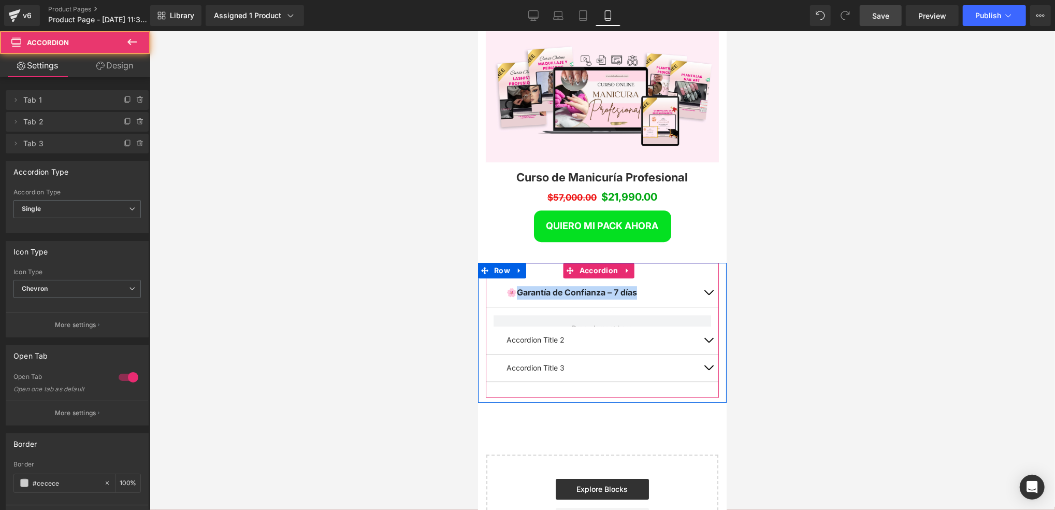
scroll to position [3012, 241]
click at [700, 278] on button "button" at bounding box center [708, 292] width 21 height 29
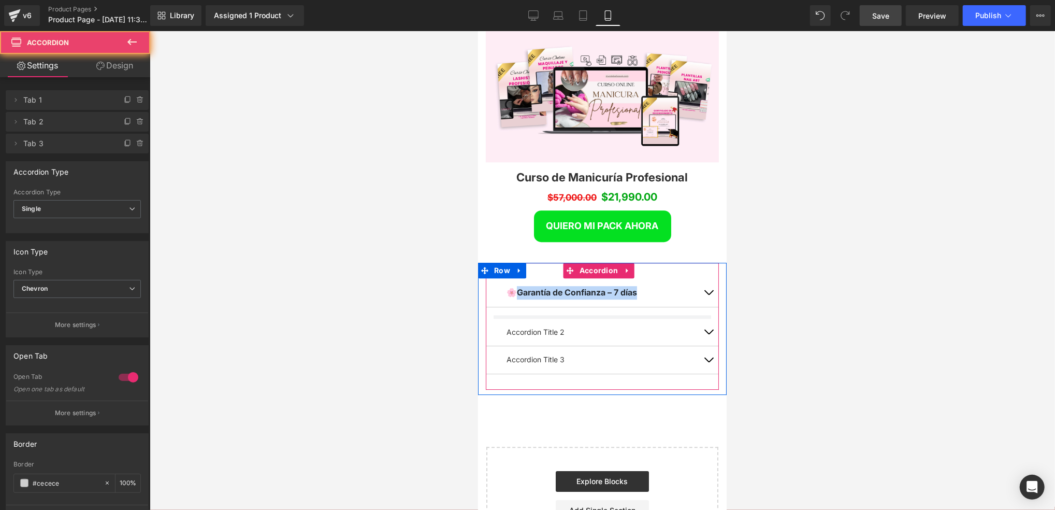
scroll to position [2977, 241]
click at [700, 278] on button "button" at bounding box center [708, 292] width 21 height 29
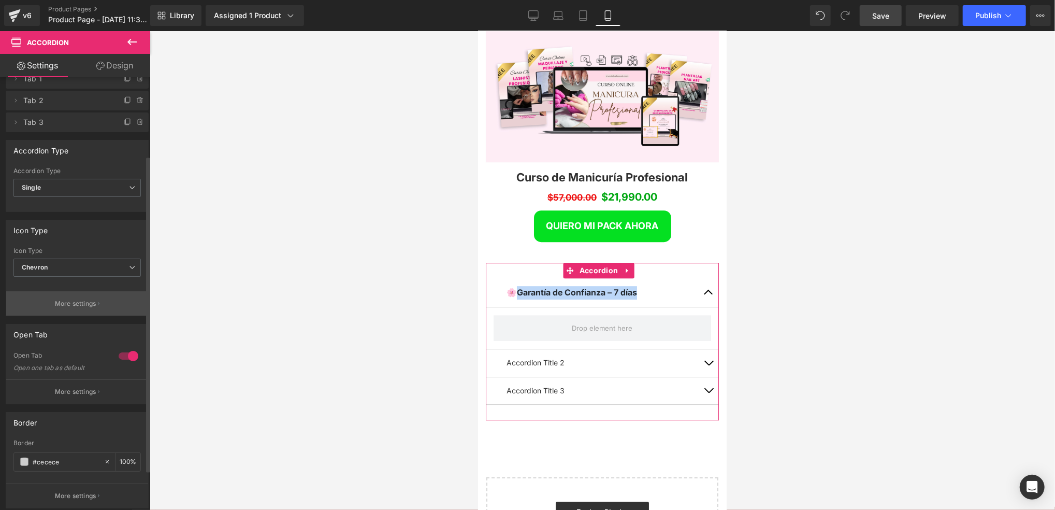
scroll to position [0, 0]
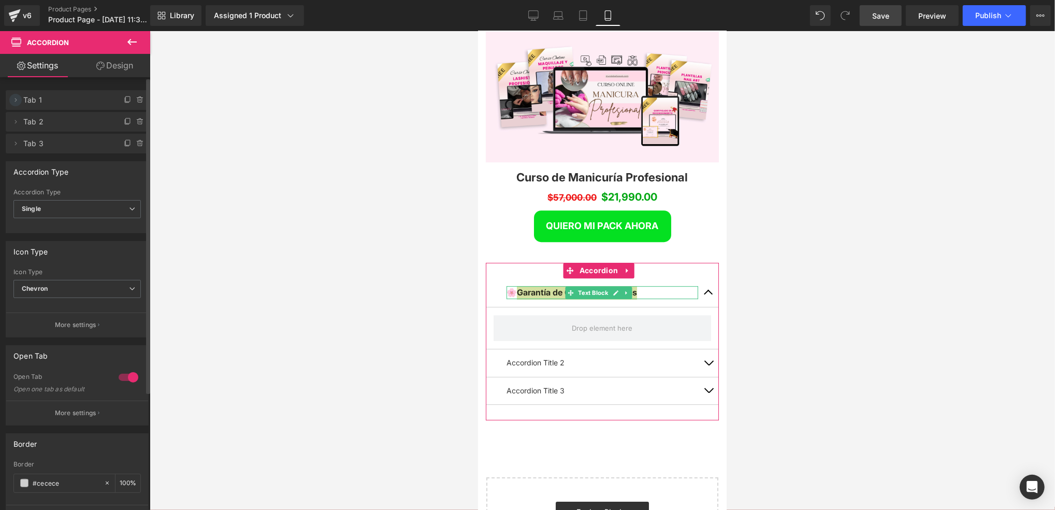
click at [14, 101] on icon at bounding box center [15, 100] width 8 height 8
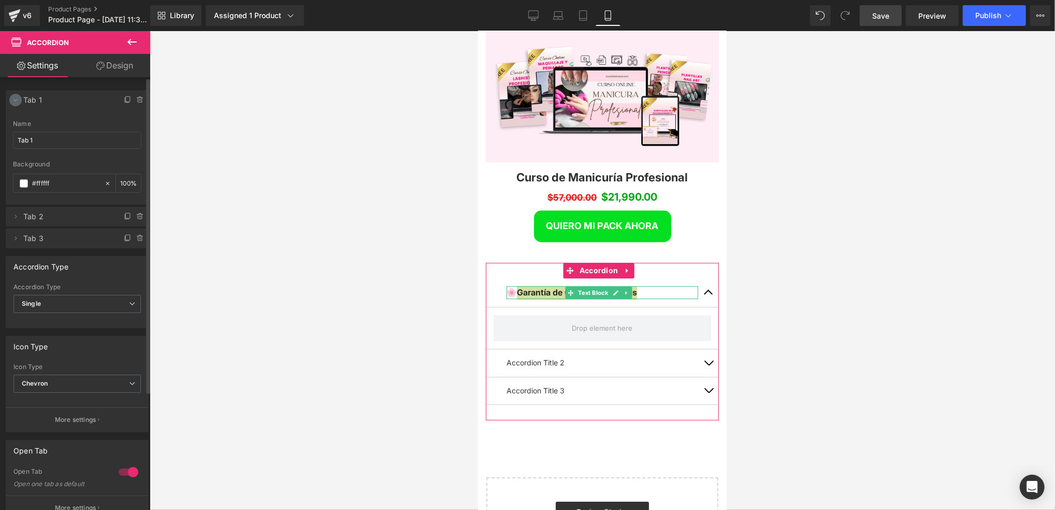
click at [14, 101] on icon at bounding box center [15, 100] width 8 height 8
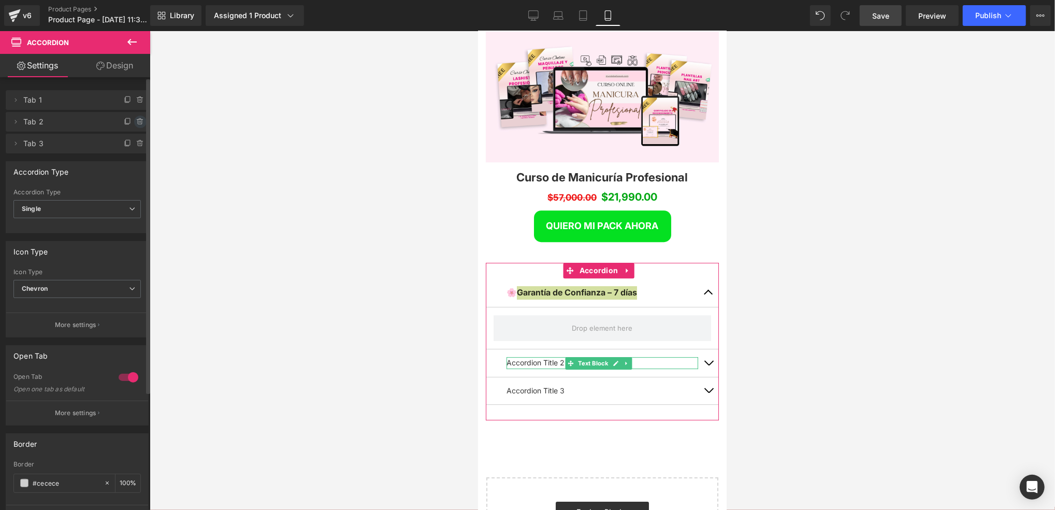
click at [139, 119] on icon at bounding box center [140, 119] width 2 height 1
click at [134, 121] on button "Delete" at bounding box center [129, 122] width 33 height 13
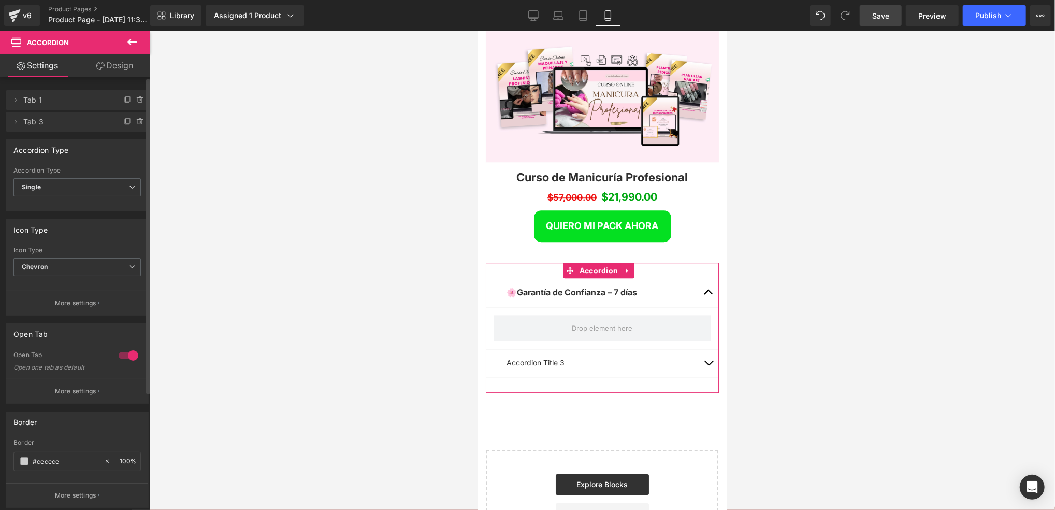
scroll to position [5, 5]
click at [140, 122] on icon at bounding box center [140, 122] width 0 height 2
click at [134, 124] on button "Delete" at bounding box center [129, 122] width 33 height 13
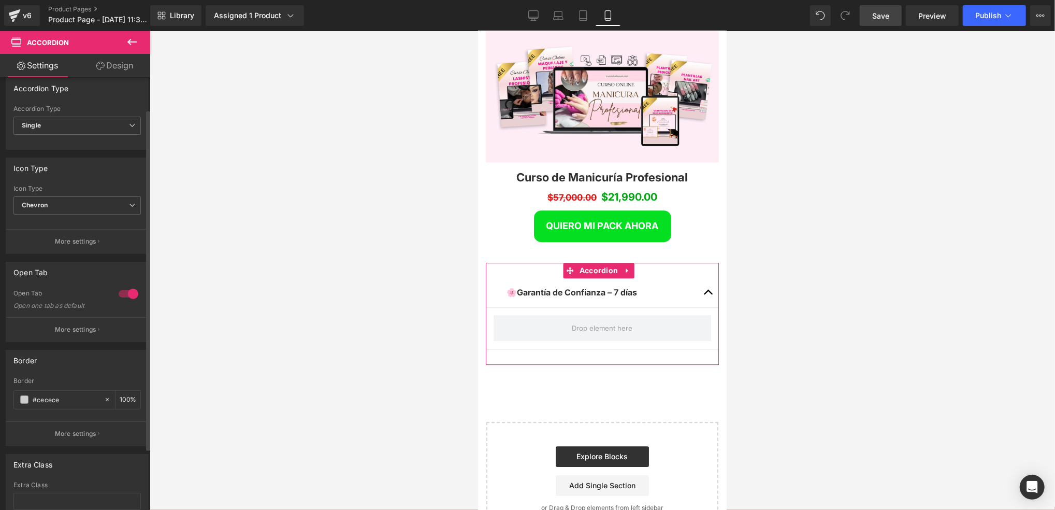
scroll to position [0, 0]
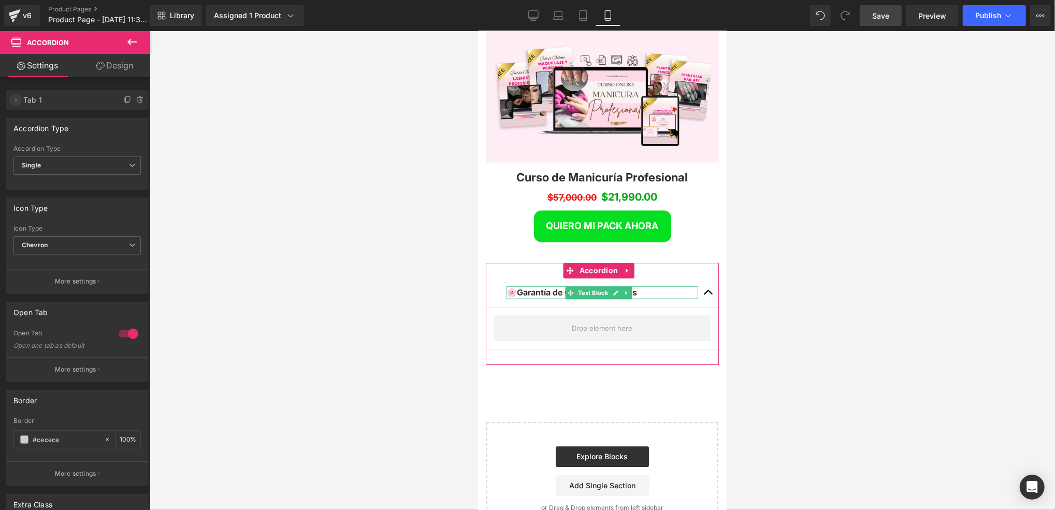
click at [20, 99] on span at bounding box center [15, 100] width 12 height 12
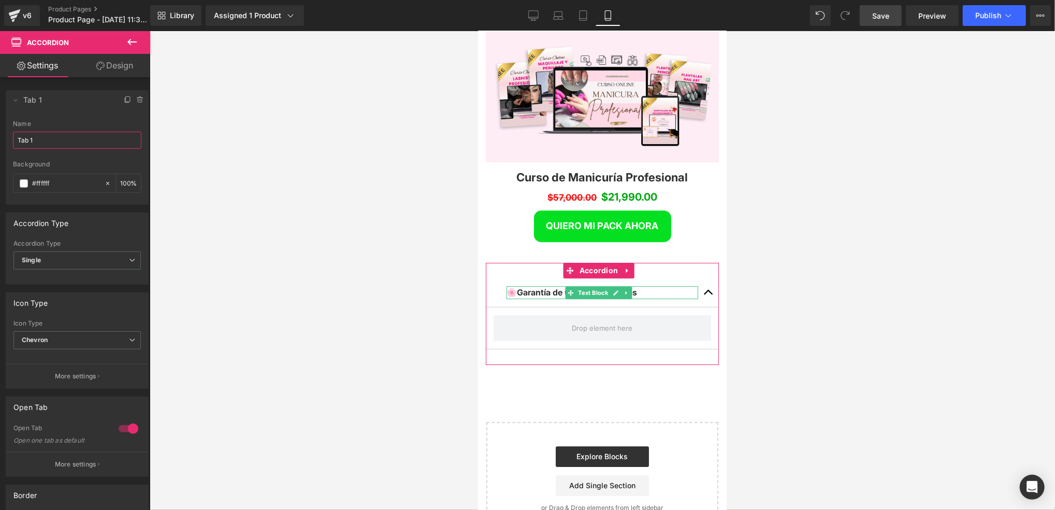
click at [55, 140] on input "Tab 1" at bounding box center [77, 140] width 128 height 17
click at [107, 118] on li "Delete Cancel Garantía de Confianza - 7 días Garantía de Confianza - 7 días Nam…" at bounding box center [77, 147] width 143 height 114
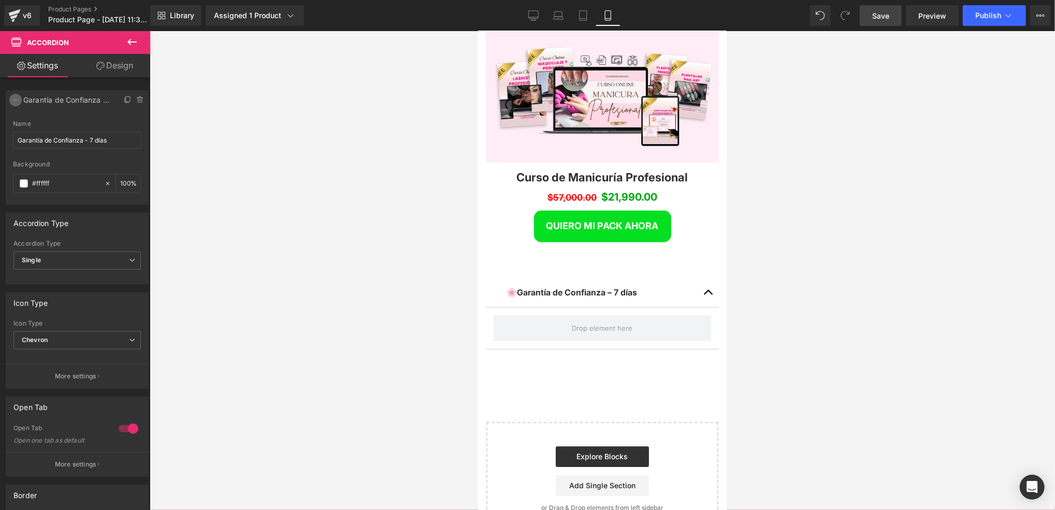
click at [17, 101] on icon at bounding box center [16, 100] width 4 height 2
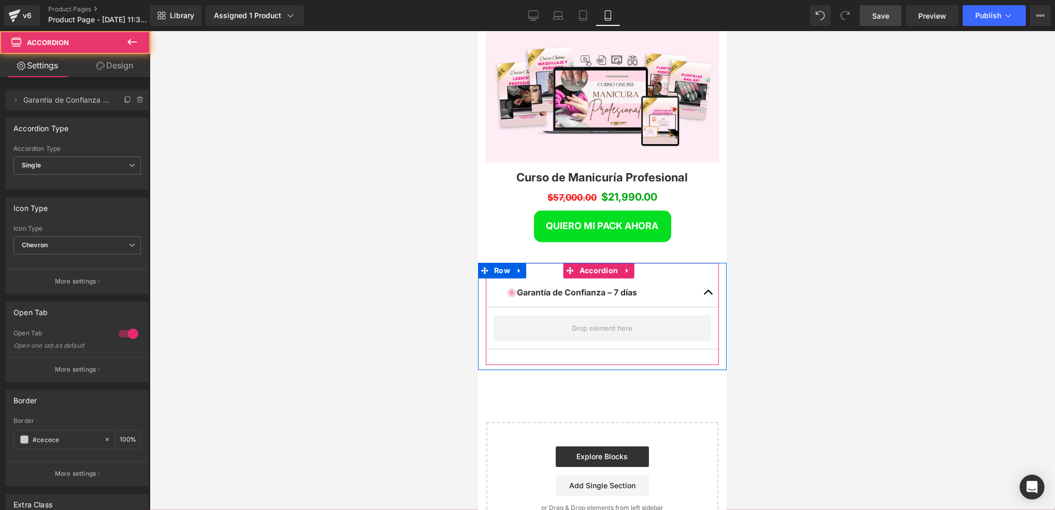
click at [705, 278] on button "button" at bounding box center [708, 292] width 21 height 29
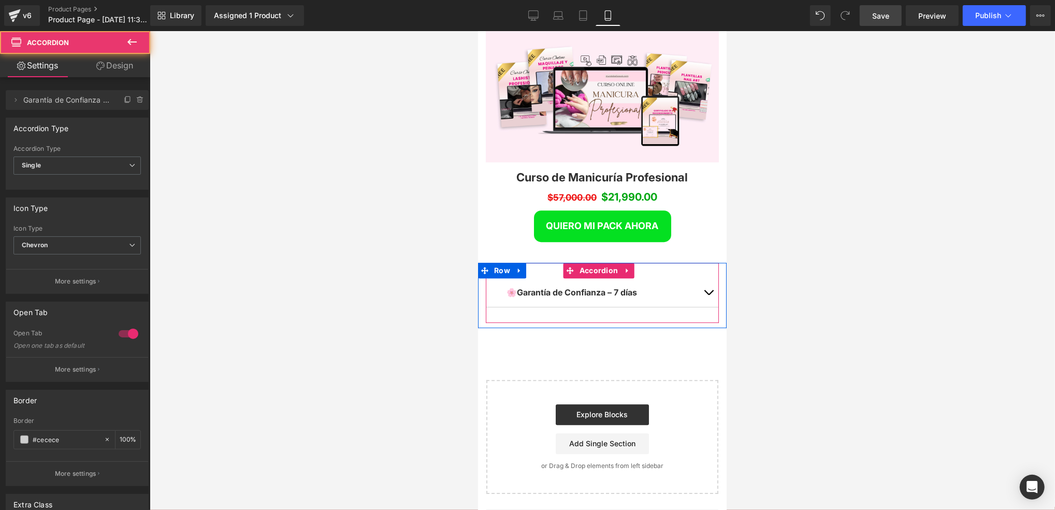
scroll to position [2921, 241]
click at [708, 294] on span "button" at bounding box center [708, 294] width 0 height 0
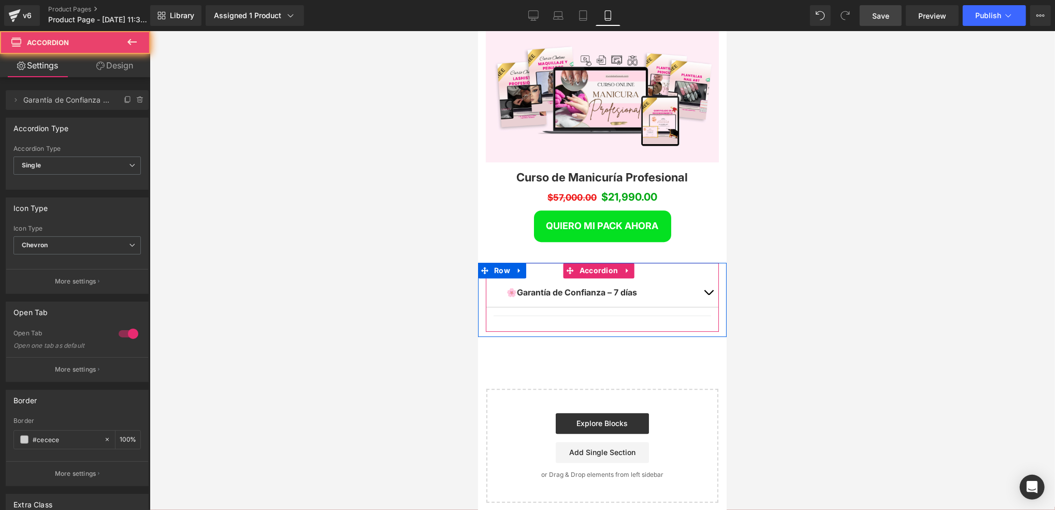
scroll to position [0, 0]
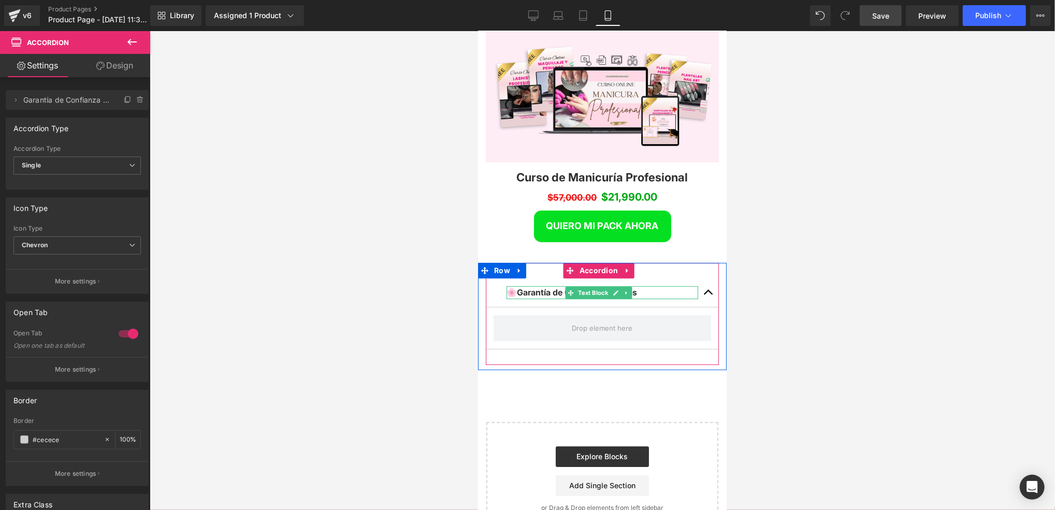
click at [660, 285] on div "🌸 Garantía de Confianza – 7 días" at bounding box center [602, 291] width 192 height 13
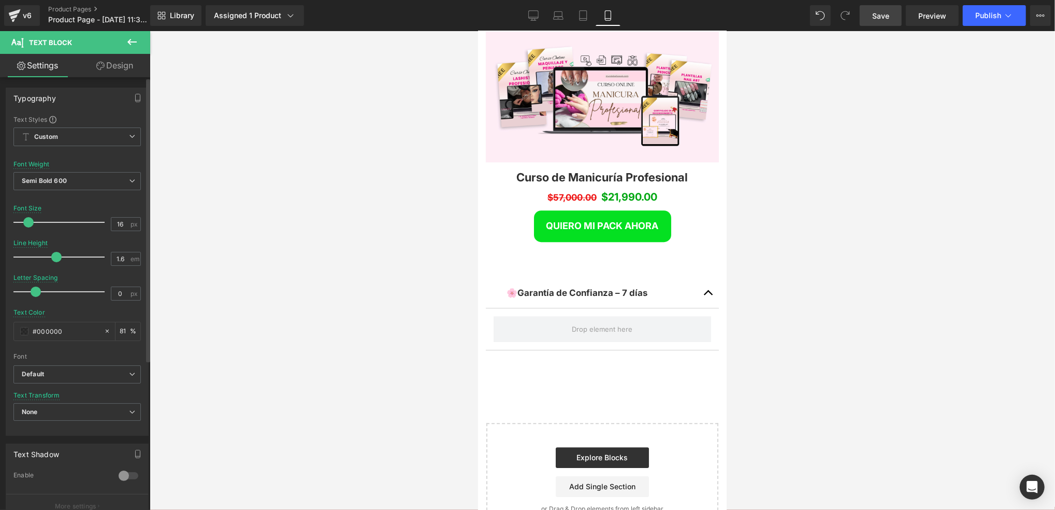
click at [28, 222] on span at bounding box center [28, 222] width 10 height 10
click at [25, 223] on span at bounding box center [29, 222] width 10 height 10
drag, startPoint x: 35, startPoint y: 296, endPoint x: 40, endPoint y: 293, distance: 6.5
click at [40, 293] on span at bounding box center [41, 291] width 10 height 10
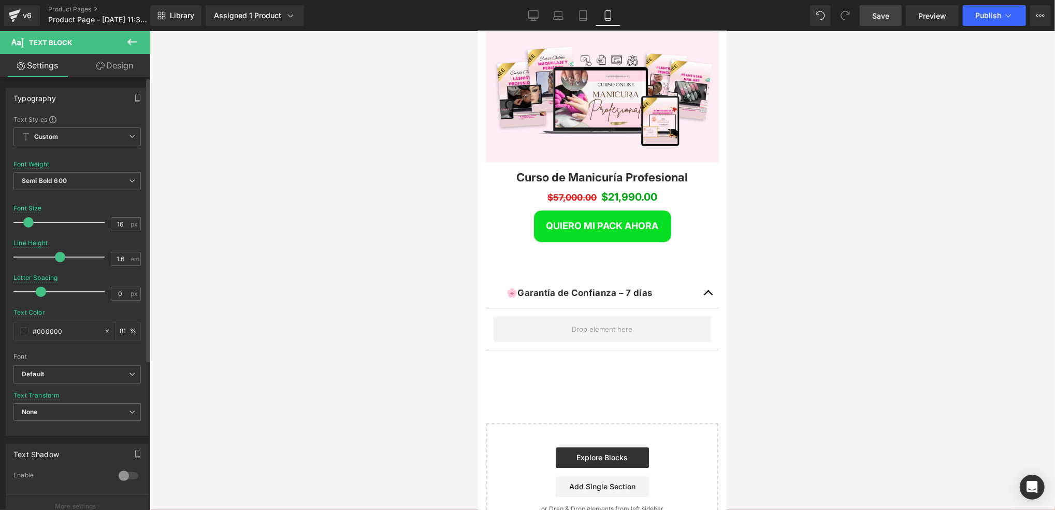
scroll to position [5, 5]
drag, startPoint x: 52, startPoint y: 259, endPoint x: 42, endPoint y: 256, distance: 10.2
click at [42, 256] on span at bounding box center [46, 257] width 10 height 10
click at [38, 259] on span at bounding box center [42, 257] width 10 height 10
click at [34, 291] on span at bounding box center [36, 291] width 10 height 10
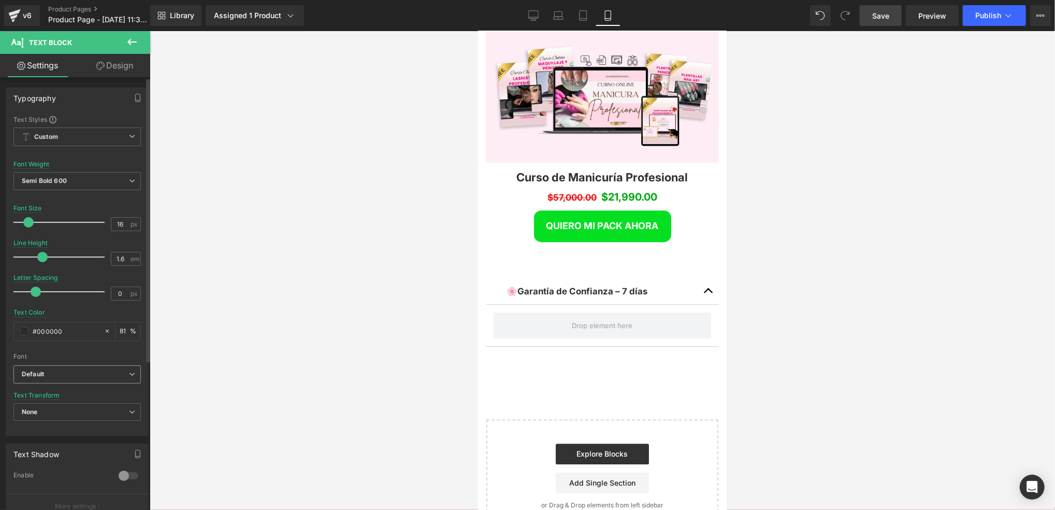
click at [80, 372] on b "Default" at bounding box center [75, 374] width 107 height 9
click at [79, 377] on b "Default" at bounding box center [73, 374] width 103 height 9
click at [77, 406] on span "None" at bounding box center [76, 412] width 127 height 18
click at [61, 446] on div "Uppercase" at bounding box center [45, 445] width 33 height 7
click at [99, 404] on span "Uppercase" at bounding box center [76, 412] width 127 height 18
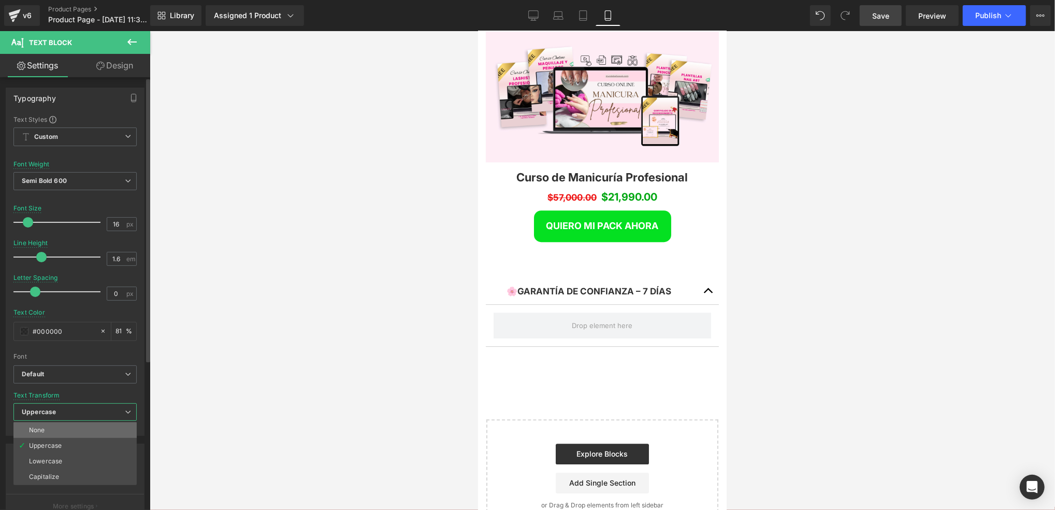
click at [97, 428] on li "None" at bounding box center [74, 430] width 123 height 16
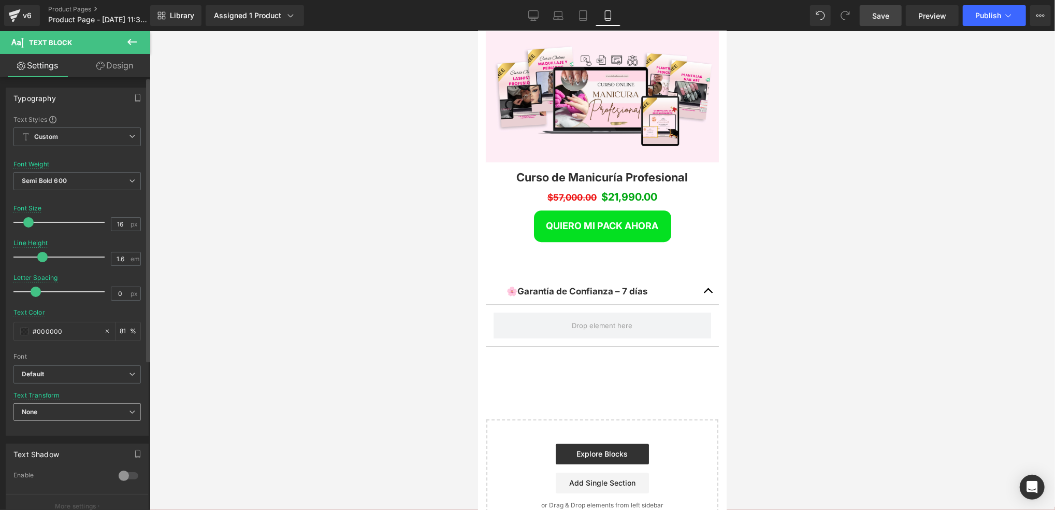
click at [100, 413] on span "None" at bounding box center [76, 412] width 127 height 18
click at [75, 459] on li "Lowercase" at bounding box center [74, 461] width 123 height 16
click at [99, 408] on span "Lowercase" at bounding box center [76, 412] width 127 height 18
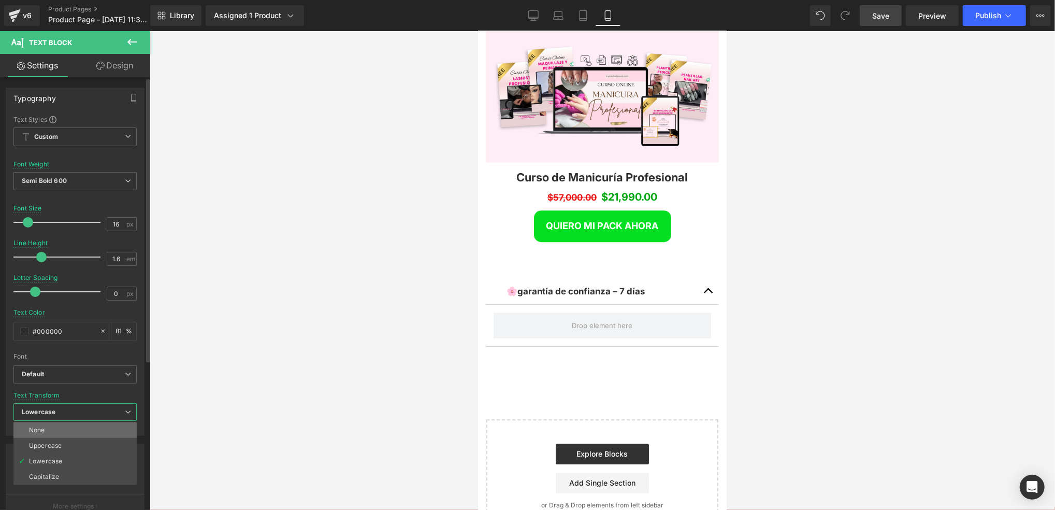
click at [92, 428] on li "None" at bounding box center [74, 430] width 123 height 16
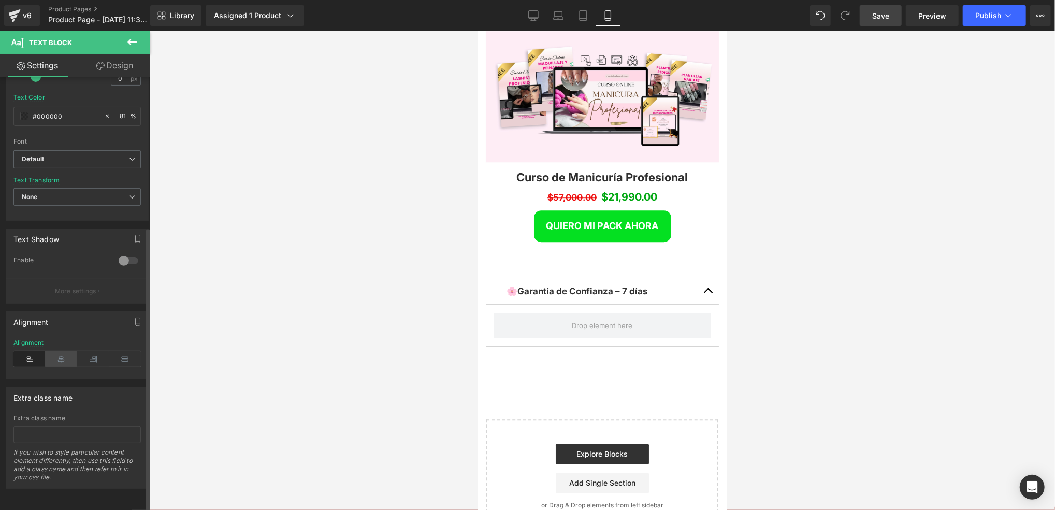
click at [65, 351] on icon at bounding box center [62, 359] width 32 height 16
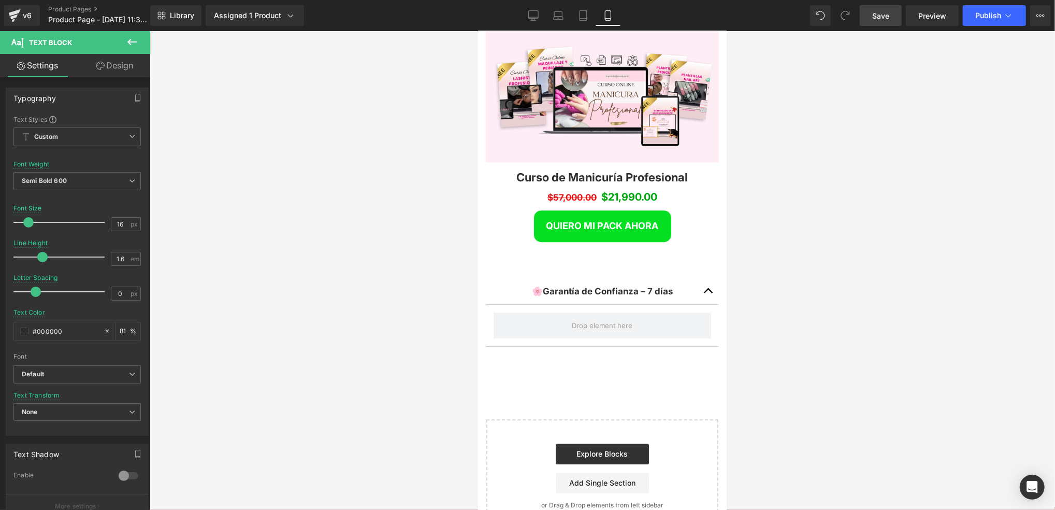
click at [138, 39] on button at bounding box center [132, 42] width 36 height 23
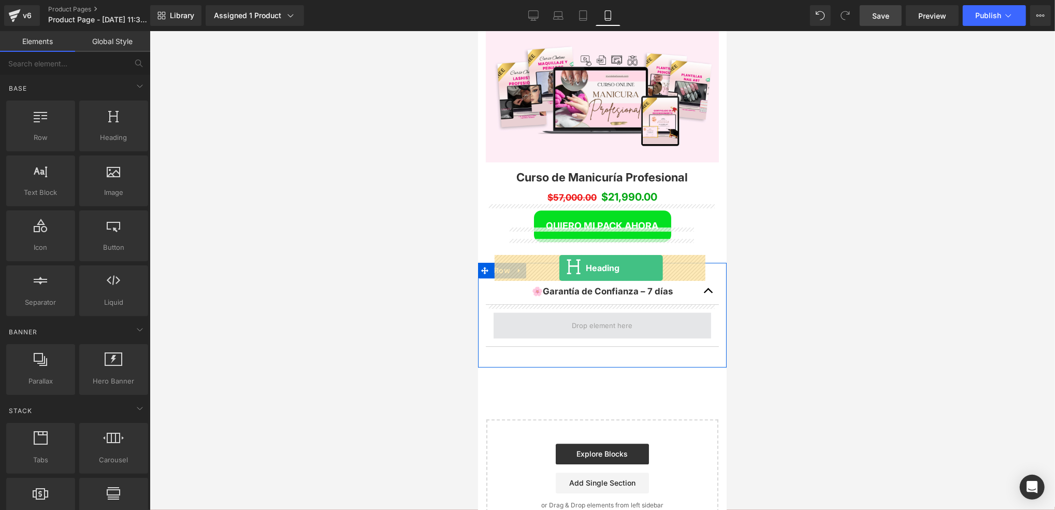
drag, startPoint x: 595, startPoint y: 158, endPoint x: 559, endPoint y: 267, distance: 114.5
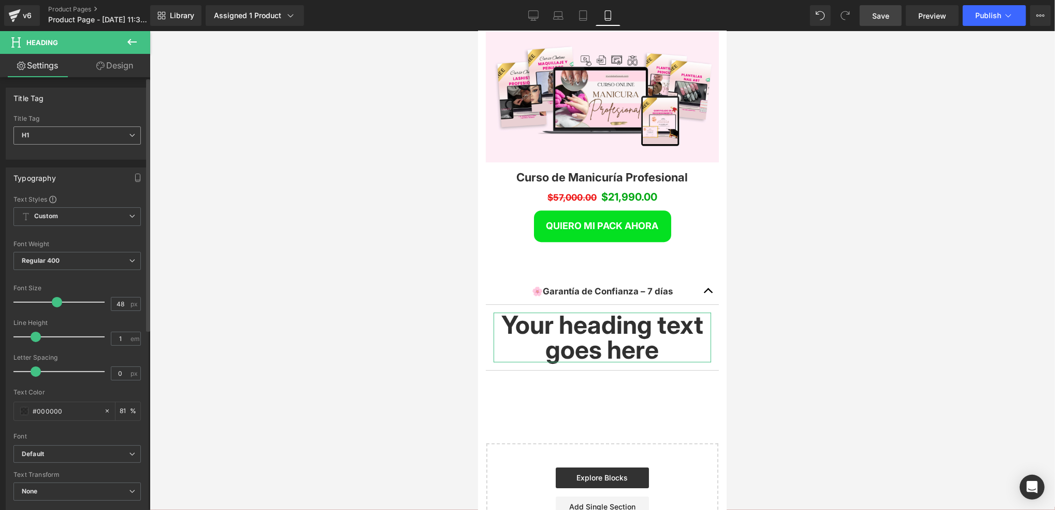
click at [97, 141] on span "H1" at bounding box center [76, 135] width 127 height 18
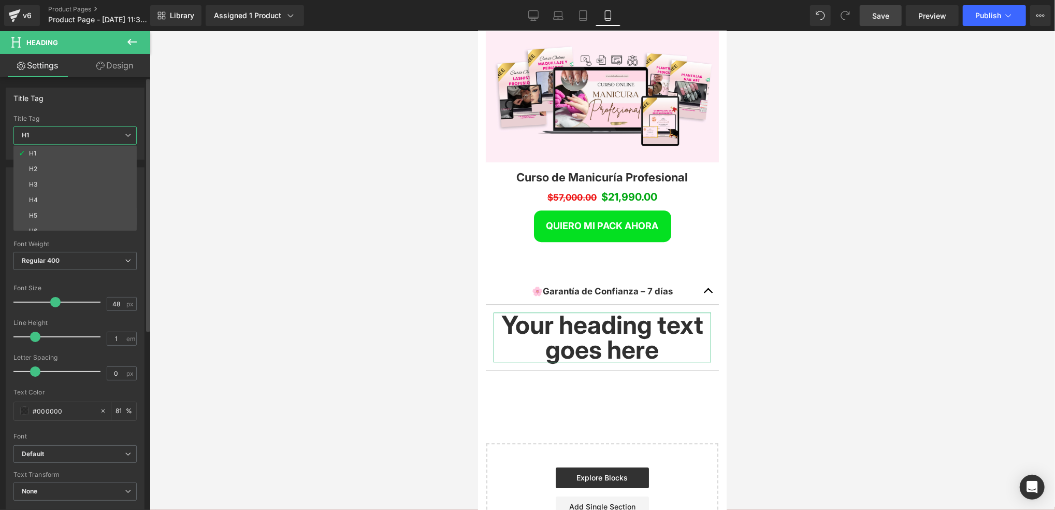
click at [71, 194] on li "H4" at bounding box center [77, 200] width 128 height 16
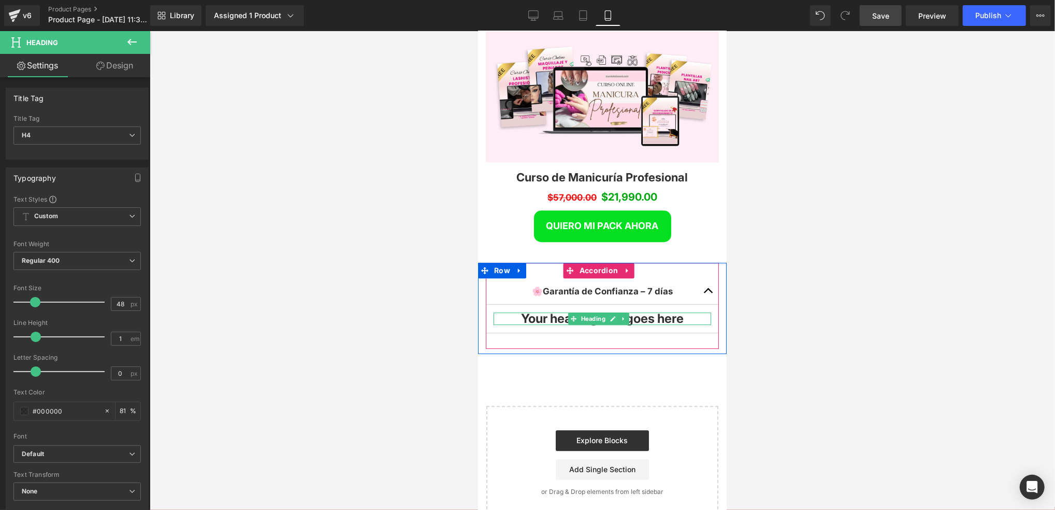
click at [670, 312] on h4 "Your heading text goes here" at bounding box center [602, 318] width 218 height 12
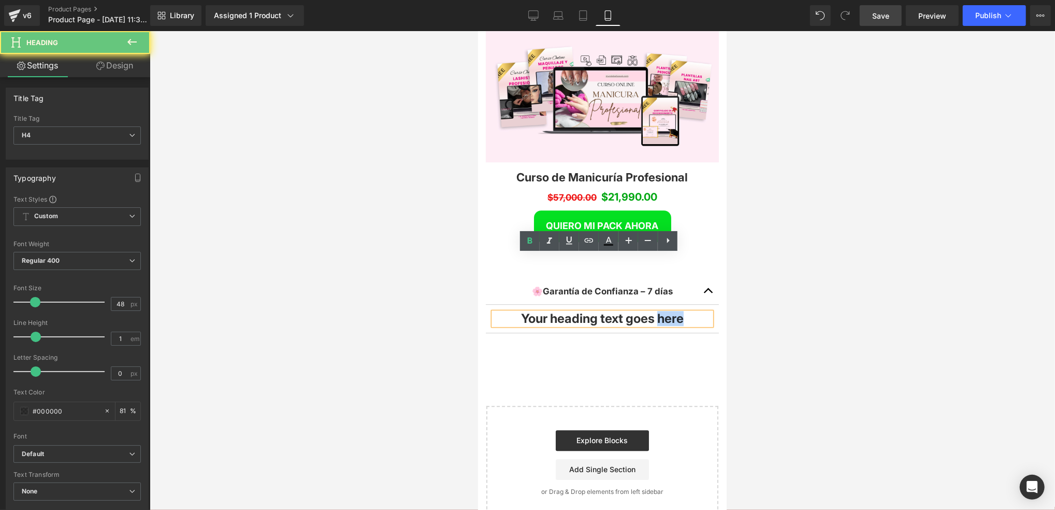
click at [672, 312] on h4 "Your heading text goes here" at bounding box center [602, 318] width 218 height 12
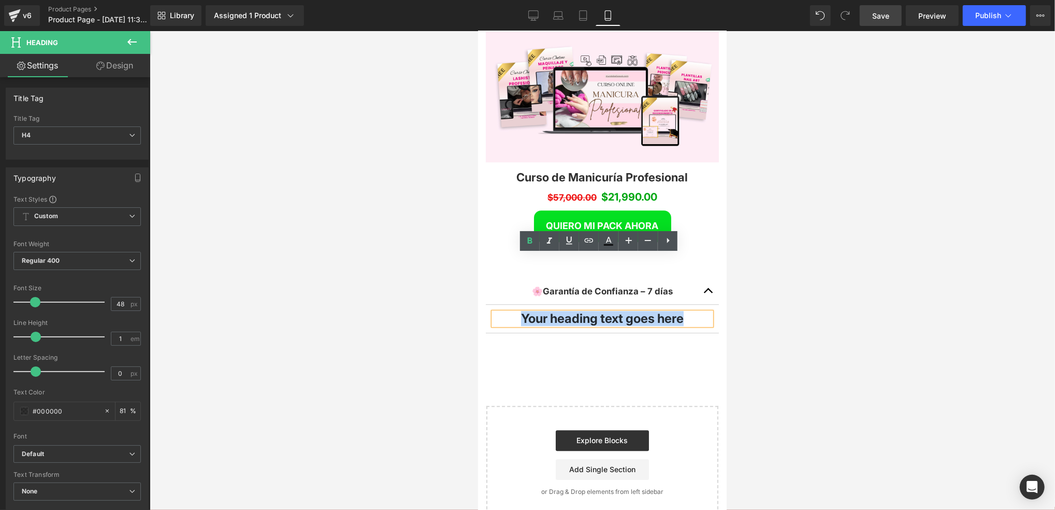
paste div
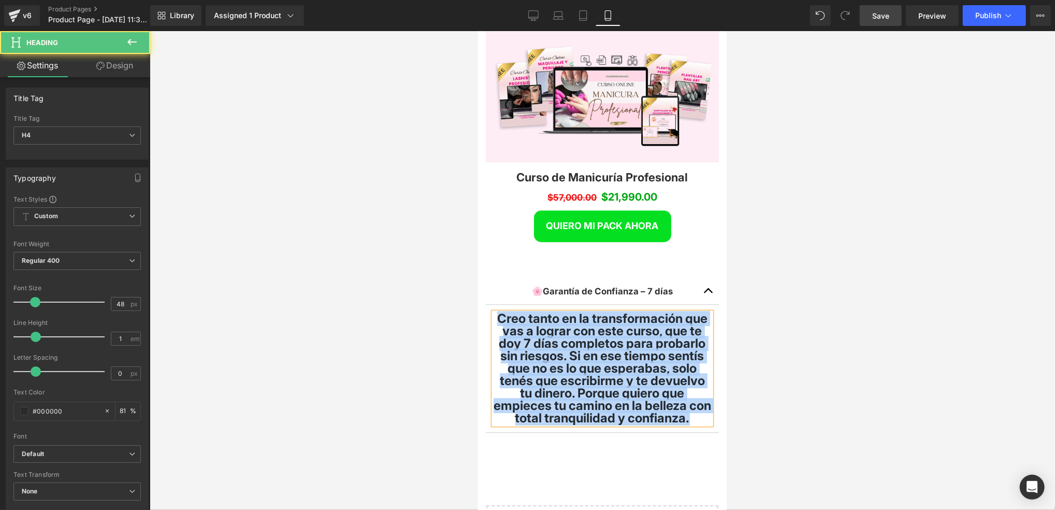
drag, startPoint x: 684, startPoint y: 371, endPoint x: 505, endPoint y: 257, distance: 212.1
click at [505, 312] on h4 "Creo tanto en la transformación que vas a lograr con este curso, que te doy 7 d…" at bounding box center [602, 368] width 218 height 112
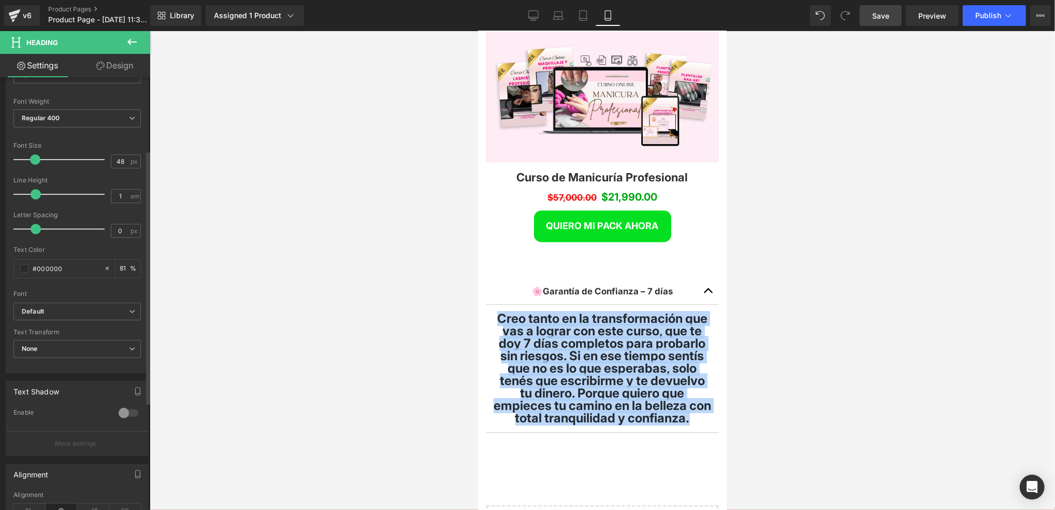
scroll to position [207, 0]
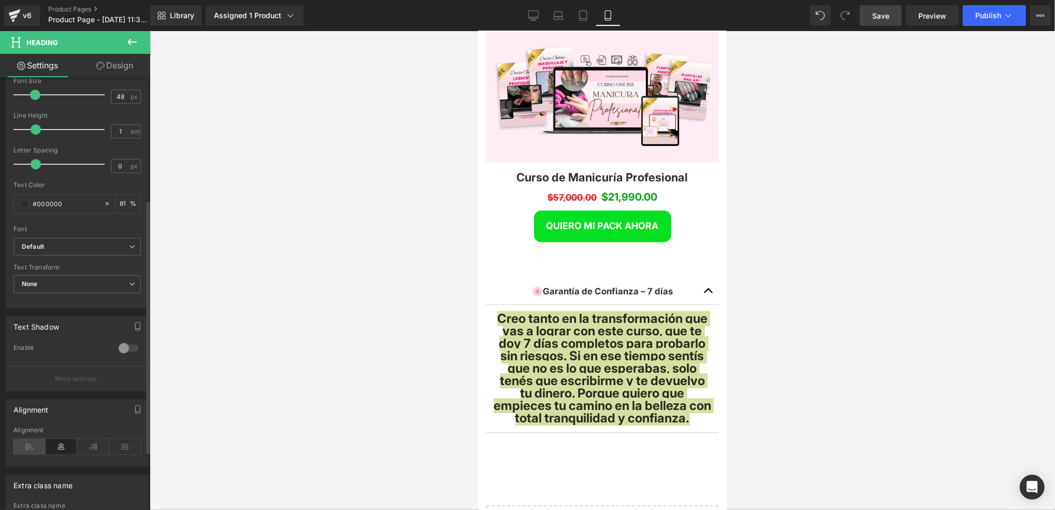
click at [27, 446] on icon at bounding box center [29, 447] width 32 height 16
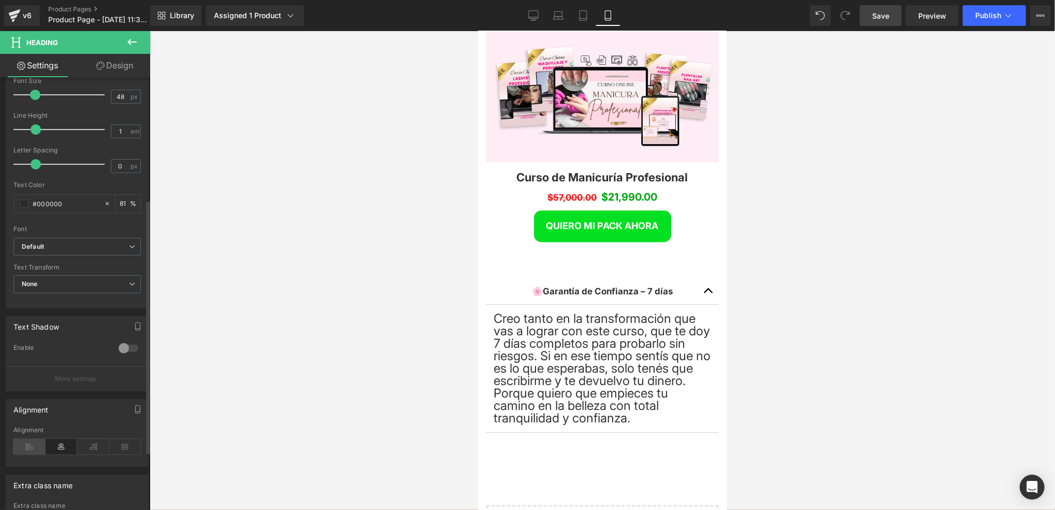
scroll to position [5, 5]
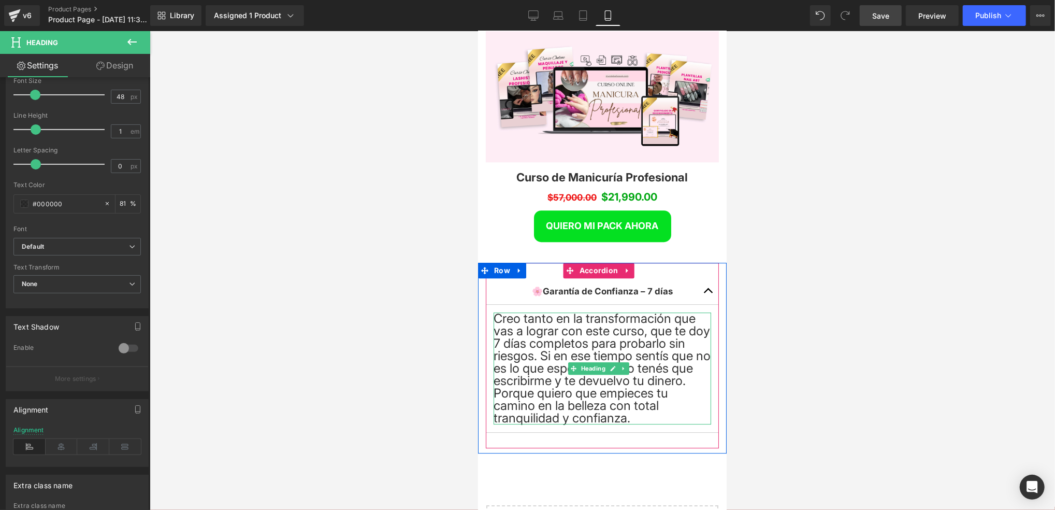
click at [593, 312] on h4 "Creo tanto en la transformación que vas a lograr con este curso, que te doy 7 d…" at bounding box center [602, 368] width 218 height 112
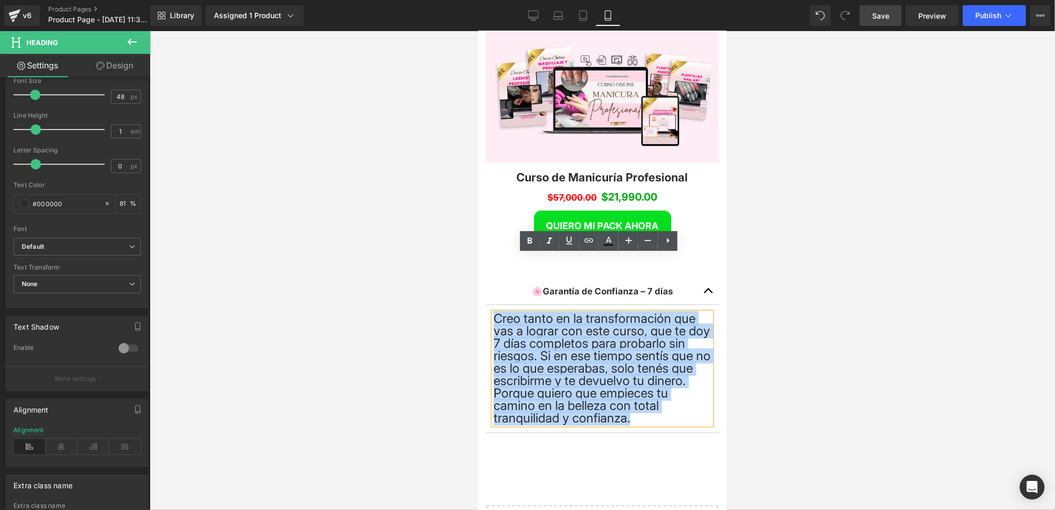
drag, startPoint x: 652, startPoint y: 362, endPoint x: 496, endPoint y: 251, distance: 191.0
click at [496, 312] on div "Creo tanto en la transformación que vas a lograr con este curso, que te doy 7 d…" at bounding box center [602, 368] width 218 height 112
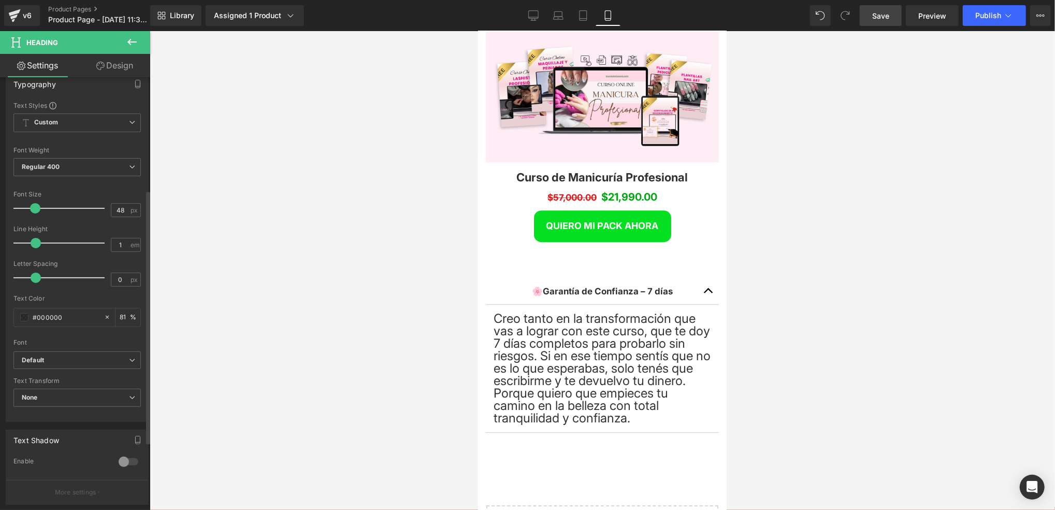
scroll to position [0, 0]
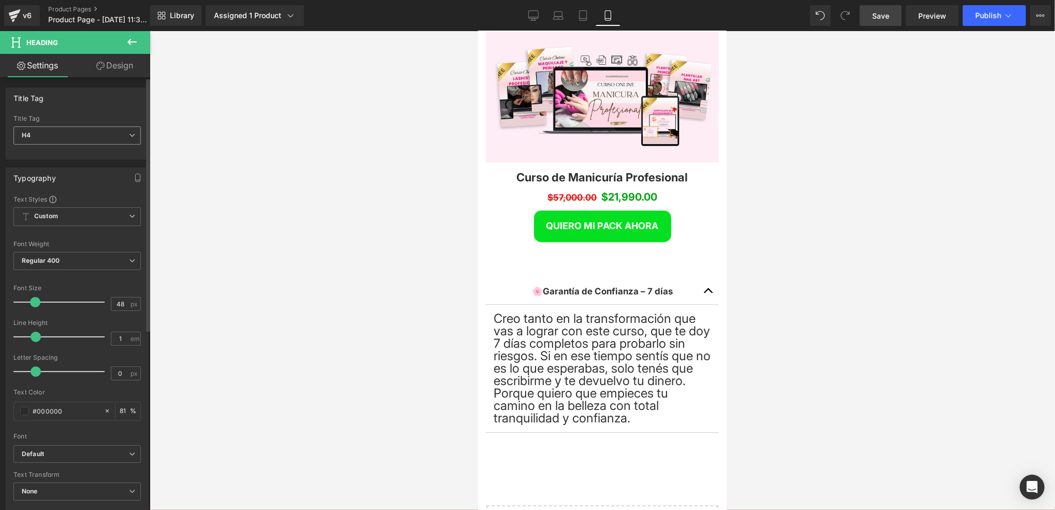
click at [66, 132] on span "H4" at bounding box center [76, 135] width 127 height 18
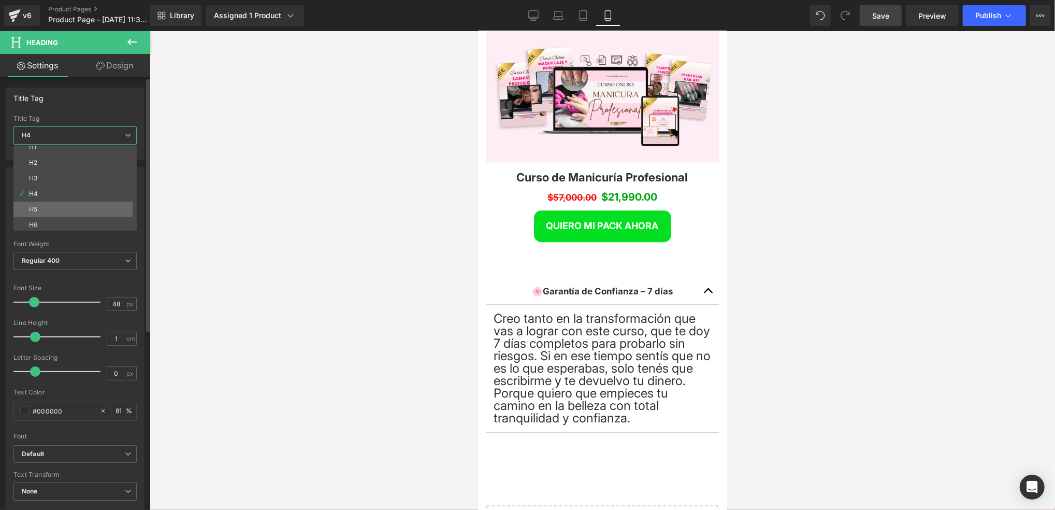
scroll to position [8, 0]
click at [61, 206] on li "H5" at bounding box center [77, 207] width 128 height 16
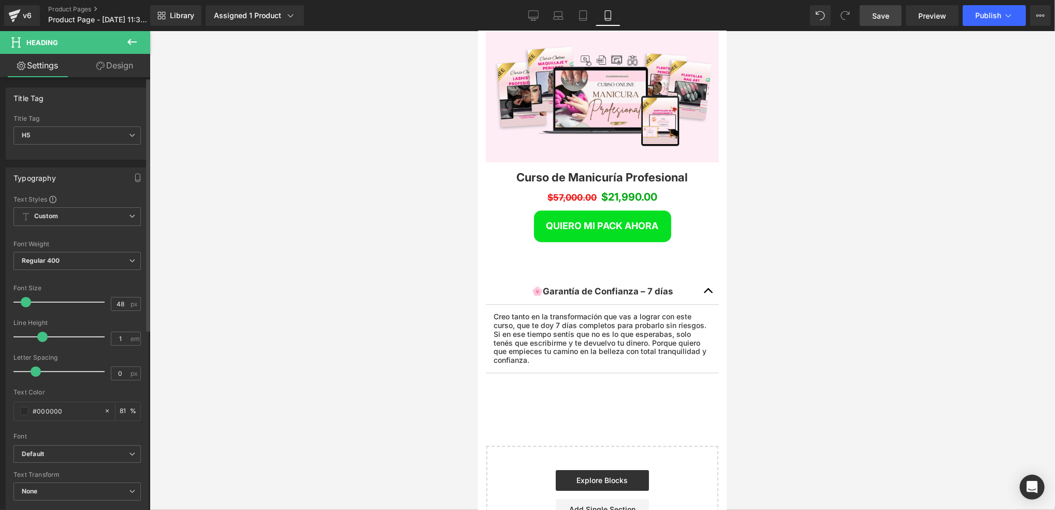
scroll to position [2978, 241]
click at [95, 142] on span "H5" at bounding box center [76, 135] width 127 height 18
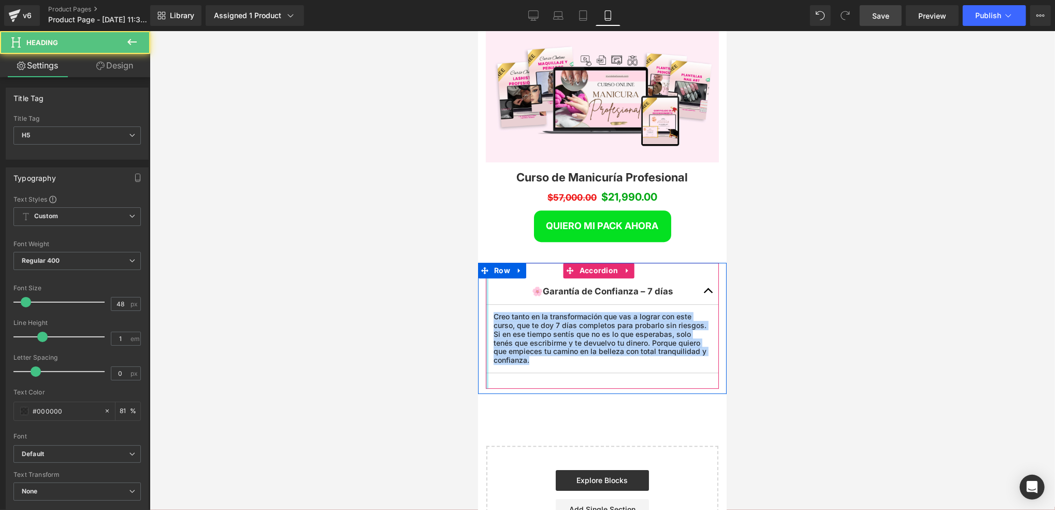
drag, startPoint x: 698, startPoint y: 291, endPoint x: 486, endPoint y: 252, distance: 215.4
click at [486, 262] on div "🌸 Garantía de Confianza – 7 días Text Block Creo tanto en la transformación que…" at bounding box center [601, 325] width 233 height 126
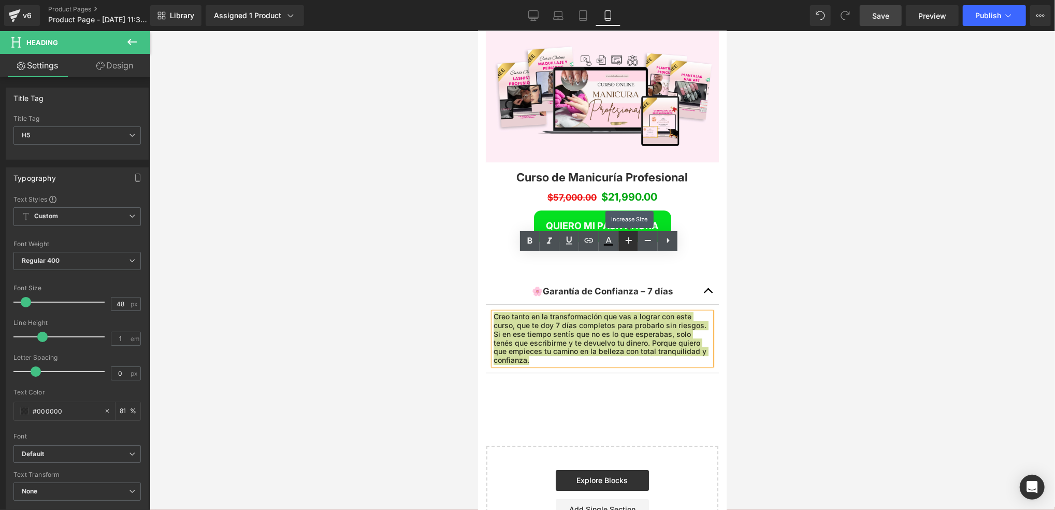
click at [635, 242] on link at bounding box center [629, 241] width 20 height 20
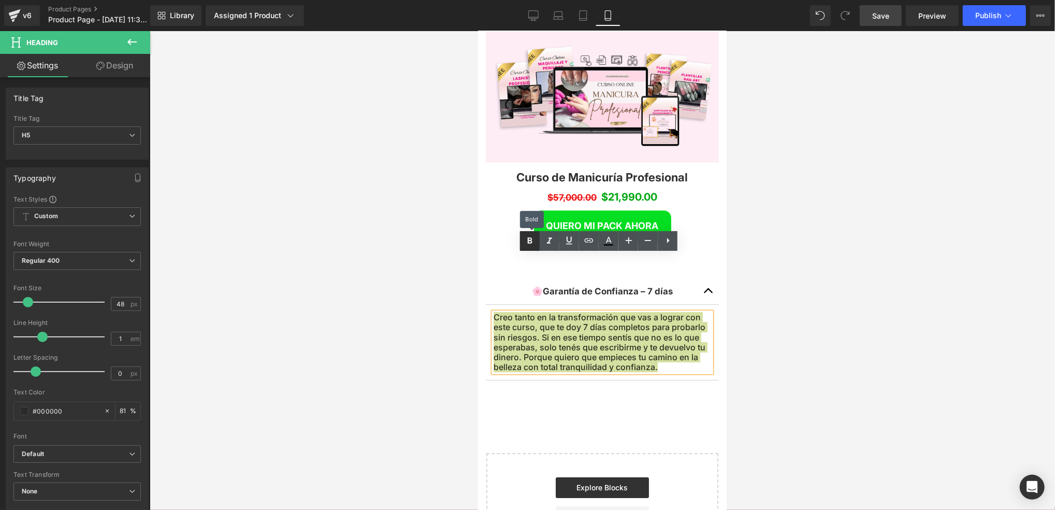
click at [534, 240] on icon at bounding box center [530, 241] width 12 height 12
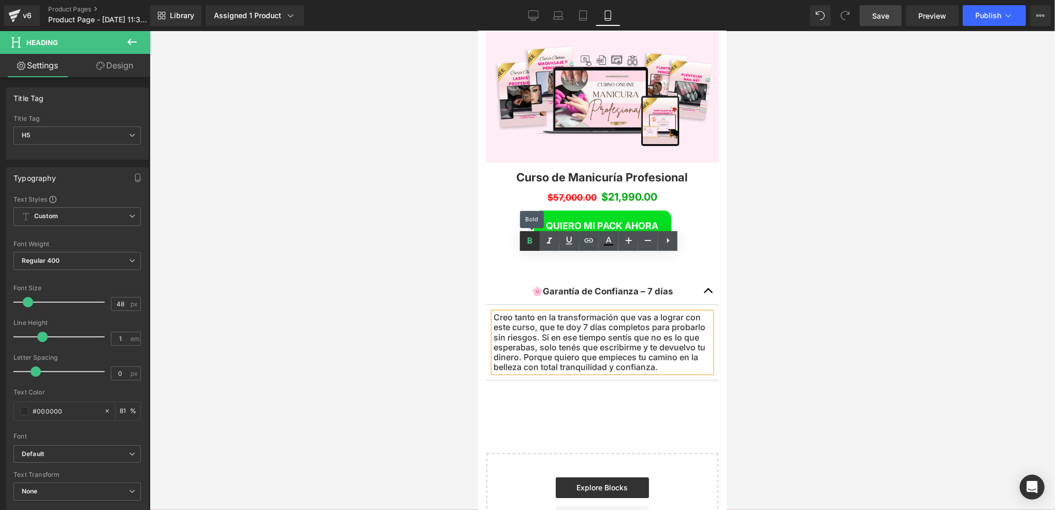
scroll to position [3003, 241]
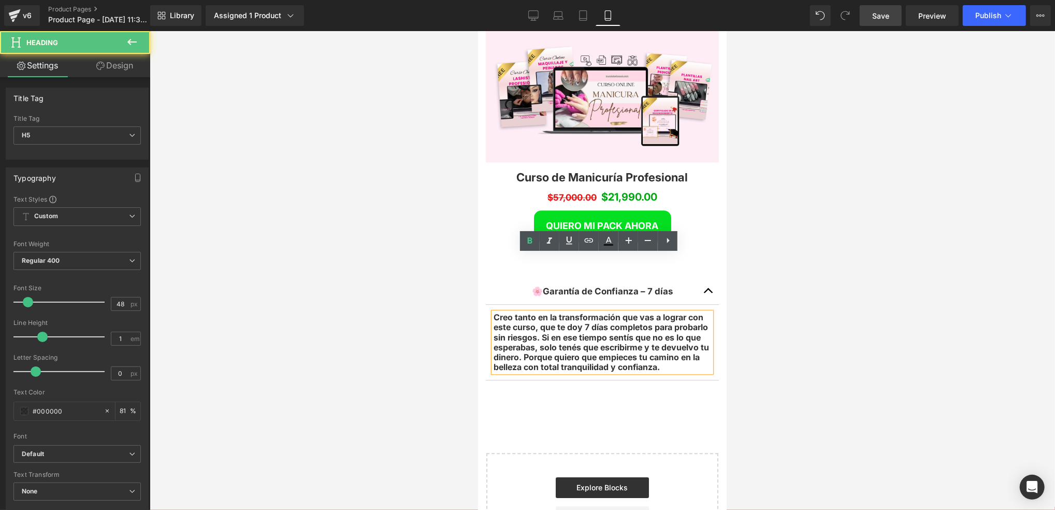
click at [560, 311] on strong "Creo tanto en la transformación que vas a lograr con este curso, que te doy 7 d…" at bounding box center [601, 341] width 216 height 60
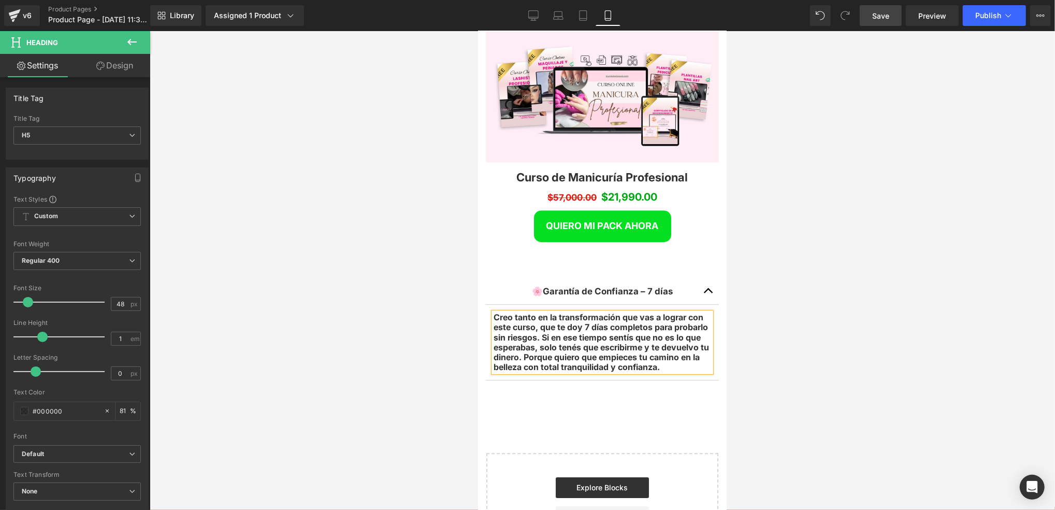
click at [448, 298] on div at bounding box center [603, 270] width 906 height 479
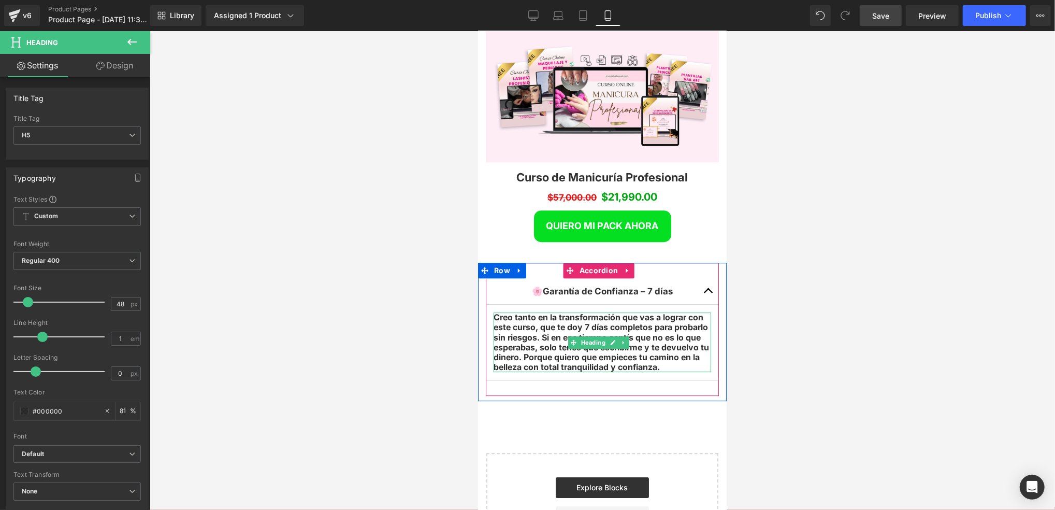
click at [563, 311] on strong "Creo tanto en la transformación que vas a lograr con este curso, que te doy 7 d…" at bounding box center [601, 341] width 216 height 60
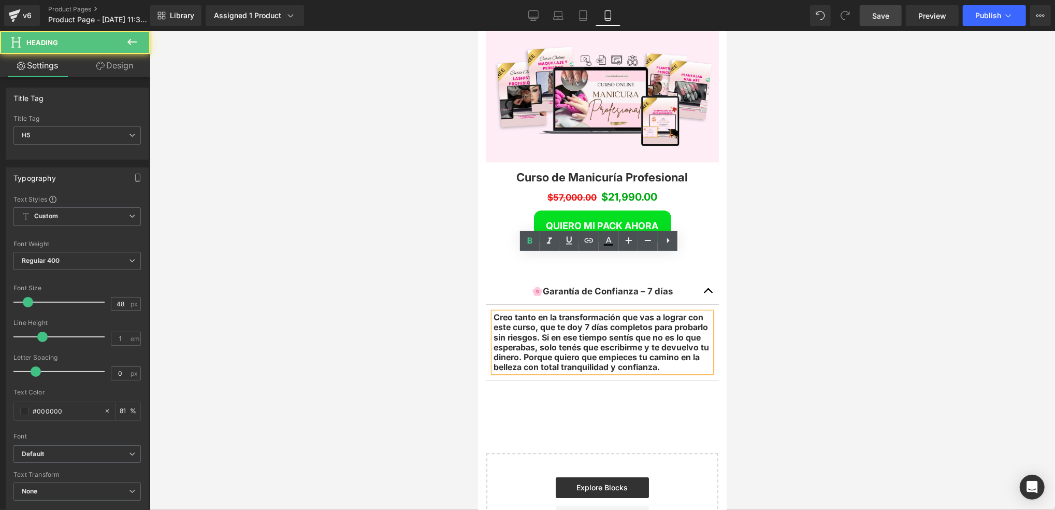
click at [530, 311] on strong "Creo tanto en la transformación que vas a lograr con este curso, que te doy 7 d…" at bounding box center [601, 341] width 216 height 60
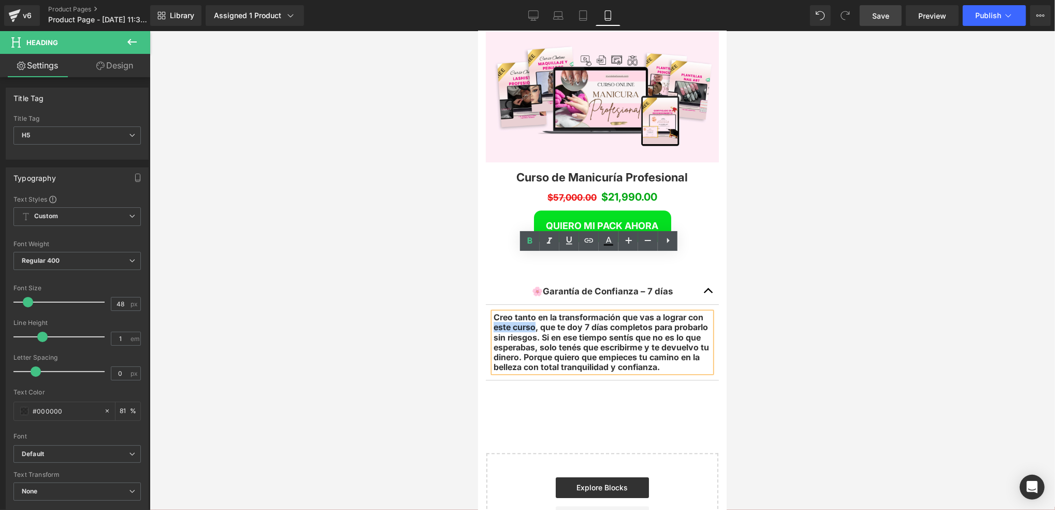
drag, startPoint x: 533, startPoint y: 269, endPoint x: 494, endPoint y: 269, distance: 39.4
click at [494, 311] on strong "Creo tanto en la transformación que vas a lograr con este curso, que te doy 7 d…" at bounding box center [601, 341] width 216 height 60
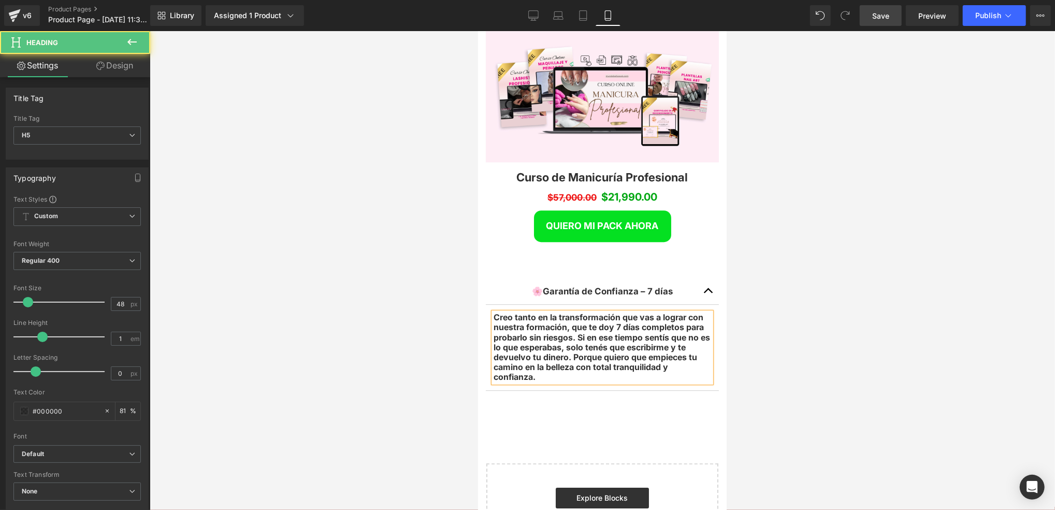
click at [512, 311] on strong "Creo tanto en la transformación que vas a lograr con nuestra formación, que te …" at bounding box center [601, 346] width 217 height 70
click at [584, 311] on strong "Creemos tanto en la transformación que vas a lograr con nuestra formación, que …" at bounding box center [600, 346] width 214 height 70
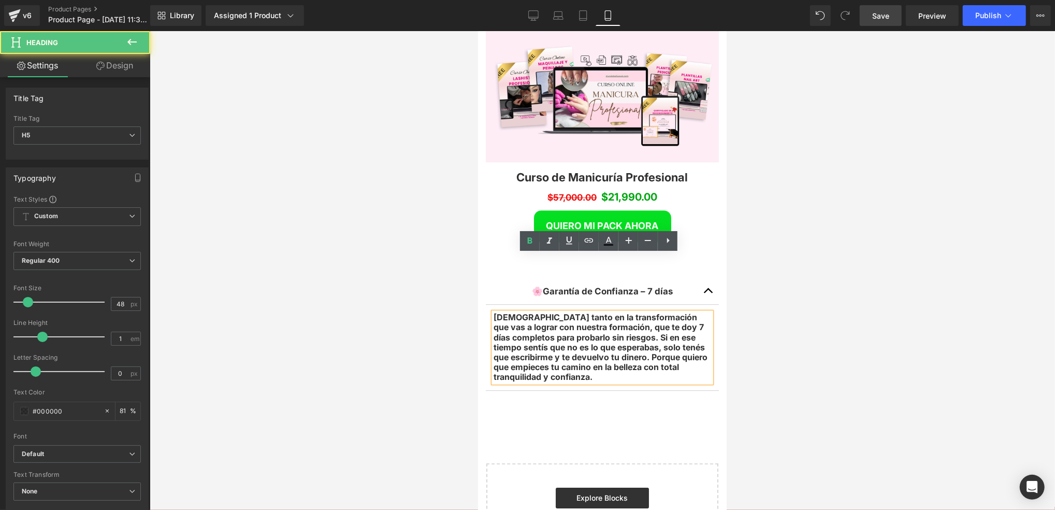
click at [626, 311] on strong "Creemos tanto en la transformación que vas a lograr con nuestra formación, que …" at bounding box center [600, 346] width 214 height 70
click at [645, 311] on strong "Creemos tanto en la transformación que vas a lograr con nuestra formación, que …" at bounding box center [601, 346] width 216 height 70
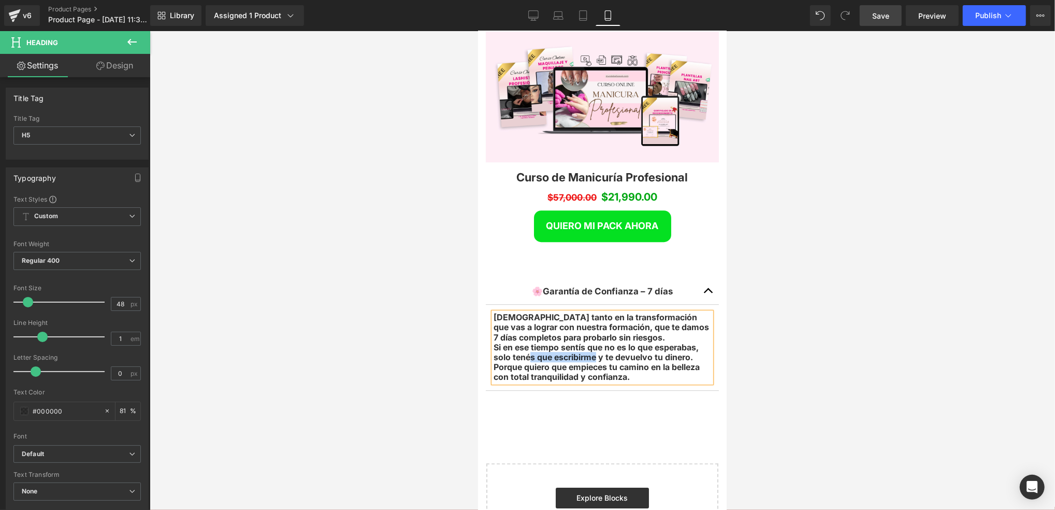
drag, startPoint x: 596, startPoint y: 298, endPoint x: 528, endPoint y: 298, distance: 67.9
click at [528, 341] on strong "Si en ese tiempo sentís que no es lo que esperabas, solo tenés que escribirme y…" at bounding box center [596, 361] width 206 height 40
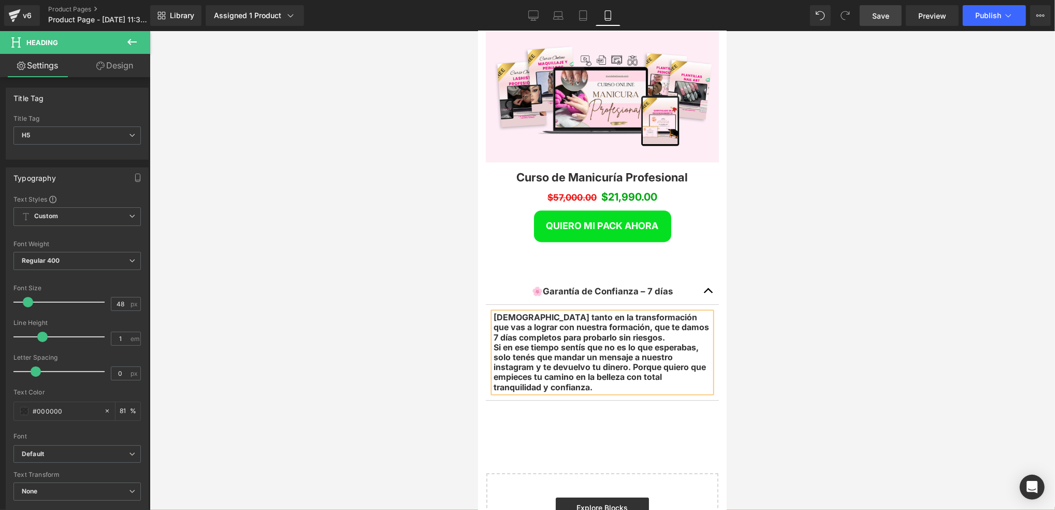
click at [524, 311] on strong "Creemos tanto en la transformación que vas a lograr con nuestra formación, que …" at bounding box center [601, 326] width 216 height 30
click at [616, 342] on h5 "Si en ese tiempo sentís que no es lo que esperabas, solo tenés que mandar un me…" at bounding box center [602, 367] width 218 height 50
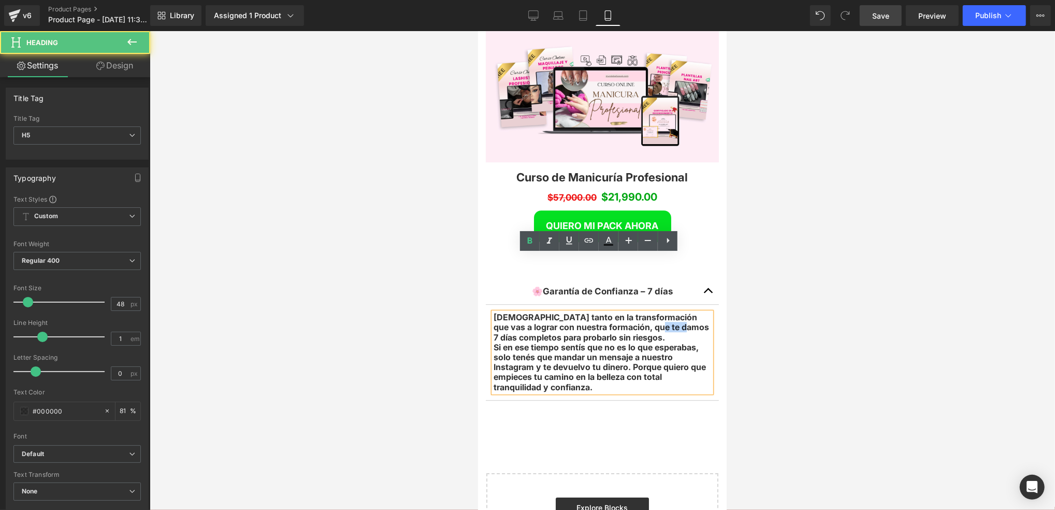
drag, startPoint x: 642, startPoint y: 266, endPoint x: 671, endPoint y: 270, distance: 28.8
click at [671, 312] on h5 "Creemos tanto en la transformación que vas a lograr con nuestra formación, que …" at bounding box center [602, 327] width 218 height 30
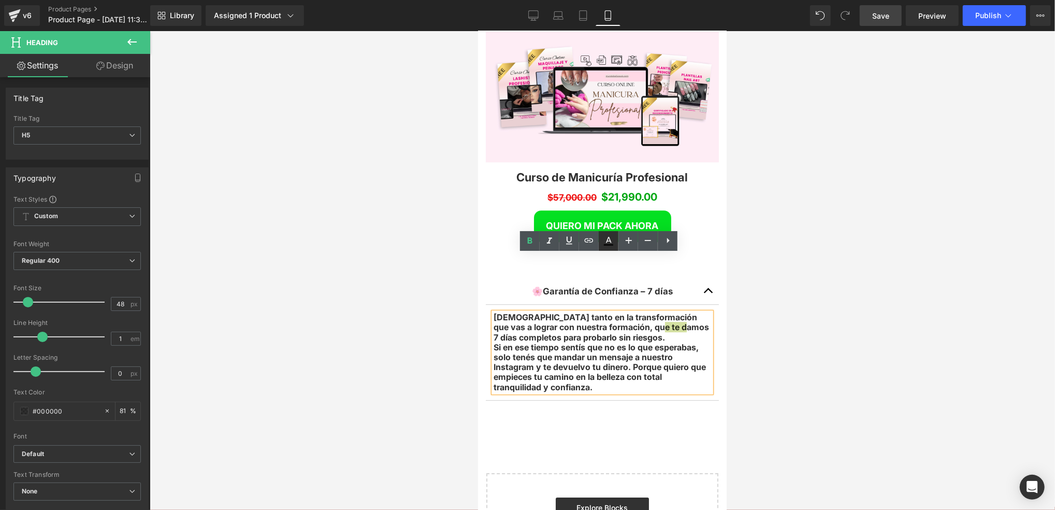
click at [617, 245] on link at bounding box center [609, 241] width 20 height 20
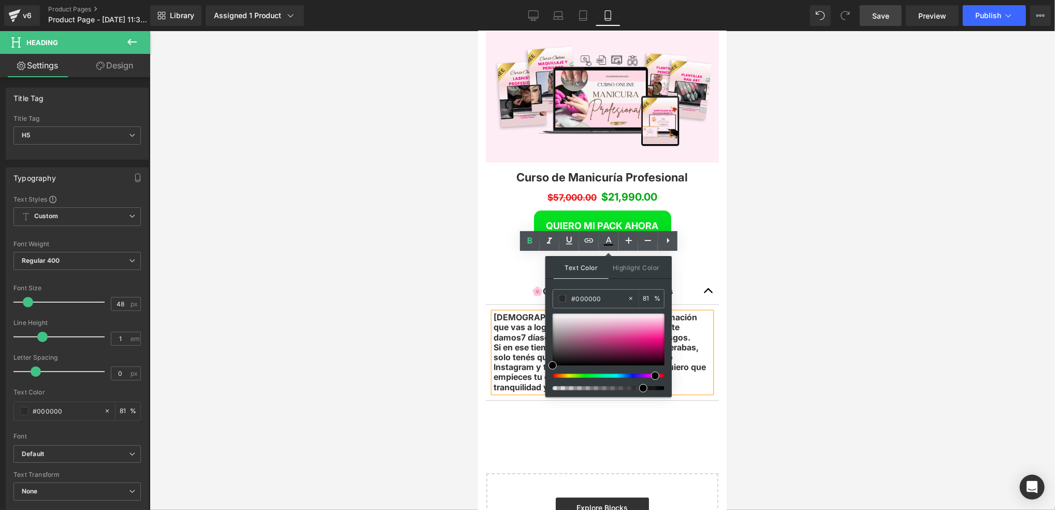
click at [651, 375] on div at bounding box center [605, 376] width 112 height 4
drag, startPoint x: 651, startPoint y: 324, endPoint x: 659, endPoint y: 338, distance: 16.3
click at [659, 338] on div at bounding box center [609, 339] width 112 height 52
click at [690, 342] on h5 "Si en ese tiempo sentís que no es lo que esperabas, solo tenés que mandar un me…" at bounding box center [602, 367] width 218 height 50
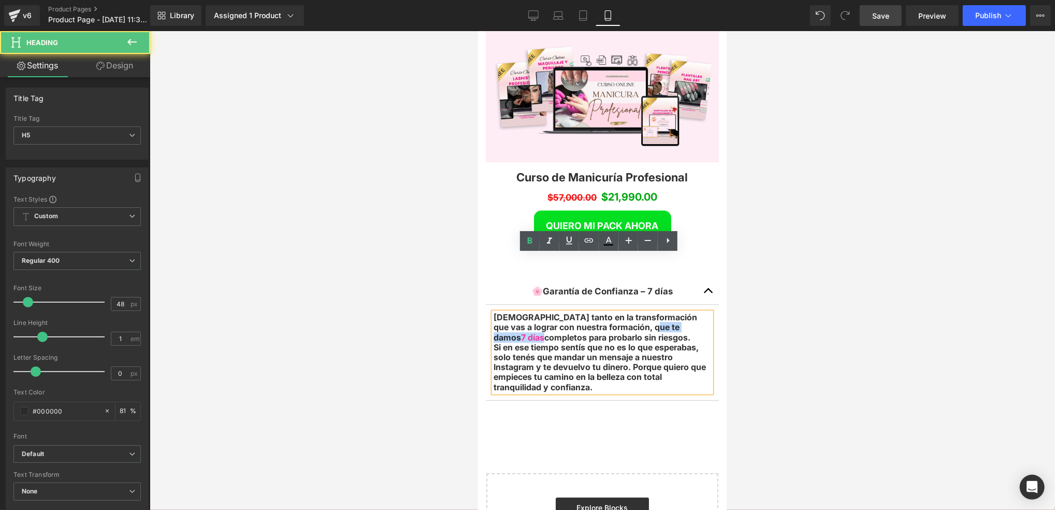
drag, startPoint x: 672, startPoint y: 269, endPoint x: 641, endPoint y: 271, distance: 31.1
click at [641, 312] on h5 "Creemos tanto en la transformación que vas a lograr con nuestra formación, que …" at bounding box center [602, 327] width 218 height 30
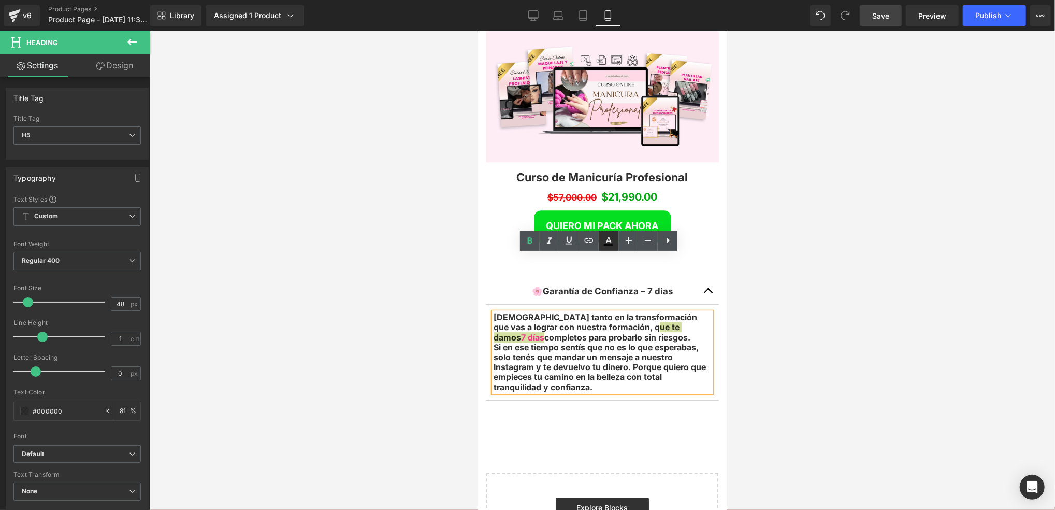
click at [611, 241] on icon at bounding box center [609, 240] width 6 height 6
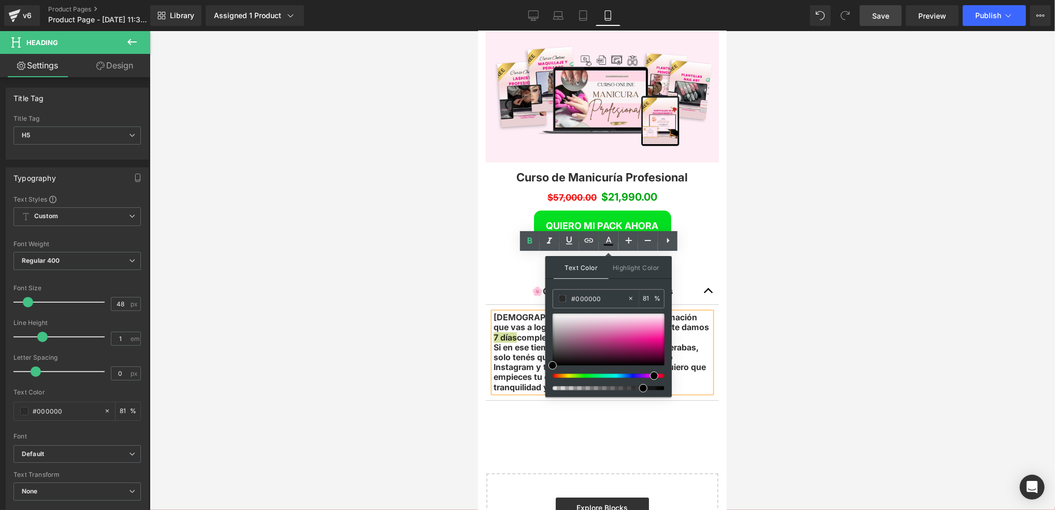
click at [650, 376] on div at bounding box center [605, 376] width 112 height 4
drag, startPoint x: 652, startPoint y: 340, endPoint x: 662, endPoint y: 340, distance: 9.8
click at [662, 340] on div at bounding box center [609, 339] width 112 height 52
click at [703, 341] on strong "Si en ese tiempo sentís que no es lo que esperabas, solo tenés que mandar un me…" at bounding box center [599, 366] width 212 height 50
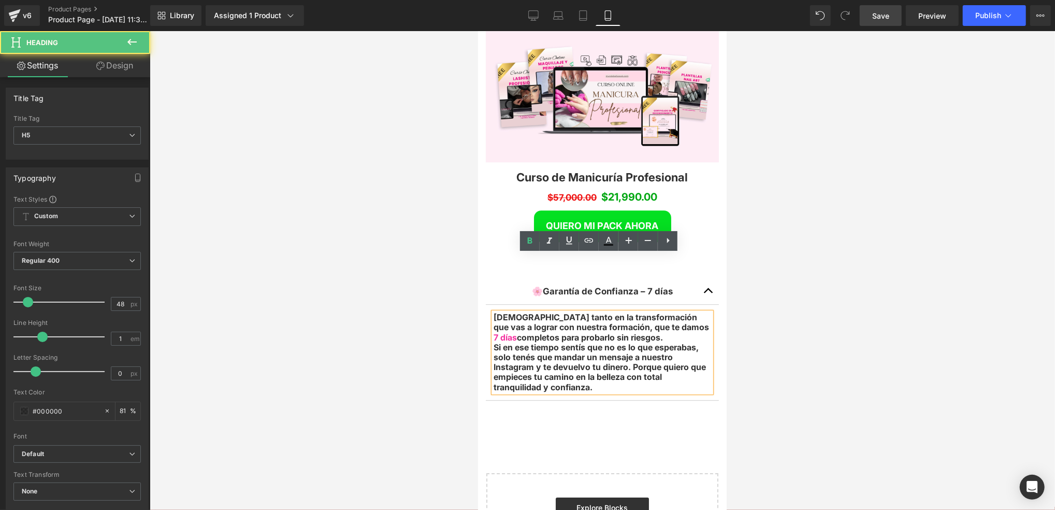
click at [539, 341] on strong "Si en ese tiempo sentís que no es lo que esperabas, solo tenés que mandar un me…" at bounding box center [599, 366] width 212 height 50
click at [542, 341] on strong "Si en ese tiempo sentís que no es lo que esperabas, solo tenés que mandar un me…" at bounding box center [599, 366] width 212 height 50
drag, startPoint x: 629, startPoint y: 308, endPoint x: 642, endPoint y: 308, distance: 13.0
click at [642, 341] on strong "Si en ese tiempo sentís que no es lo que esperabas, solo tenés que mandar un me…" at bounding box center [599, 366] width 212 height 50
click at [664, 341] on strong "Si en ese tiempo sentís que no es lo que esperabas, solo tenés que mandar un me…" at bounding box center [599, 366] width 212 height 50
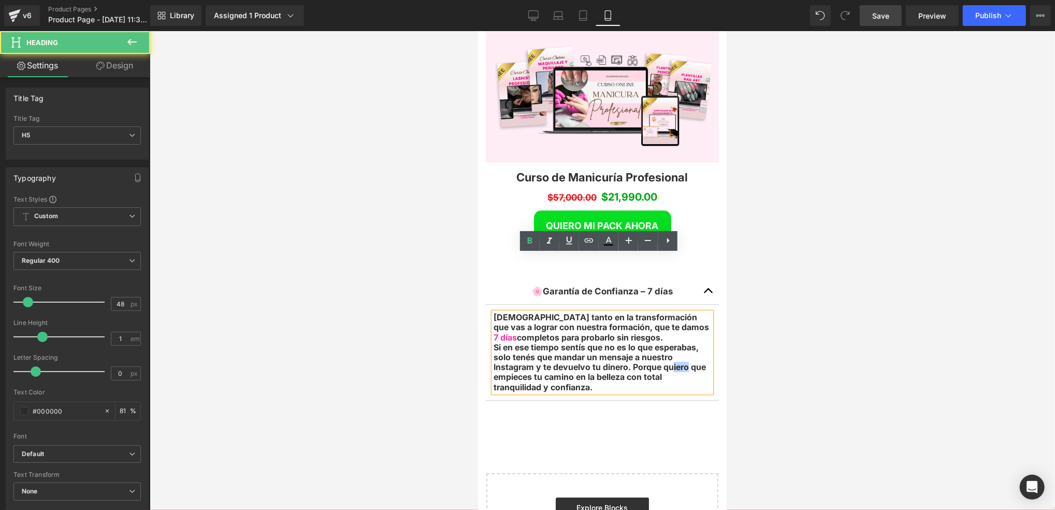
drag, startPoint x: 684, startPoint y: 308, endPoint x: 670, endPoint y: 312, distance: 15.1
click at [670, 341] on strong "Si en ese tiempo sentís que no es lo que esperabas, solo tenés que mandar un me…" at bounding box center [599, 366] width 212 height 50
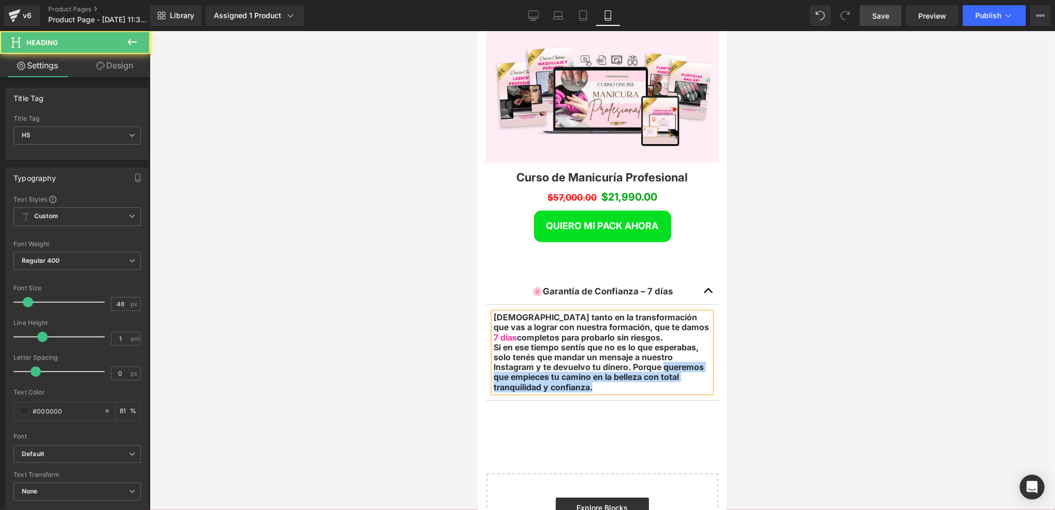
drag, startPoint x: 662, startPoint y: 311, endPoint x: 672, endPoint y: 329, distance: 21.3
click at [672, 342] on h5 "Si en ese tiempo sentís que no es lo que esperabas, solo tenés que mandar un me…" at bounding box center [602, 367] width 218 height 50
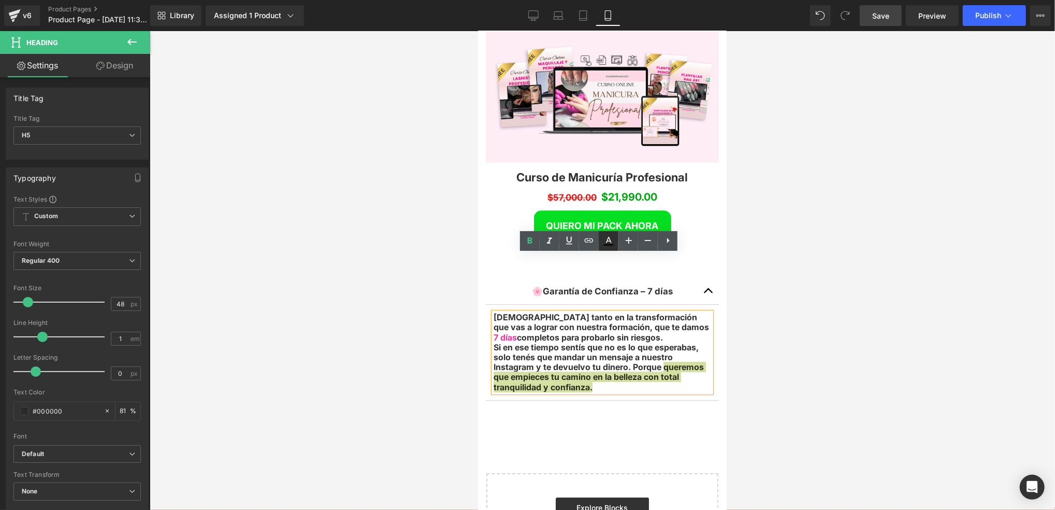
click at [614, 239] on icon at bounding box center [609, 241] width 12 height 12
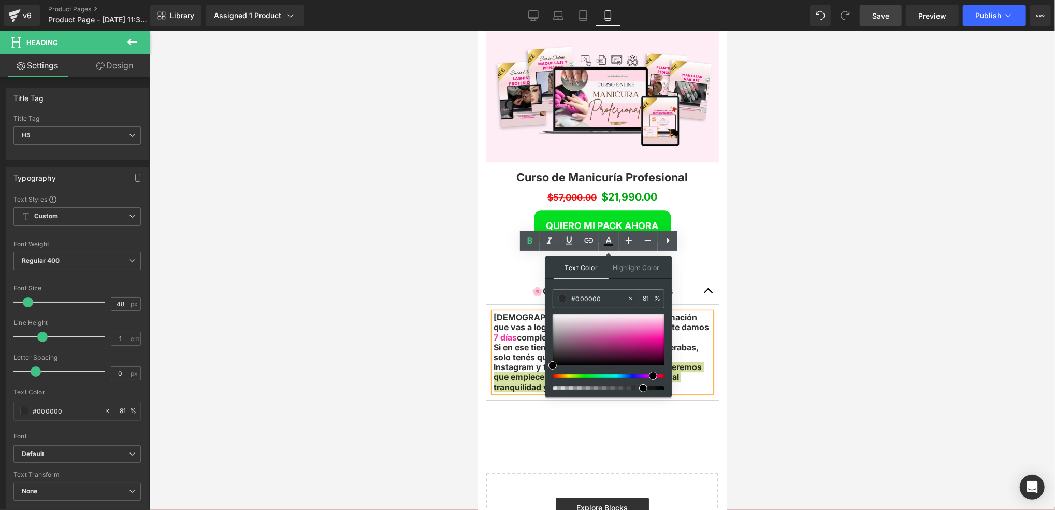
click at [649, 377] on div at bounding box center [605, 376] width 112 height 4
drag, startPoint x: 655, startPoint y: 335, endPoint x: 661, endPoint y: 343, distance: 10.1
click at [661, 343] on div at bounding box center [609, 339] width 112 height 52
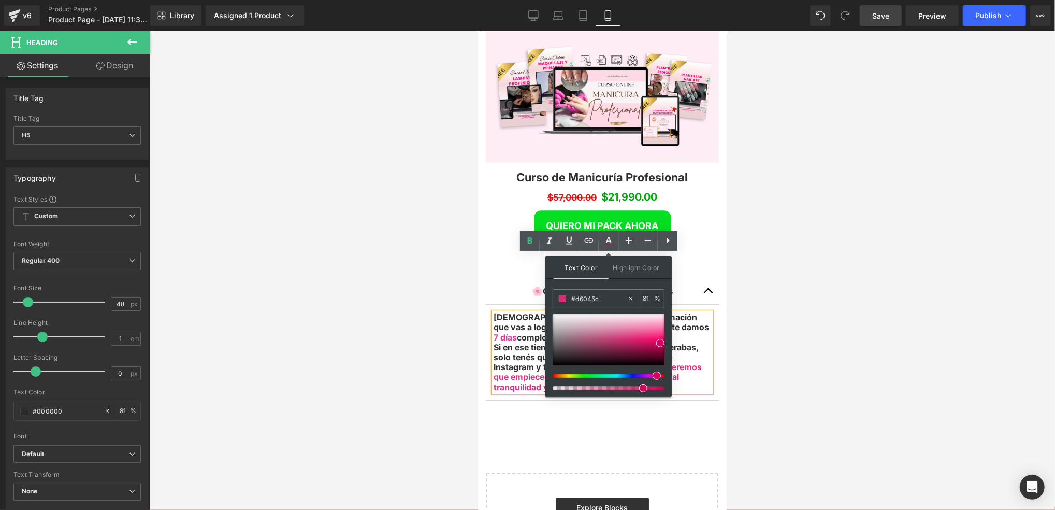
click at [656, 377] on span at bounding box center [657, 375] width 8 height 8
click at [676, 361] on span "queremos que empieces tu camino en la belleza con total tranquilidad y confianz…" at bounding box center [597, 376] width 208 height 30
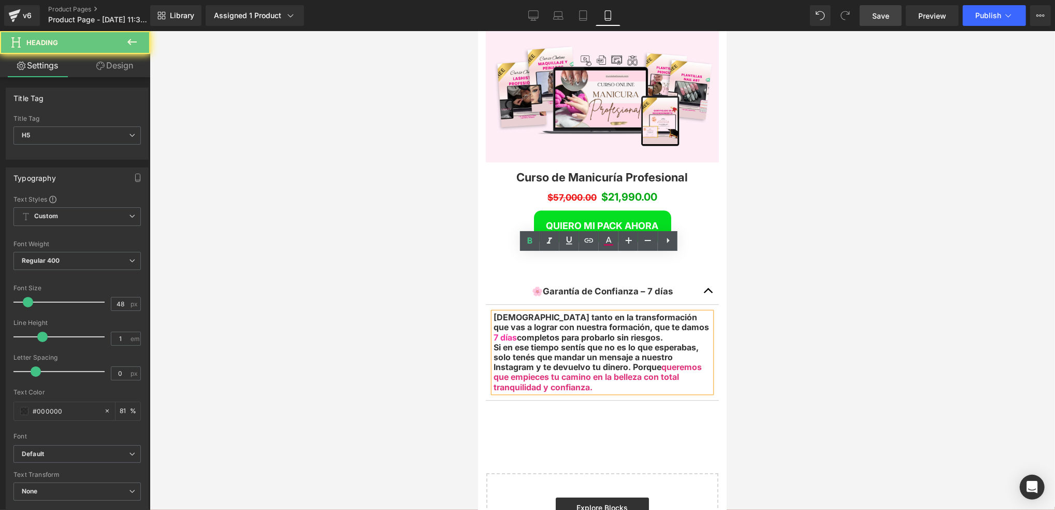
click at [687, 342] on h5 "Si en ese tiempo sentís que no es lo que esperabas, solo tenés que mandar un me…" at bounding box center [602, 367] width 218 height 50
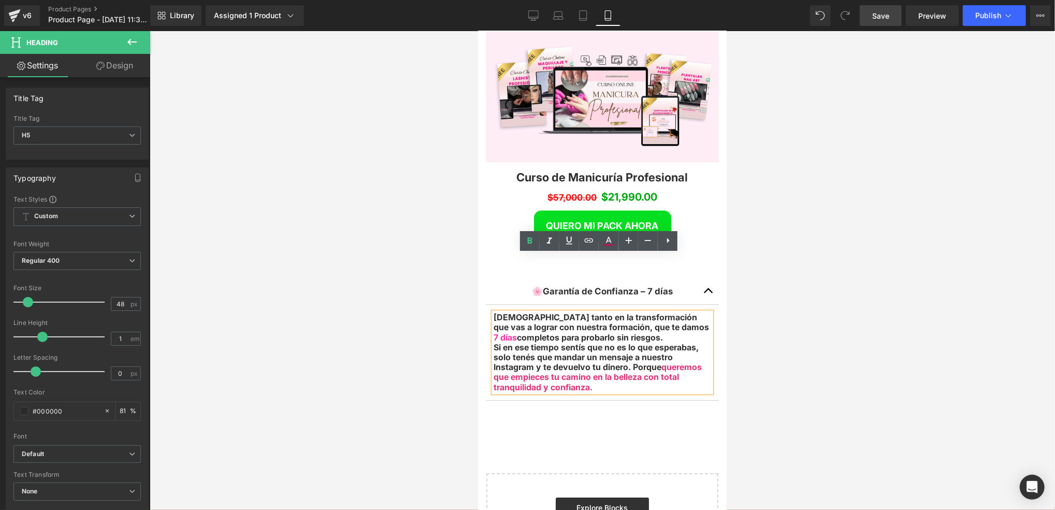
click at [679, 342] on h5 "Si en ese tiempo sentís que no es lo que esperabas, solo tenés que mandar un me…" at bounding box center [602, 367] width 218 height 50
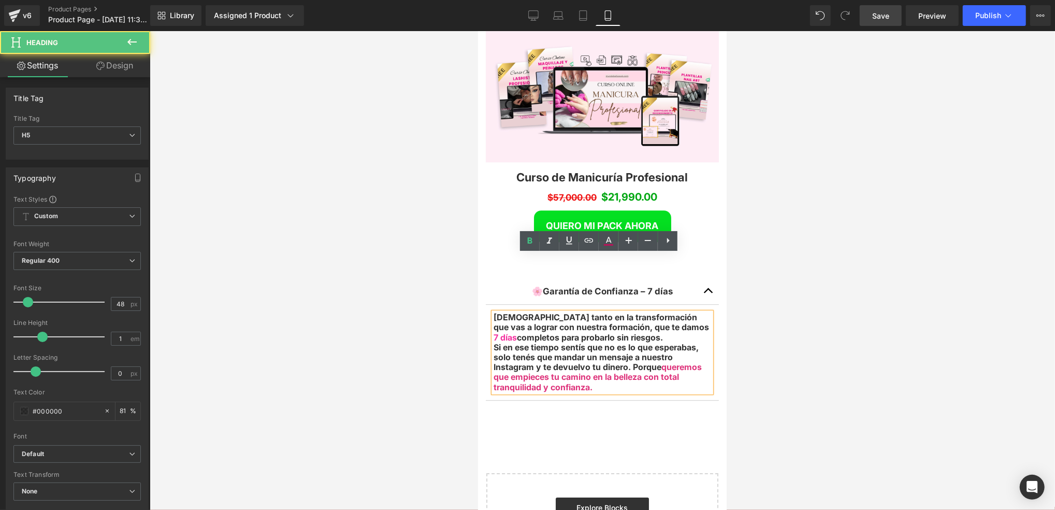
click at [555, 311] on strong "Creemos tanto en la transformación que vas a lograr con nuestra formación, que …" at bounding box center [601, 326] width 216 height 30
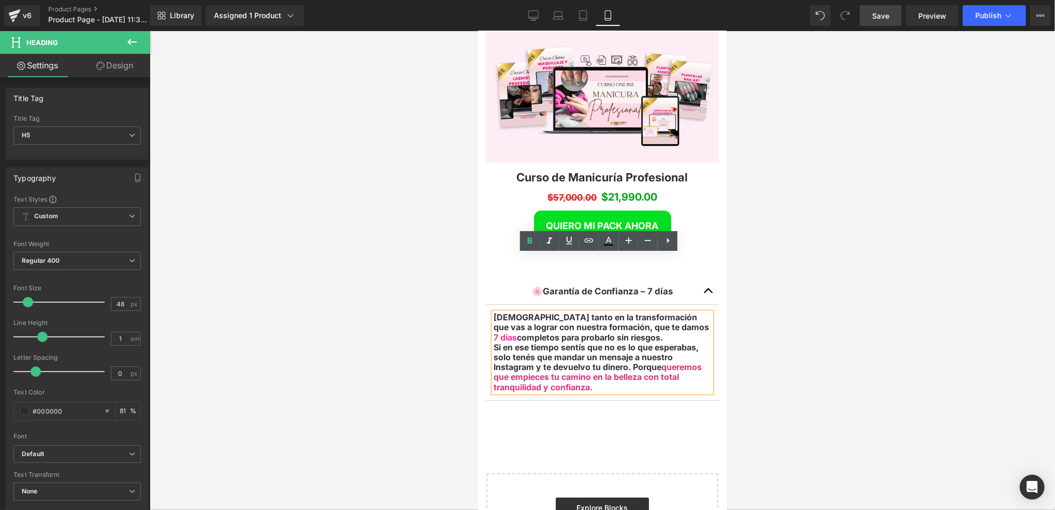
drag, startPoint x: 494, startPoint y: 262, endPoint x: 639, endPoint y: 278, distance: 145.9
click at [639, 312] on h5 "Creemos tanto en la transformación que vas a lograr con nuestra formación, que …" at bounding box center [602, 327] width 218 height 30
click at [606, 246] on icon at bounding box center [609, 241] width 12 height 12
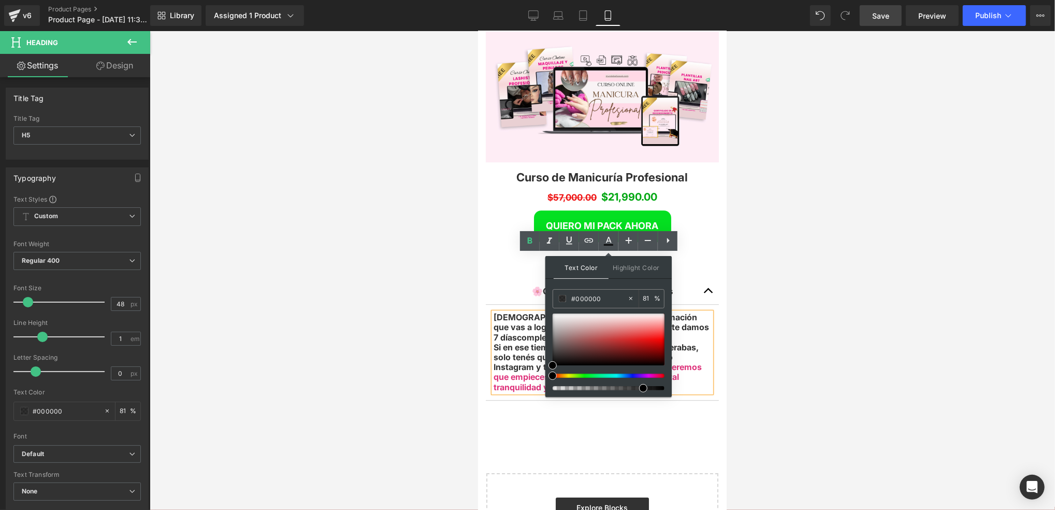
click at [654, 375] on div at bounding box center [609, 351] width 112 height 77
click at [653, 377] on div at bounding box center [605, 376] width 112 height 4
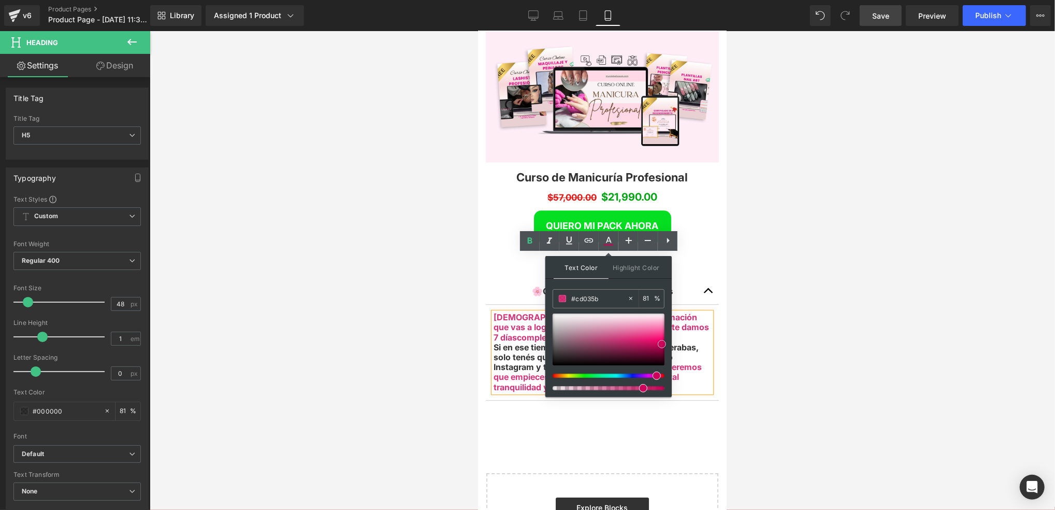
drag, startPoint x: 655, startPoint y: 339, endPoint x: 662, endPoint y: 344, distance: 8.6
click at [662, 344] on div at bounding box center [609, 339] width 112 height 52
click at [660, 338] on div at bounding box center [609, 339] width 112 height 52
click at [689, 361] on span "queremos que empieces tu camino en la belleza con total tranquilidad y confianz…" at bounding box center [597, 376] width 208 height 30
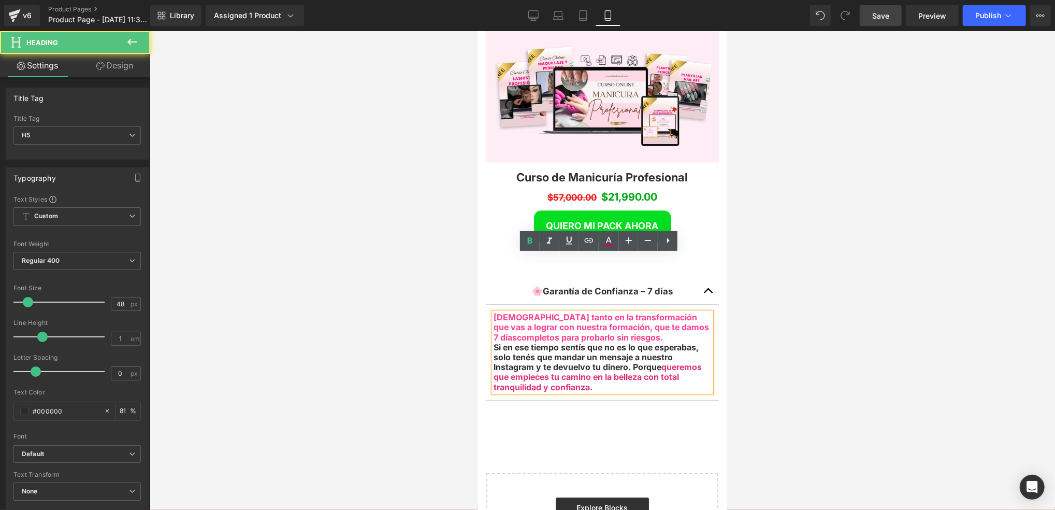
click at [677, 342] on h5 "Si en ese tiempo sentís que no es lo que esperabas, solo tenés que mandar un me…" at bounding box center [602, 367] width 218 height 50
drag, startPoint x: 666, startPoint y: 274, endPoint x: 642, endPoint y: 274, distance: 24.3
click at [642, 312] on h5 "Creemos tanto en la transformación que vas a lograr con nuestra formación, que …" at bounding box center [602, 327] width 218 height 30
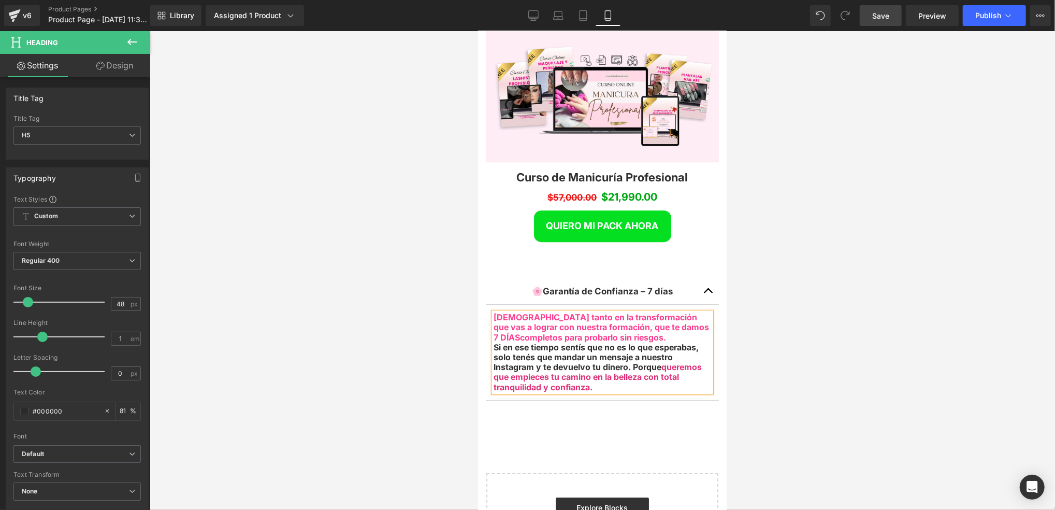
click at [630, 311] on strong "Creemos tanto en la transformación que vas a lograr con nuestra formación, que …" at bounding box center [601, 326] width 216 height 30
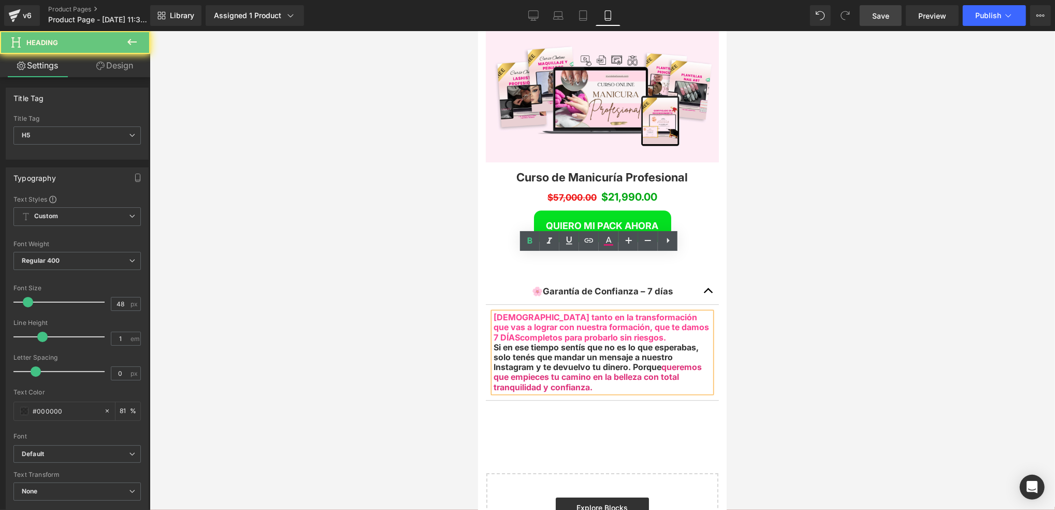
click at [670, 311] on strong "Creemos tanto en la transformación que vas a lograr con nuestra formación, que …" at bounding box center [601, 326] width 216 height 30
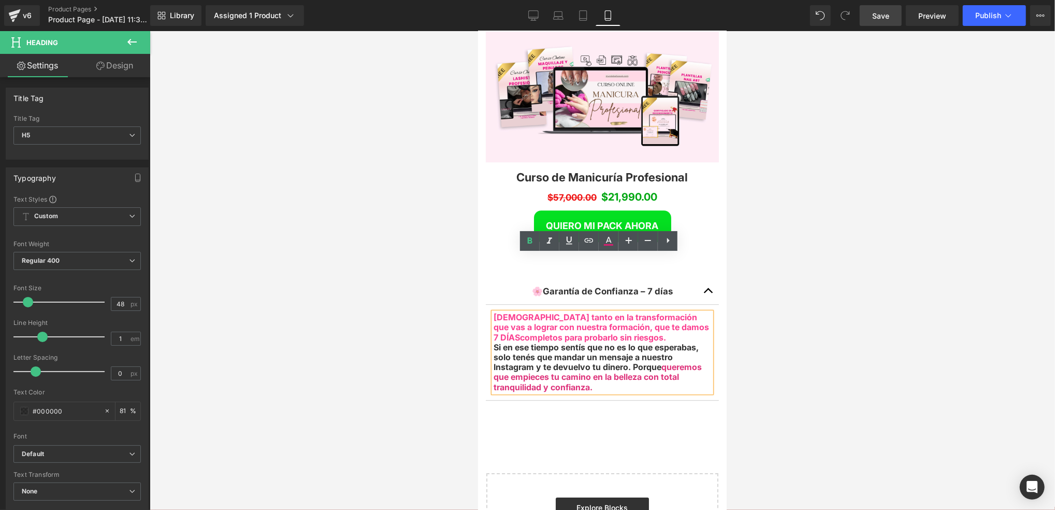
click at [592, 311] on strong "Creemos tanto en la transformación que vas a lograr con nuestra formación, que …" at bounding box center [601, 326] width 216 height 30
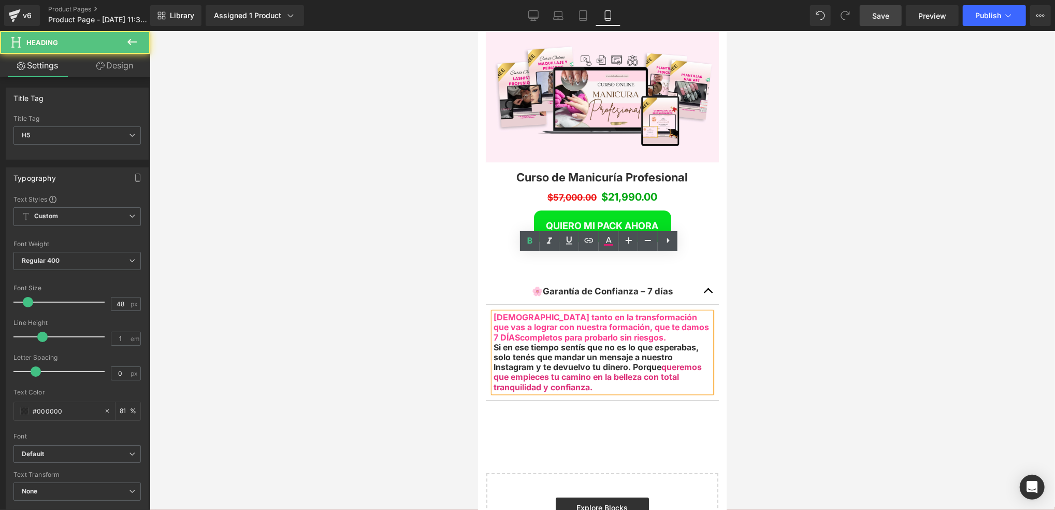
click at [582, 311] on strong "Creemos tanto en la transformación que vas a lograr con nuestra formación, que …" at bounding box center [601, 326] width 216 height 30
click at [541, 311] on strong "Creemos tanto en la transformación que vas a lograr con nuestra formación, que …" at bounding box center [601, 326] width 216 height 30
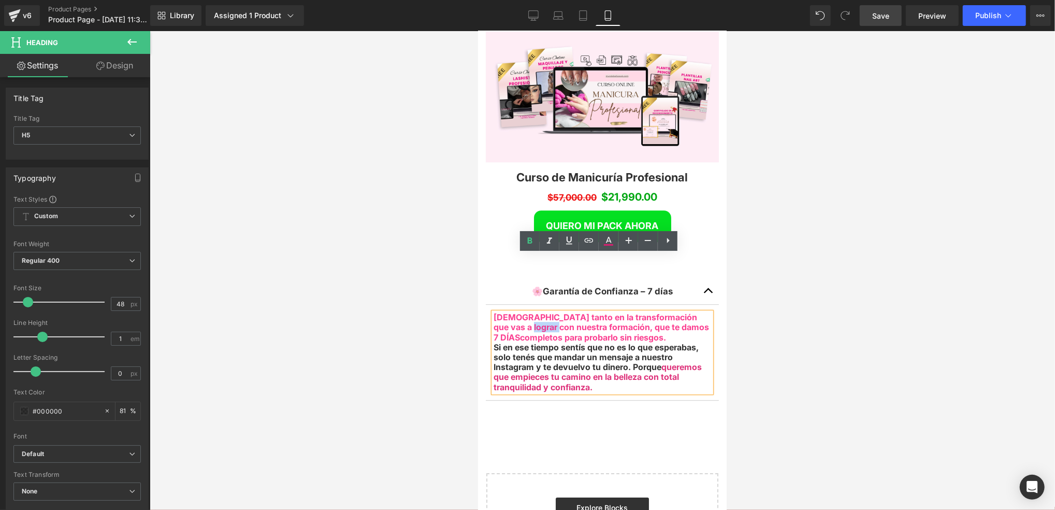
drag, startPoint x: 541, startPoint y: 270, endPoint x: 511, endPoint y: 272, distance: 30.1
click at [511, 311] on strong "Creemos tanto en la transformación que vas a lograr con nuestra formación, que …" at bounding box center [601, 326] width 216 height 30
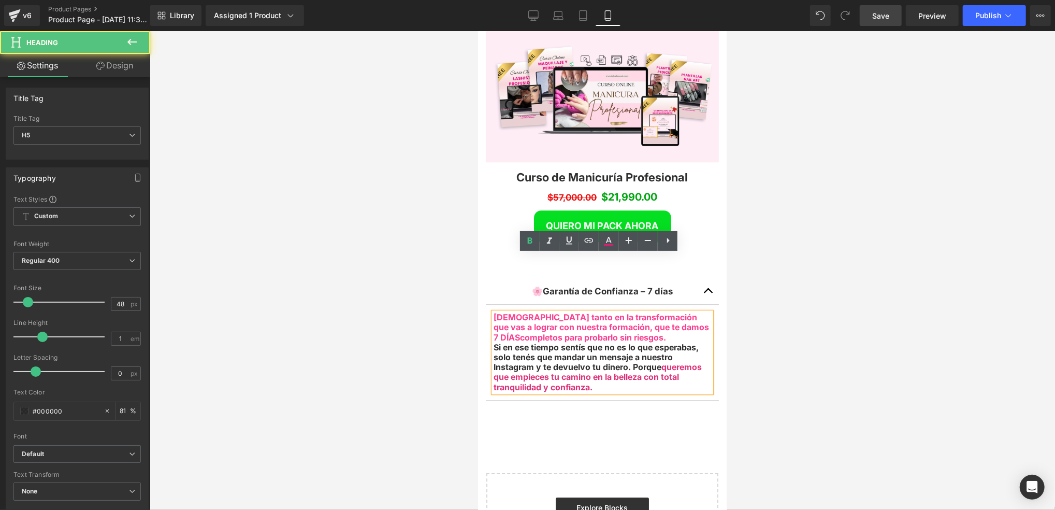
click at [609, 311] on strong "Creemos tanto en la transformación que vas a lograr con nuestra formación, que …" at bounding box center [601, 326] width 216 height 30
click at [643, 311] on strong "Creemos tanto en la transformación que vas a lograr con nuestra formación, que …" at bounding box center [601, 326] width 216 height 30
click at [637, 341] on strong "Si en ese tiempo sentís que no es lo que esperabas, solo tenés que mandar un me…" at bounding box center [597, 366] width 208 height 50
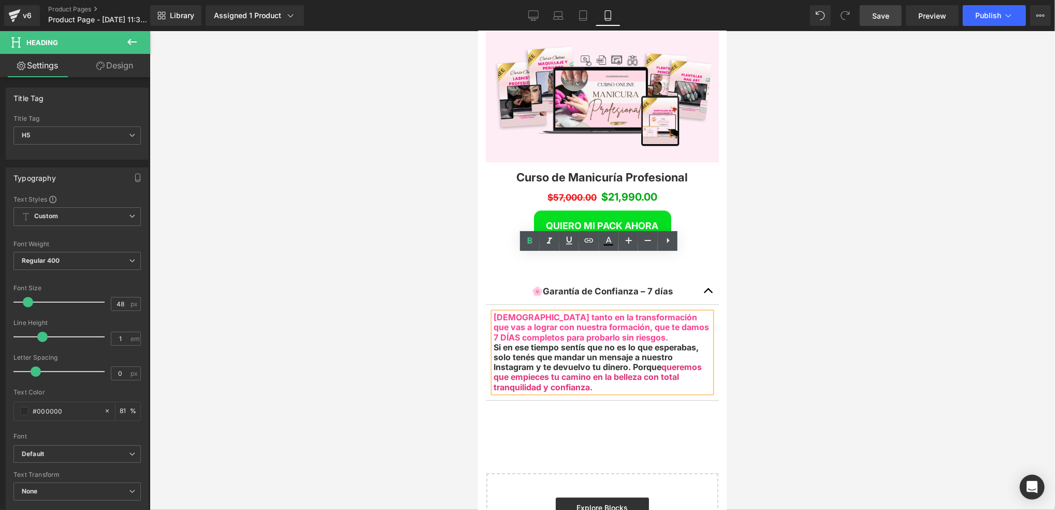
click at [618, 332] on strong "7 DÍAS completos para probarlo sin riesgos." at bounding box center [580, 337] width 175 height 10
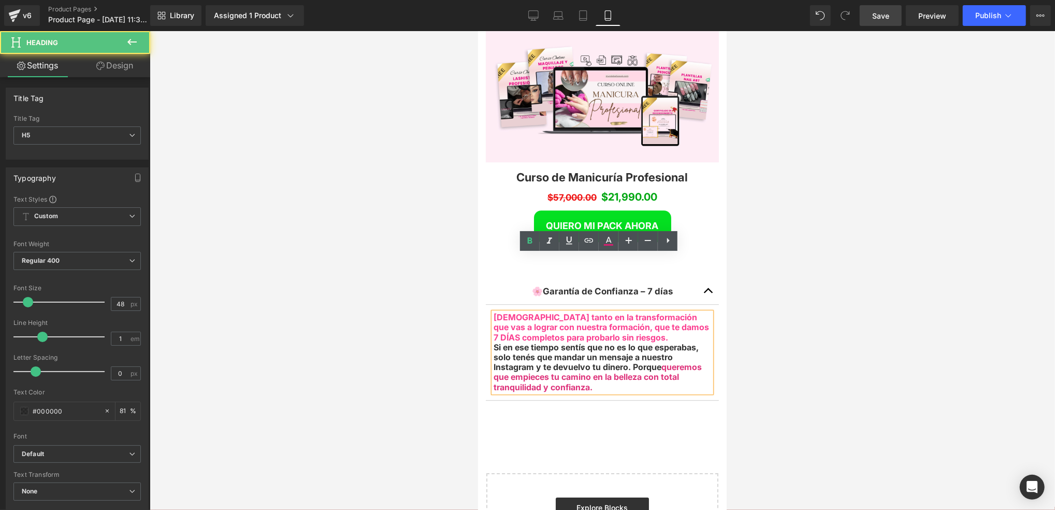
click at [666, 332] on strong "7 DÍAS completos para probarlo sin riesgos." at bounding box center [580, 337] width 175 height 10
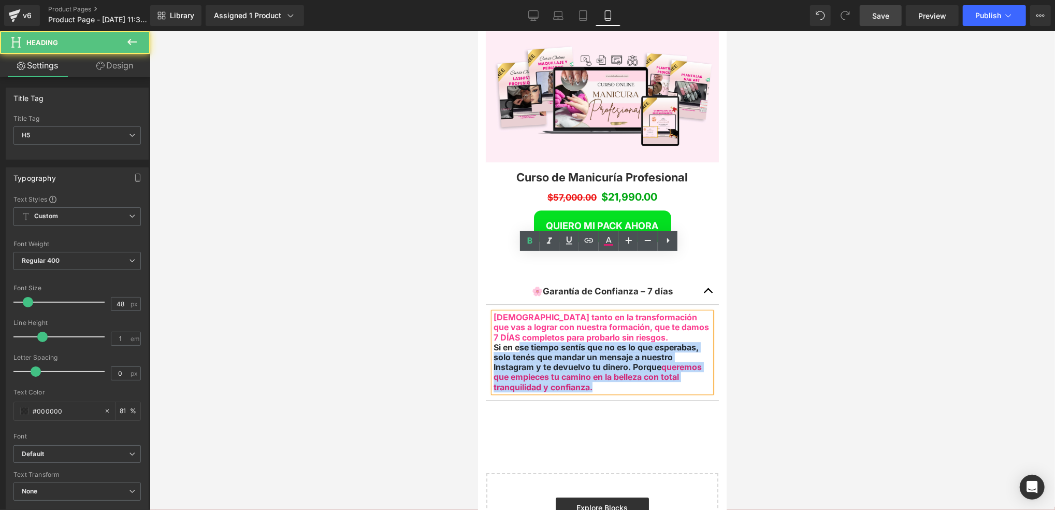
drag, startPoint x: 492, startPoint y: 289, endPoint x: 520, endPoint y: 290, distance: 28.0
click at [520, 312] on div "Creemos tanto en la transformación que vas a lograr con nuestra formación, que …" at bounding box center [602, 352] width 218 height 80
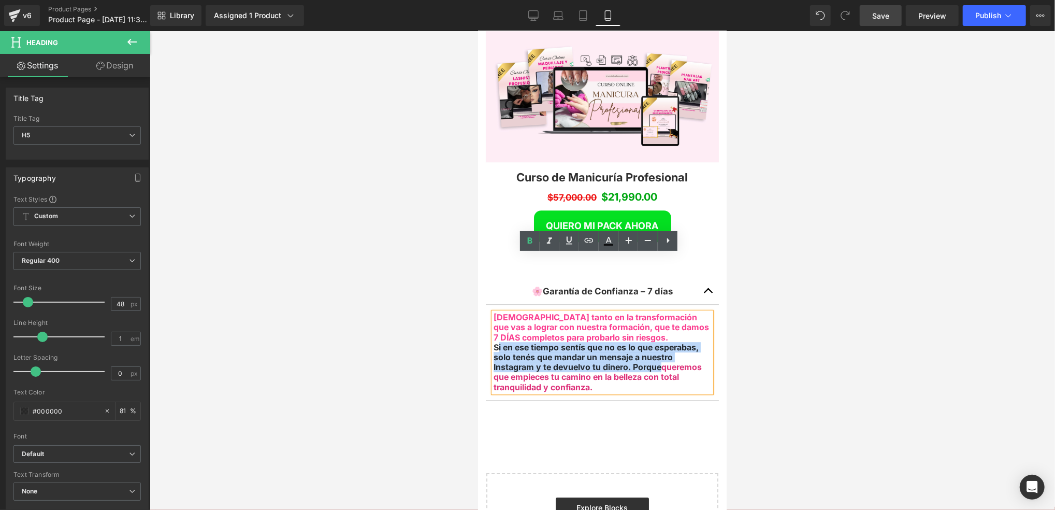
drag, startPoint x: 496, startPoint y: 286, endPoint x: 658, endPoint y: 307, distance: 163.0
click at [658, 341] on strong "Si en ese tiempo sentís que no es lo que esperabas, solo tenés que mandar un me…" at bounding box center [597, 366] width 208 height 50
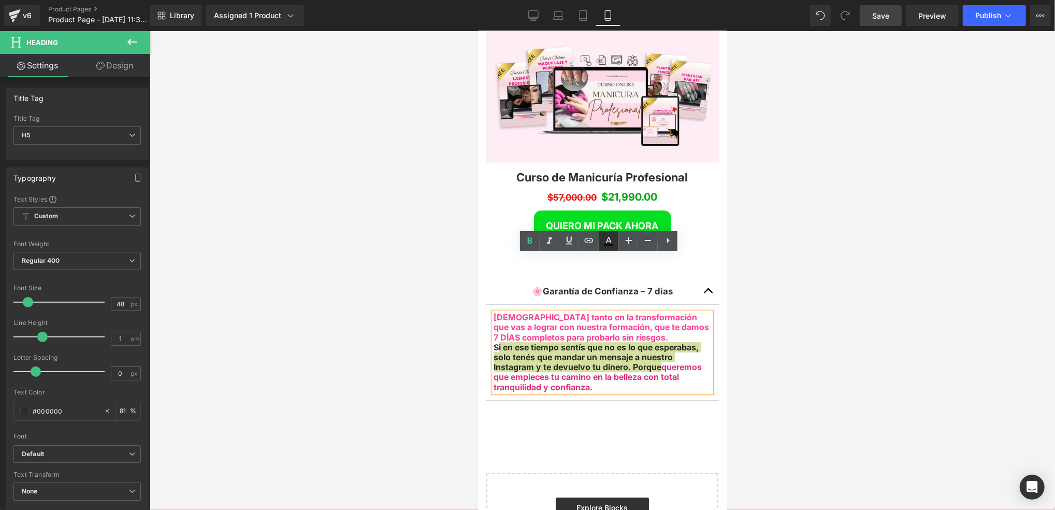
click at [609, 247] on link at bounding box center [609, 241] width 20 height 20
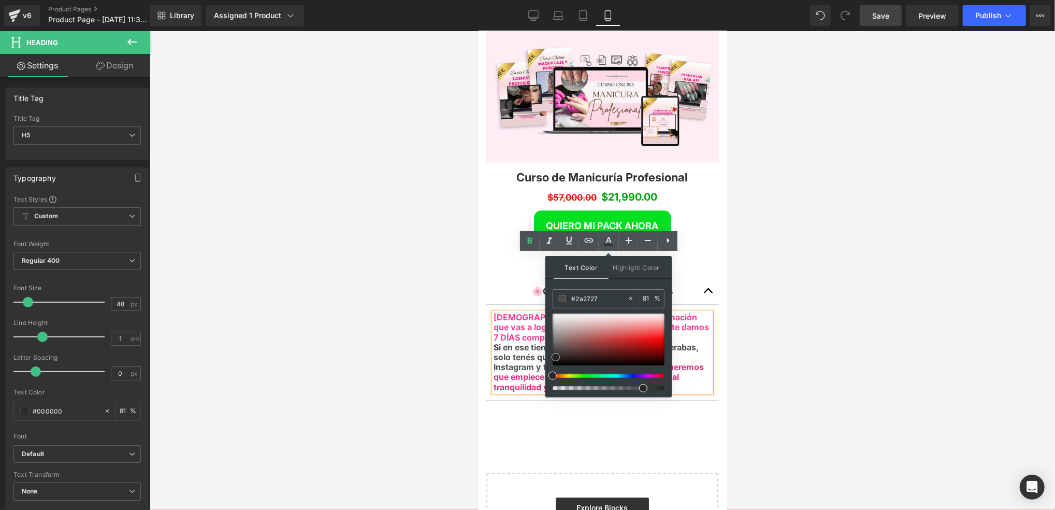
drag, startPoint x: 553, startPoint y: 363, endPoint x: 556, endPoint y: 355, distance: 8.4
click at [556, 355] on span at bounding box center [556, 357] width 8 height 8
click at [506, 341] on span "i en ese tiempo sentís que no es lo que esperabas, solo tenés que mandar un men…" at bounding box center [595, 356] width 205 height 30
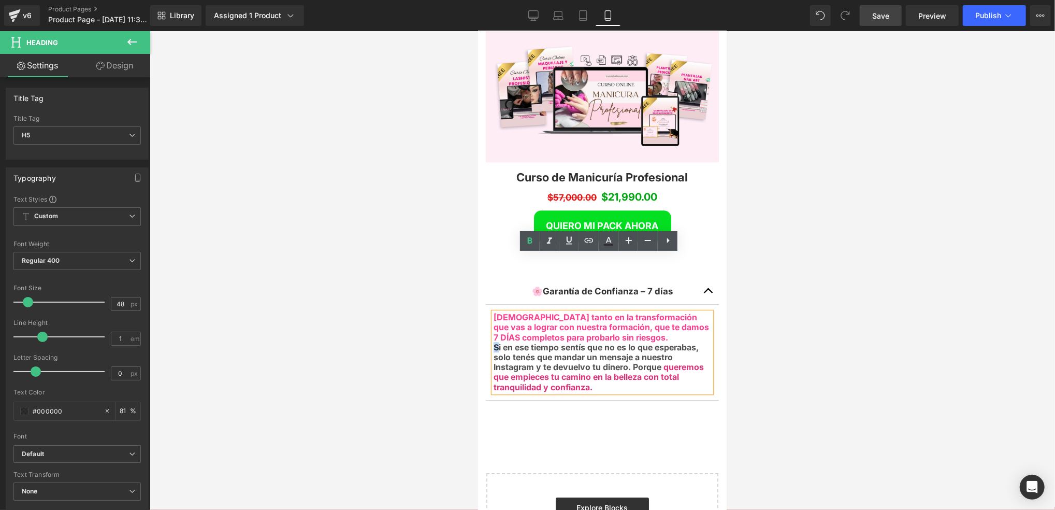
click at [498, 341] on strong "S i en ese tiempo sentís que no es lo que esperabas, solo tenés que mandar un m…" at bounding box center [598, 366] width 210 height 50
click at [601, 245] on link at bounding box center [609, 241] width 20 height 20
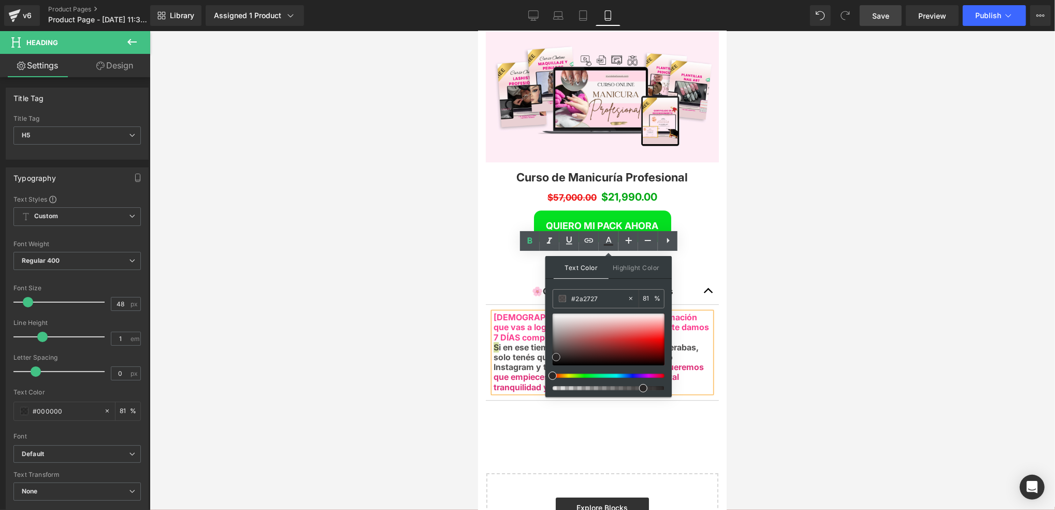
drag, startPoint x: 554, startPoint y: 363, endPoint x: 557, endPoint y: 355, distance: 8.6
click at [557, 355] on span at bounding box center [556, 357] width 8 height 8
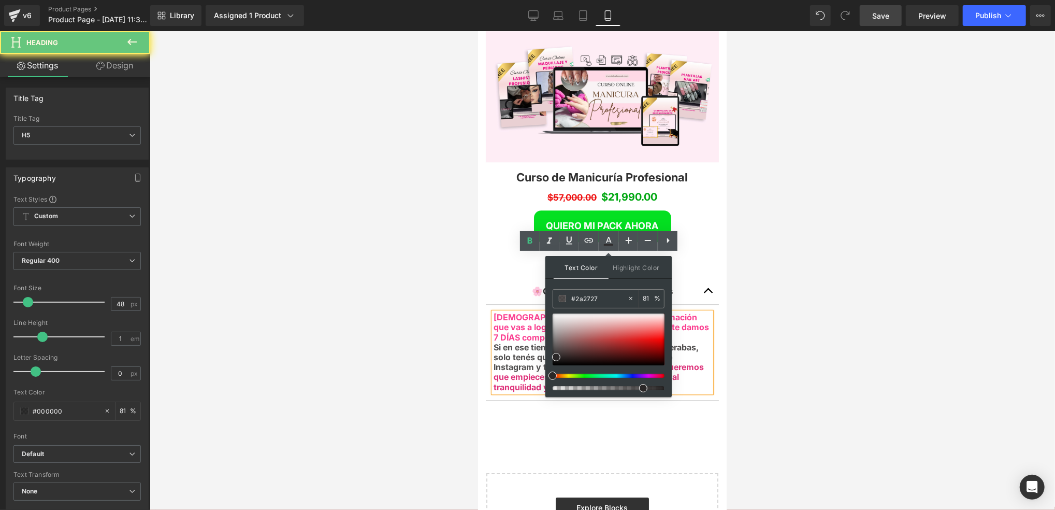
click at [503, 341] on span "S i en ese tiempo sentís que no es lo que esperabas, solo tenés que mandar un m…" at bounding box center [595, 356] width 205 height 30
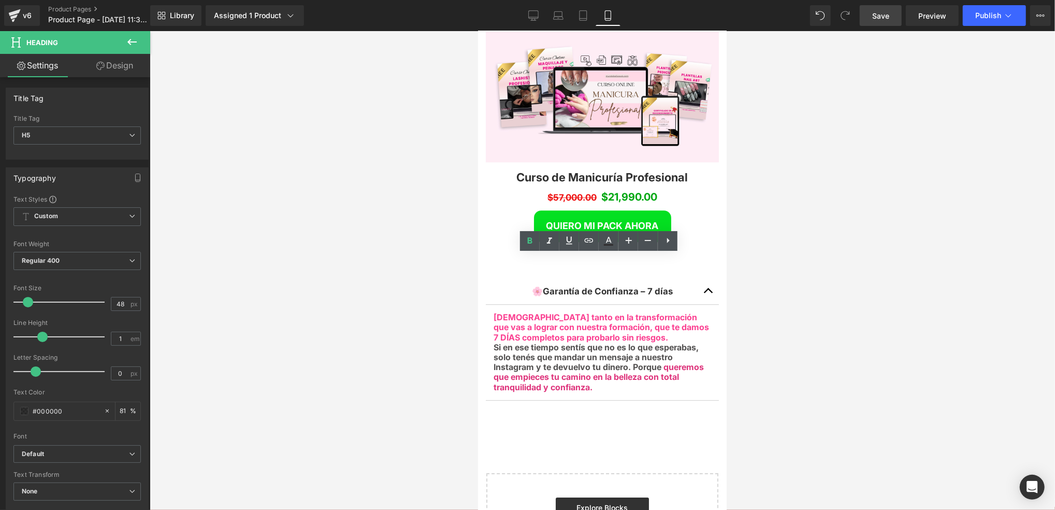
click at [735, 316] on div at bounding box center [603, 270] width 906 height 479
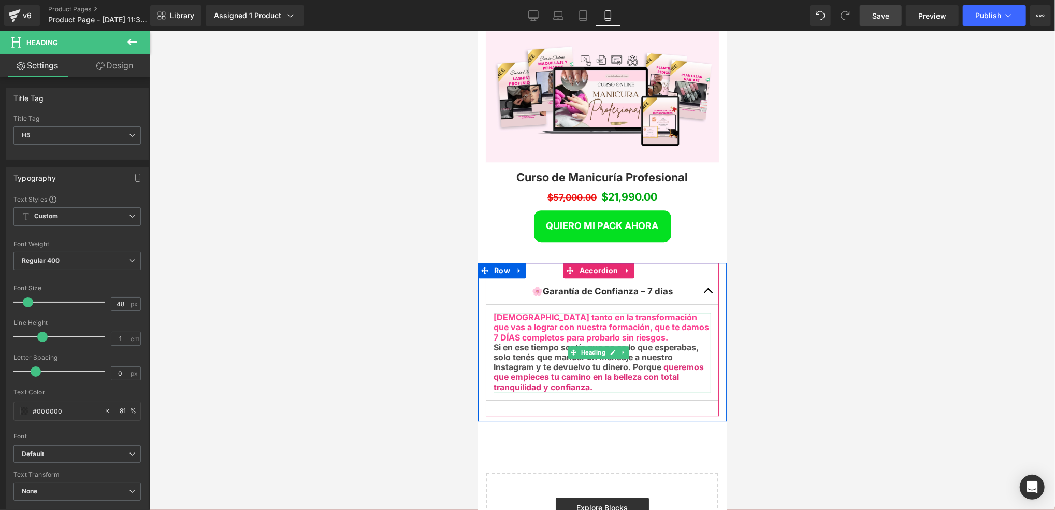
click at [528, 341] on span "S i en ese tiempo sentís que no es lo que esperabas, solo tenés que mandar un m…" at bounding box center [595, 356] width 205 height 30
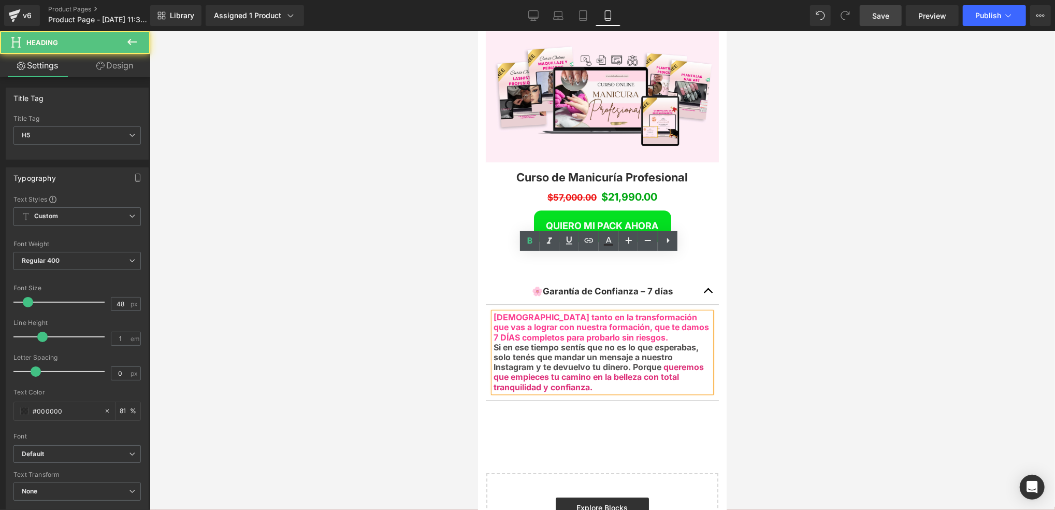
click at [595, 361] on span "queremos que empieces tu camino en la belleza con total tranquilidad y confianz…" at bounding box center [598, 376] width 210 height 30
click at [520, 341] on span "S i en ese tiempo sentís que no es lo que esperabas, solo tenés que mandar un m…" at bounding box center [595, 356] width 205 height 30
click at [514, 341] on span "S i en ese tiempo sentís que no es lo que esperabas, solo tenés que mandar un m…" at bounding box center [595, 356] width 205 height 30
click at [653, 342] on h5 "S i en ese tiempo sentís que no es lo que esperabas, solo tenés que mandar un m…" at bounding box center [602, 367] width 218 height 50
drag, startPoint x: 495, startPoint y: 261, endPoint x: 671, endPoint y: 277, distance: 176.9
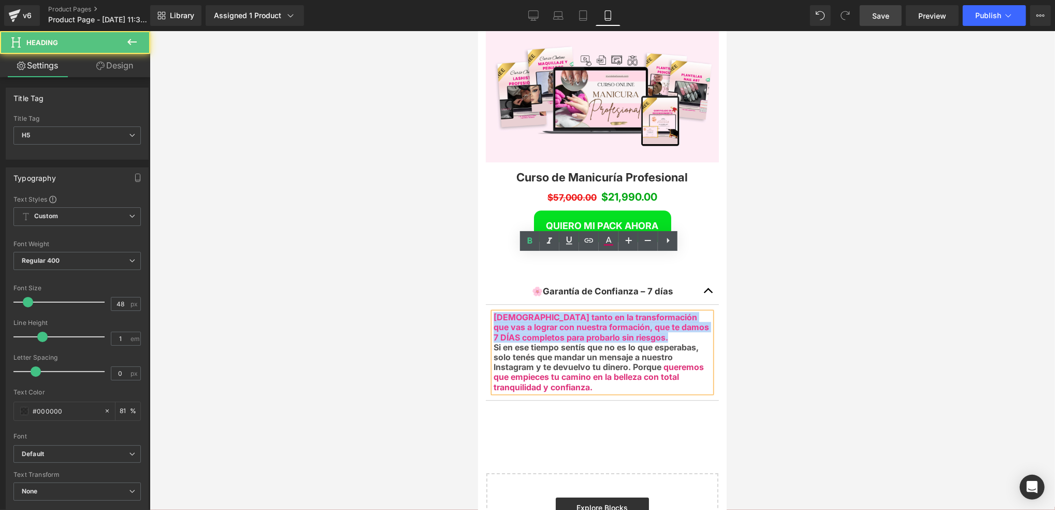
click at [671, 312] on div "Creemos tanto en la transformación que vas a lograr con nuestra formación, que …" at bounding box center [602, 352] width 218 height 80
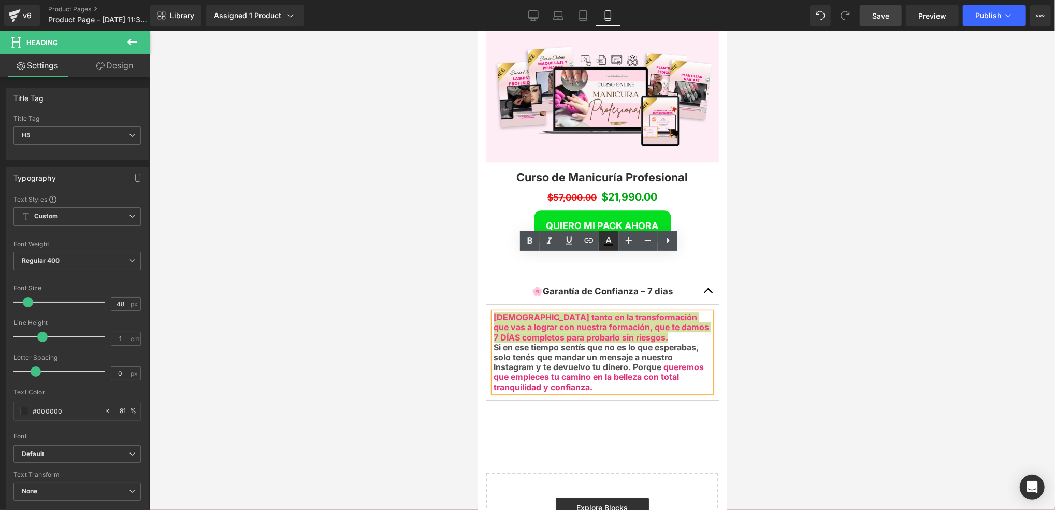
click at [601, 242] on link at bounding box center [609, 241] width 20 height 20
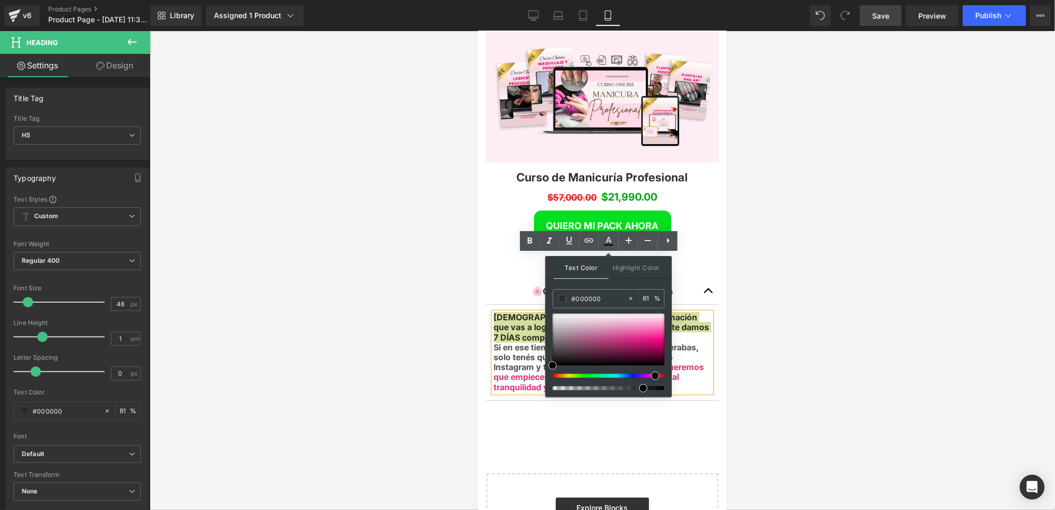
drag, startPoint x: 655, startPoint y: 377, endPoint x: 649, endPoint y: 363, distance: 15.3
click at [651, 372] on div at bounding box center [609, 351] width 112 height 77
drag, startPoint x: 648, startPoint y: 340, endPoint x: 662, endPoint y: 342, distance: 13.6
click at [662, 342] on div at bounding box center [609, 339] width 112 height 52
click at [683, 342] on h5 "S i en ese tiempo sentís que no es lo que esperabas, solo tenés que mandar un m…" at bounding box center [602, 367] width 218 height 50
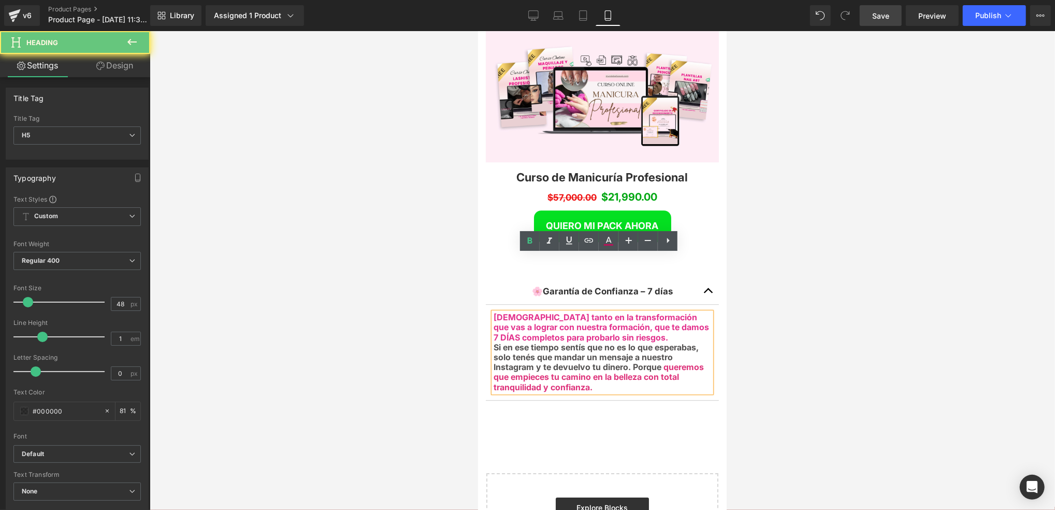
click at [680, 342] on h5 "S i en ese tiempo sentís que no es lo que esperabas, solo tenés que mandar un m…" at bounding box center [602, 367] width 218 height 50
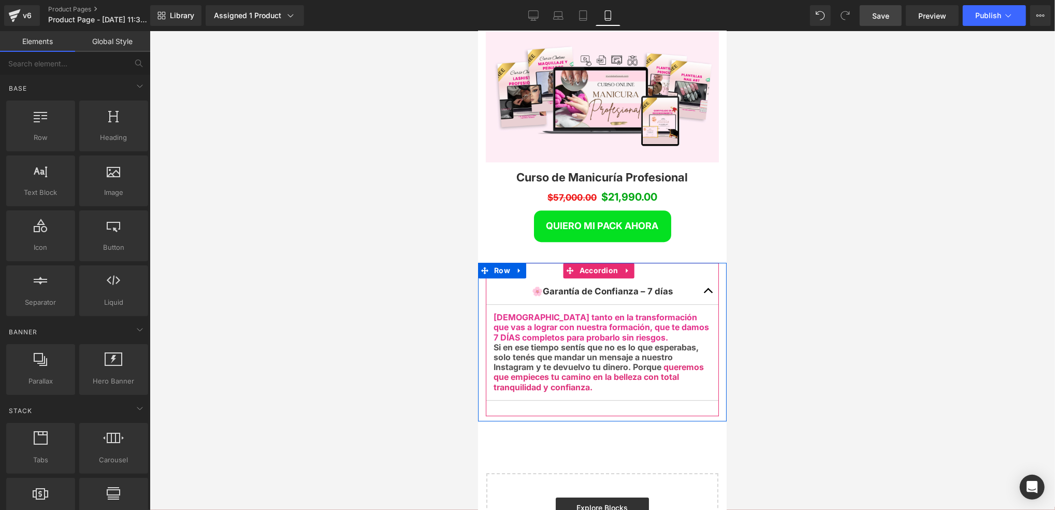
click at [698, 278] on button "button" at bounding box center [708, 291] width 21 height 26
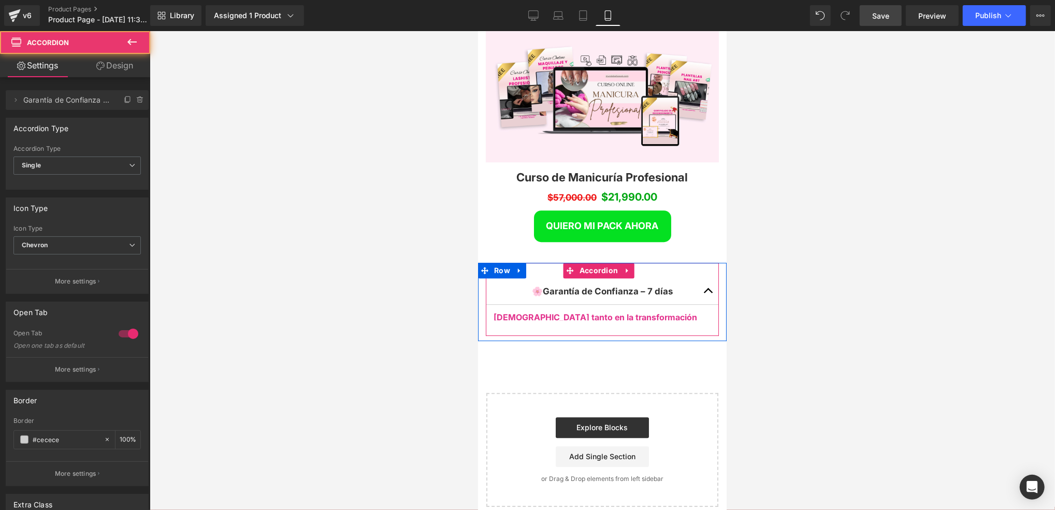
scroll to position [2918, 241]
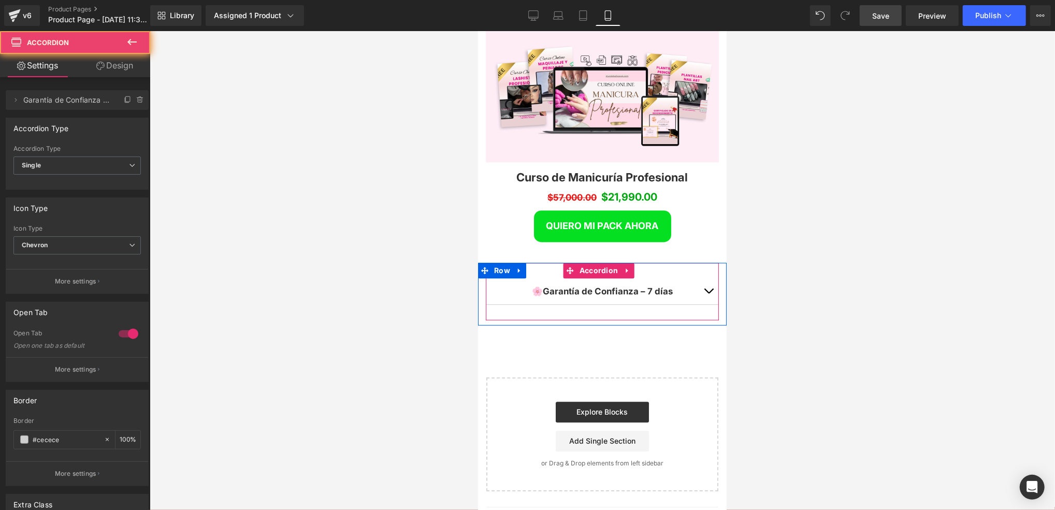
click at [702, 278] on button "button" at bounding box center [708, 291] width 21 height 26
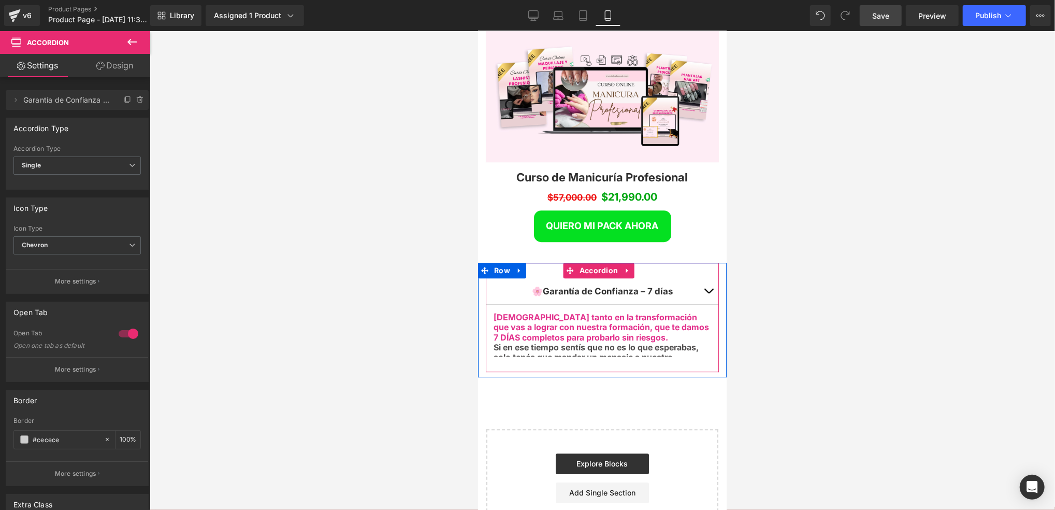
scroll to position [5, 5]
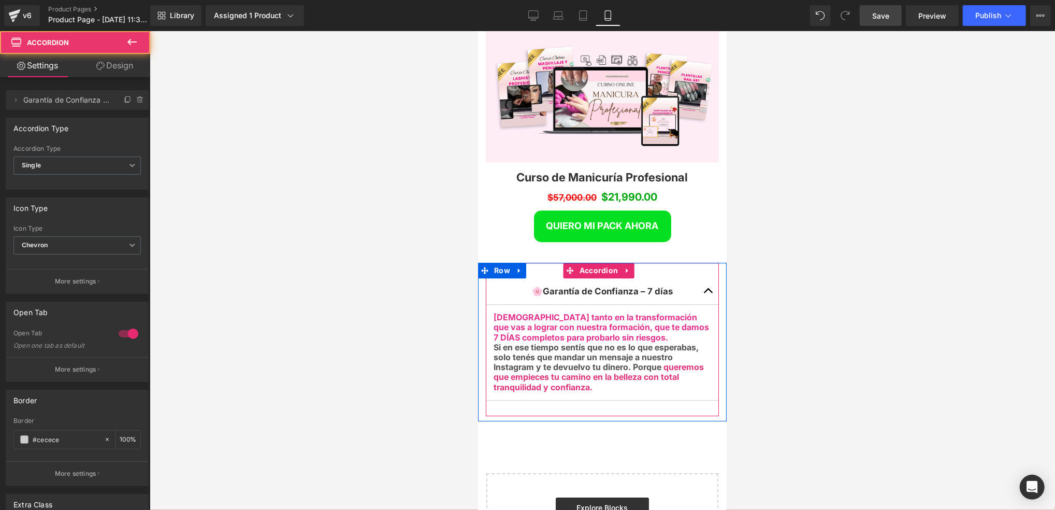
click at [708, 293] on span "button" at bounding box center [708, 293] width 0 height 0
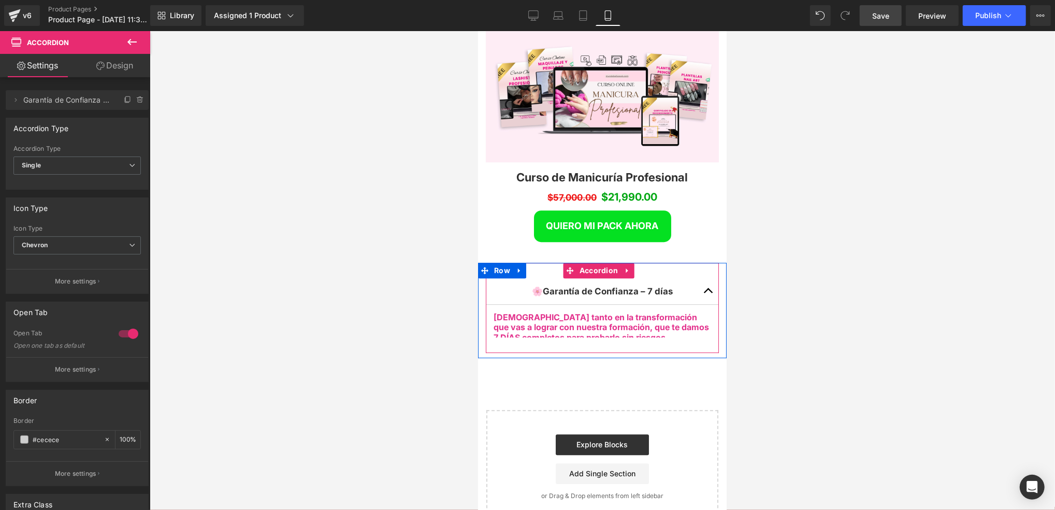
scroll to position [2918, 241]
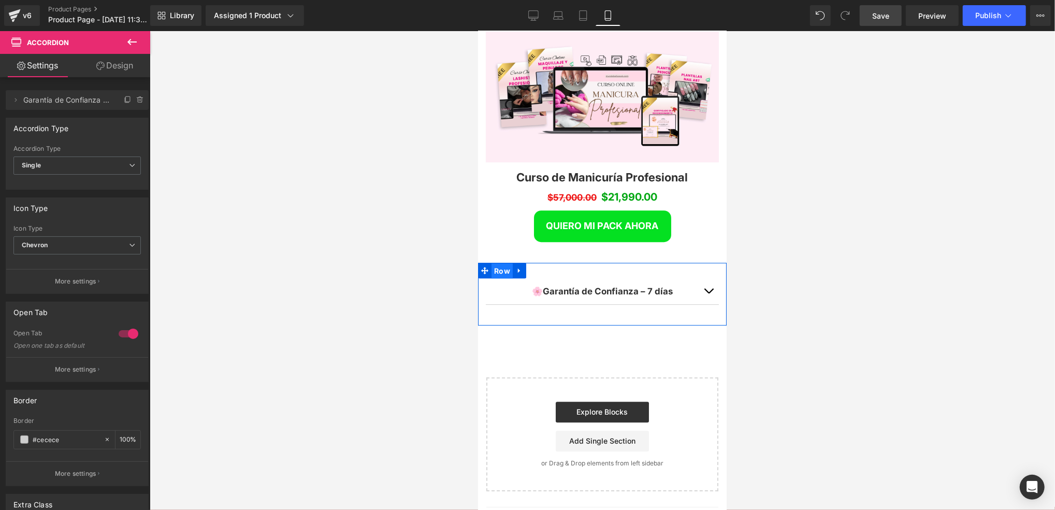
click at [506, 263] on span "Row" at bounding box center [501, 271] width 21 height 16
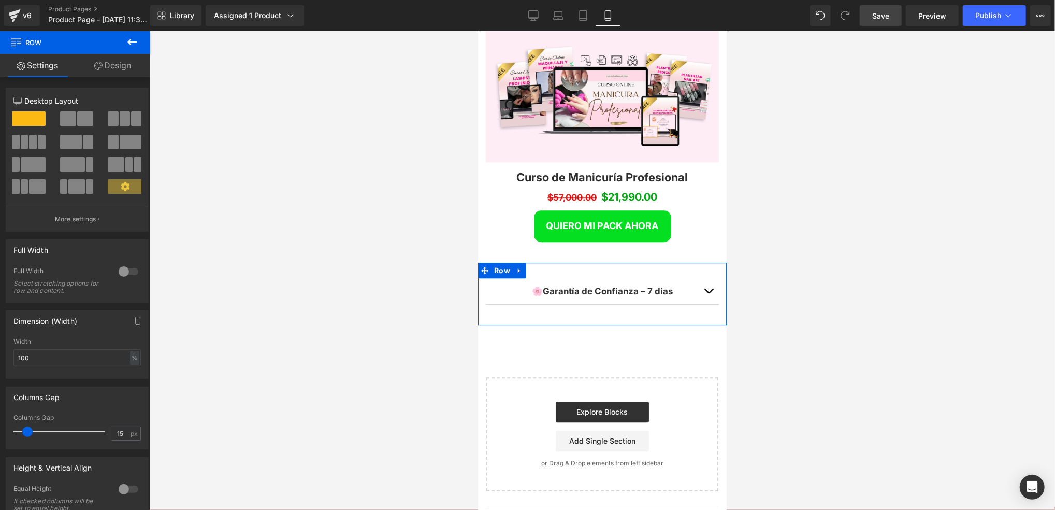
click at [122, 71] on link "Design" at bounding box center [112, 65] width 75 height 23
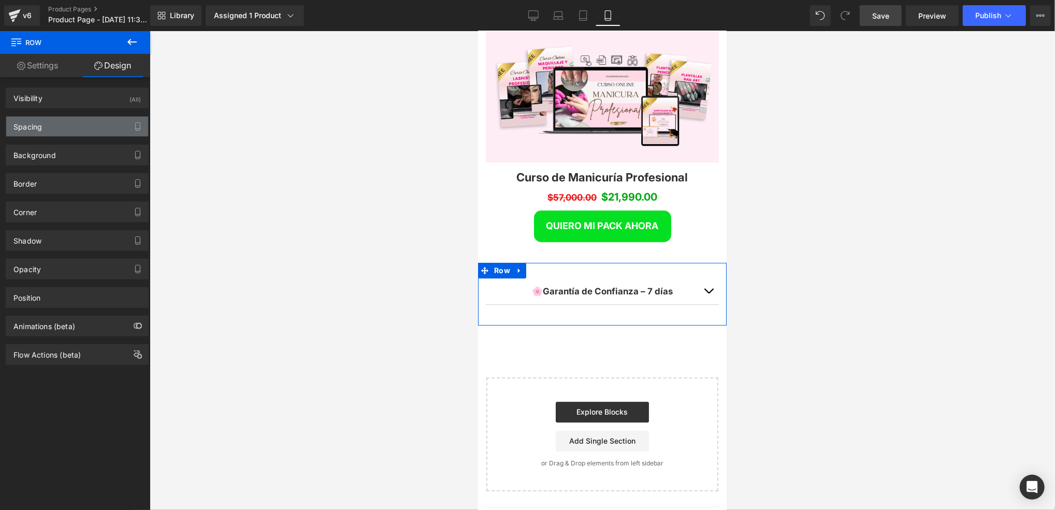
click at [99, 122] on div "Spacing" at bounding box center [77, 127] width 142 height 20
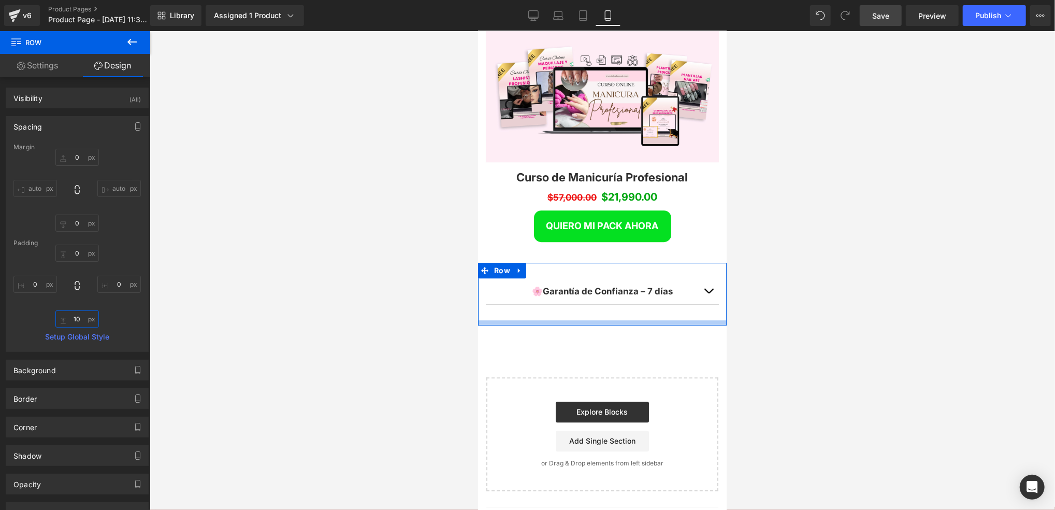
click at [82, 320] on input "10" at bounding box center [77, 318] width 44 height 17
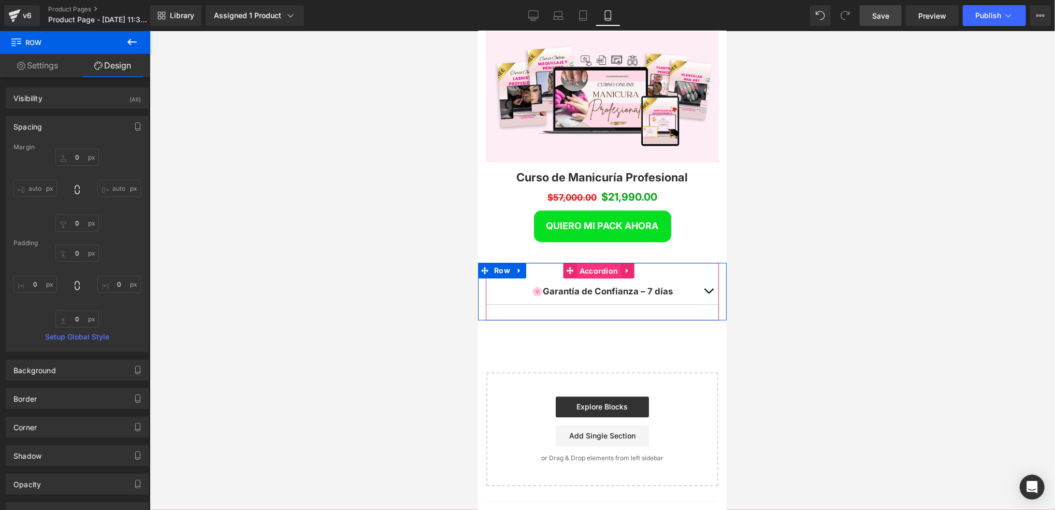
click at [596, 263] on span "Accordion" at bounding box center [599, 271] width 44 height 16
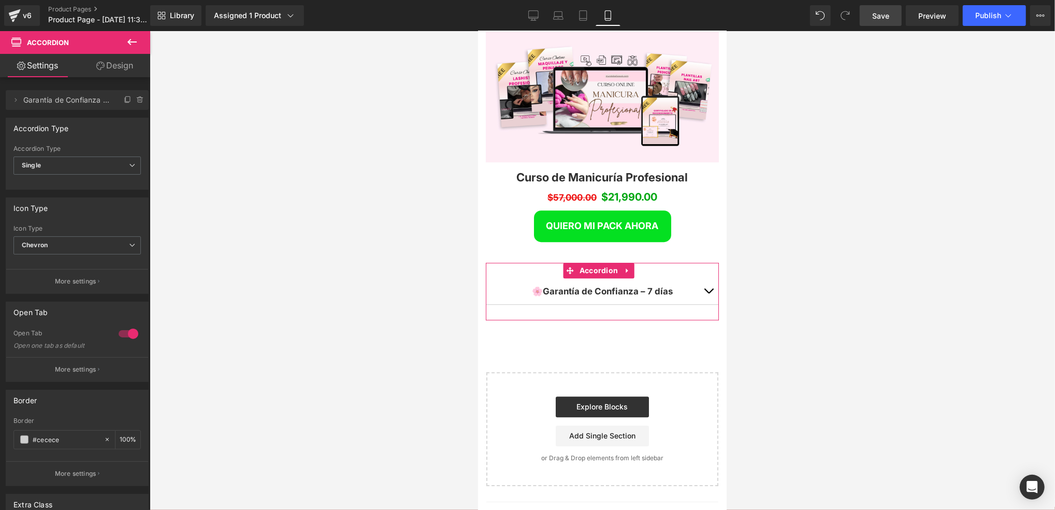
click at [104, 66] on link "Design" at bounding box center [114, 65] width 75 height 23
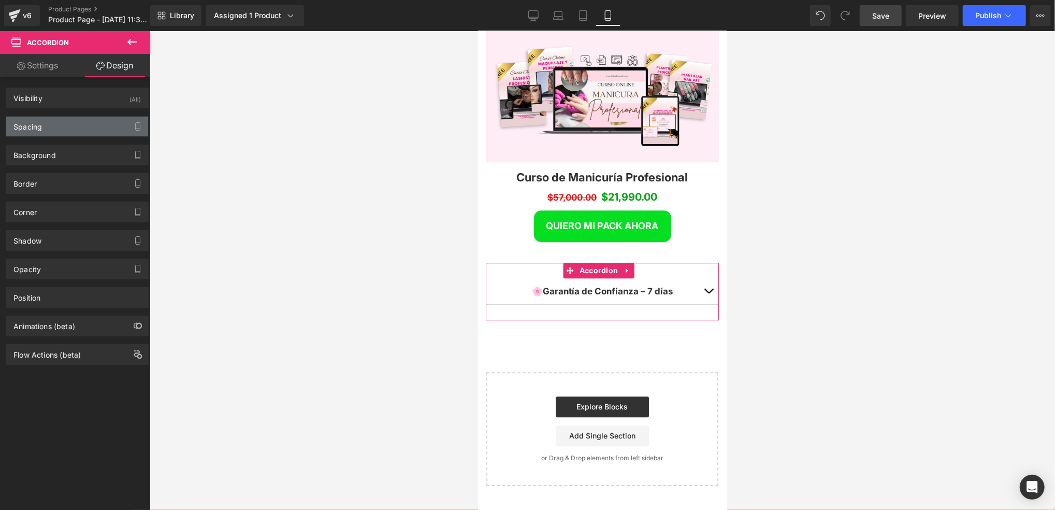
click at [95, 132] on div "Spacing" at bounding box center [77, 127] width 142 height 20
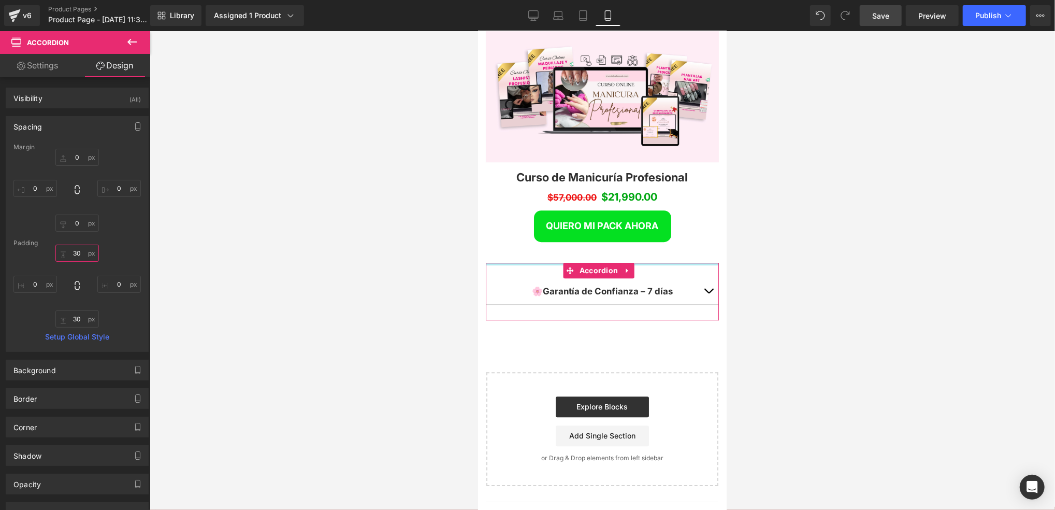
click at [80, 249] on input "30" at bounding box center [77, 253] width 44 height 17
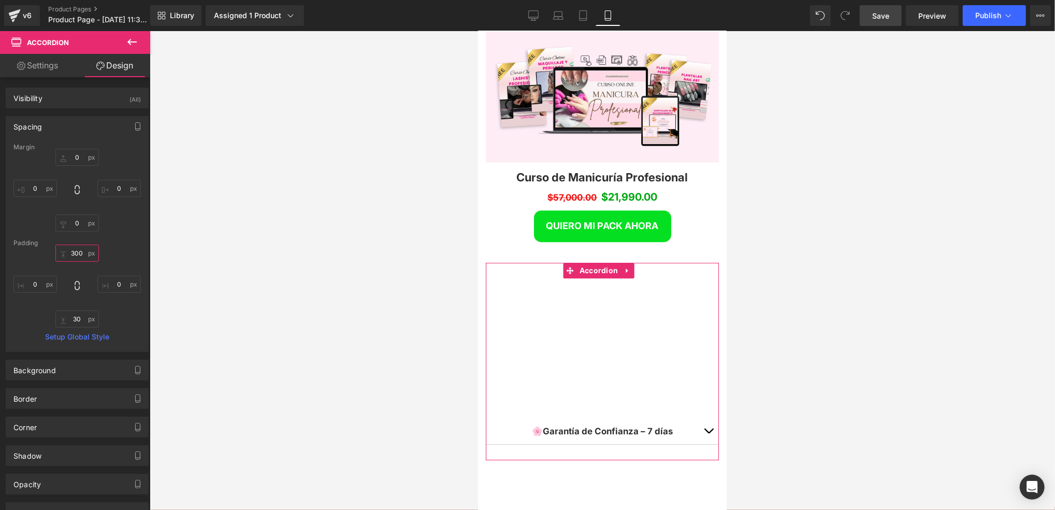
drag, startPoint x: 83, startPoint y: 253, endPoint x: 64, endPoint y: 252, distance: 19.2
click at [64, 252] on input "300" at bounding box center [77, 253] width 44 height 17
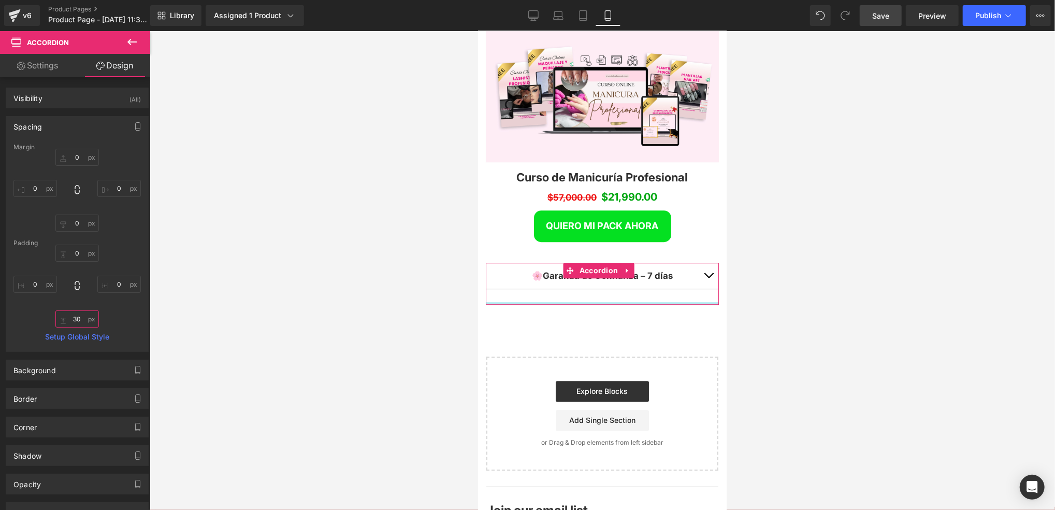
click at [81, 315] on input "30" at bounding box center [77, 318] width 44 height 17
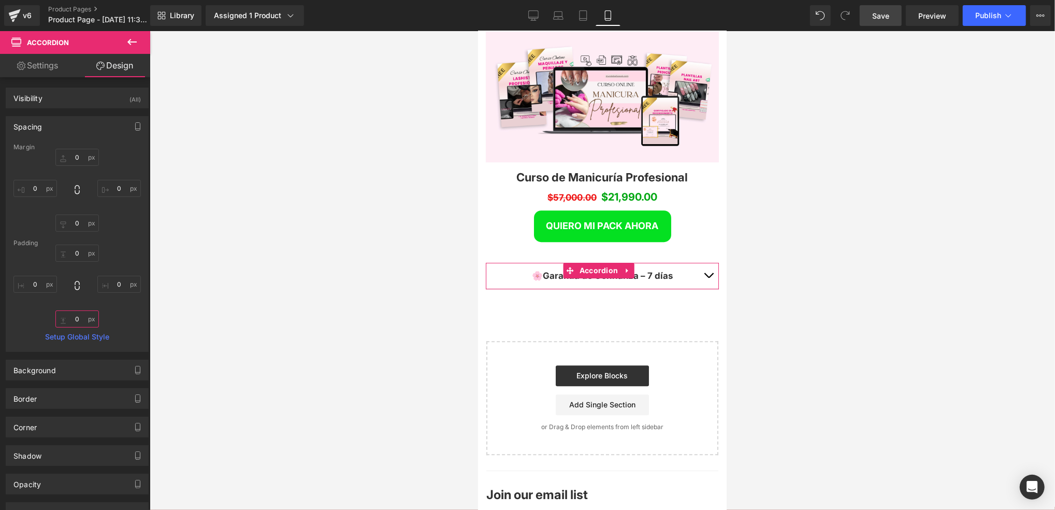
scroll to position [2882, 241]
click at [113, 214] on div "0 0 0 0" at bounding box center [76, 190] width 127 height 83
click at [698, 262] on button "button" at bounding box center [708, 275] width 21 height 26
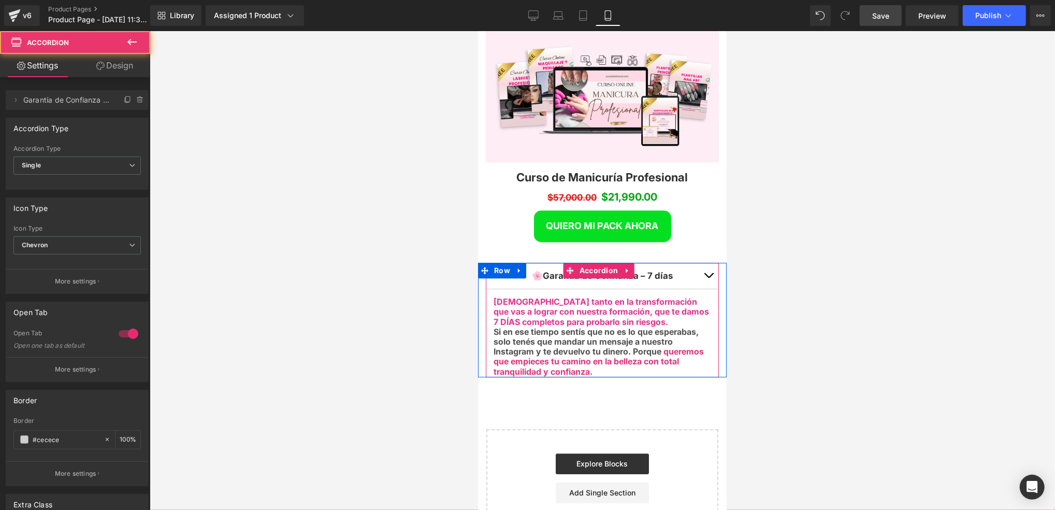
scroll to position [5, 5]
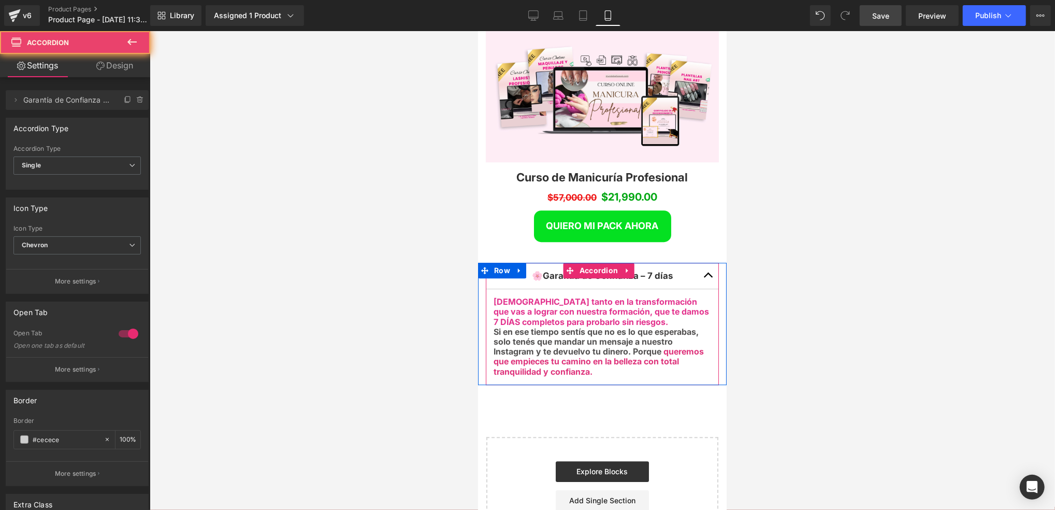
click at [701, 262] on button "button" at bounding box center [708, 275] width 21 height 26
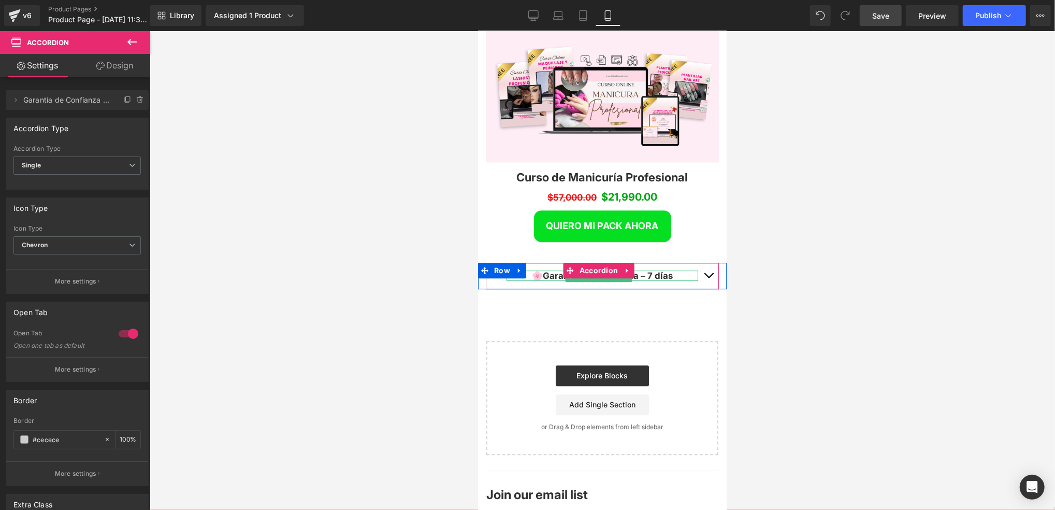
click at [543, 270] on strong "Garantía de Confianza – 7 días" at bounding box center [607, 275] width 130 height 10
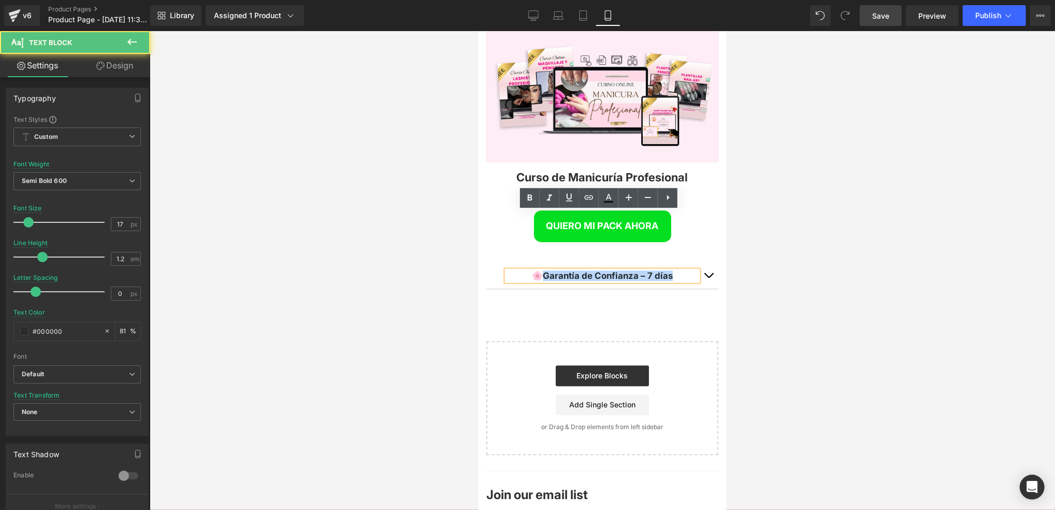
drag, startPoint x: 680, startPoint y: 217, endPoint x: 533, endPoint y: 214, distance: 147.7
click at [533, 270] on div "🌸 Garantía de Confianza – 7 días" at bounding box center [602, 275] width 192 height 10
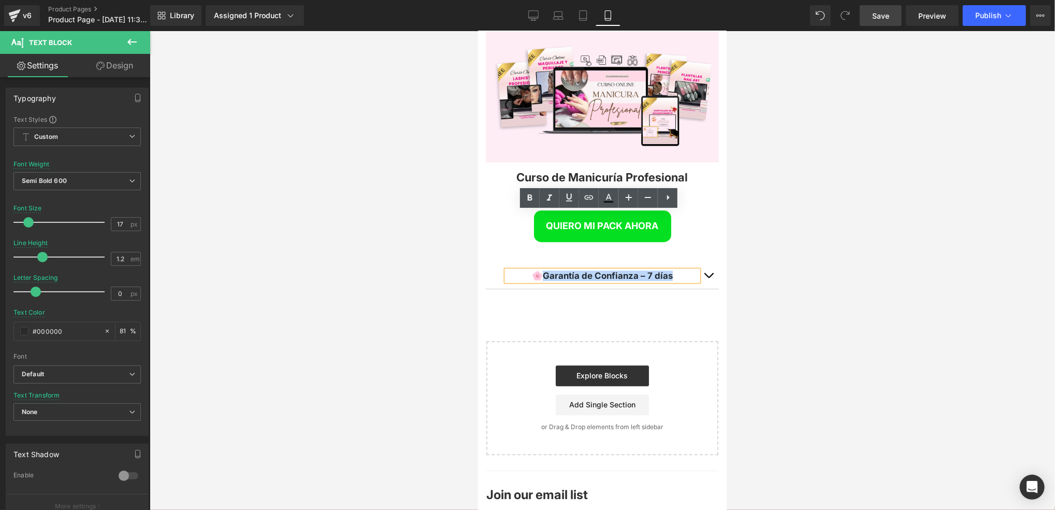
click at [672, 270] on strong "Garantía de Confianza – 7 días" at bounding box center [607, 275] width 130 height 10
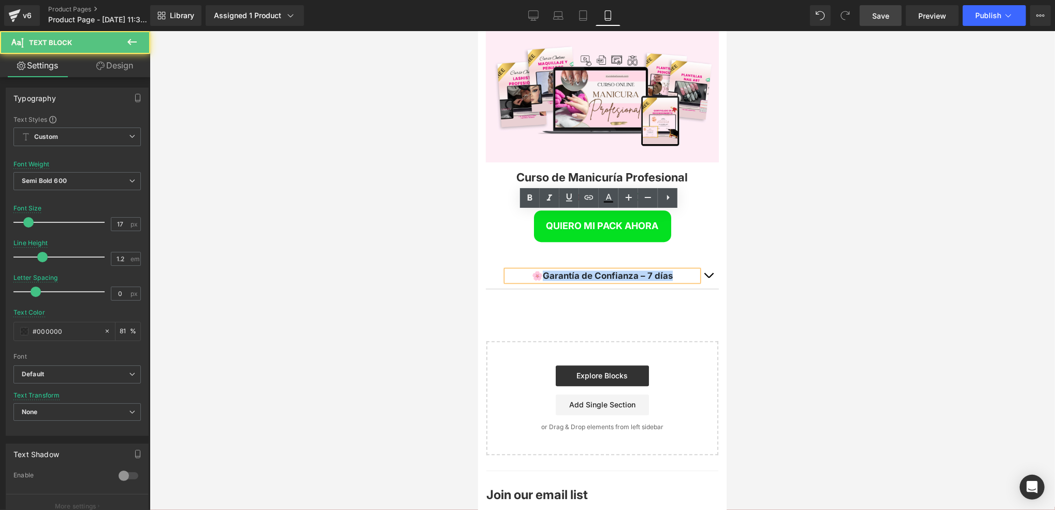
click at [680, 270] on div "🌸 Garantía de Confianza – 7 días" at bounding box center [602, 275] width 192 height 10
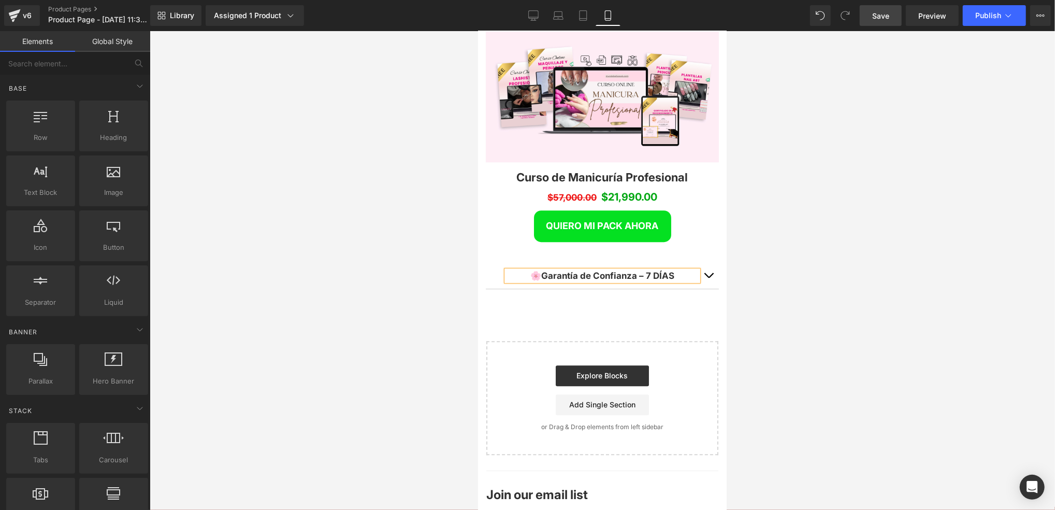
click at [880, 19] on span "Save" at bounding box center [880, 15] width 17 height 11
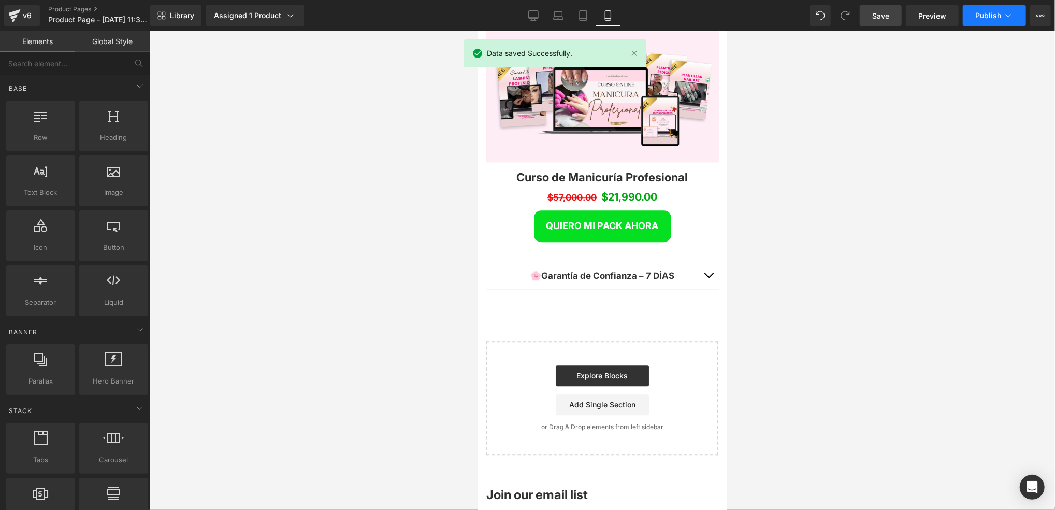
click at [979, 16] on span "Publish" at bounding box center [989, 15] width 26 height 8
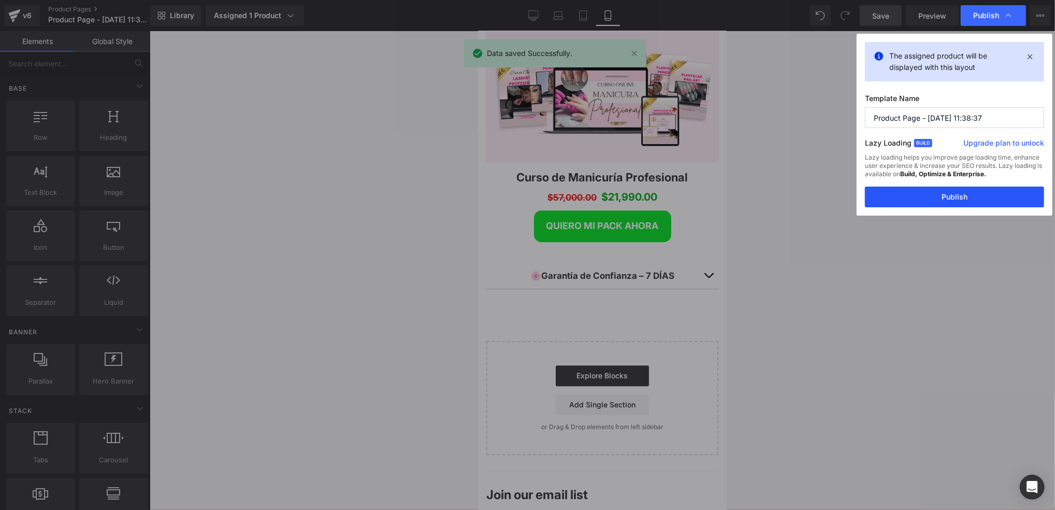
click at [930, 199] on button "Publish" at bounding box center [954, 197] width 179 height 21
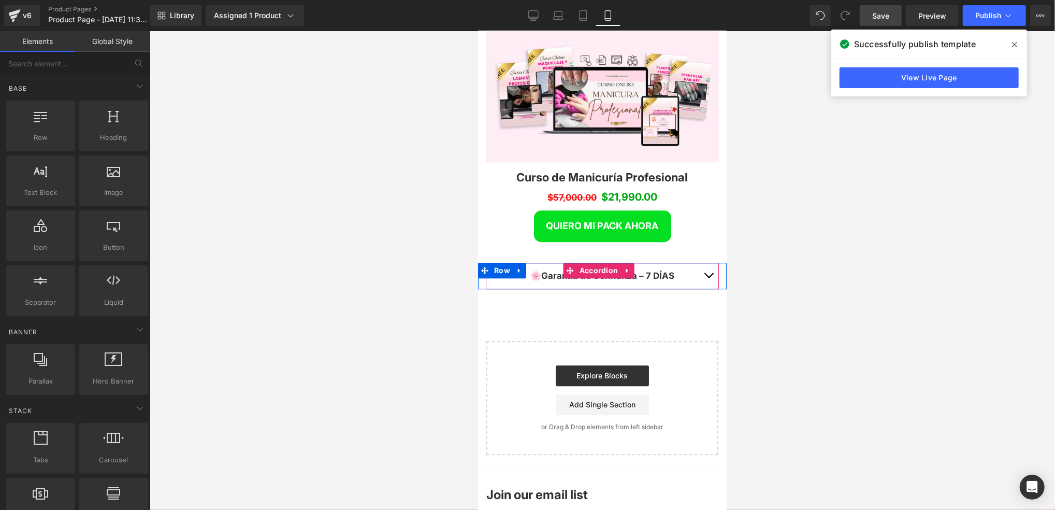
drag, startPoint x: 554, startPoint y: 224, endPoint x: 564, endPoint y: 231, distance: 11.5
click at [554, 262] on div "🌸 Garantía de Confianza – 7 DÍAS Text Block" at bounding box center [601, 275] width 233 height 26
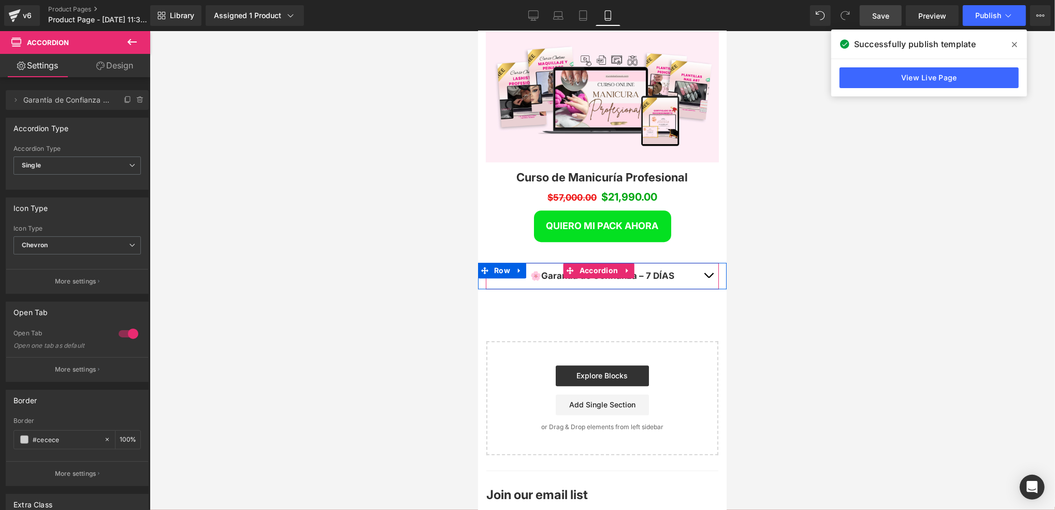
click at [708, 277] on span "button" at bounding box center [708, 277] width 0 height 0
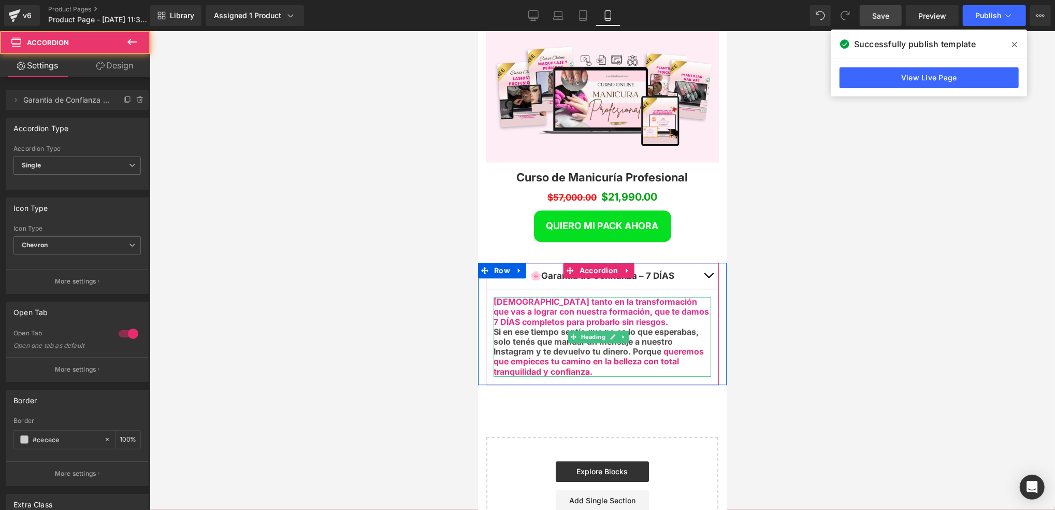
scroll to position [2977, 241]
click at [655, 326] on span "S i en ese tiempo sentís que no es lo que esperabas, solo tenés que mandar un m…" at bounding box center [595, 341] width 205 height 30
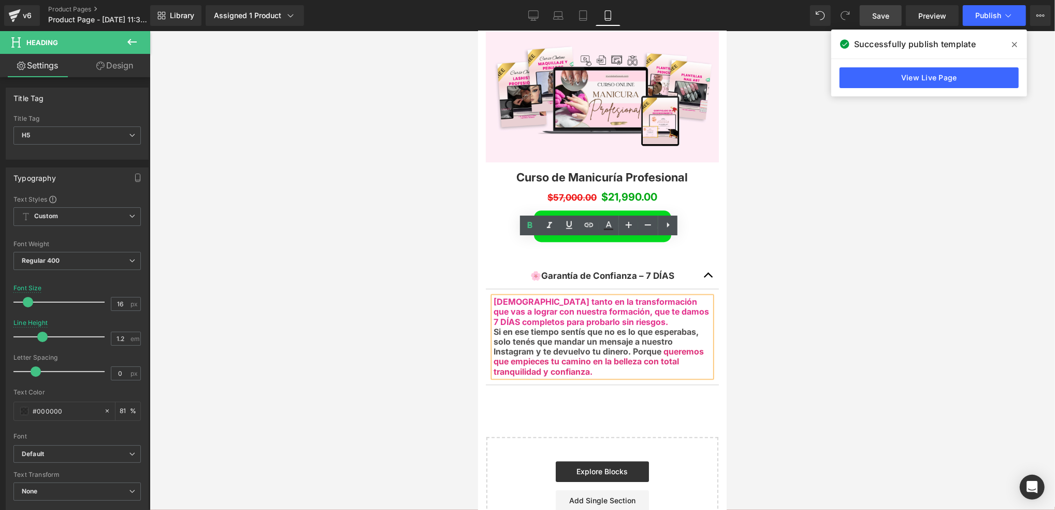
click at [661, 346] on span "queremos que empieces tu camino en la belleza con total tranquilidad y confianz…" at bounding box center [598, 361] width 210 height 30
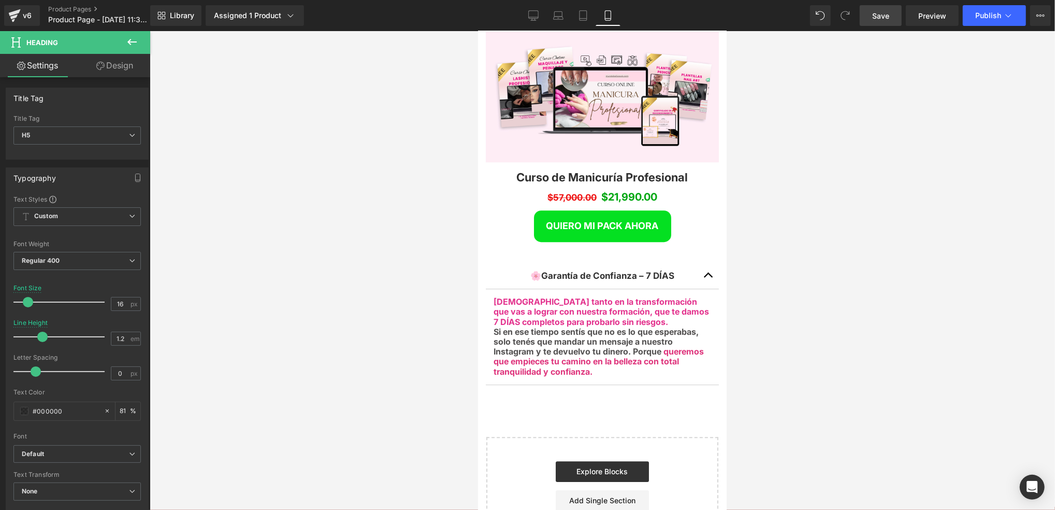
click at [759, 291] on div at bounding box center [603, 270] width 906 height 479
click at [885, 5] on link "Save" at bounding box center [881, 15] width 42 height 21
click at [798, 230] on div at bounding box center [603, 270] width 906 height 479
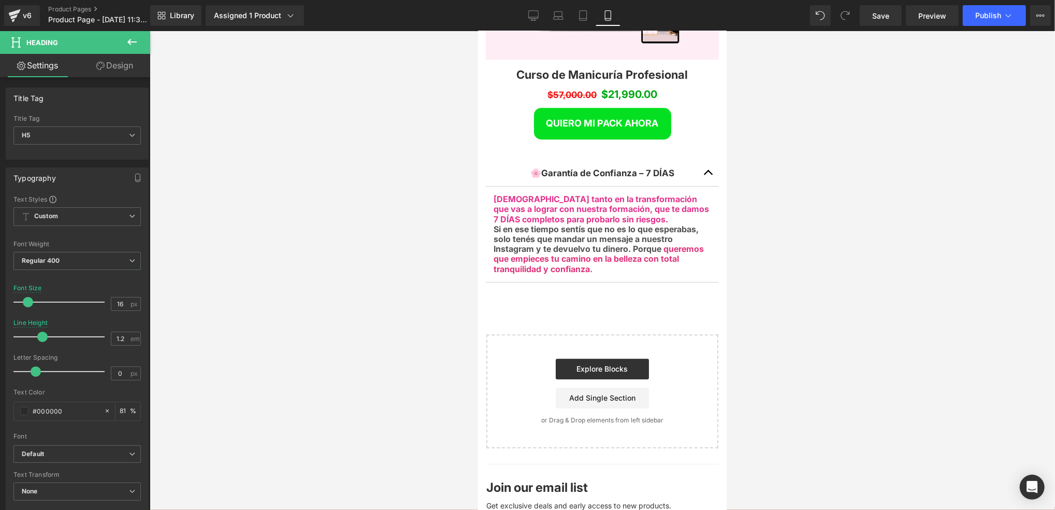
scroll to position [2408, 0]
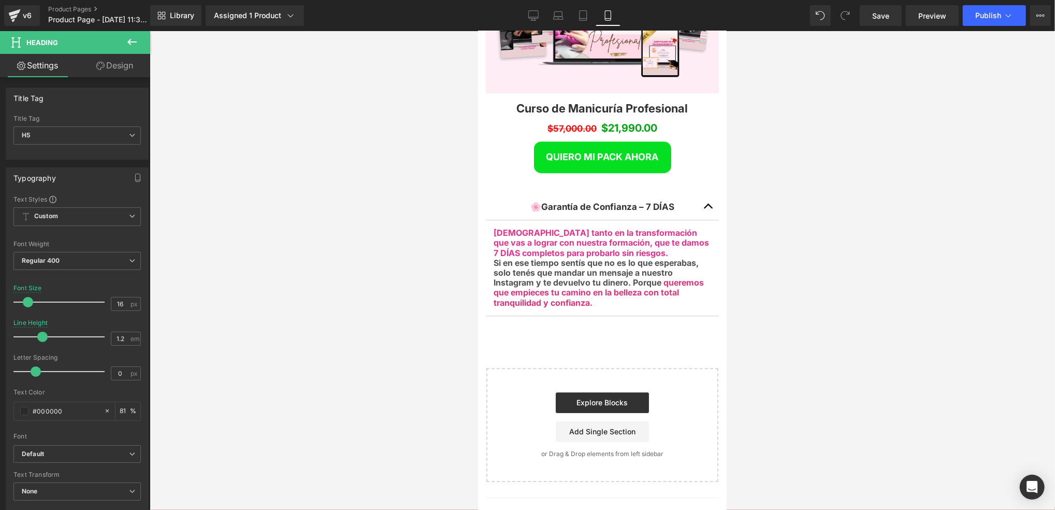
click at [405, 183] on div at bounding box center [603, 270] width 906 height 479
